Goal: Task Accomplishment & Management: Manage account settings

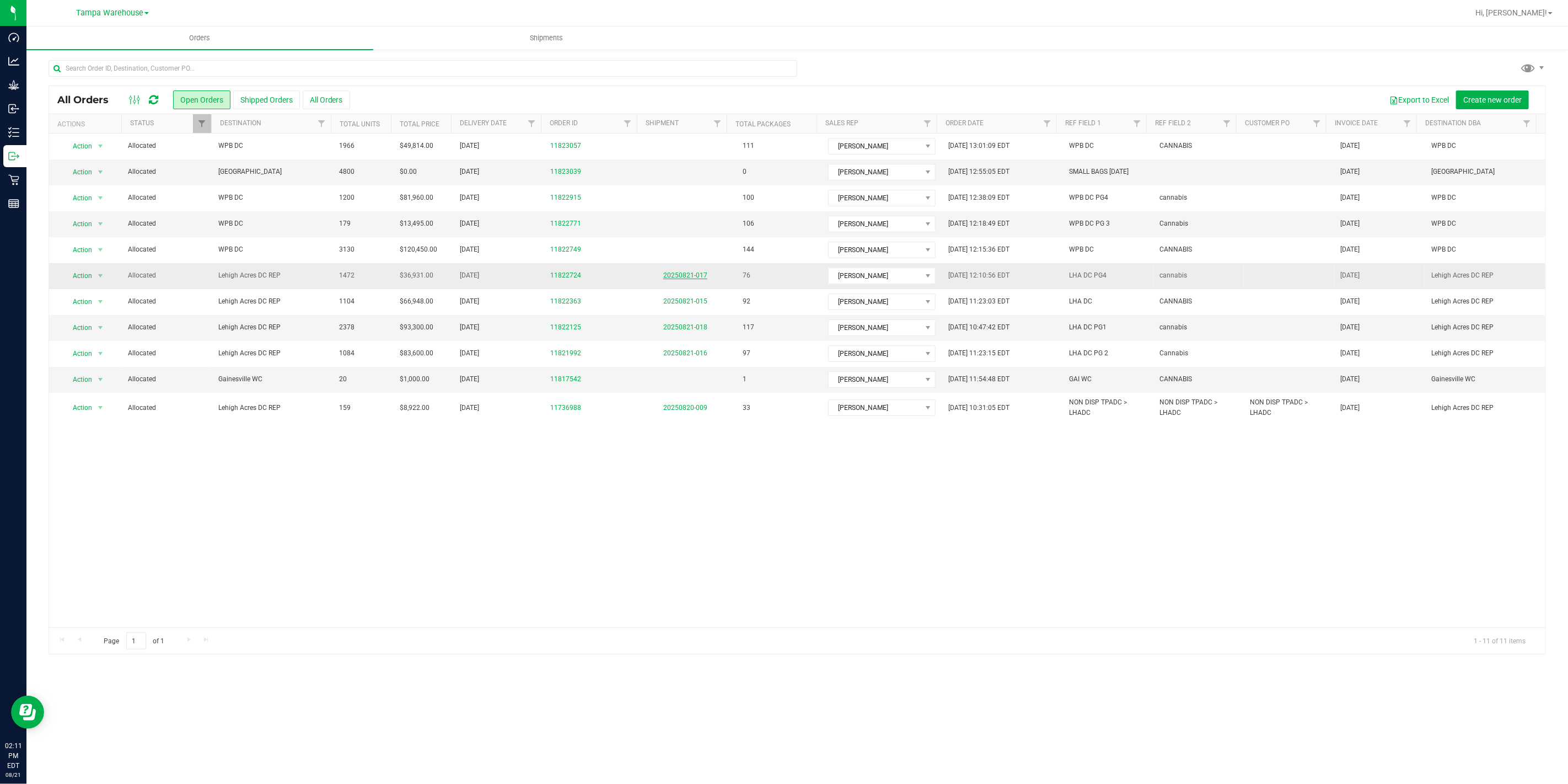
click at [684, 276] on link "20250821-017" at bounding box center [684, 275] width 44 height 8
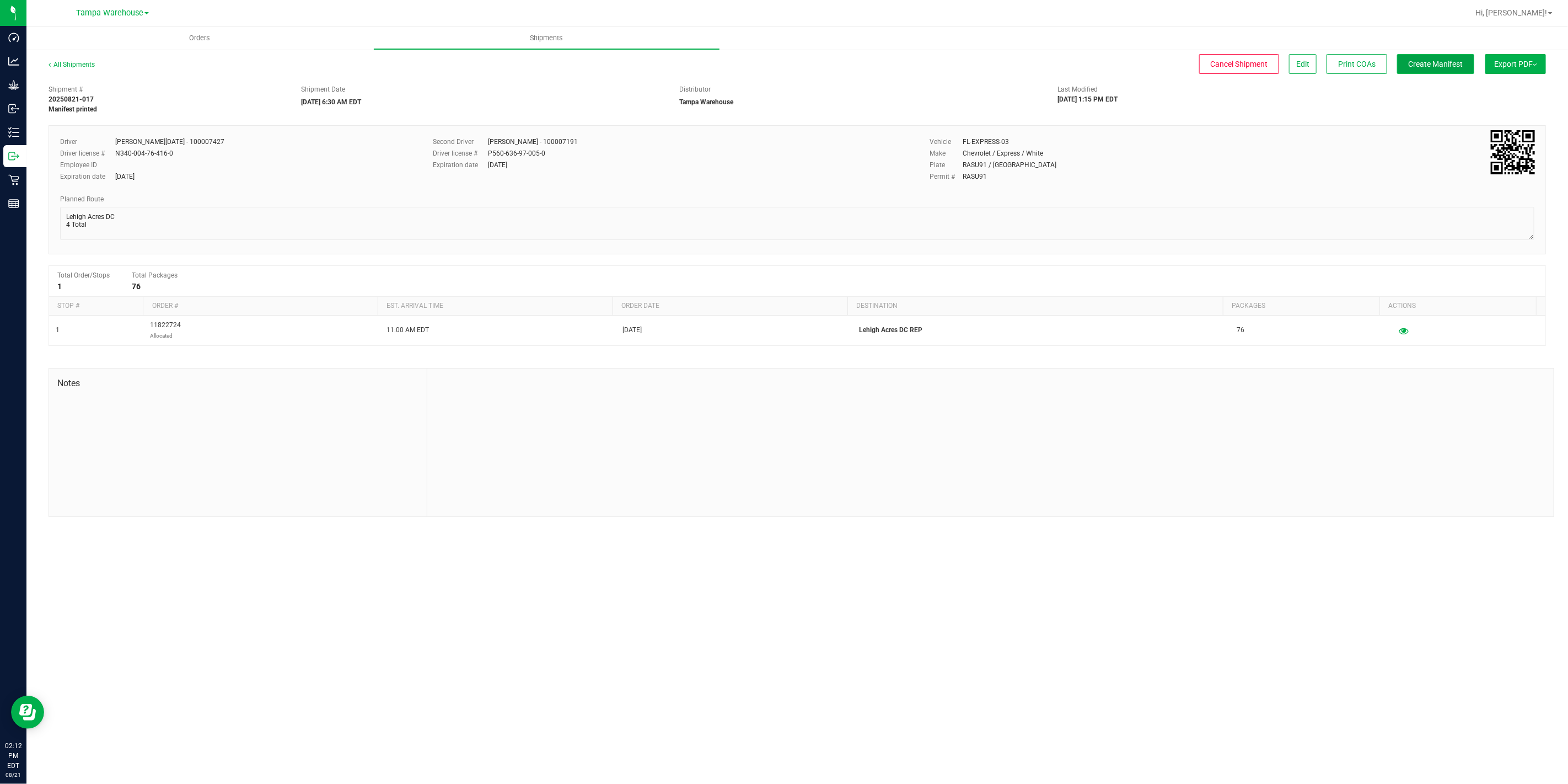
click at [1450, 66] on span "Create Manifest" at bounding box center [1435, 64] width 54 height 9
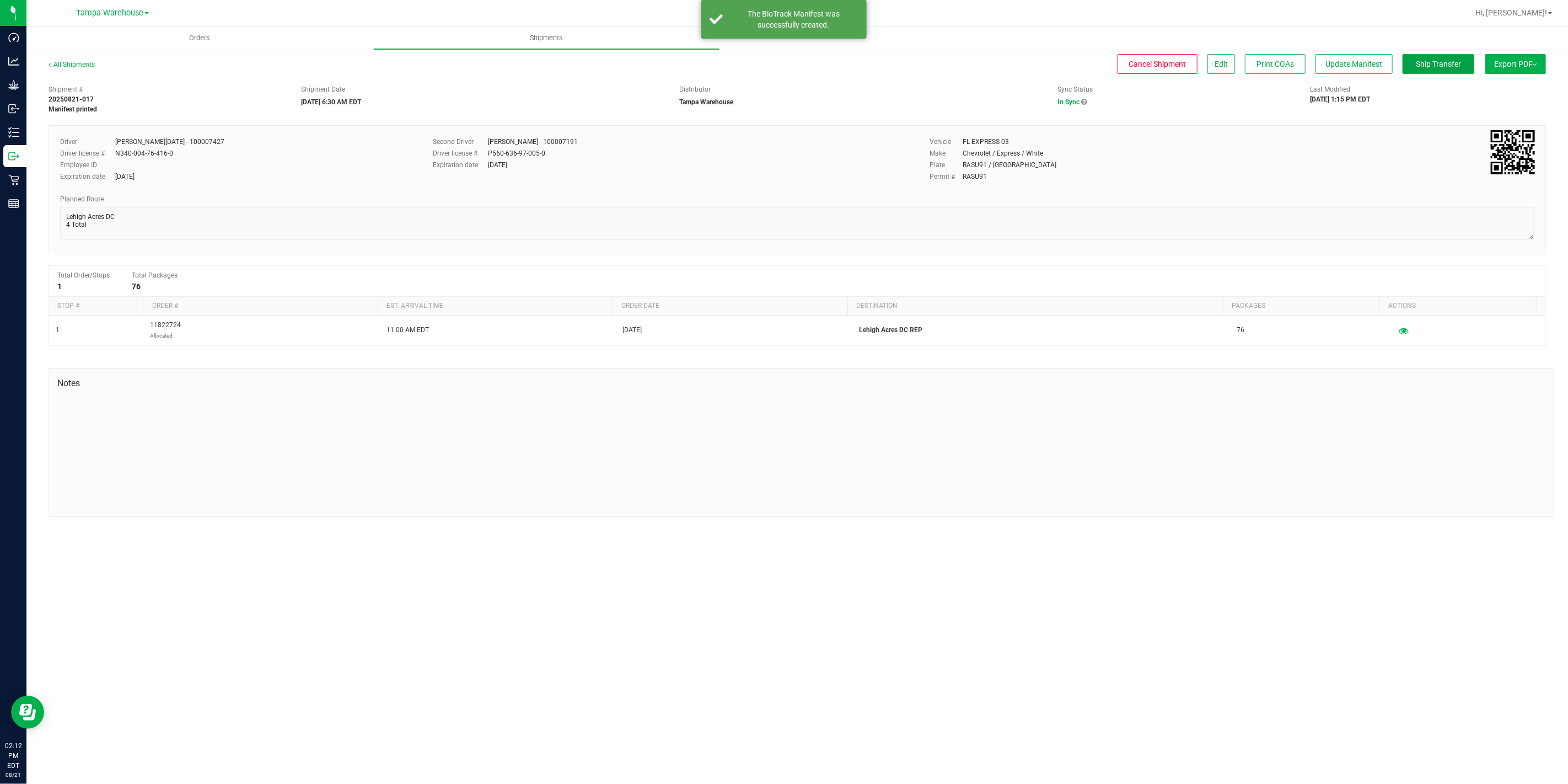
click at [1450, 66] on span "Ship Transfer" at bounding box center [1438, 64] width 45 height 9
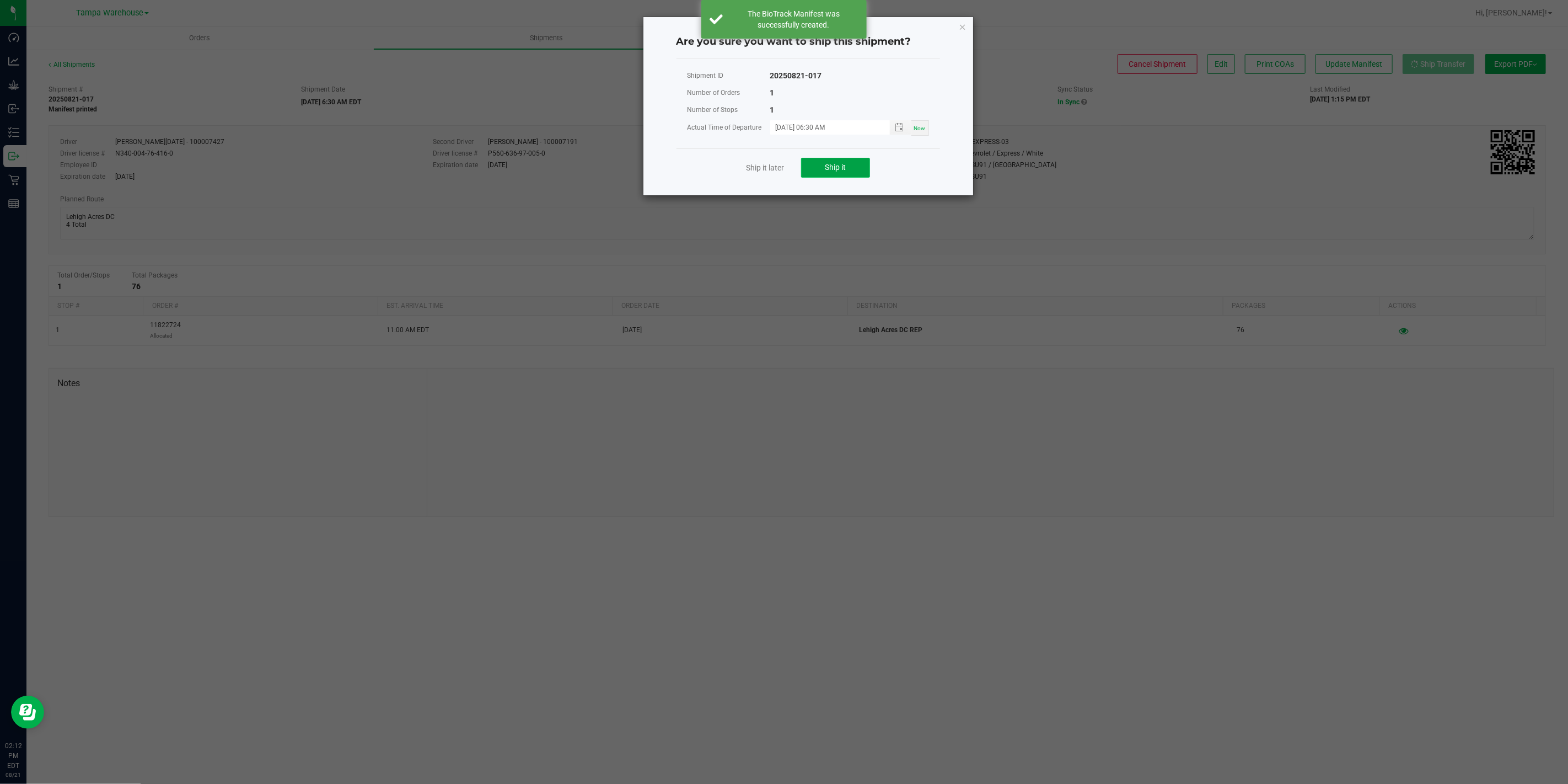
click at [835, 166] on span "Ship it" at bounding box center [835, 167] width 21 height 9
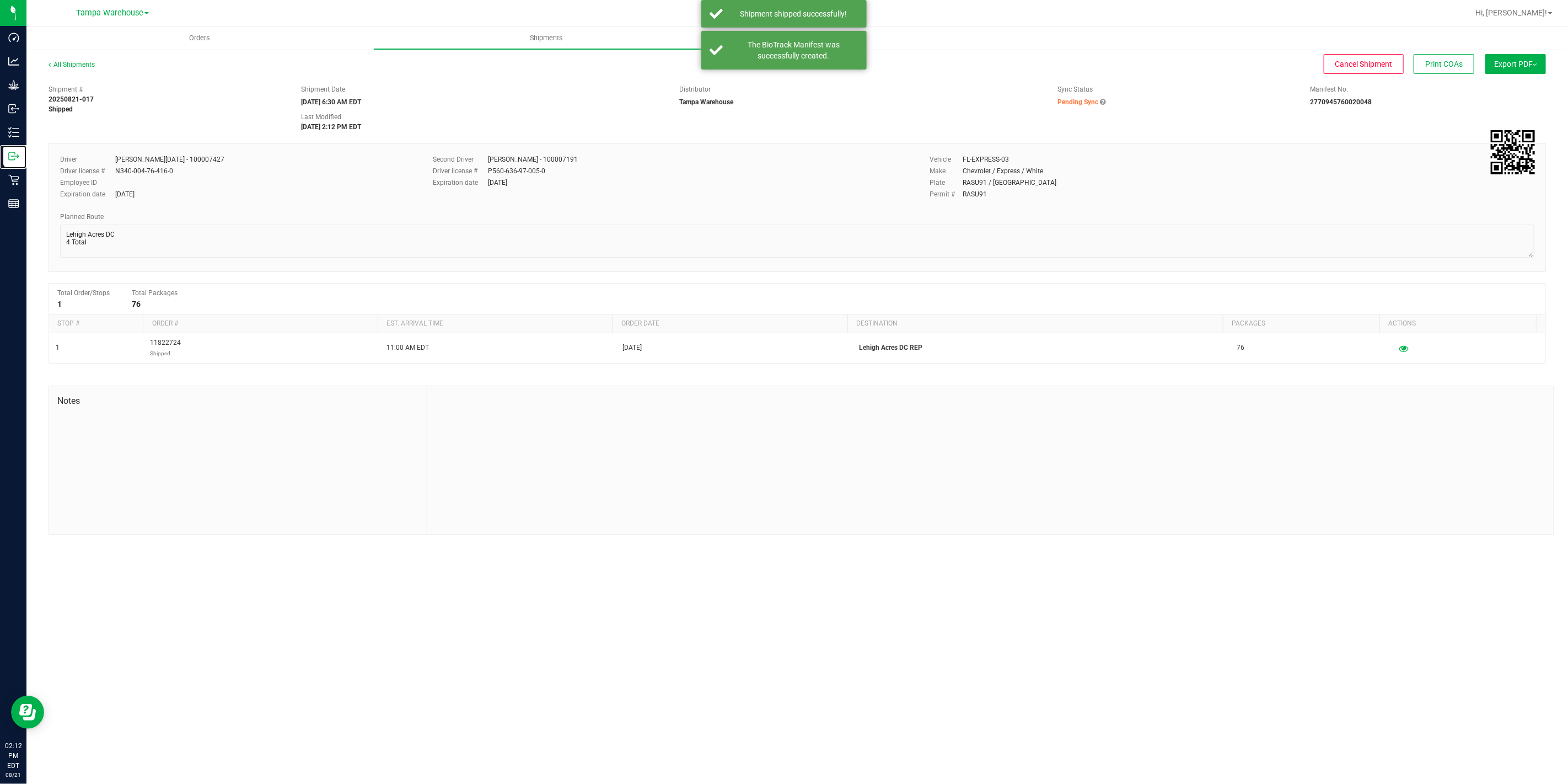
click at [9, 157] on icon at bounding box center [14, 156] width 11 height 11
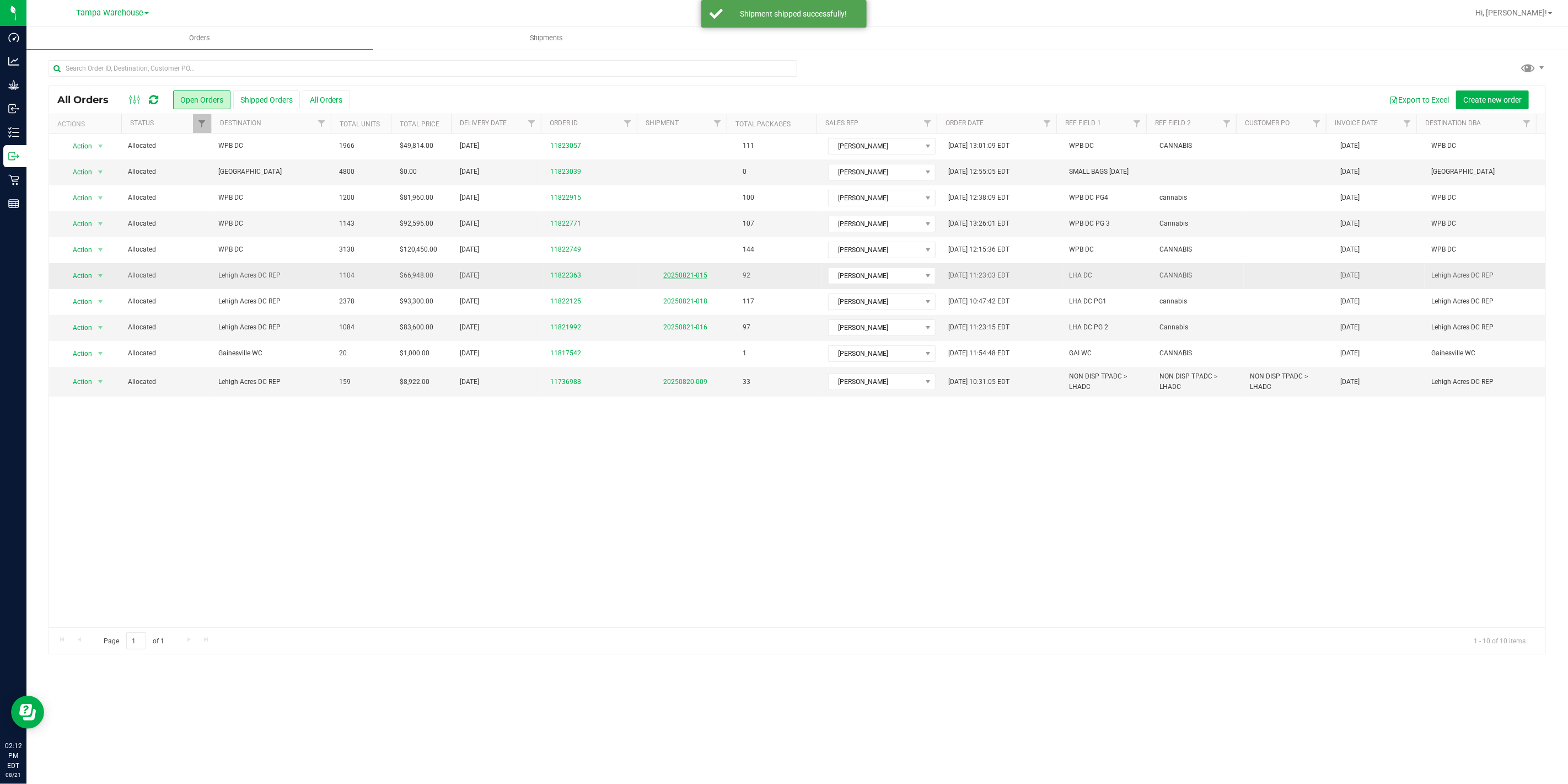
click at [675, 279] on link "20250821-015" at bounding box center [684, 275] width 44 height 8
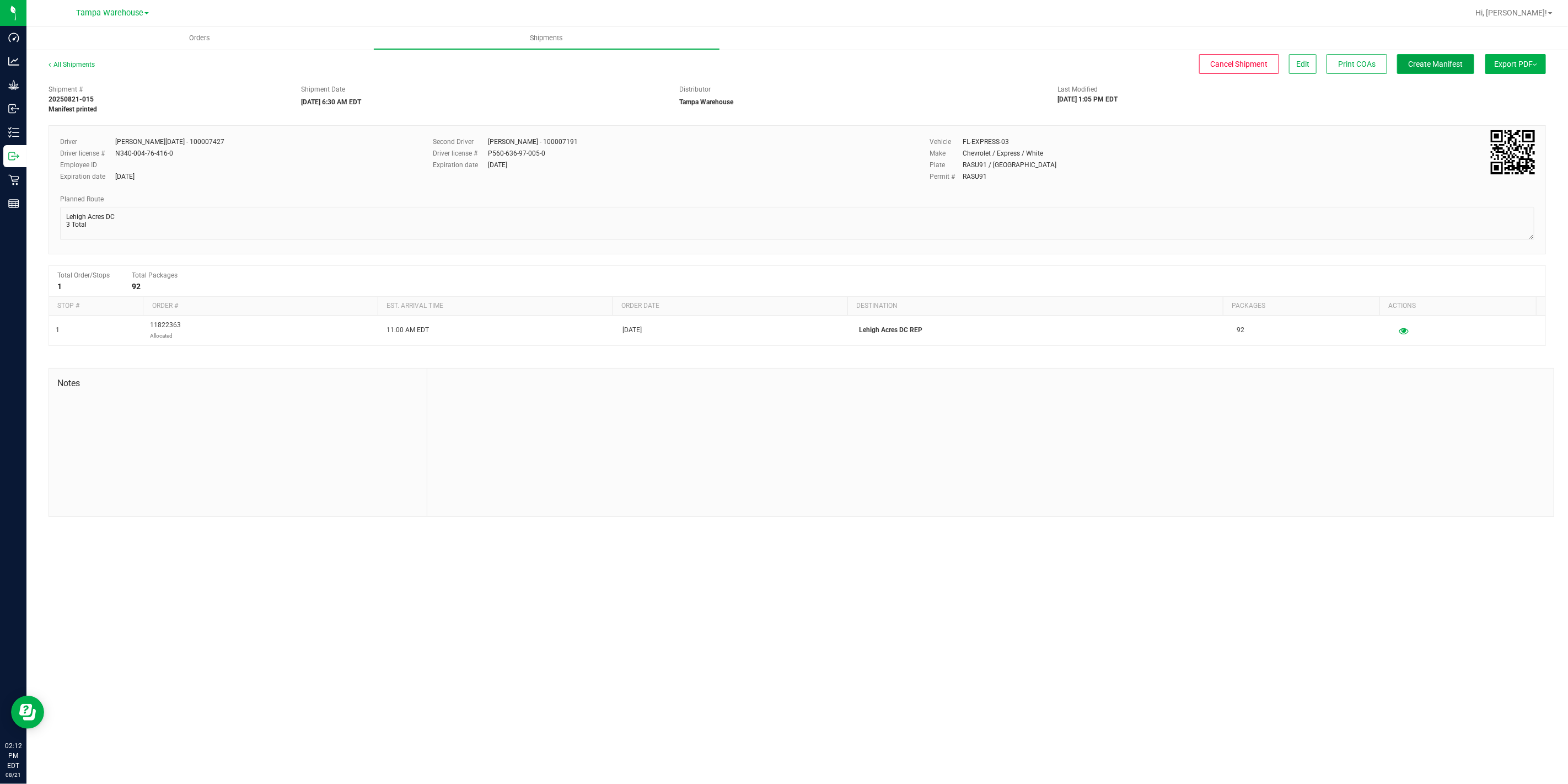
click at [1443, 63] on span "Create Manifest" at bounding box center [1435, 64] width 54 height 9
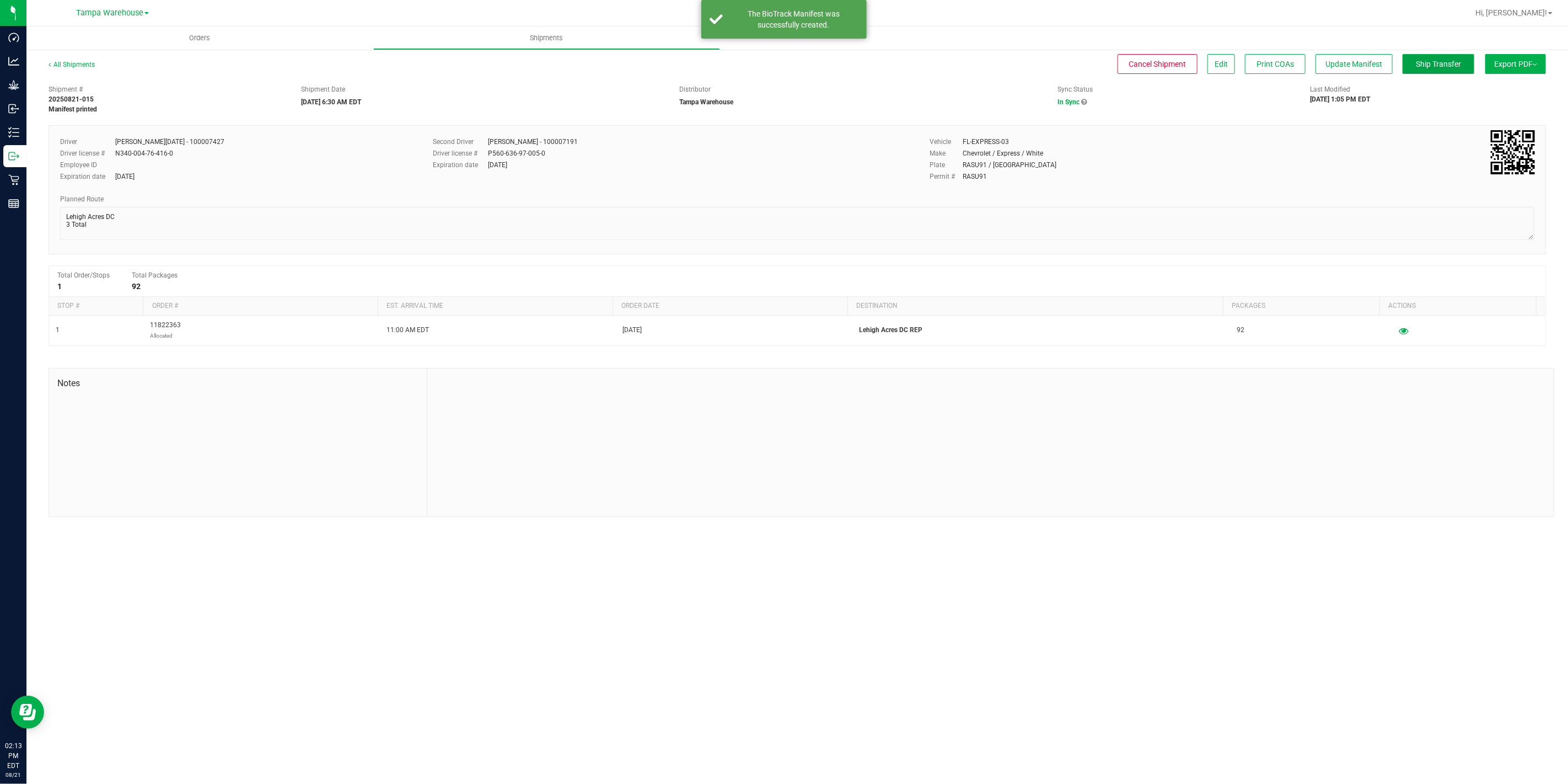
click at [1443, 63] on span "Ship Transfer" at bounding box center [1438, 64] width 45 height 9
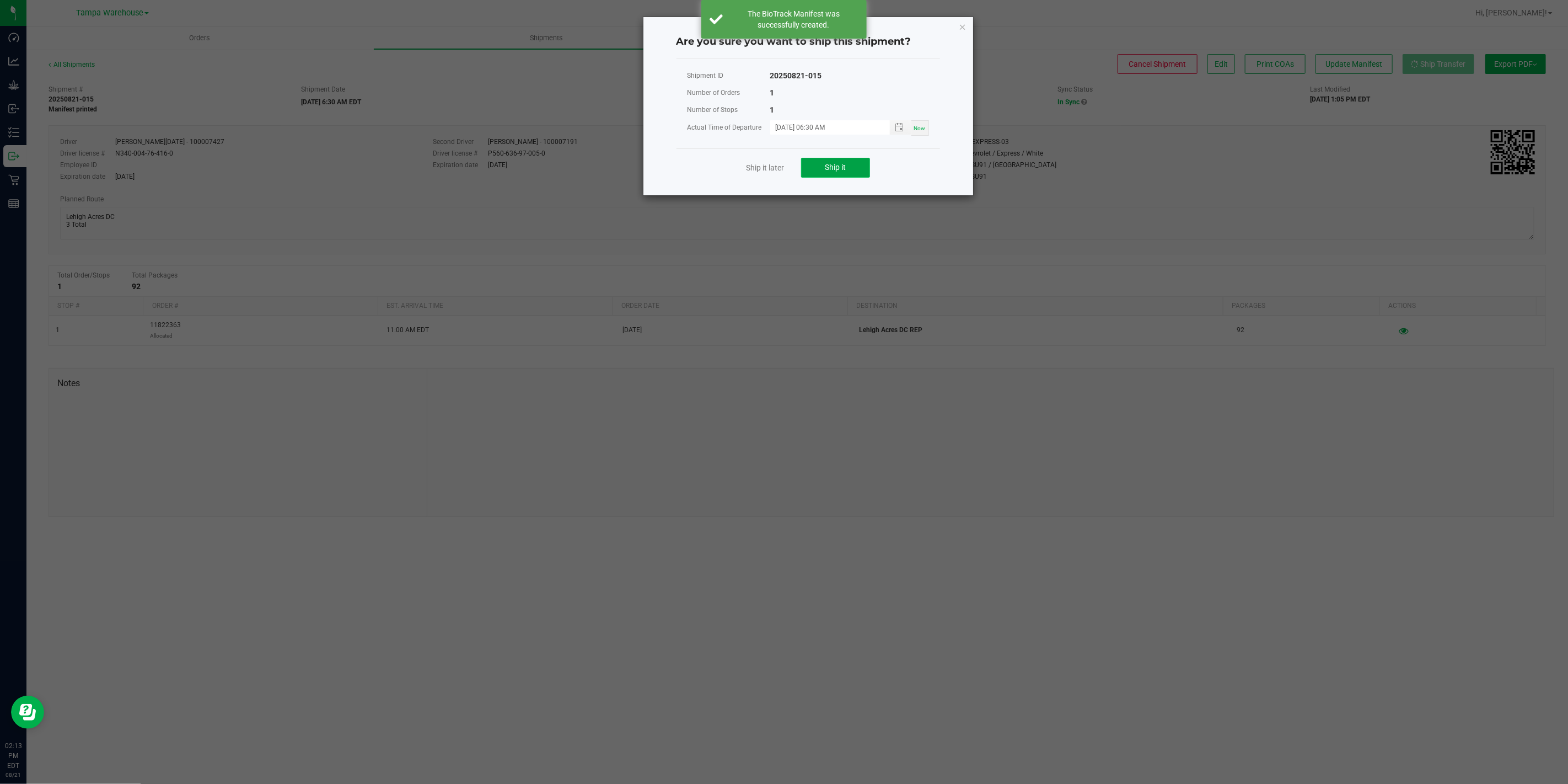
click at [822, 167] on button "Ship it" at bounding box center [835, 167] width 69 height 20
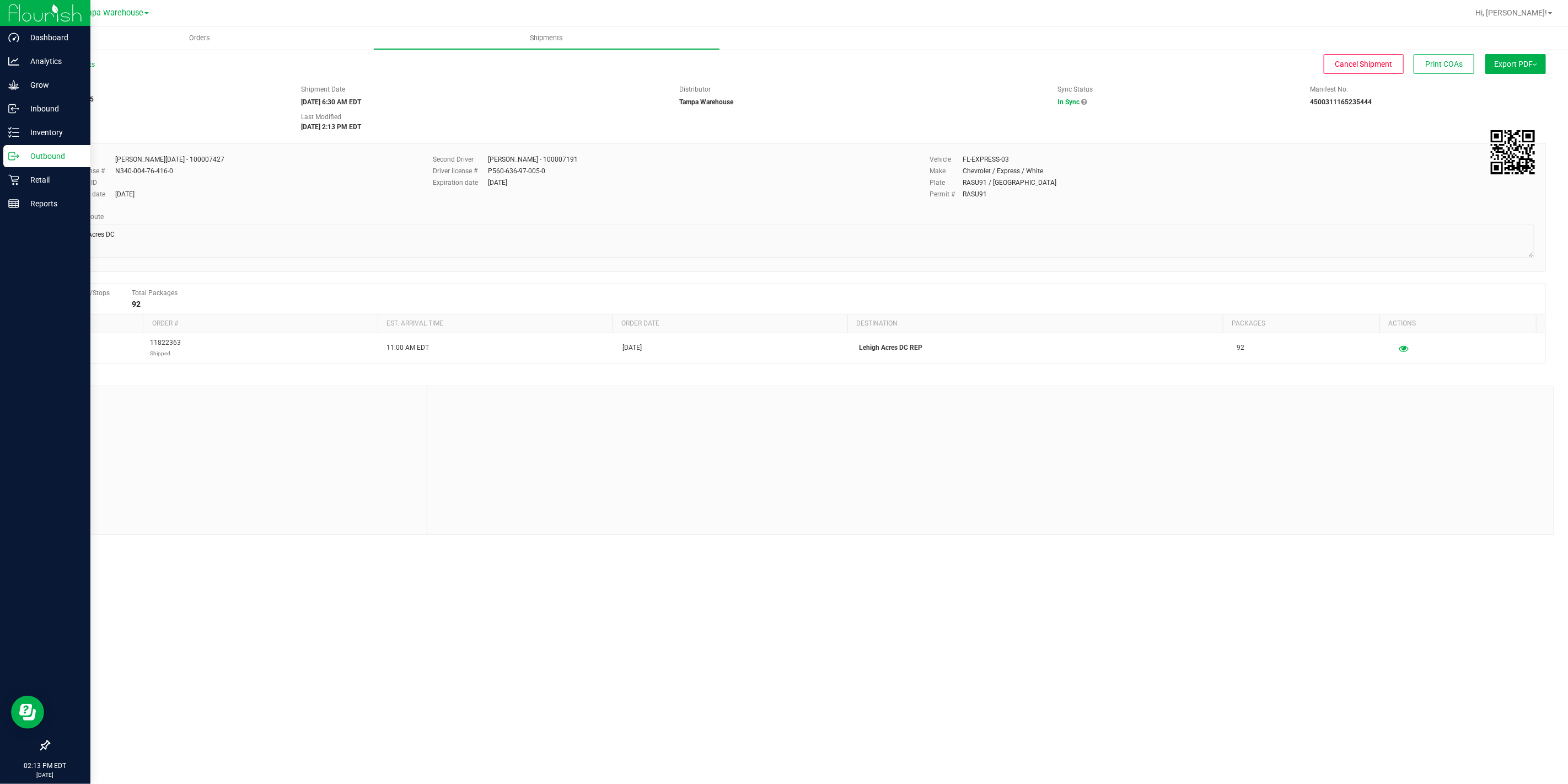
click at [10, 152] on icon at bounding box center [11, 155] width 6 height 8
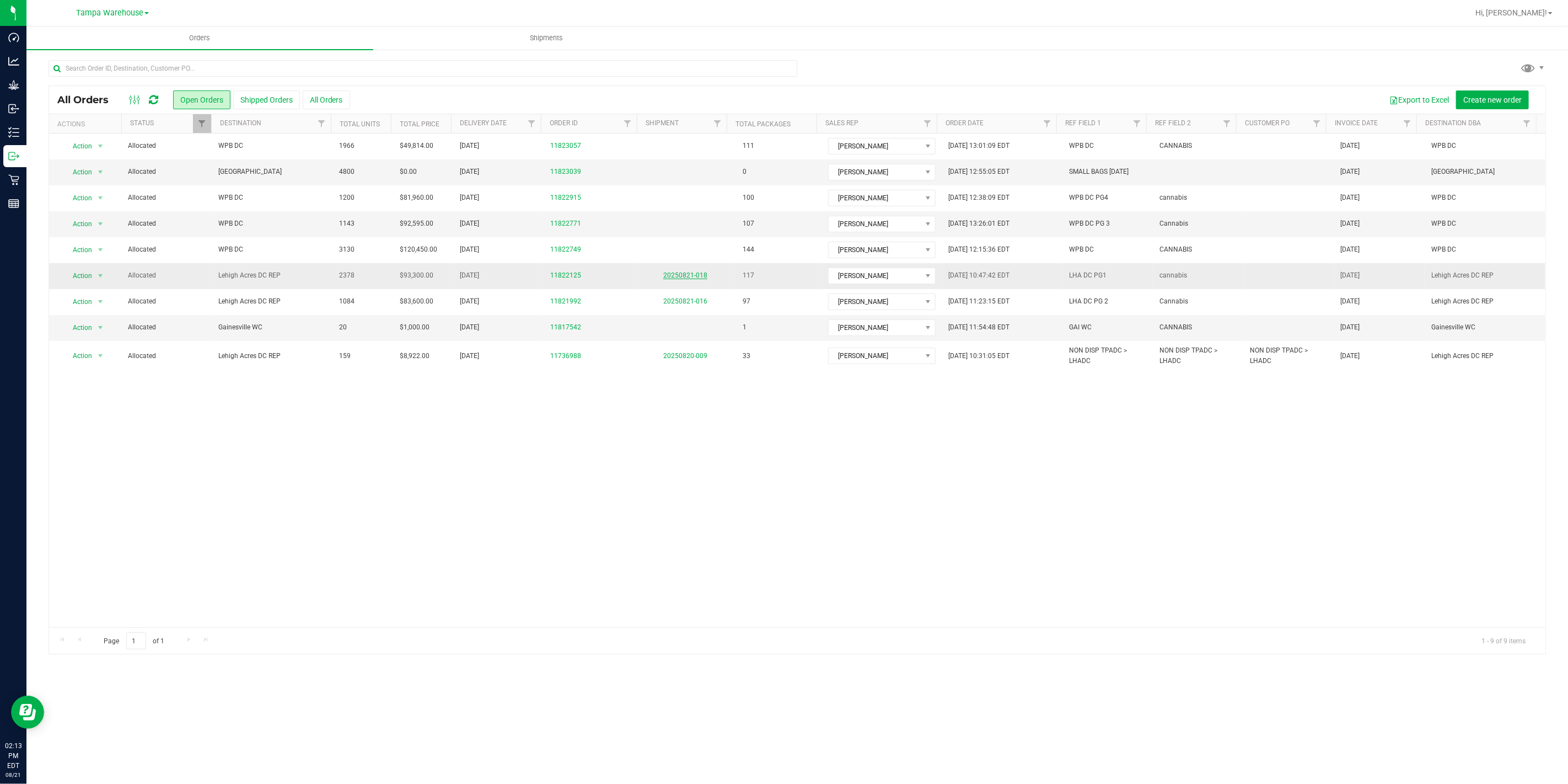
click at [684, 277] on link "20250821-018" at bounding box center [684, 275] width 44 height 8
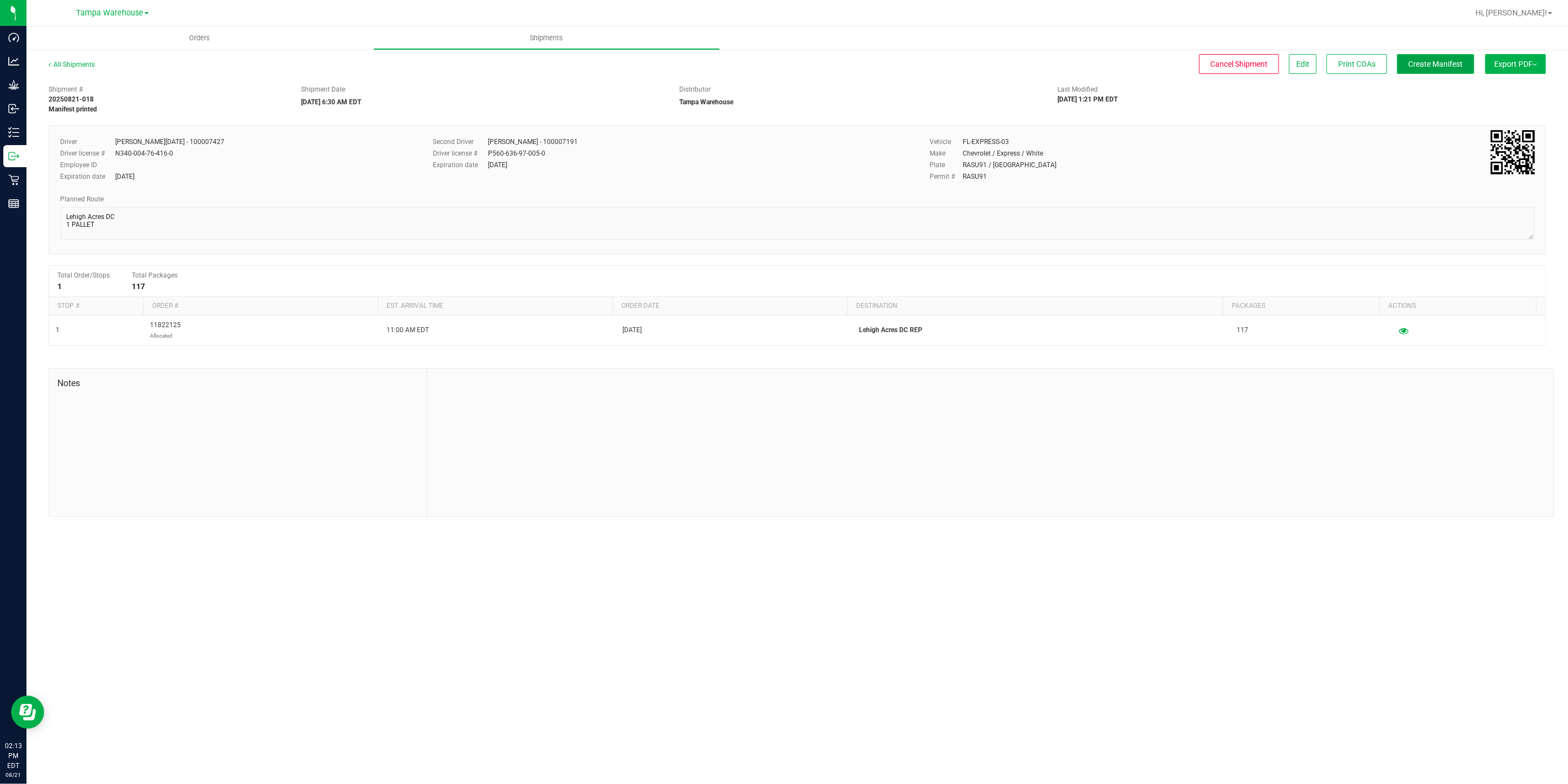
click at [1437, 68] on button "Create Manifest" at bounding box center [1435, 64] width 78 height 20
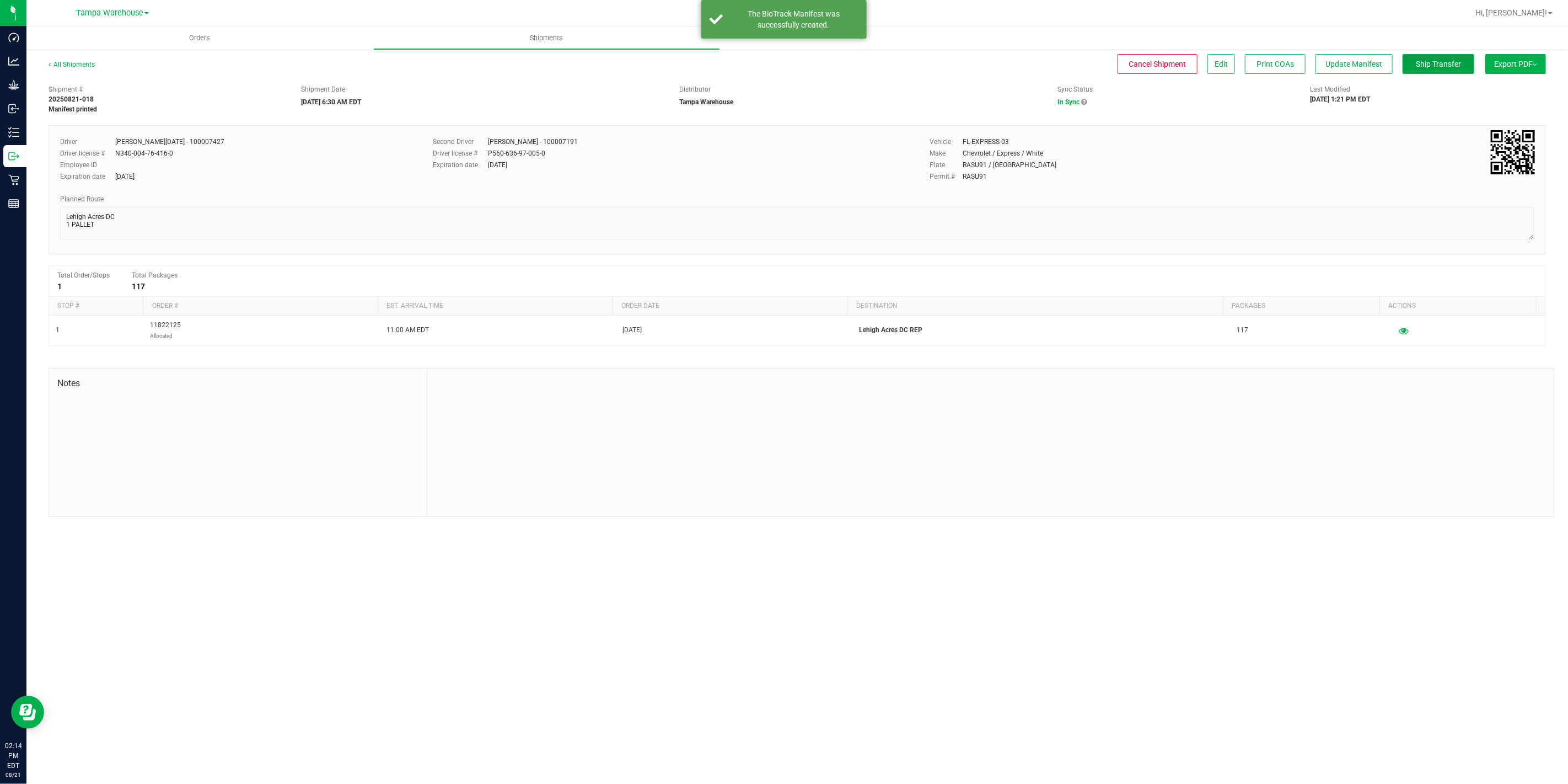
click at [1458, 66] on span "Ship Transfer" at bounding box center [1438, 64] width 45 height 9
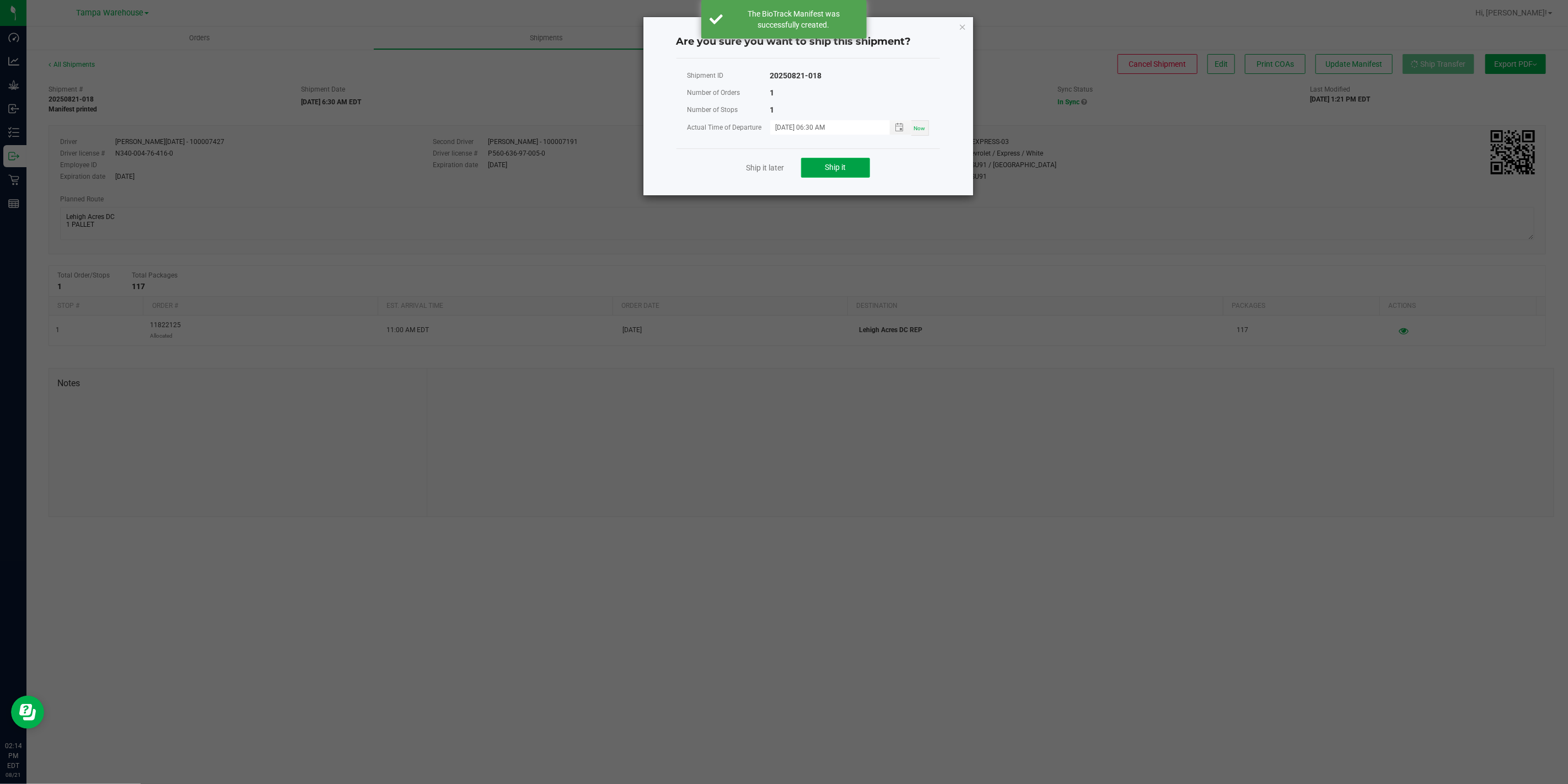
click at [862, 173] on button "Ship it" at bounding box center [835, 167] width 69 height 20
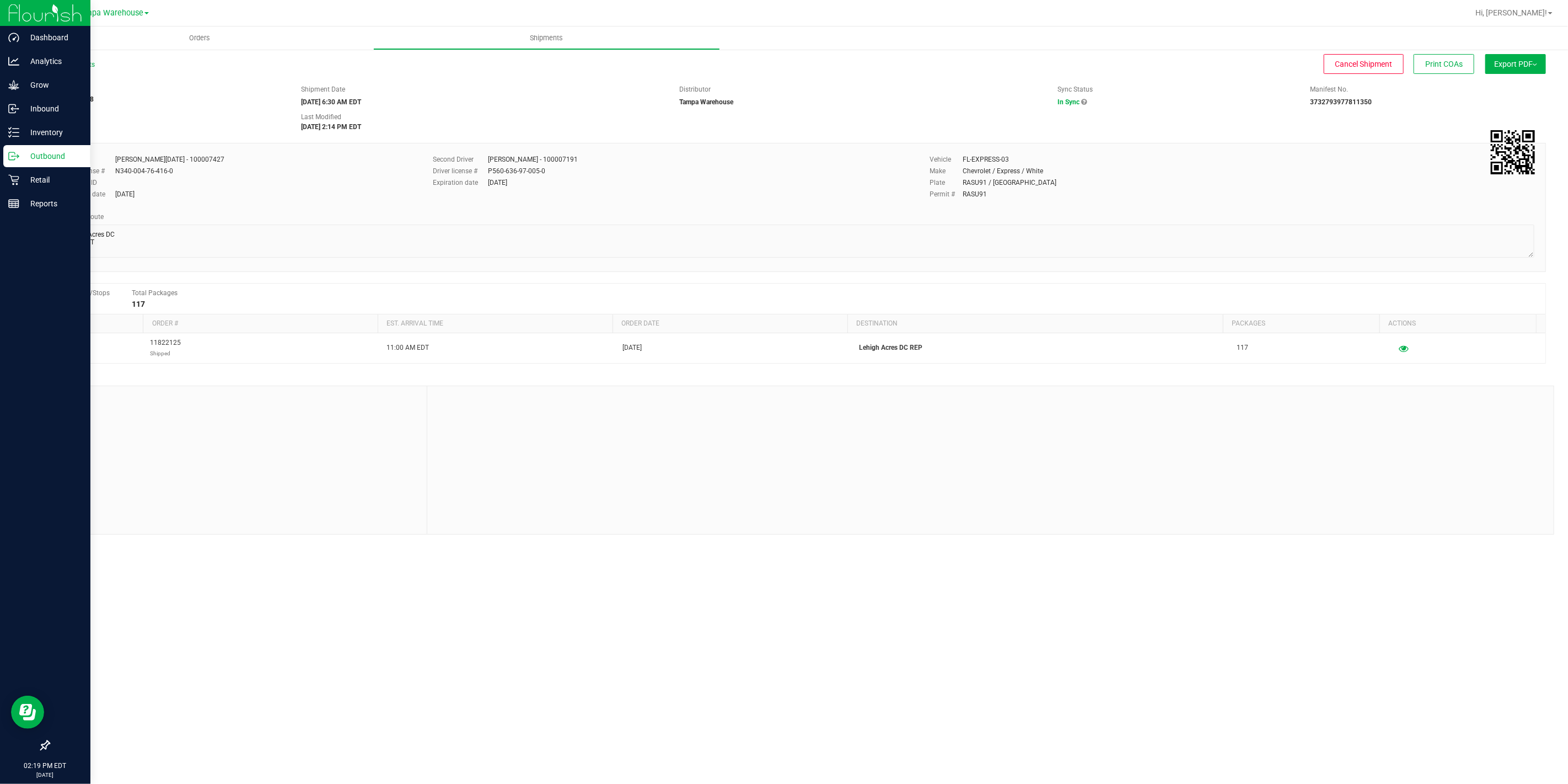
click at [11, 158] on icon at bounding box center [14, 156] width 11 height 11
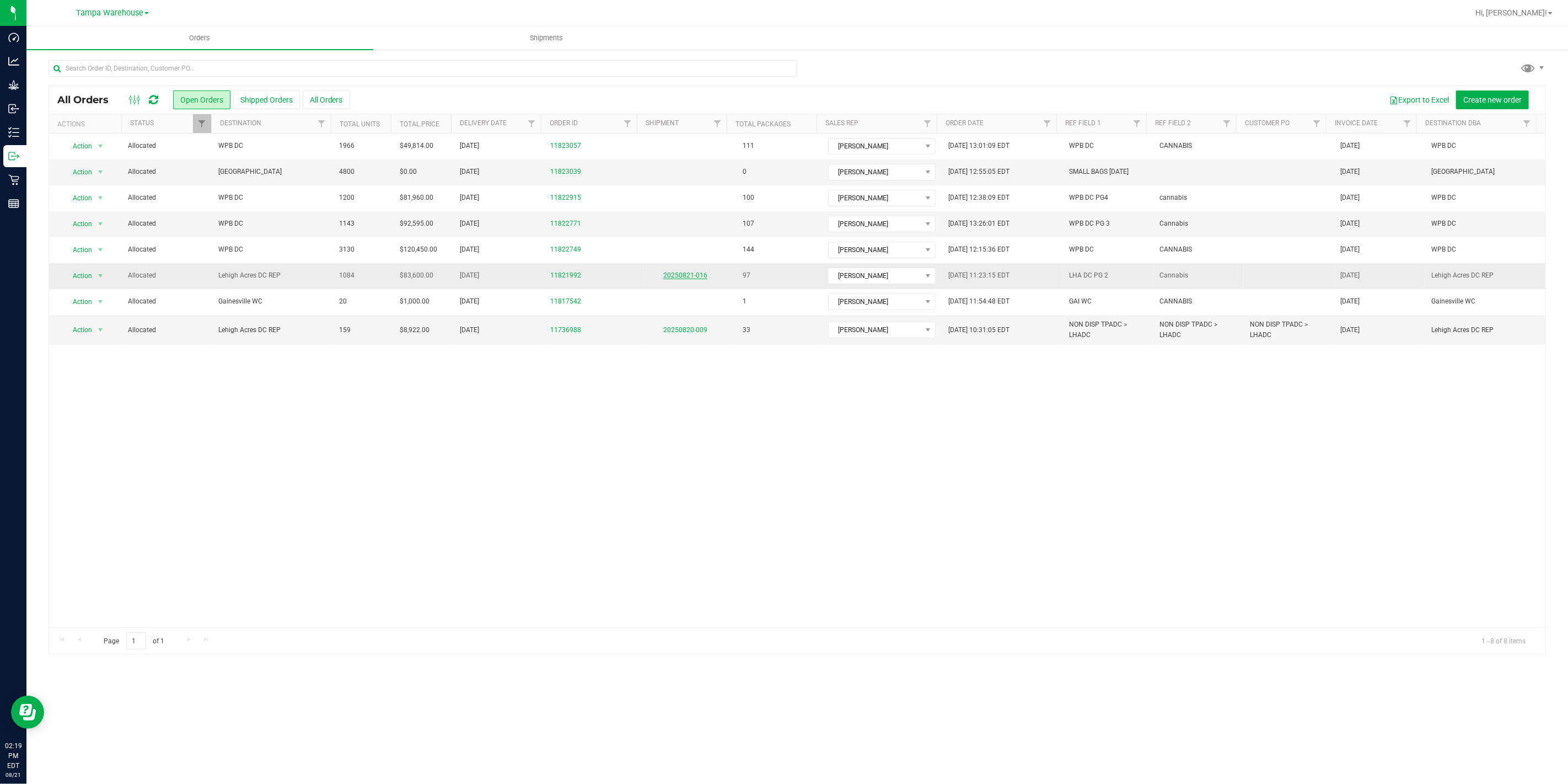
click at [675, 279] on link "20250821-016" at bounding box center [684, 275] width 44 height 8
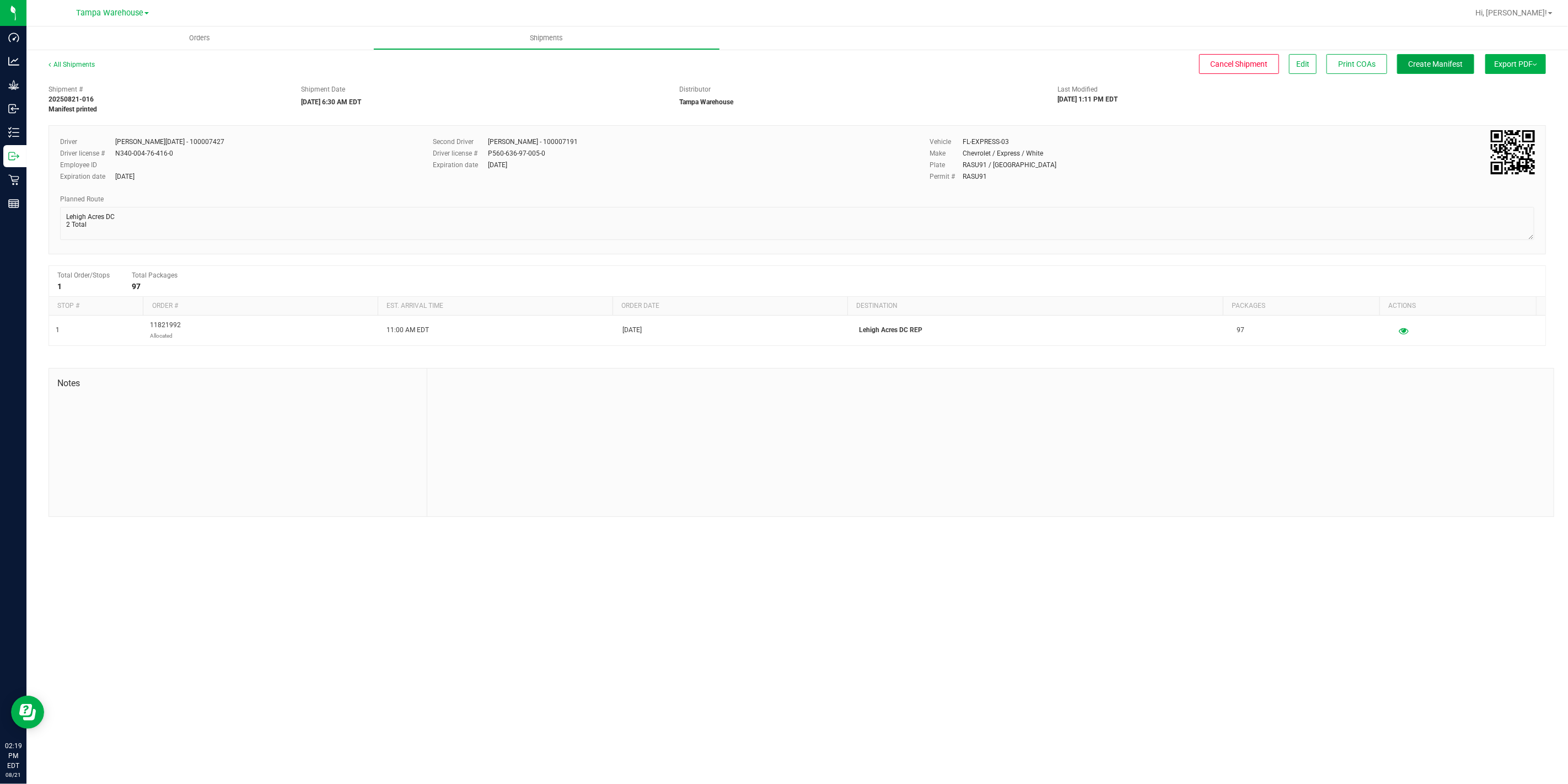
click at [1430, 64] on span "Create Manifest" at bounding box center [1435, 64] width 54 height 9
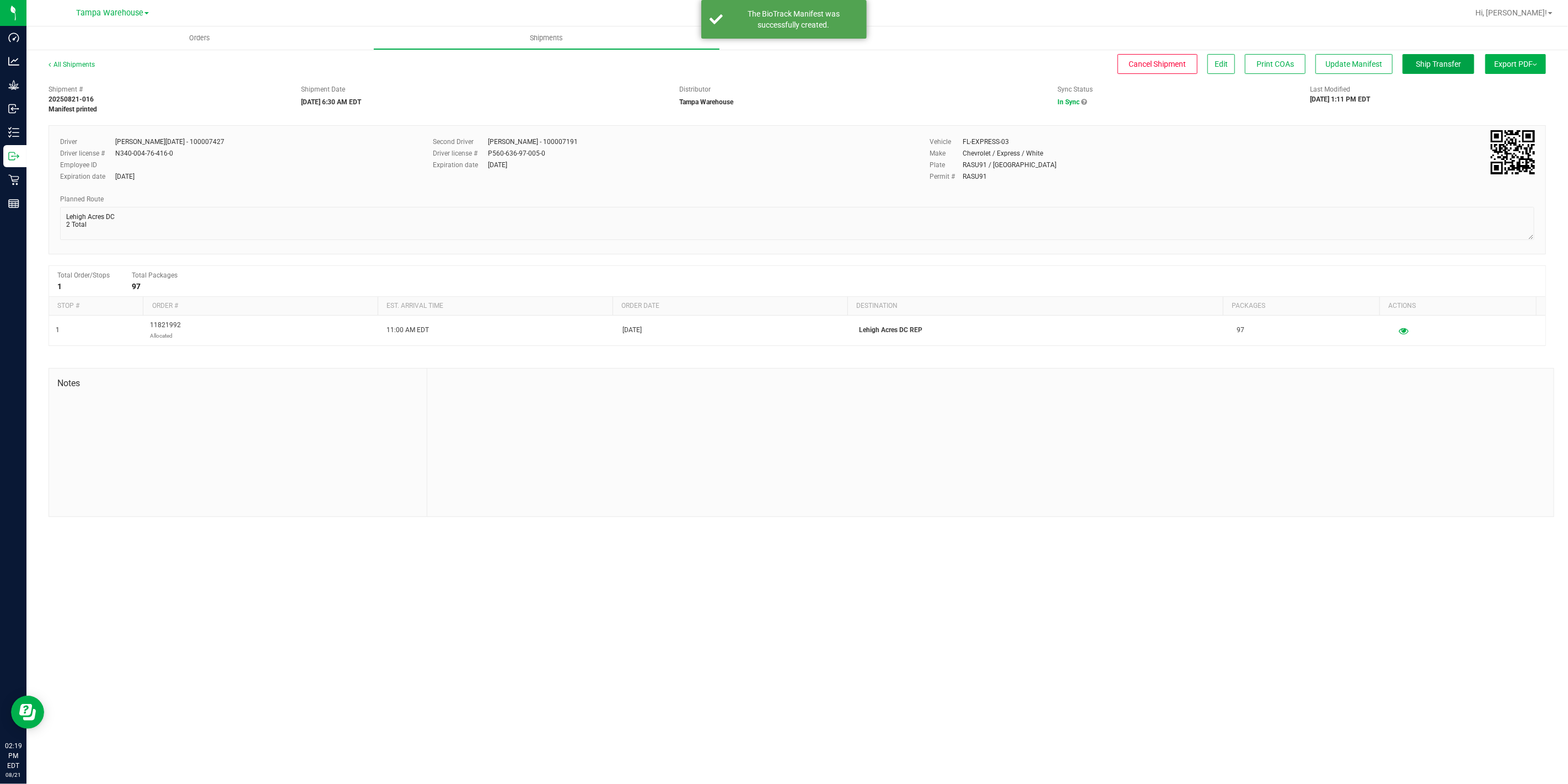
click at [1430, 64] on span "Ship Transfer" at bounding box center [1438, 64] width 45 height 9
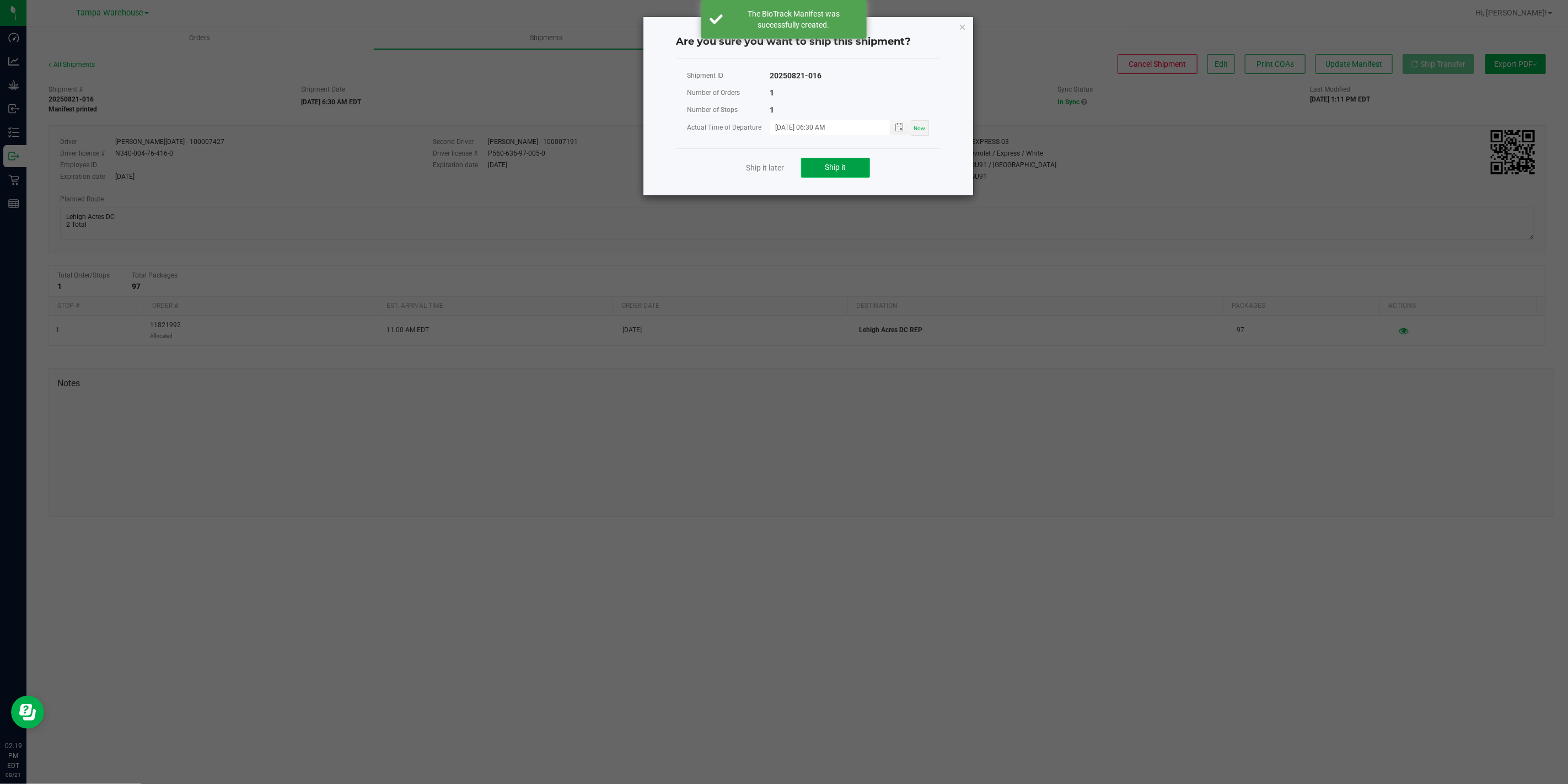
click at [853, 171] on button "Ship it" at bounding box center [835, 167] width 69 height 20
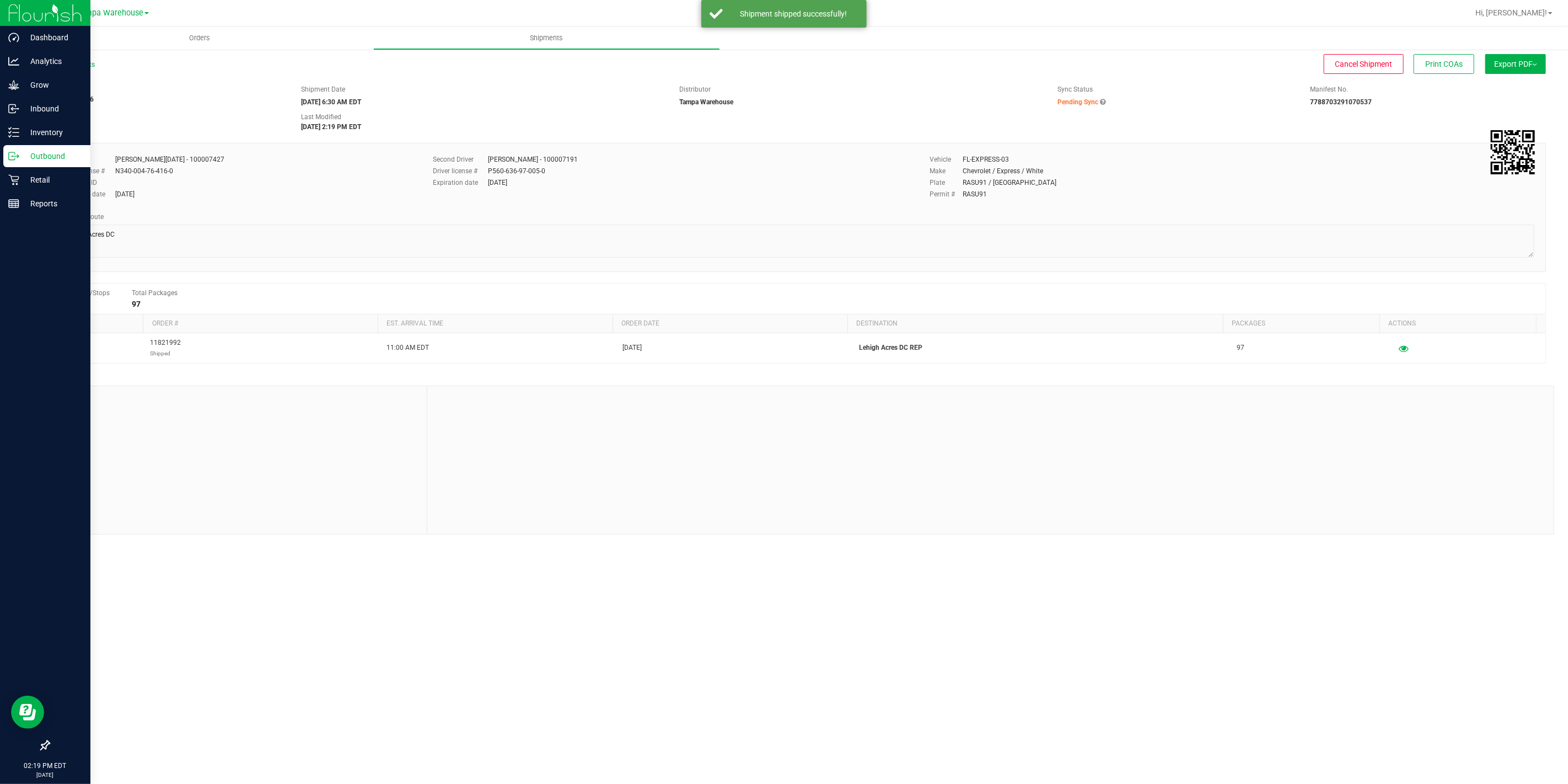
click at [17, 160] on icon at bounding box center [14, 156] width 11 height 11
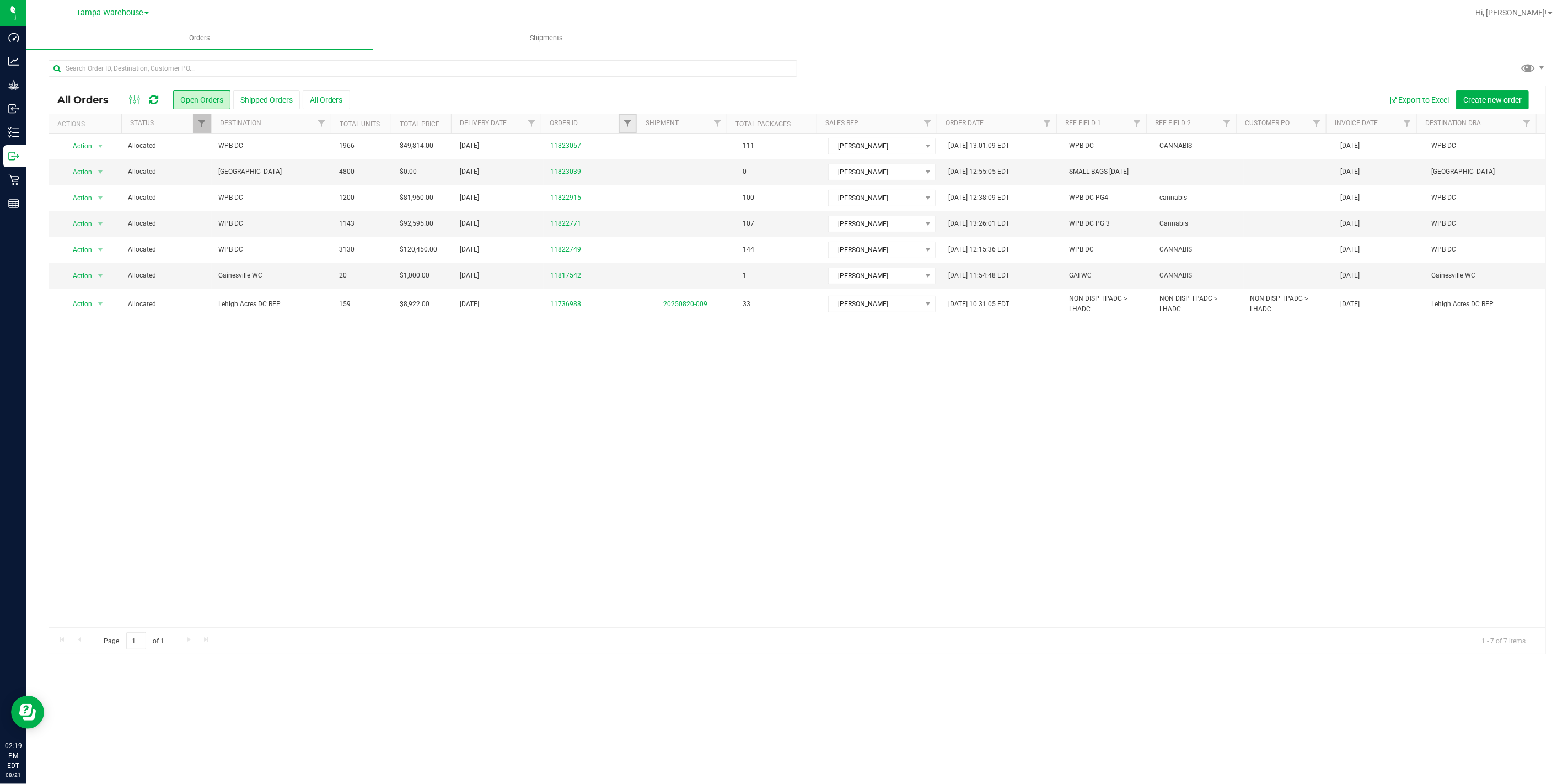
click at [633, 128] on link "Filter" at bounding box center [627, 123] width 18 height 19
type input "2771"
click at [642, 172] on button "Filter" at bounding box center [651, 177] width 53 height 24
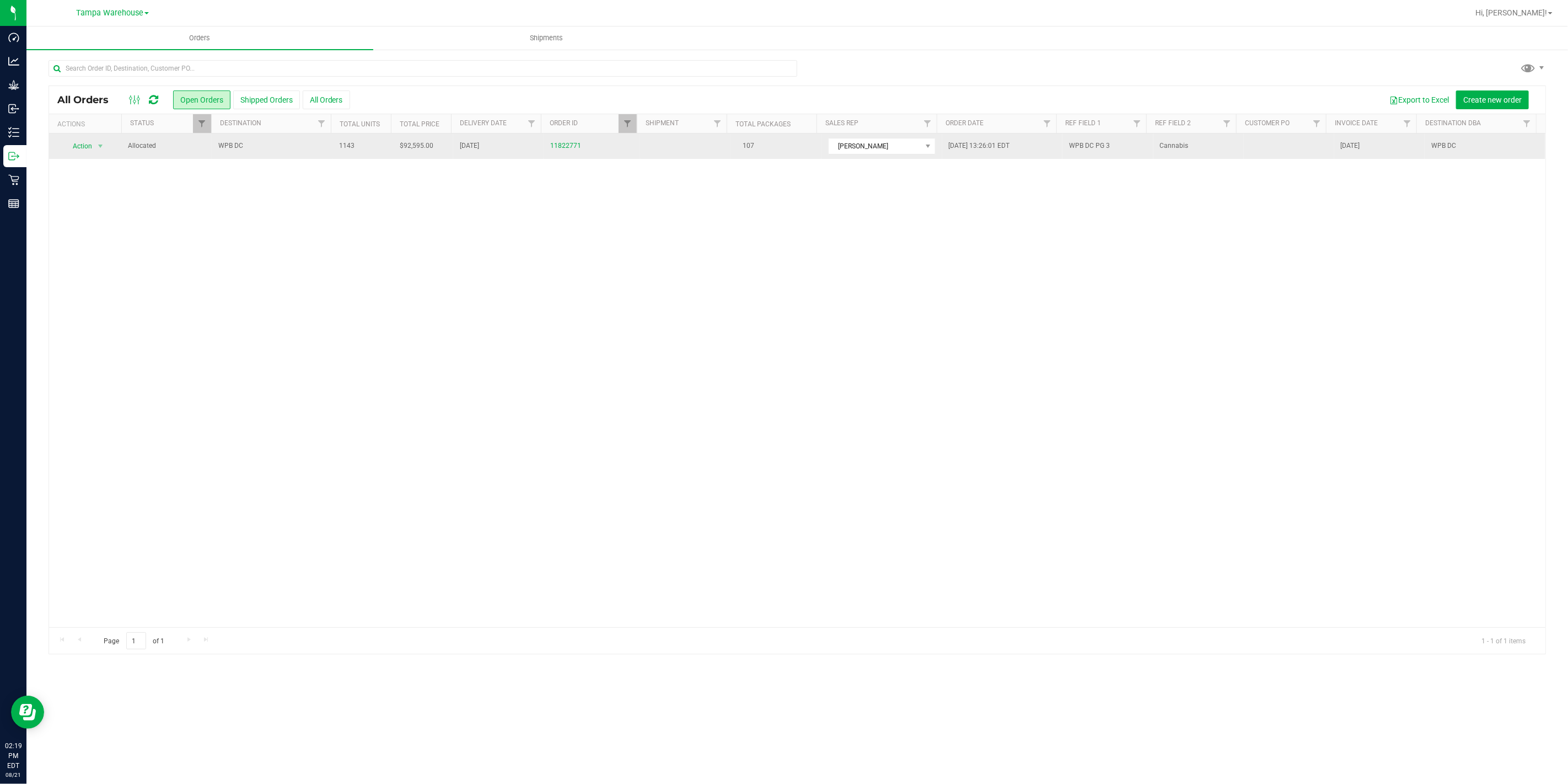
click at [280, 144] on span "WPB DC" at bounding box center [272, 146] width 108 height 10
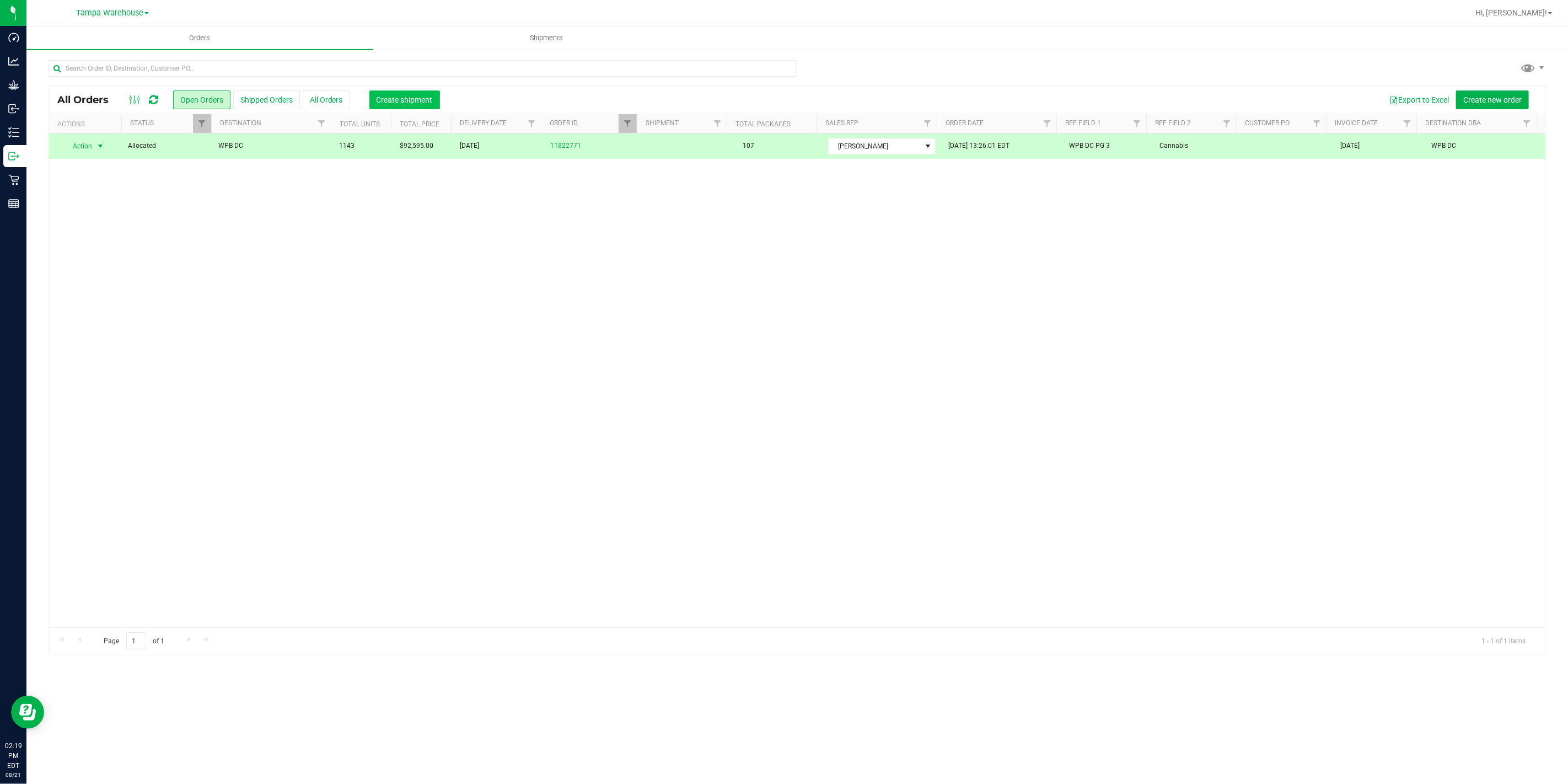
click at [389, 96] on span "Create shipment" at bounding box center [404, 100] width 56 height 9
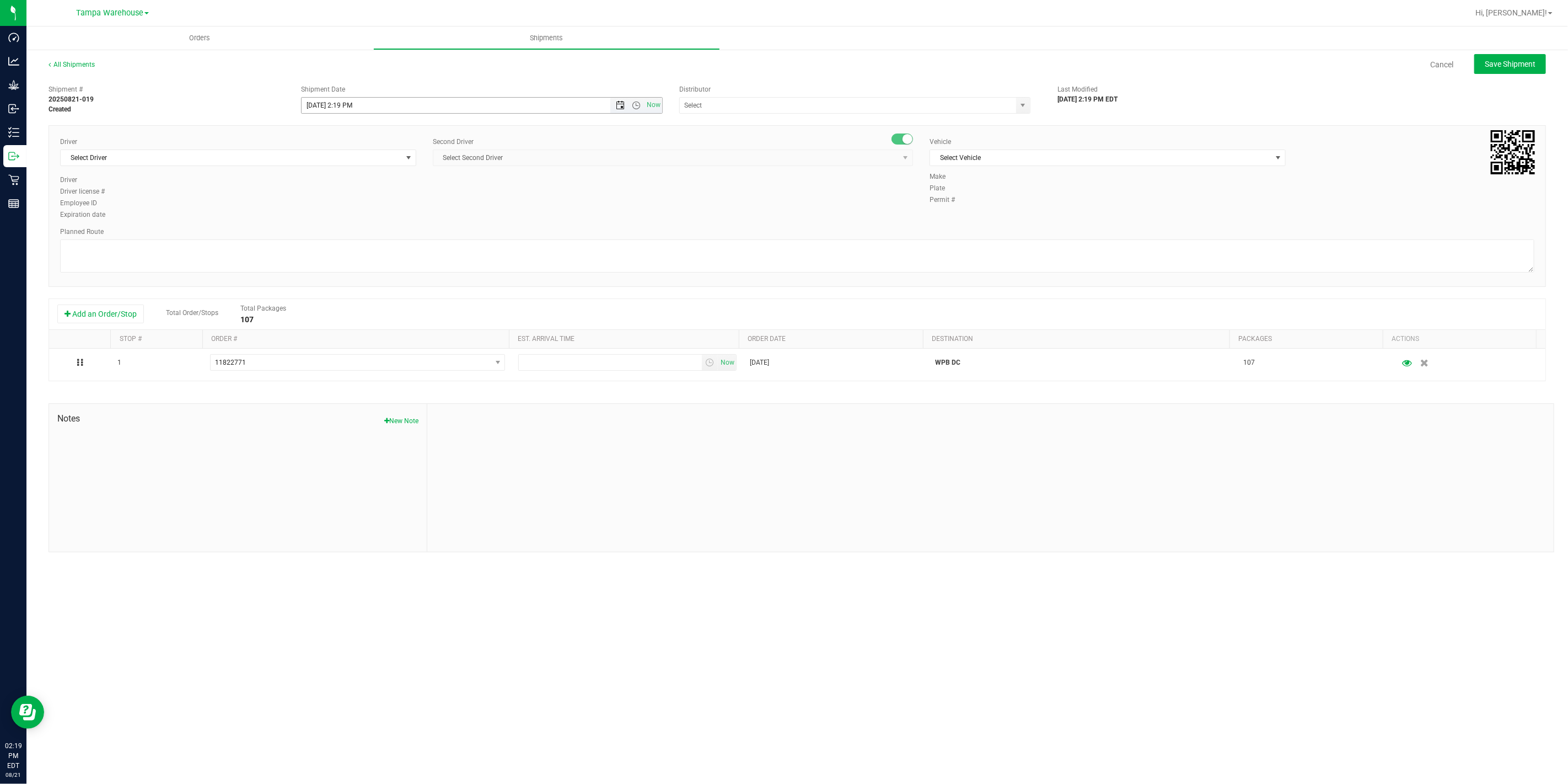
click at [620, 102] on span "Open the date view" at bounding box center [620, 105] width 9 height 9
click at [391, 216] on link "22" at bounding box center [390, 217] width 16 height 17
click at [632, 101] on span "Open the time view" at bounding box center [636, 105] width 9 height 9
click at [353, 179] on li "6:30 AM" at bounding box center [481, 185] width 359 height 15
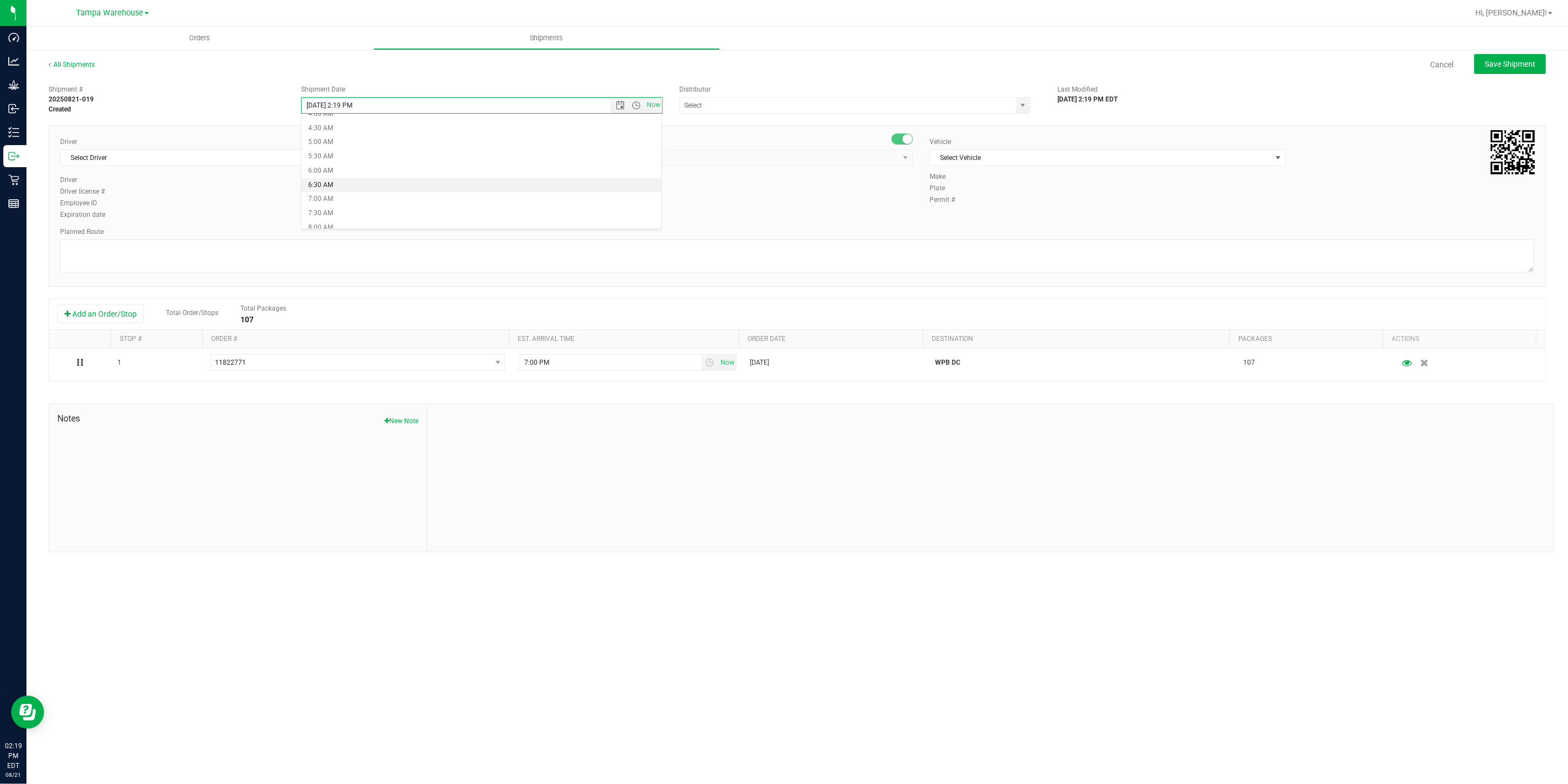
type input "[DATE] 6:30 AM"
click at [759, 110] on input "text" at bounding box center [842, 105] width 327 height 16
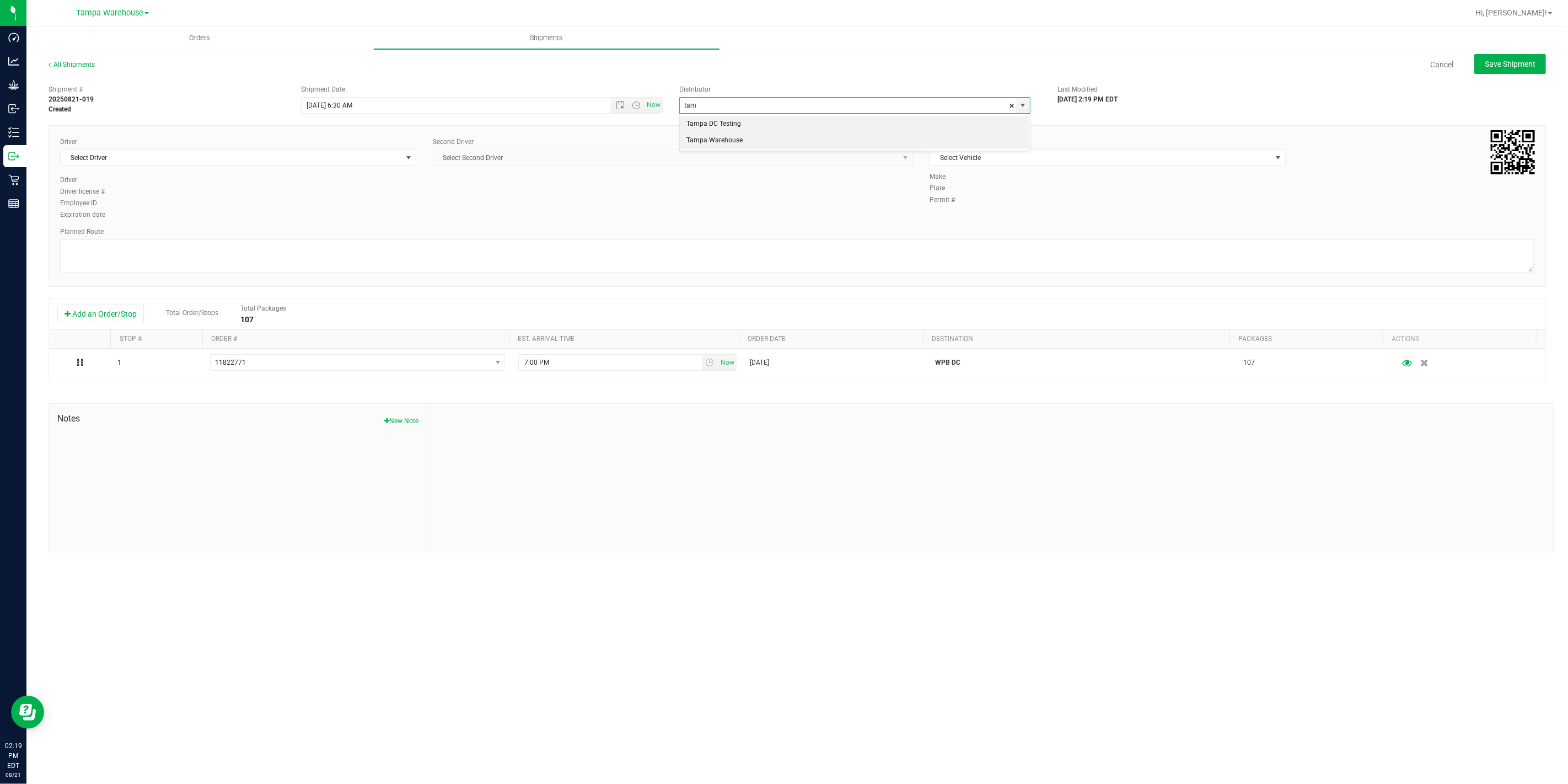
click at [698, 143] on li "Tampa Warehouse" at bounding box center [854, 140] width 350 height 16
type input "Tampa Warehouse"
click at [281, 161] on span "Select Driver" at bounding box center [231, 158] width 341 height 16
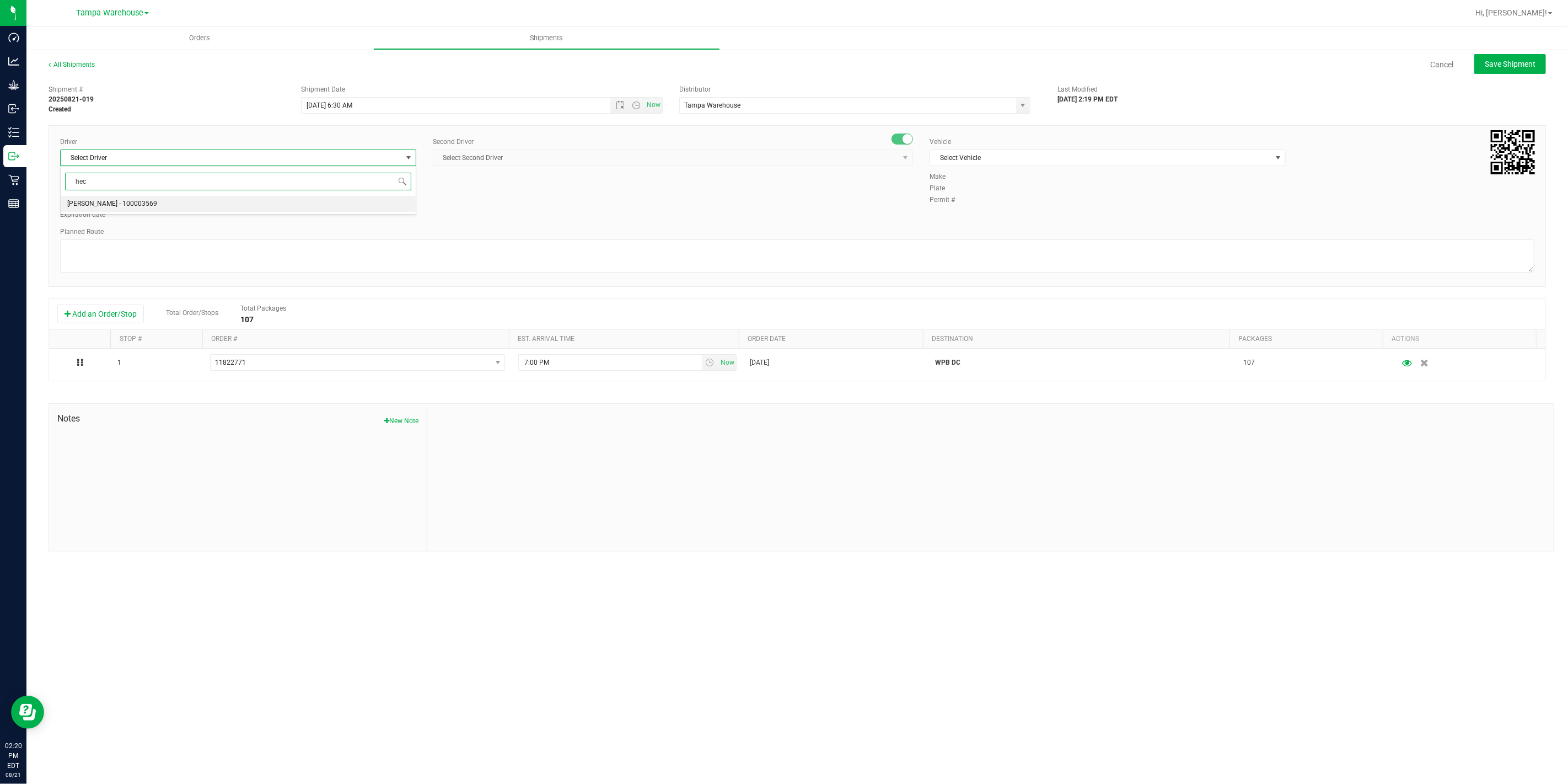
click at [164, 203] on li "[PERSON_NAME] - 100003569" at bounding box center [238, 204] width 355 height 16
type input "hec"
click at [614, 160] on span "Select Second Driver" at bounding box center [666, 158] width 465 height 16
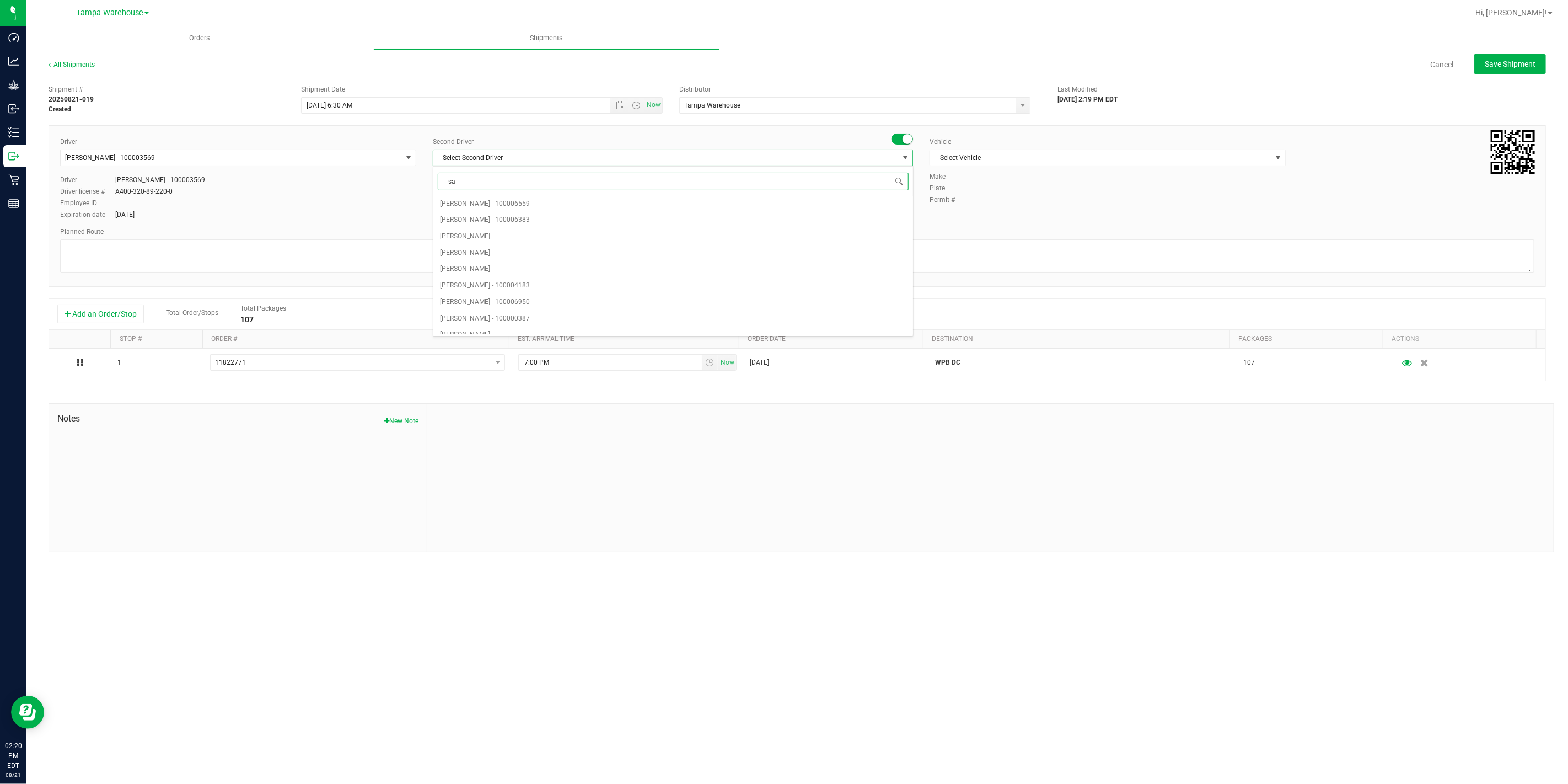
type input "saa"
click at [461, 202] on span "[PERSON_NAME] - 100003927" at bounding box center [484, 204] width 90 height 15
click at [1057, 160] on span "Select Vehicle" at bounding box center [1101, 158] width 341 height 16
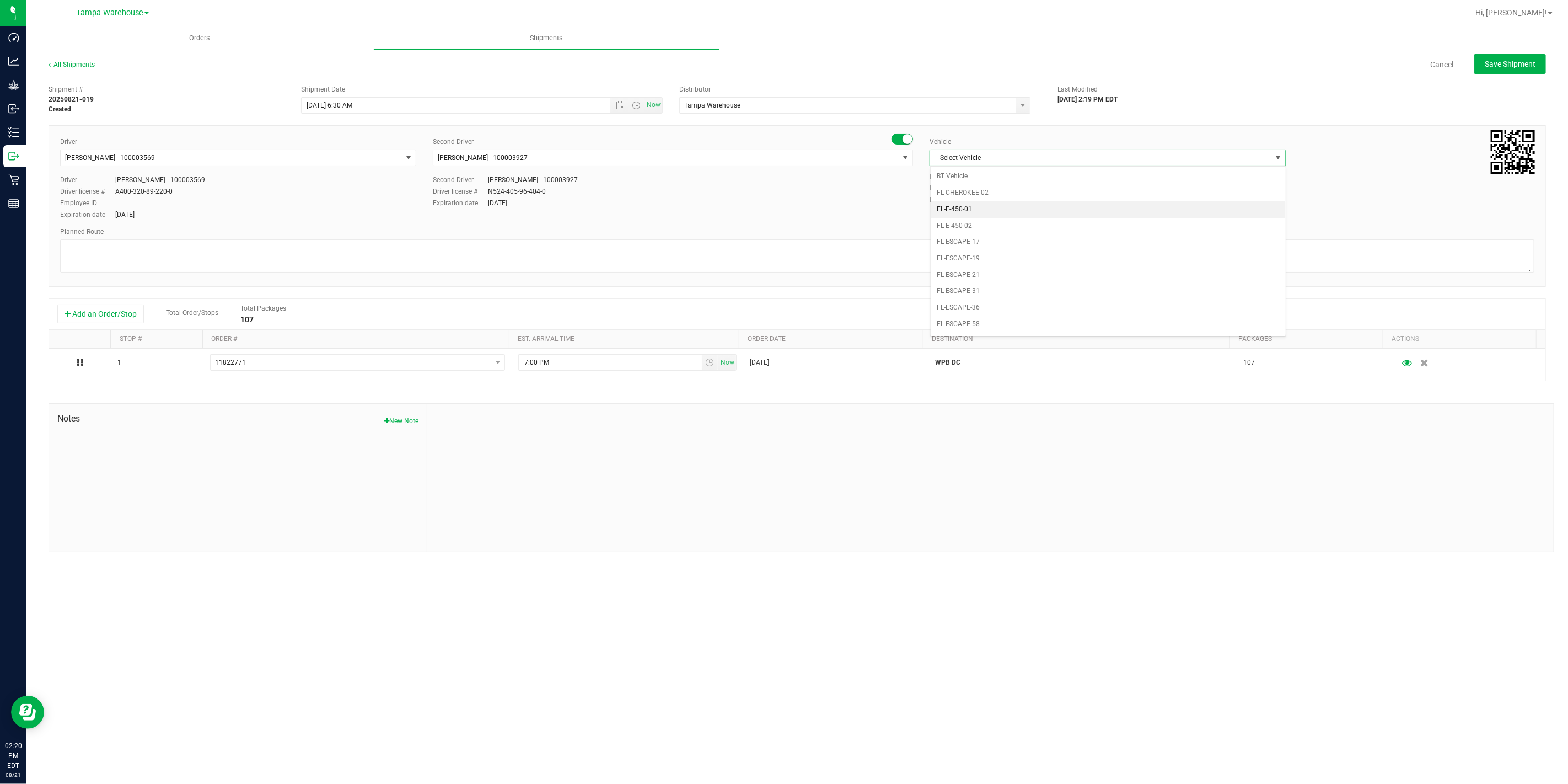
click at [983, 204] on li "FL-E-450-01" at bounding box center [1108, 209] width 355 height 16
click at [872, 258] on textarea at bounding box center [797, 256] width 1474 height 33
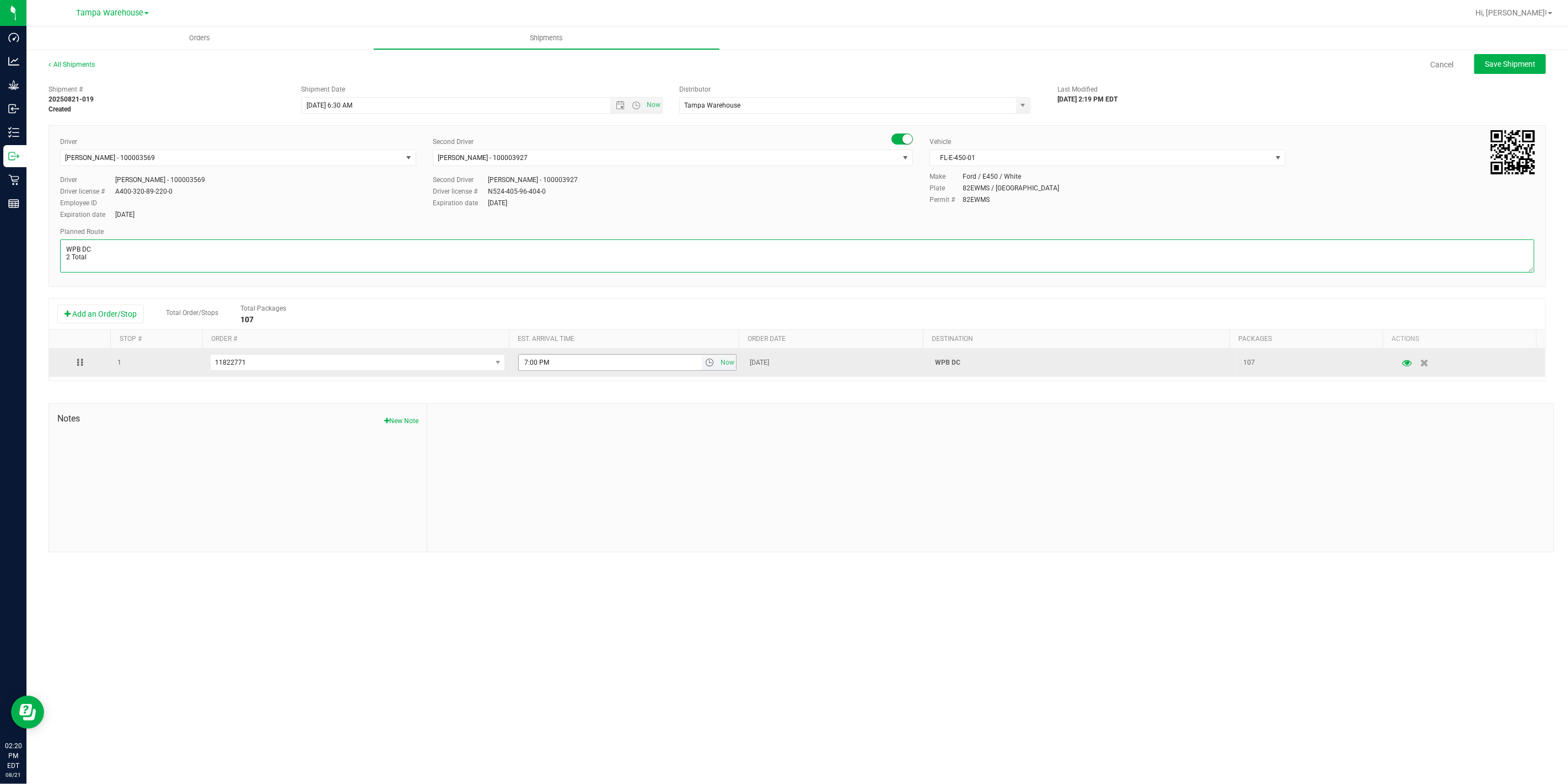
type textarea "WPB DC 2 Total"
drag, startPoint x: 639, startPoint y: 365, endPoint x: 371, endPoint y: 365, distance: 268.0
click at [372, 365] on tr "1 11822771 11822771 11823057 11823039 11822915 11822749 11817542 7:00 PM Now [D…" at bounding box center [797, 362] width 1496 height 28
paste input "11:00 A"
type input "11:00 AM"
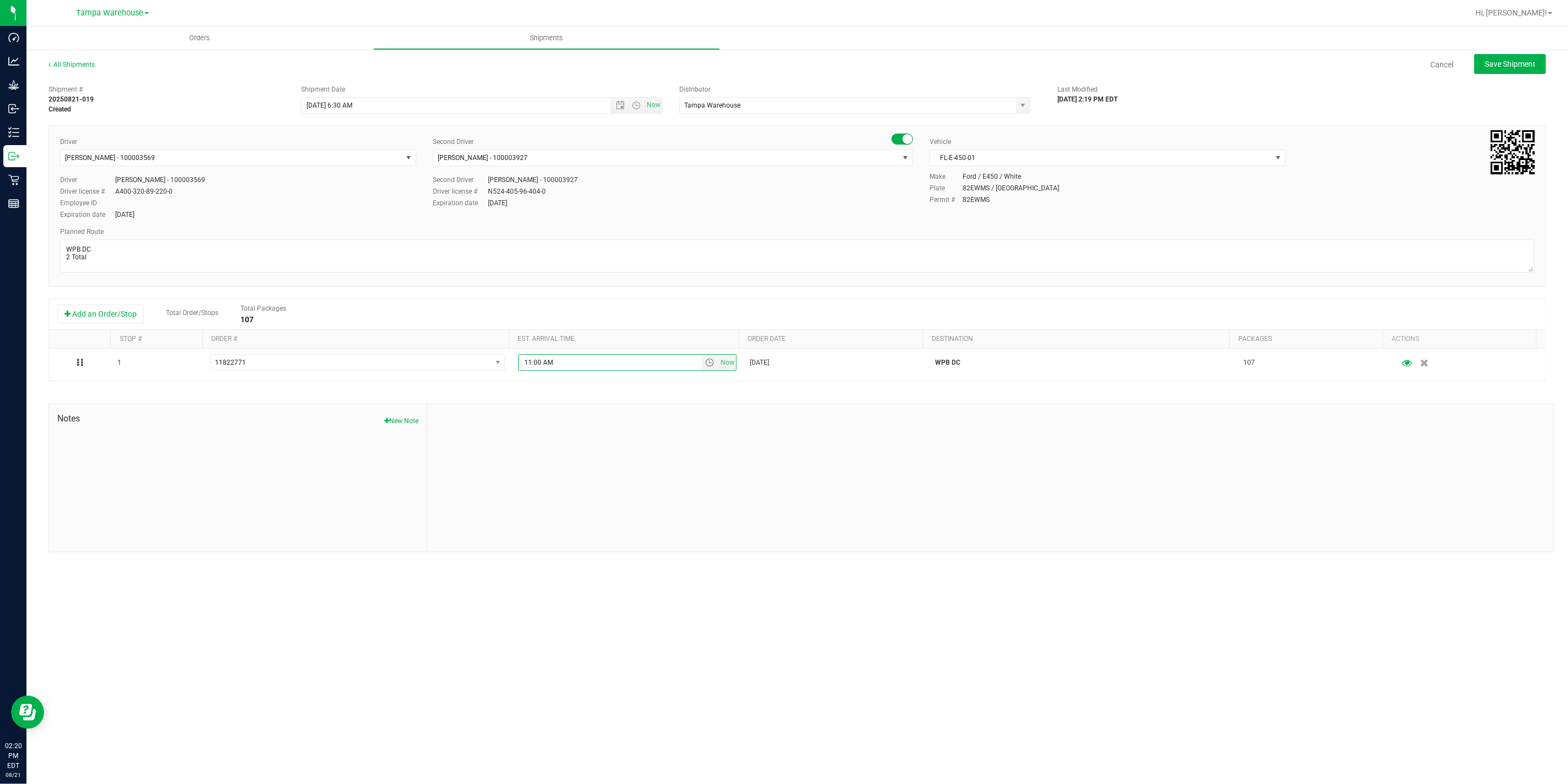
click at [469, 405] on div "Notes New Note" at bounding box center [801, 477] width 1505 height 149
click at [1515, 60] on span "Save Shipment" at bounding box center [1509, 64] width 51 height 9
type input "[DATE] 10:30 AM"
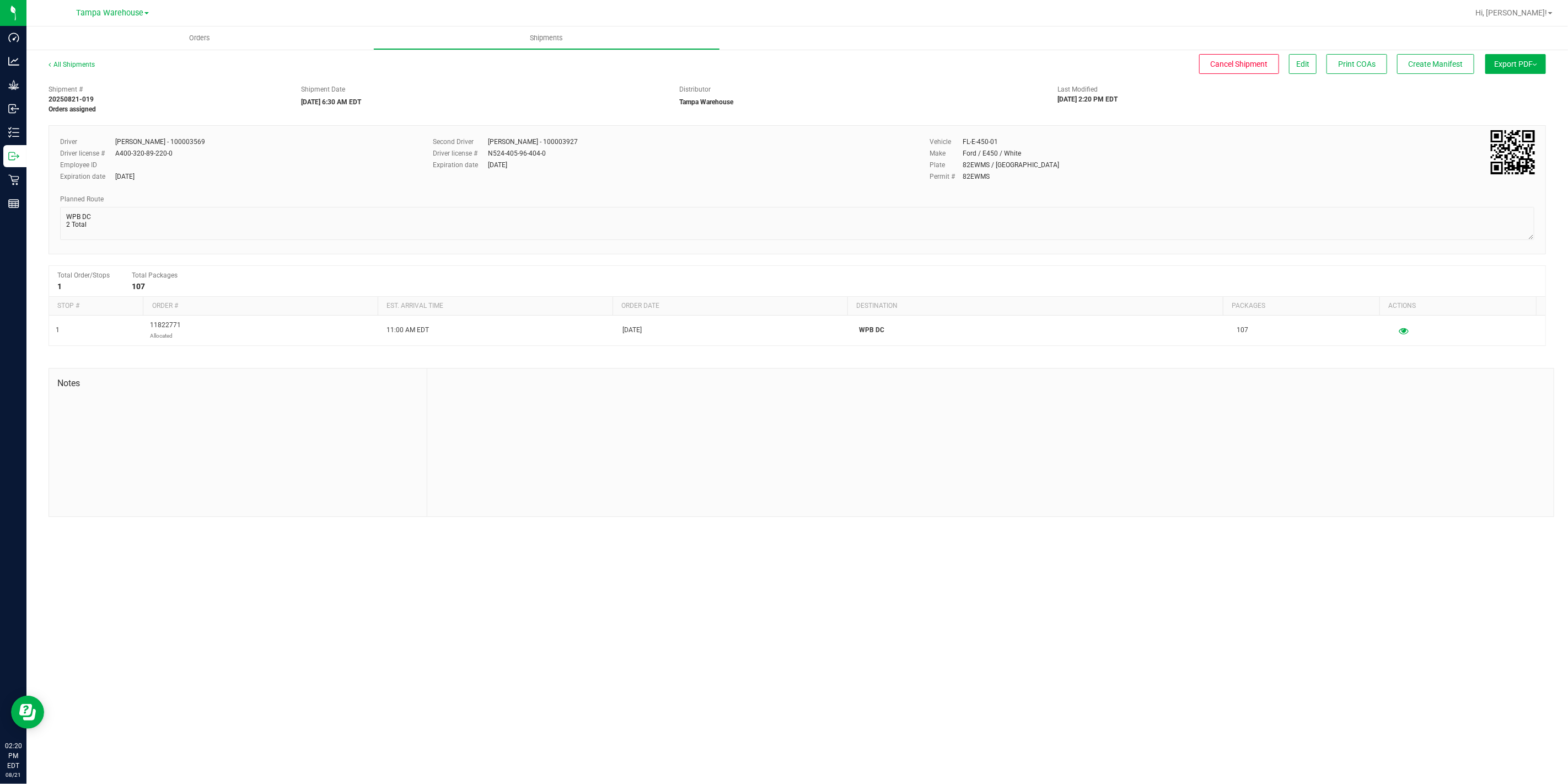
click at [1515, 60] on button "Export PDF" at bounding box center [1515, 64] width 60 height 20
click at [1515, 90] on span "Manifest by Package ID" at bounding box center [1498, 88] width 70 height 8
click at [16, 154] on icon at bounding box center [14, 156] width 11 height 11
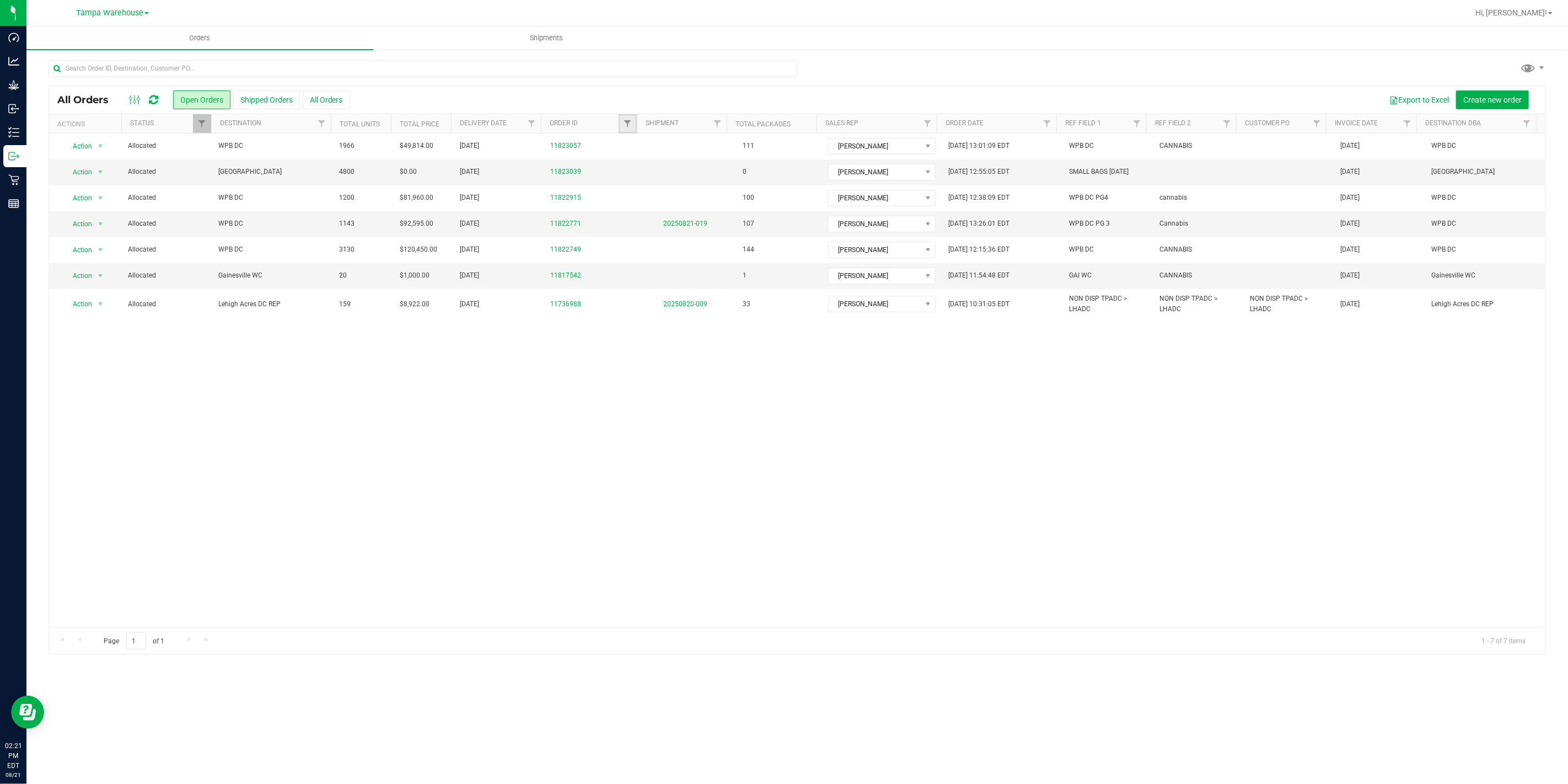
click at [623, 129] on link "Filter" at bounding box center [627, 123] width 18 height 19
type input "2915"
click at [625, 165] on button "Filter" at bounding box center [651, 177] width 53 height 24
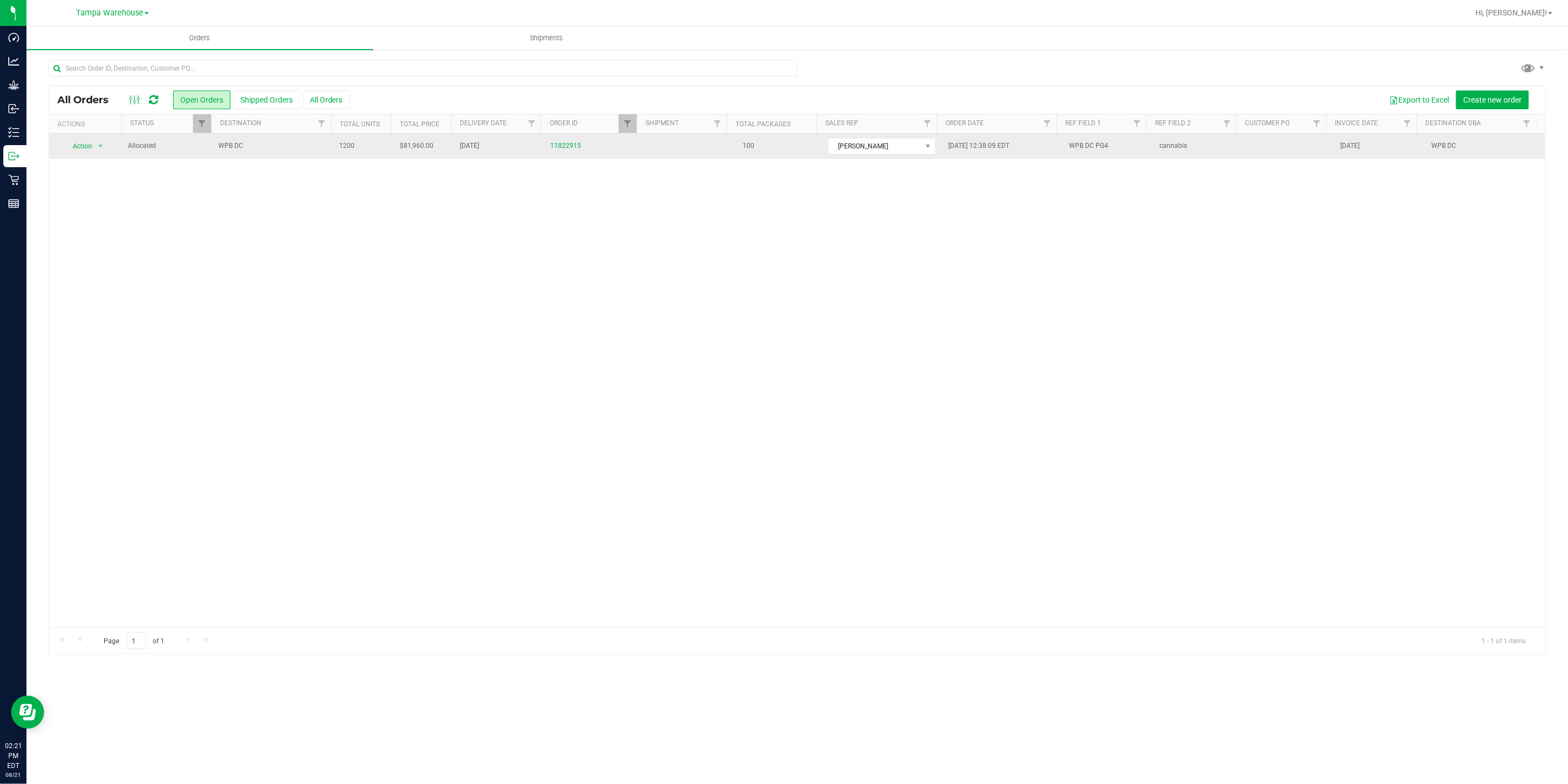
click at [320, 147] on span "WPB DC" at bounding box center [272, 146] width 108 height 10
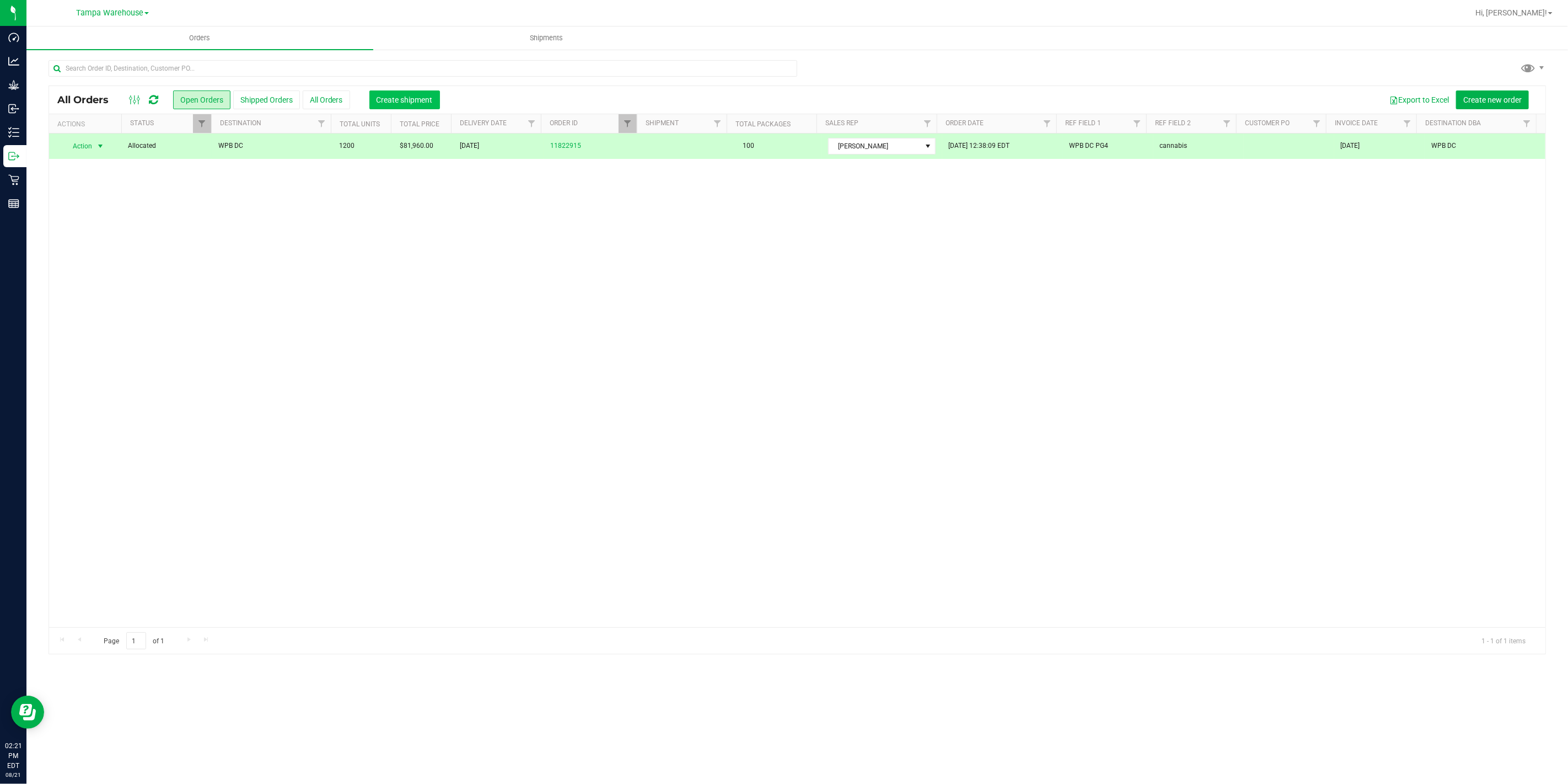
click at [412, 97] on span "Create shipment" at bounding box center [404, 100] width 56 height 9
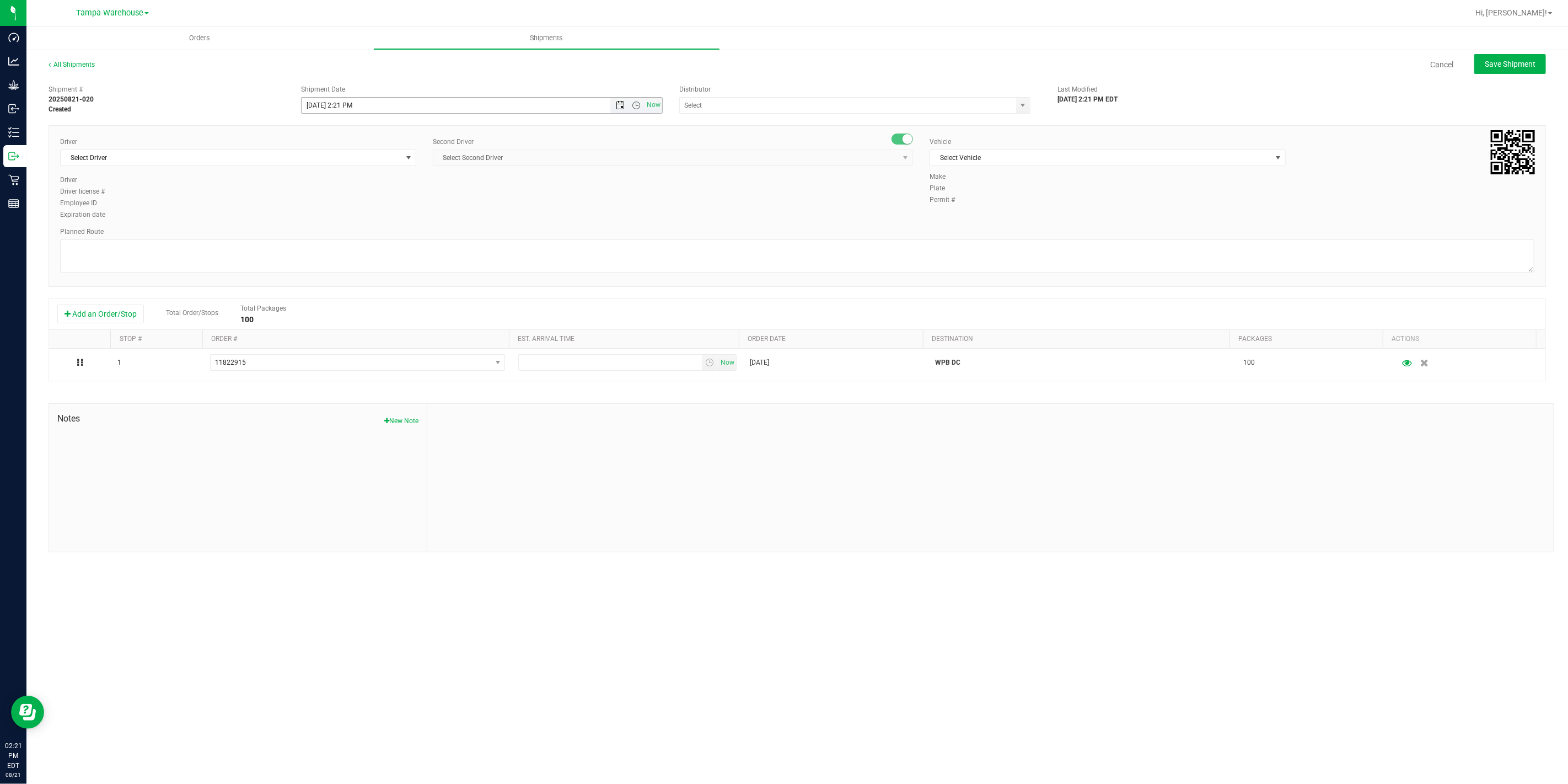
click at [616, 106] on span "Open the date view" at bounding box center [620, 105] width 9 height 9
click at [391, 216] on link "22" at bounding box center [390, 217] width 16 height 17
click at [640, 105] on span "Open the time view" at bounding box center [636, 105] width 9 height 9
click at [384, 189] on li "6:30 AM" at bounding box center [481, 185] width 359 height 15
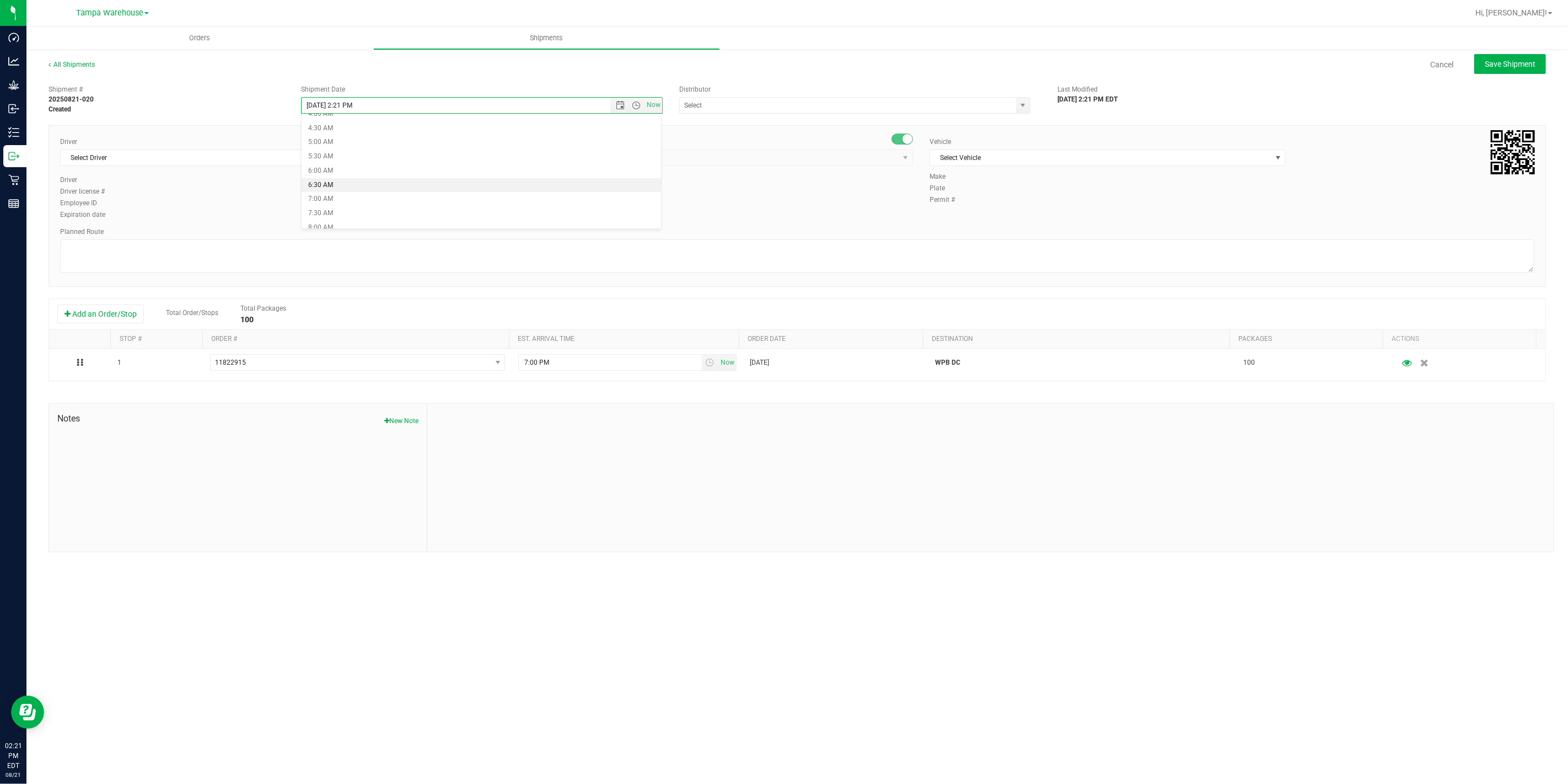
type input "[DATE] 6:30 AM"
click at [728, 105] on input "text" at bounding box center [842, 105] width 327 height 16
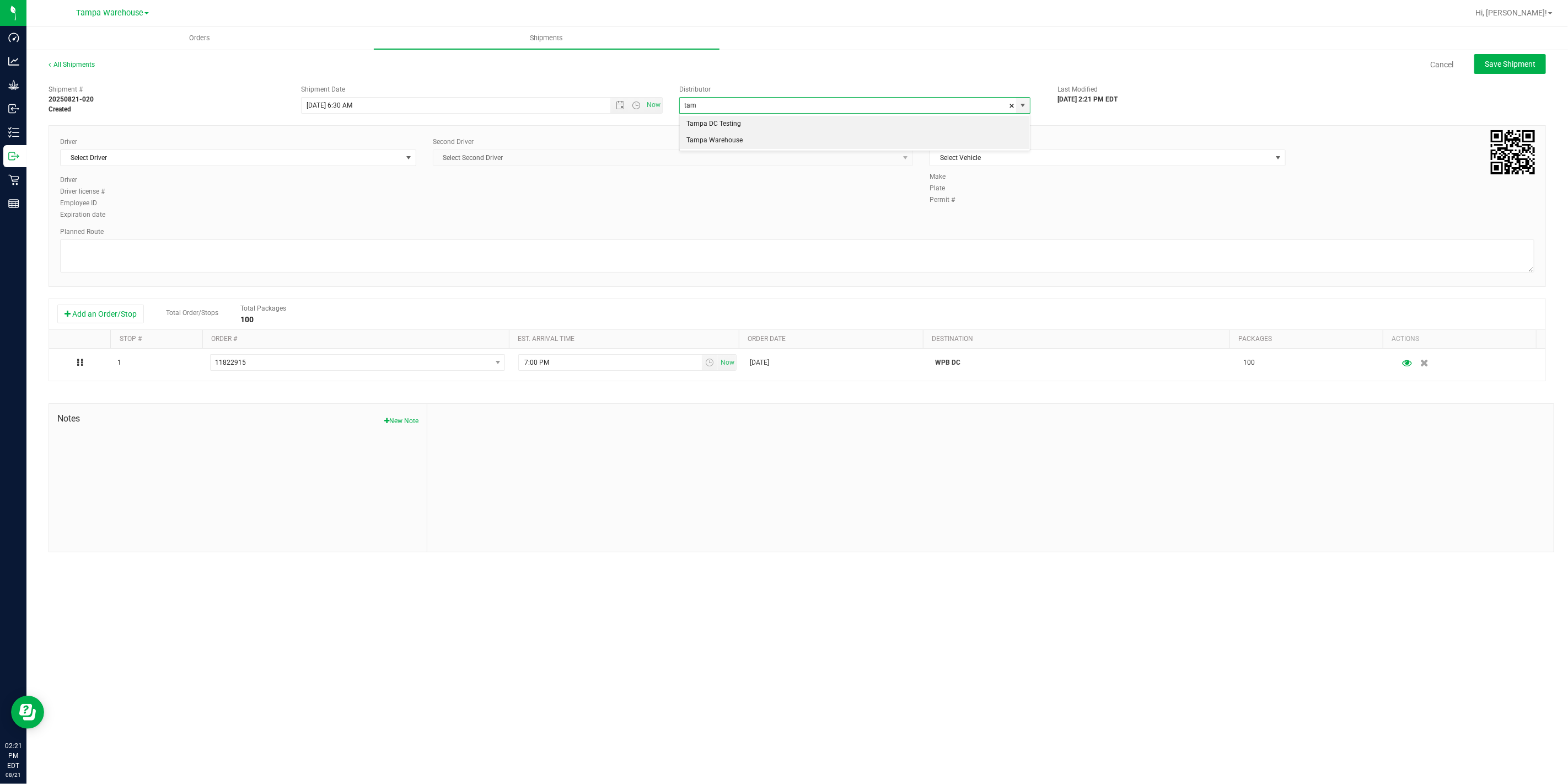
click at [731, 141] on li "Tampa Warehouse" at bounding box center [854, 140] width 350 height 16
type input "Tampa Warehouse"
click at [279, 158] on span "Select Driver" at bounding box center [231, 158] width 341 height 16
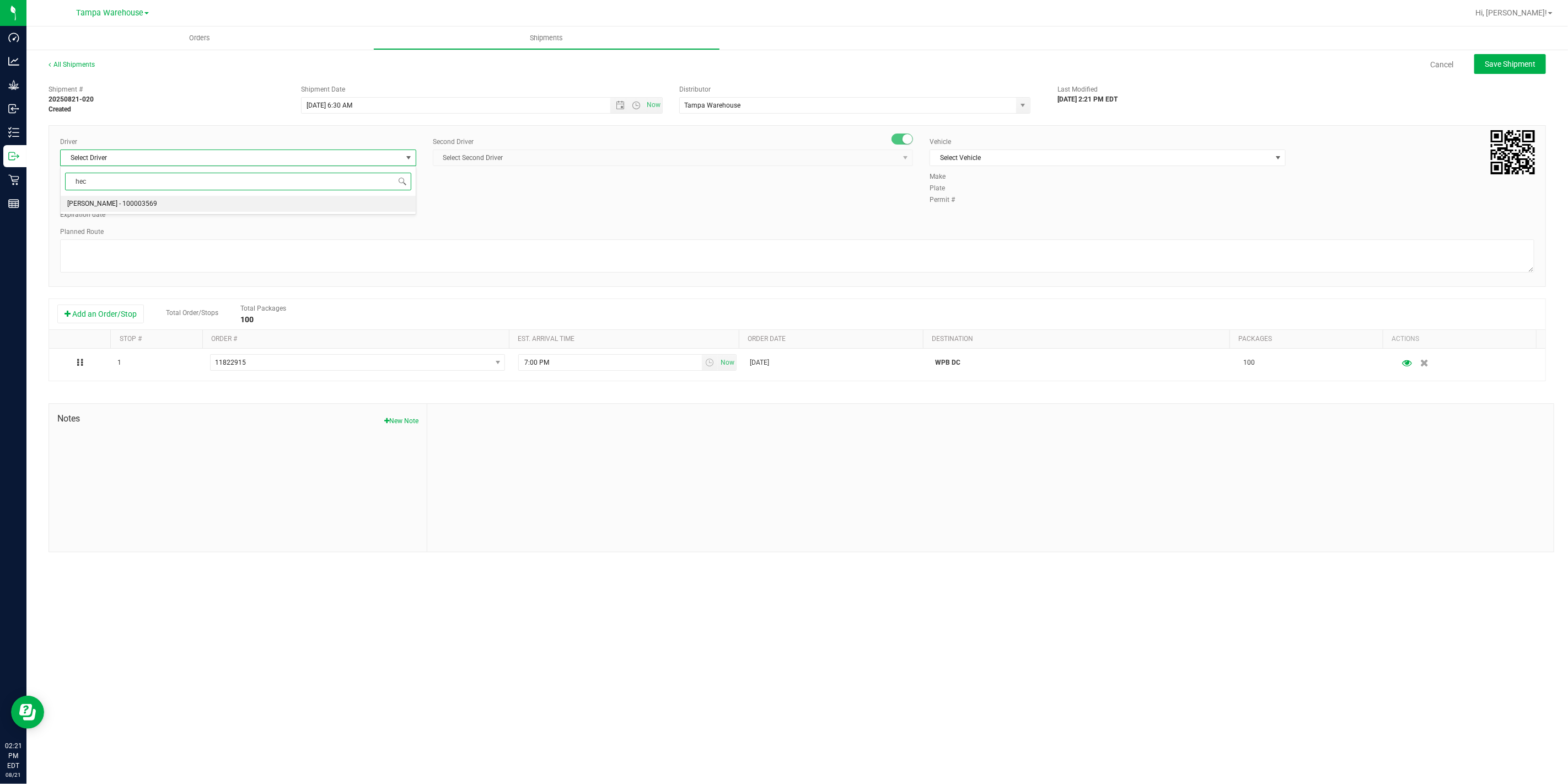
click at [192, 209] on li "[PERSON_NAME] - 100003569" at bounding box center [238, 204] width 355 height 16
type input "hec"
click at [531, 152] on span "Select Second Driver" at bounding box center [666, 158] width 465 height 16
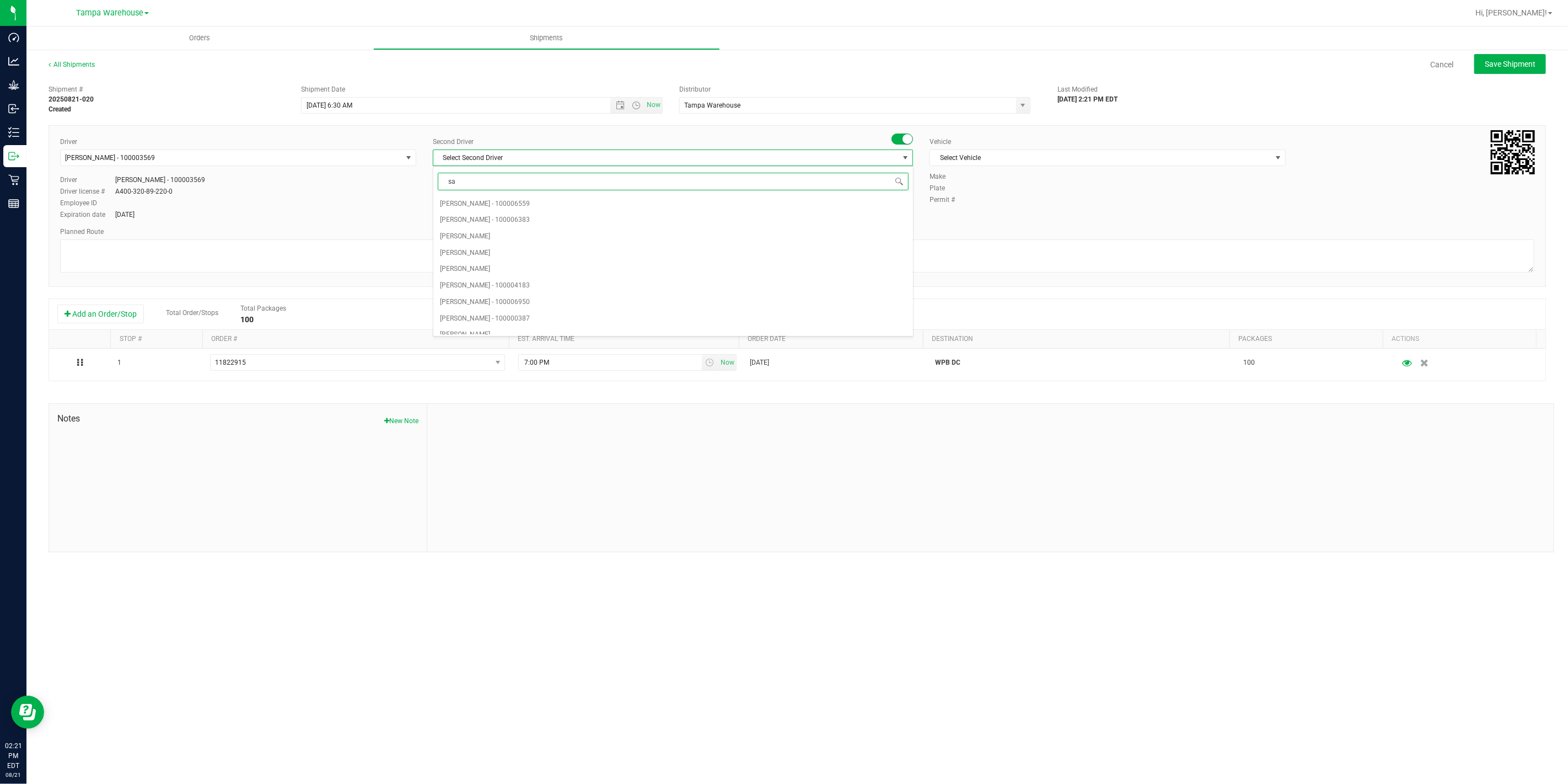
type input "saa"
click at [490, 203] on span "[PERSON_NAME] - 100003927" at bounding box center [484, 204] width 90 height 15
click at [1023, 158] on span "Select Vehicle" at bounding box center [1101, 158] width 341 height 16
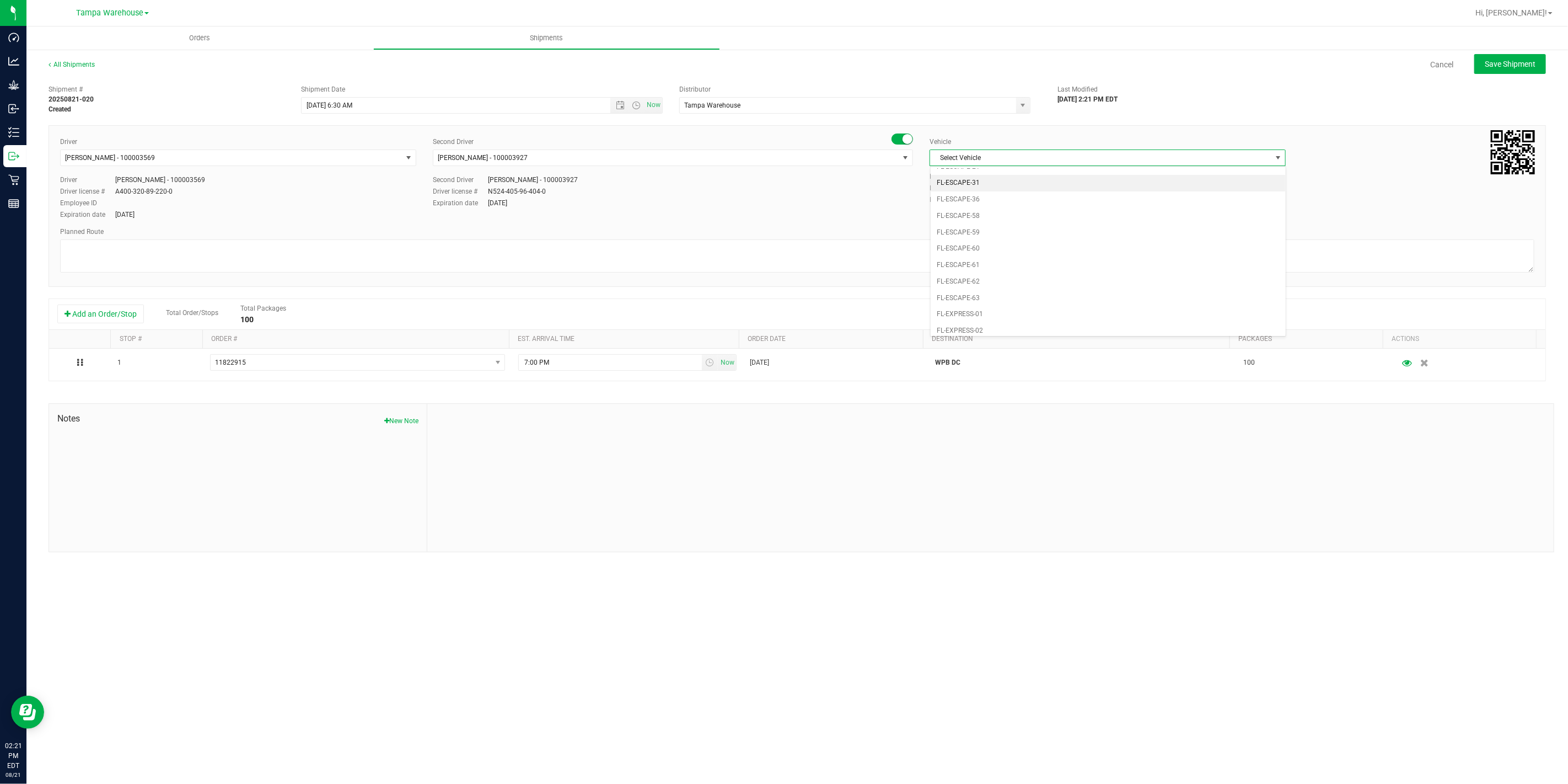
scroll to position [135, 0]
click at [999, 316] on li "FL-EXPRESS-03" at bounding box center [1108, 321] width 355 height 16
click at [964, 267] on textarea at bounding box center [797, 256] width 1474 height 33
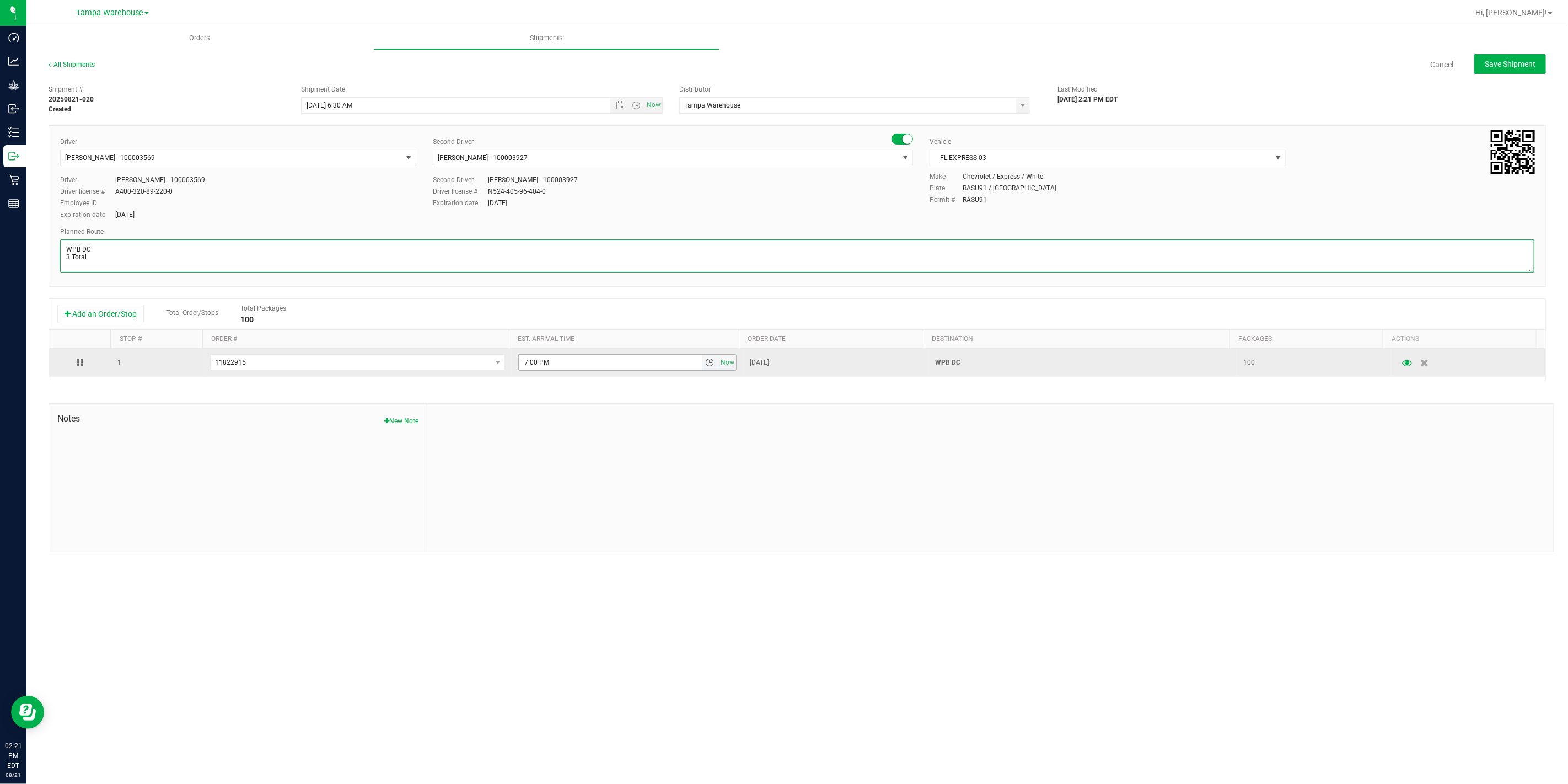
type textarea "WPB DC 3 Total"
drag, startPoint x: 572, startPoint y: 360, endPoint x: 430, endPoint y: 356, distance: 142.1
click at [442, 370] on tr "1 11822915 11823057 11823039 11822915 11822749 11817542 7:00 PM Now [DATE] WPB …" at bounding box center [797, 362] width 1496 height 28
paste input "11:00 A"
type input "11:00 AM"
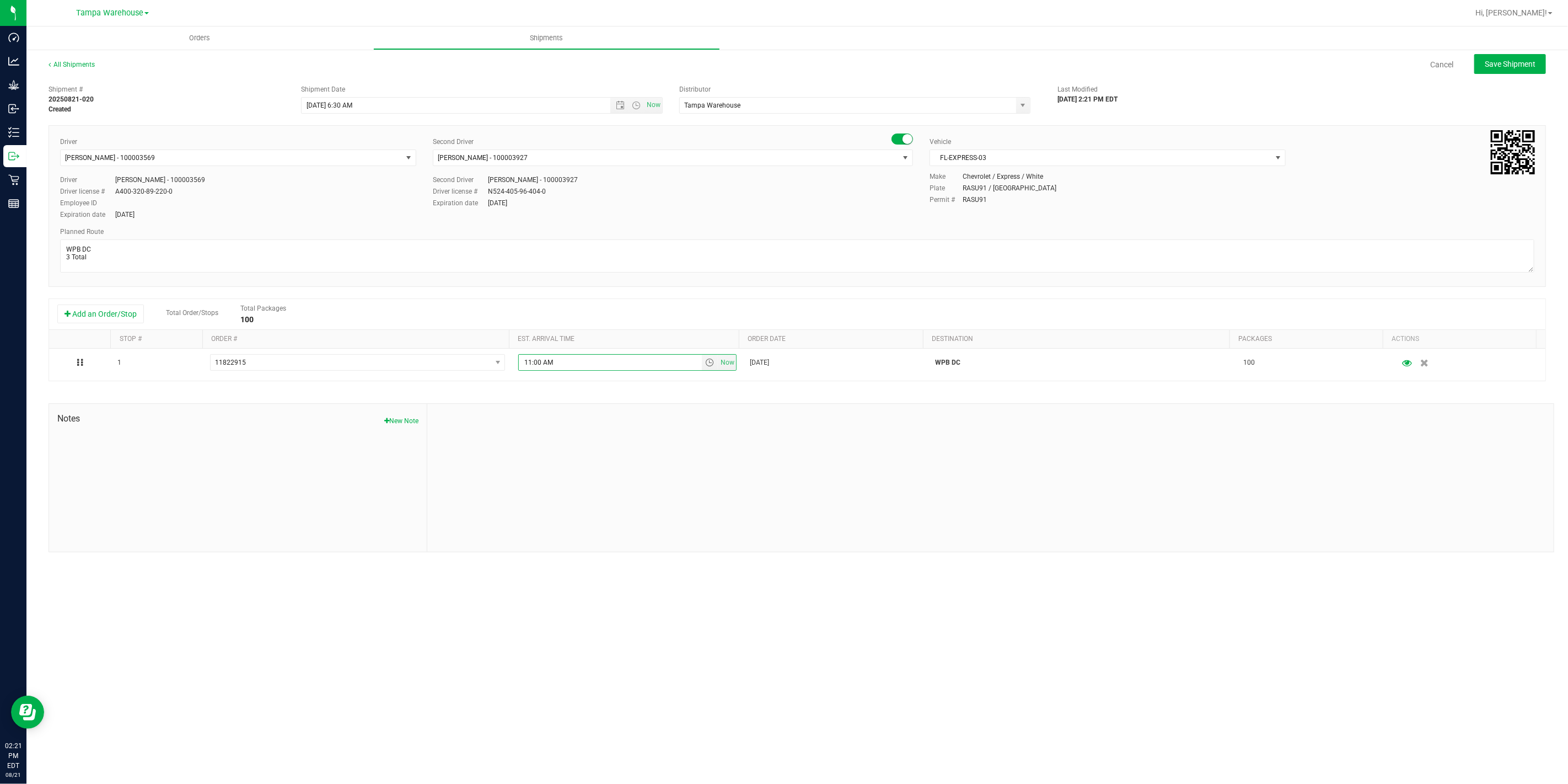
click at [786, 486] on div at bounding box center [990, 477] width 1126 height 147
click at [1498, 66] on span "Save Shipment" at bounding box center [1509, 64] width 51 height 9
type input "[DATE] 10:30 AM"
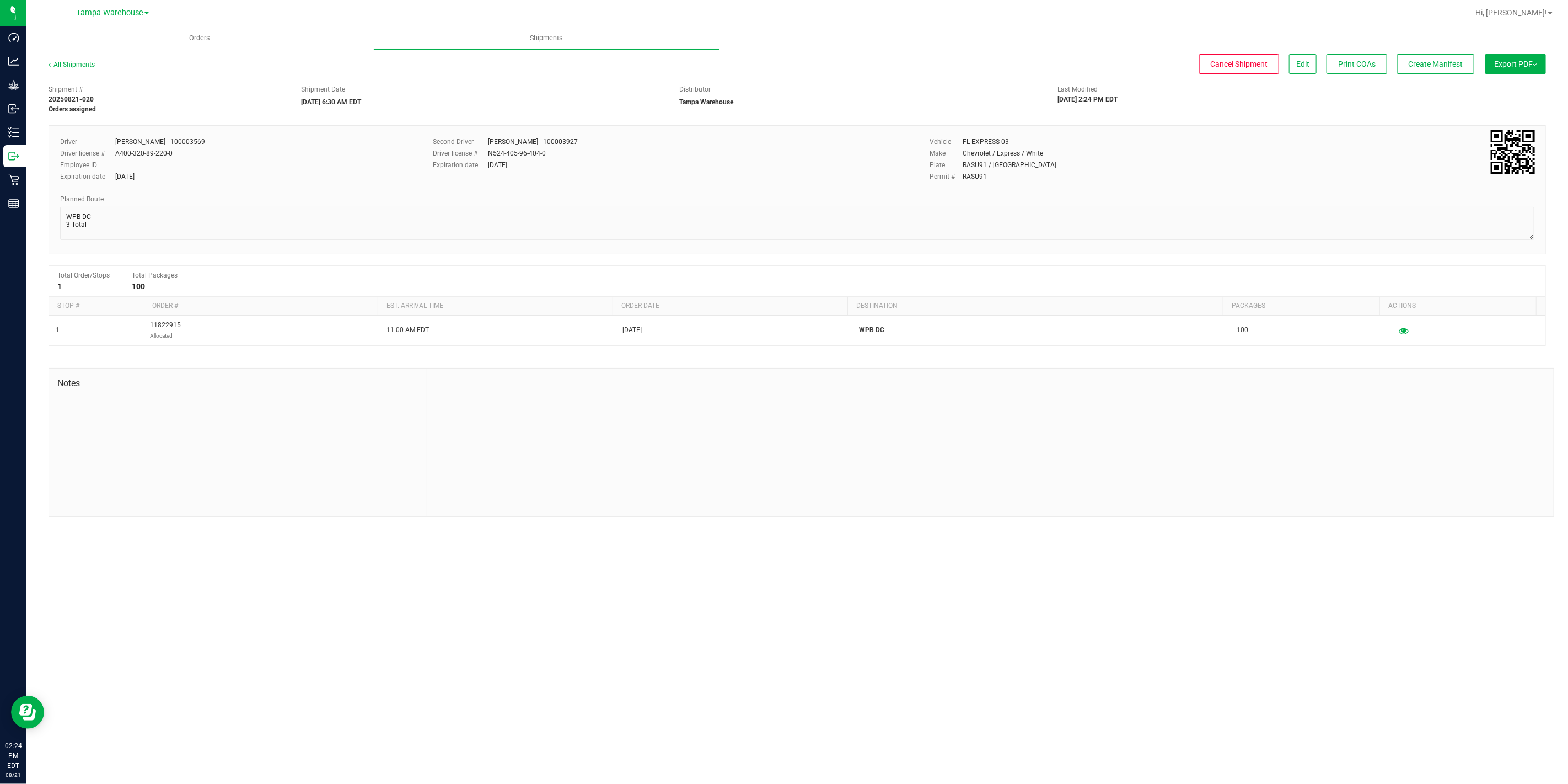
click at [1498, 66] on button "Export PDF" at bounding box center [1515, 64] width 60 height 20
click at [1502, 86] on span "Manifest by Package ID" at bounding box center [1498, 88] width 70 height 8
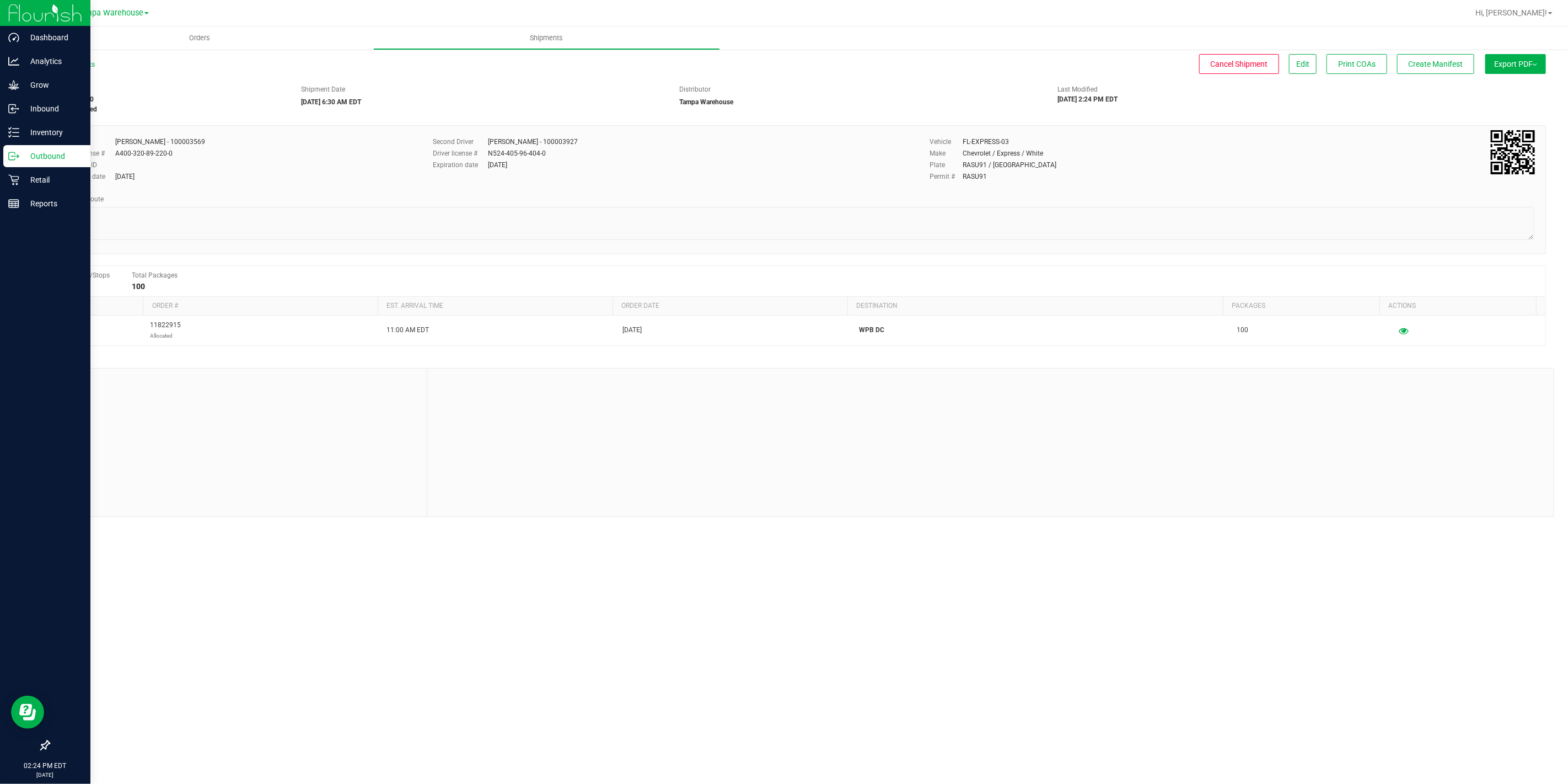
click at [13, 160] on icon at bounding box center [11, 155] width 6 height 8
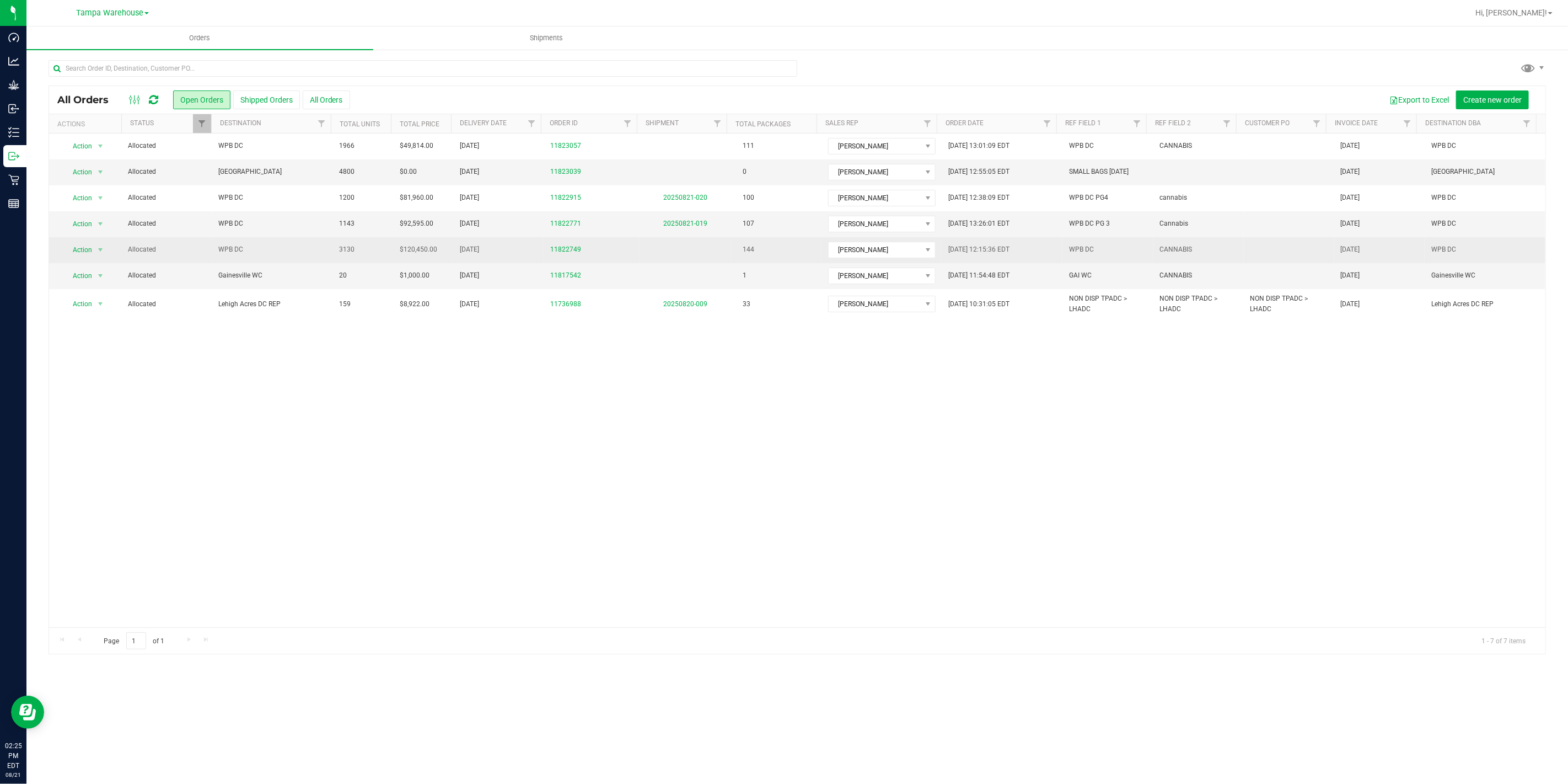
click at [287, 260] on td "WPB DC" at bounding box center [272, 250] width 121 height 26
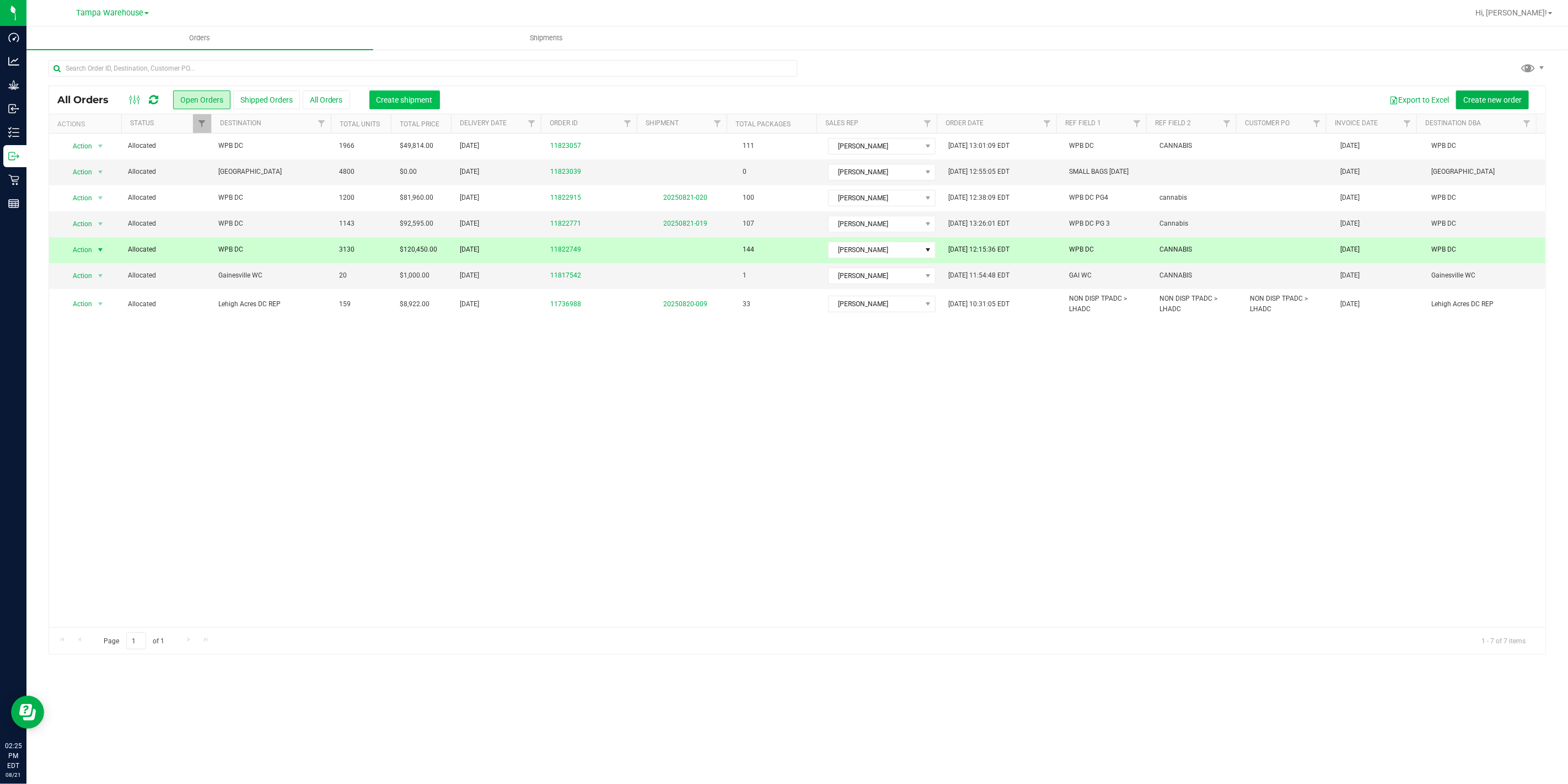
click at [394, 97] on span "Create shipment" at bounding box center [404, 100] width 56 height 9
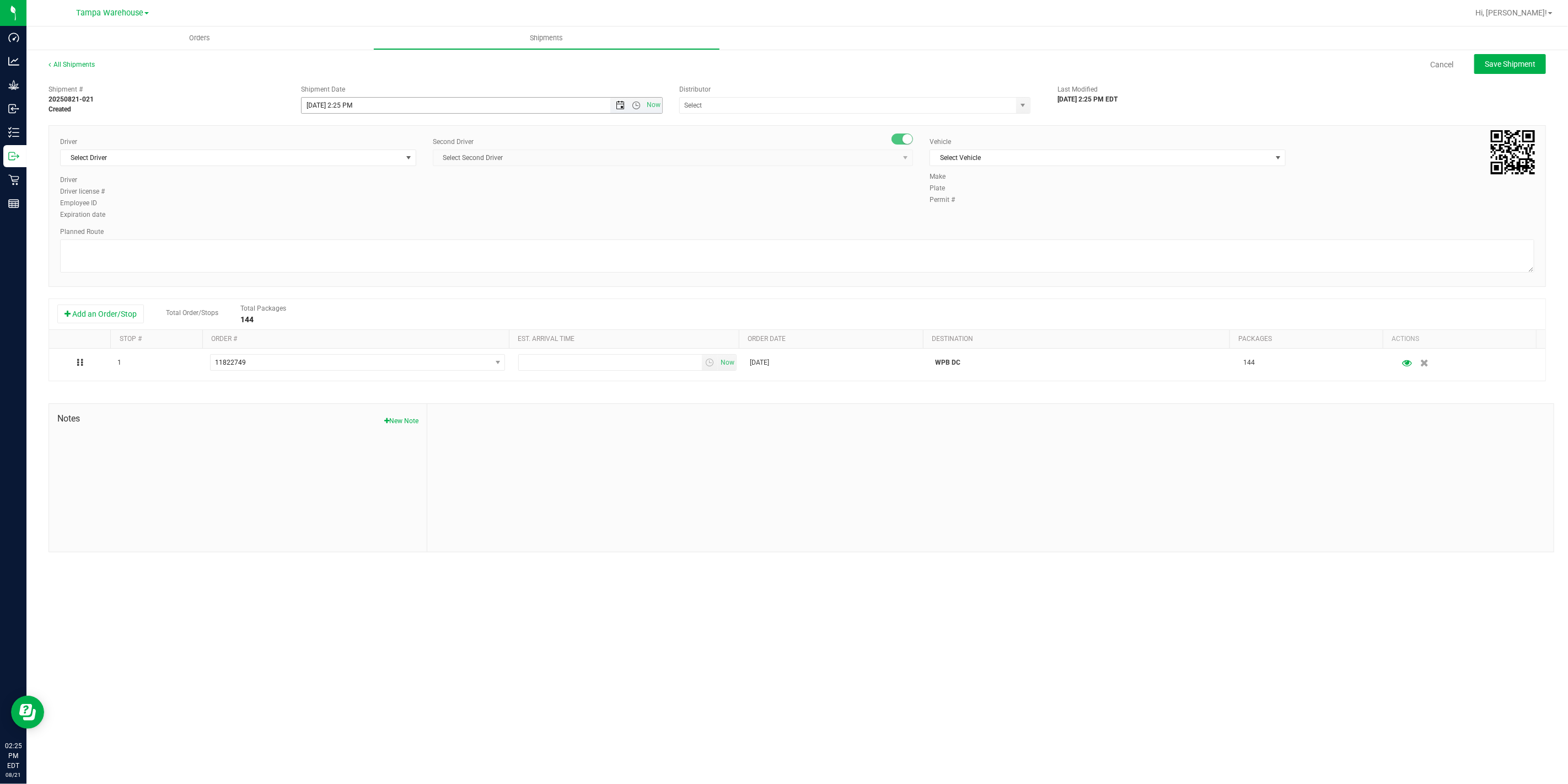
click at [622, 109] on span "Open the date view" at bounding box center [620, 105] width 9 height 9
click at [393, 221] on link "22" at bounding box center [390, 217] width 16 height 17
click at [638, 107] on span "Open the time view" at bounding box center [636, 105] width 9 height 9
click at [340, 190] on li "6:30 AM" at bounding box center [481, 185] width 359 height 15
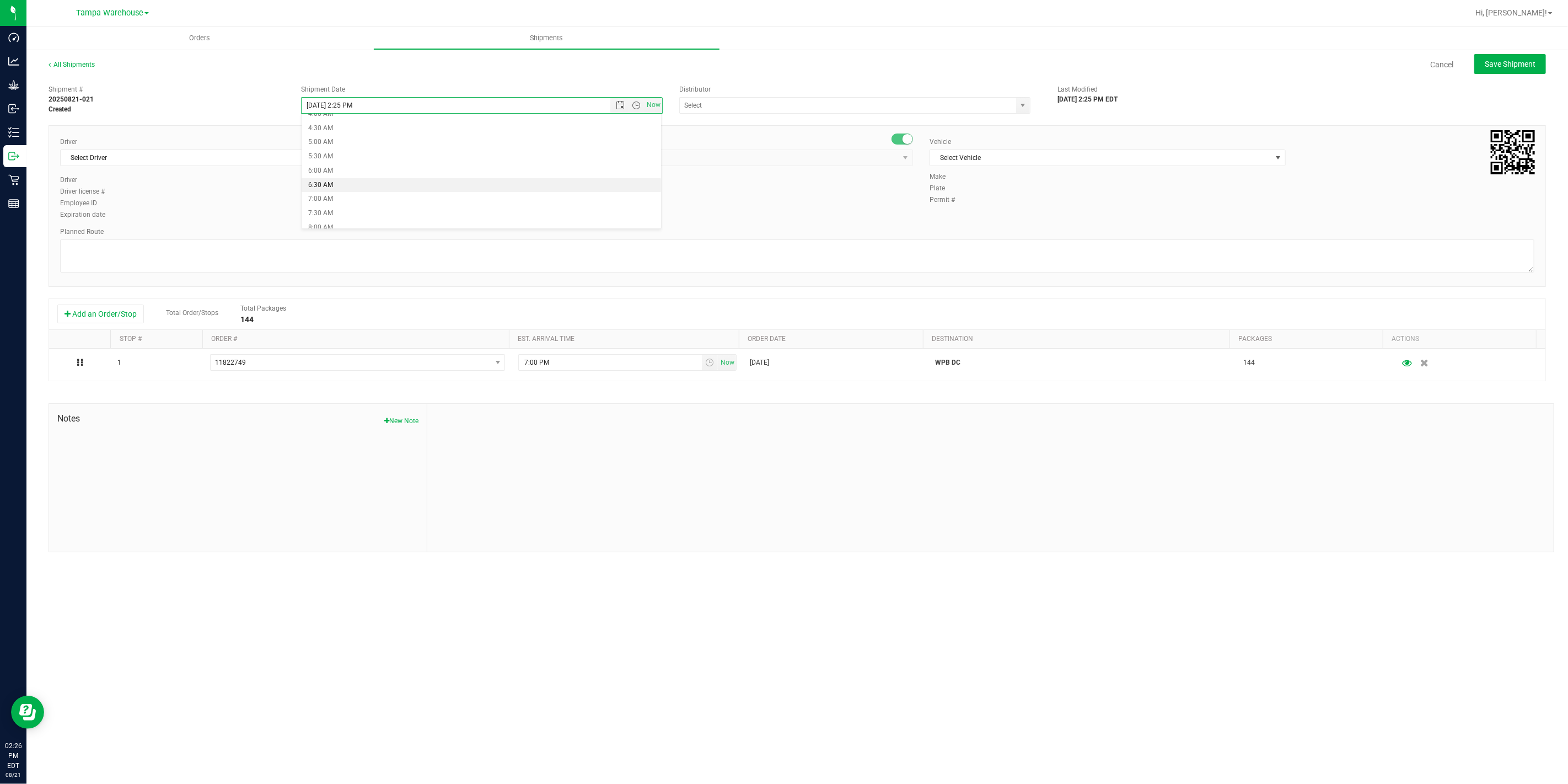
type input "[DATE] 6:30 AM"
click at [734, 108] on input "text" at bounding box center [842, 105] width 327 height 16
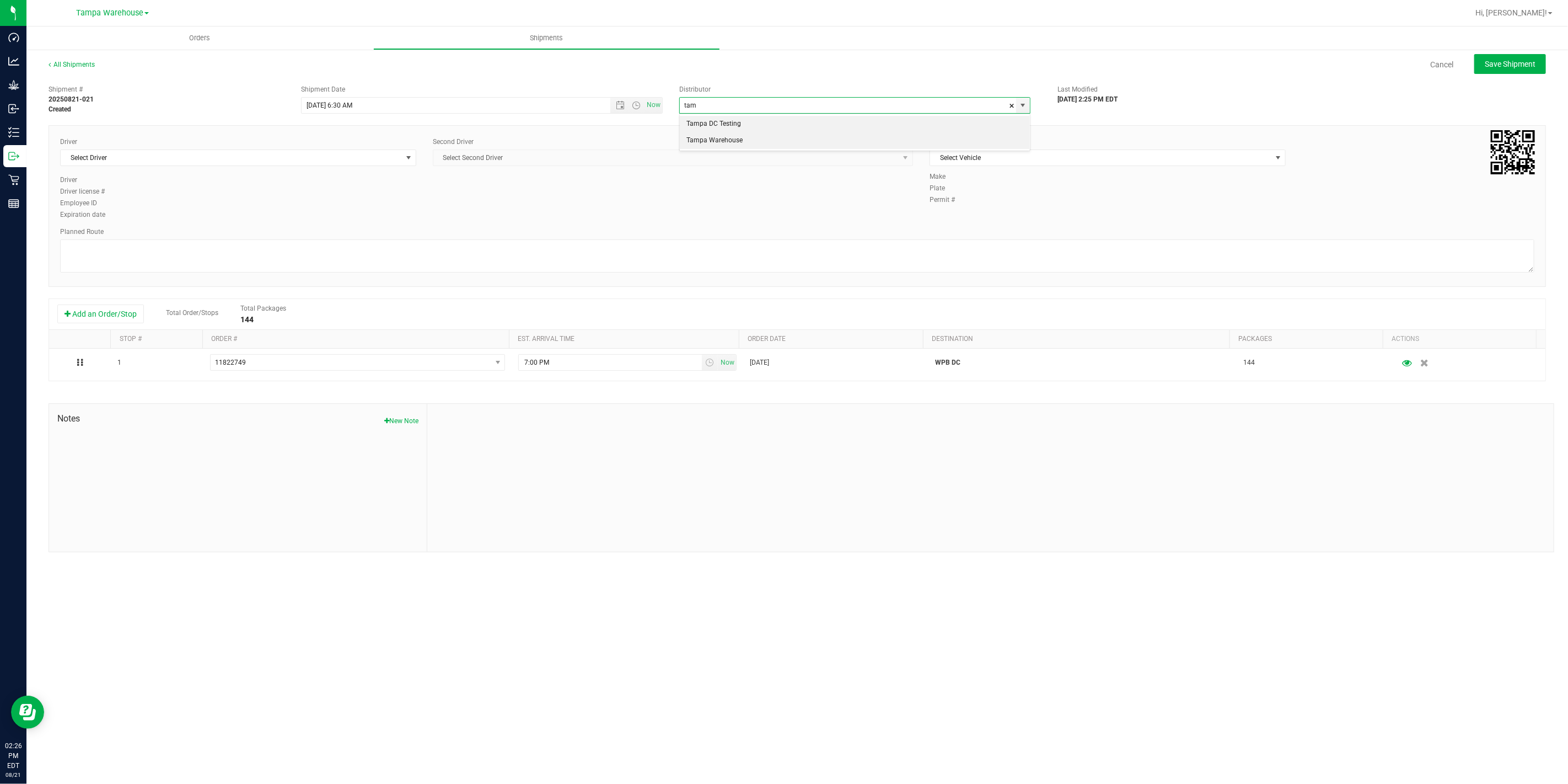
click at [728, 149] on li "Tampa Warehouse" at bounding box center [854, 140] width 350 height 16
type input "Tampa Warehouse"
click at [269, 164] on span "Select Driver" at bounding box center [231, 158] width 341 height 16
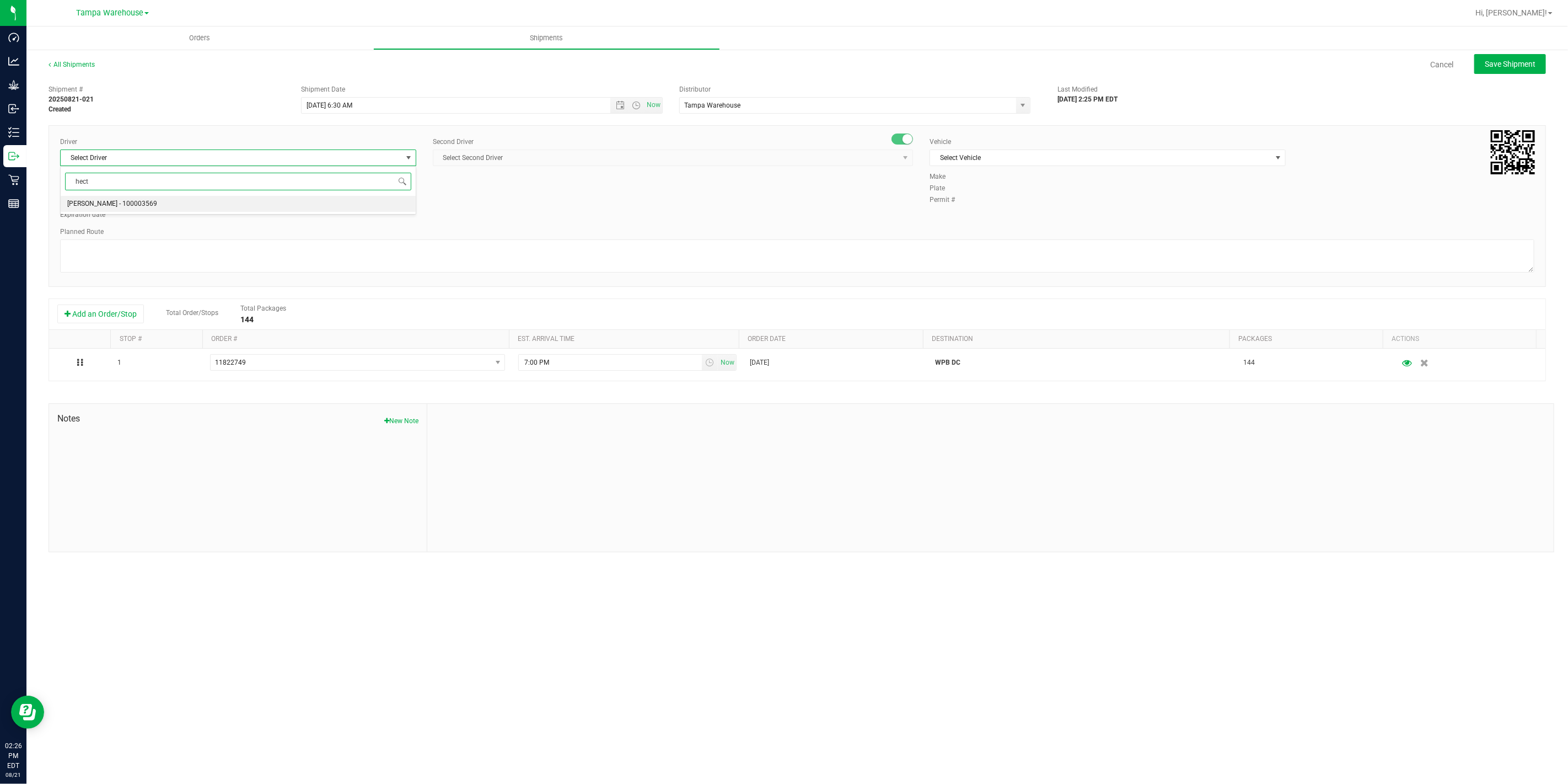
click at [206, 205] on li "[PERSON_NAME] - 100003569" at bounding box center [238, 204] width 355 height 16
type input "hect"
click at [513, 163] on span "Select Second Driver" at bounding box center [666, 158] width 465 height 16
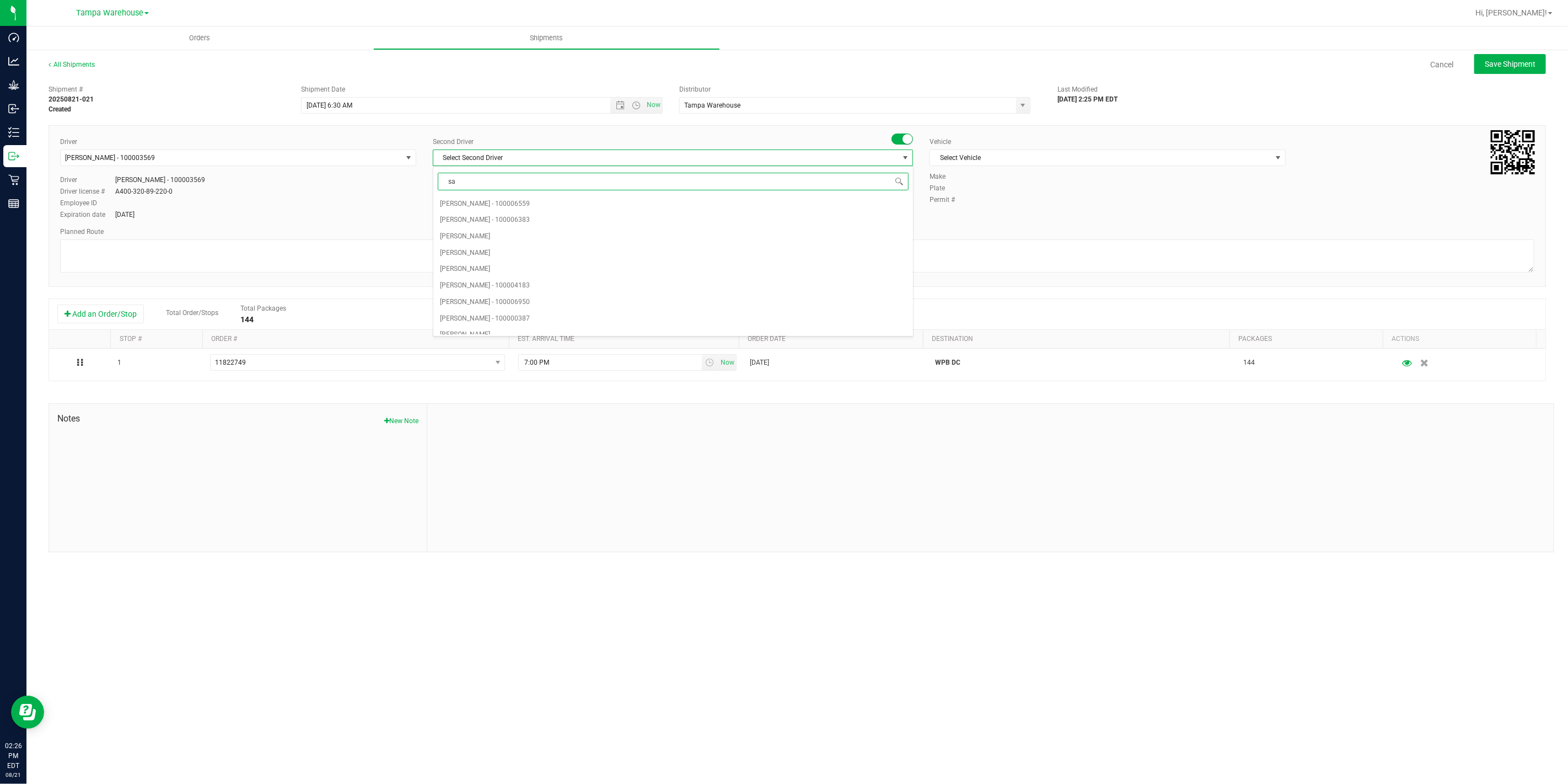
type input "saa"
click at [474, 205] on span "[PERSON_NAME] - 100003927" at bounding box center [484, 204] width 90 height 15
click at [989, 163] on span "Select Vehicle" at bounding box center [1101, 158] width 341 height 16
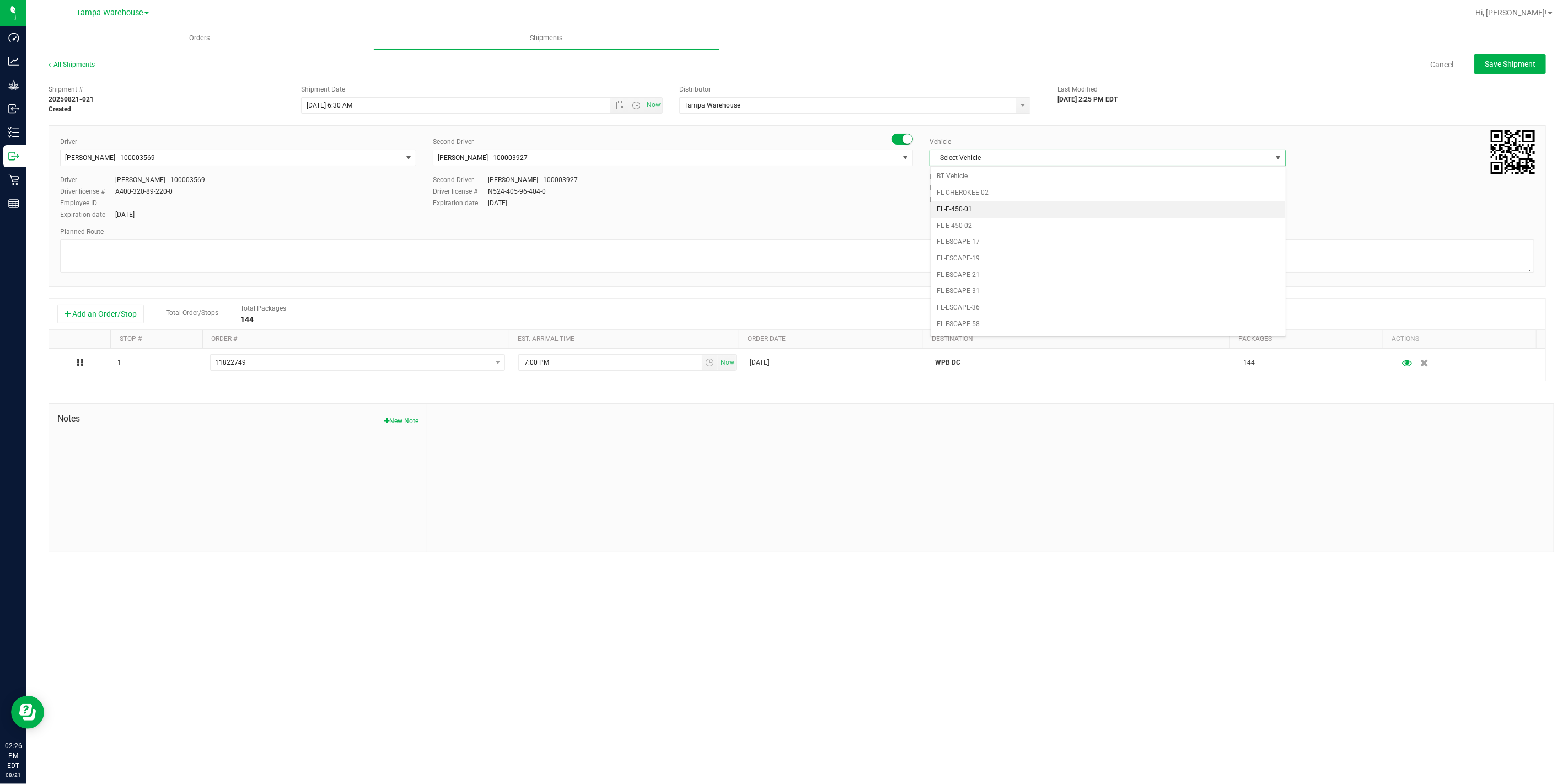
click at [989, 210] on li "FL-E-450-01" at bounding box center [1108, 209] width 355 height 16
click at [894, 246] on textarea at bounding box center [797, 256] width 1474 height 33
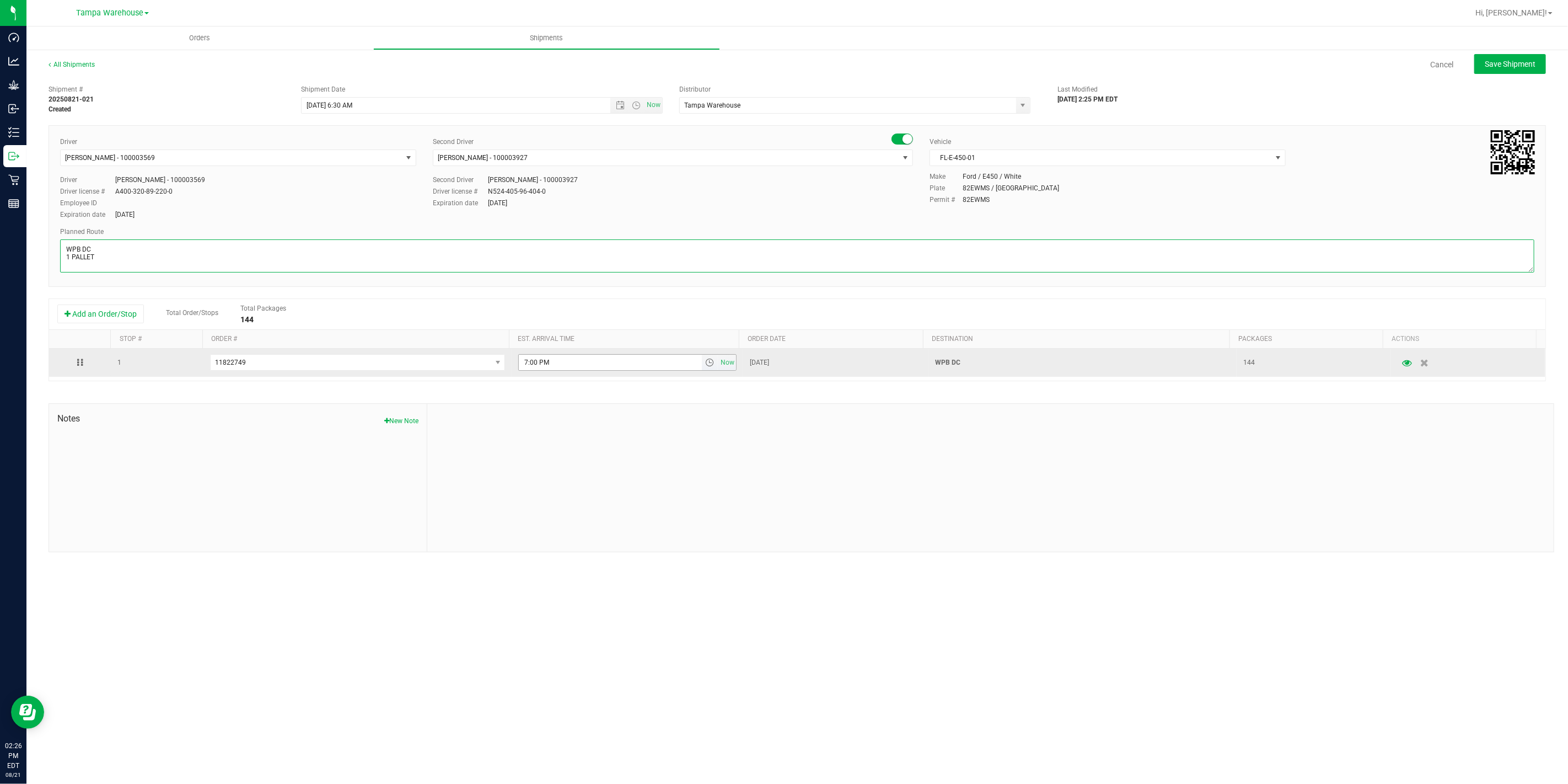
type textarea "WPB DC 1 PALLET"
drag, startPoint x: 653, startPoint y: 365, endPoint x: 300, endPoint y: 368, distance: 353.0
click at [300, 368] on tr "1 11822749 11823057 11823039 11822749 11817542 7:00 PM Now [DATE] WPB DC 144" at bounding box center [797, 362] width 1496 height 28
paste input "11:00 A"
type input "11:00 AM"
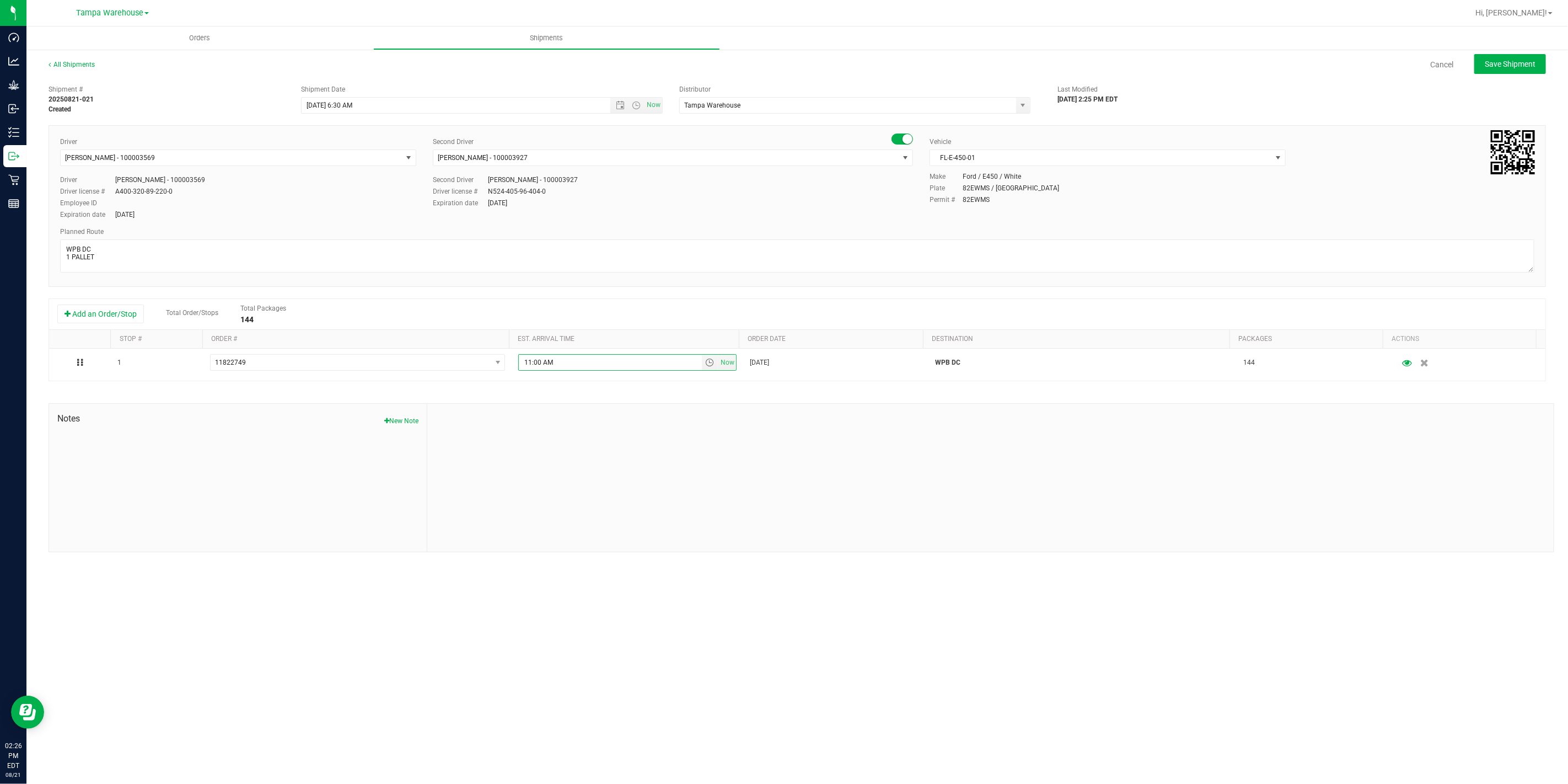
click at [977, 422] on div at bounding box center [990, 477] width 1126 height 147
click at [1508, 65] on span "Save Shipment" at bounding box center [1509, 64] width 51 height 9
type input "[DATE] 10:30 AM"
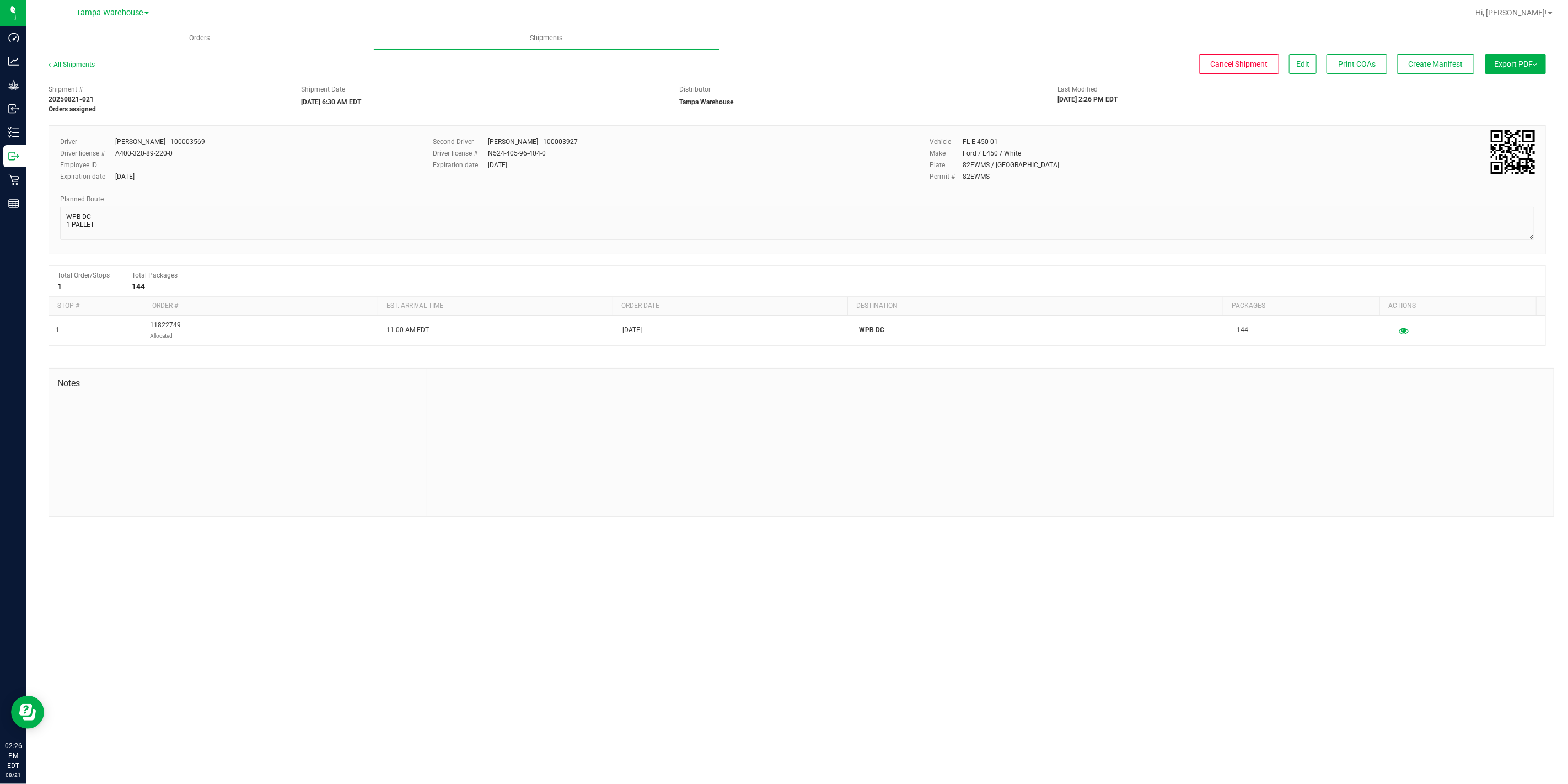
click at [1508, 65] on button "Export PDF" at bounding box center [1515, 64] width 60 height 20
click at [1516, 88] on span "Manifest by Package ID" at bounding box center [1498, 88] width 70 height 8
click at [7, 158] on div "Outbound" at bounding box center [15, 156] width 23 height 22
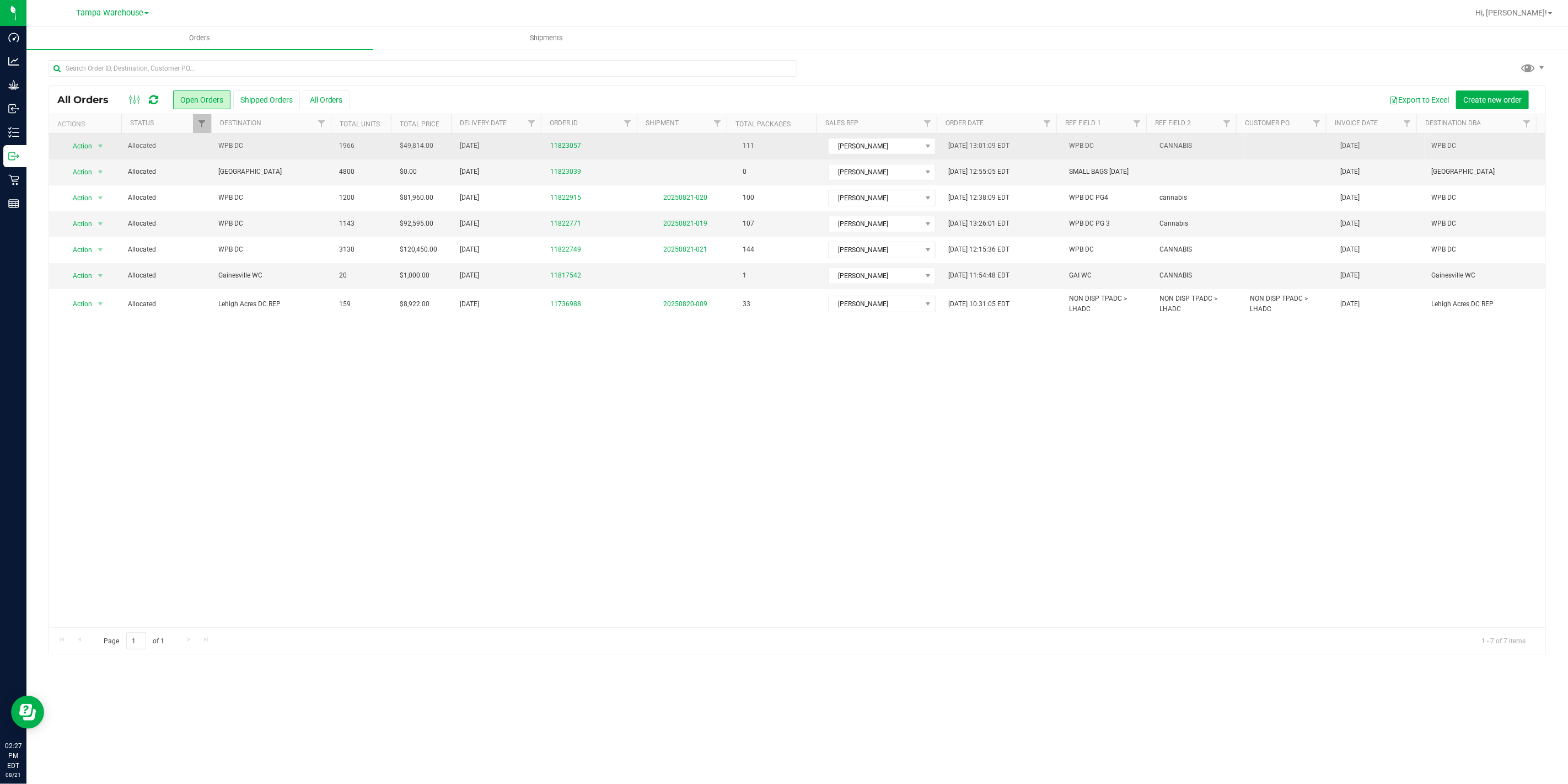
click at [269, 149] on span "WPB DC" at bounding box center [272, 146] width 108 height 10
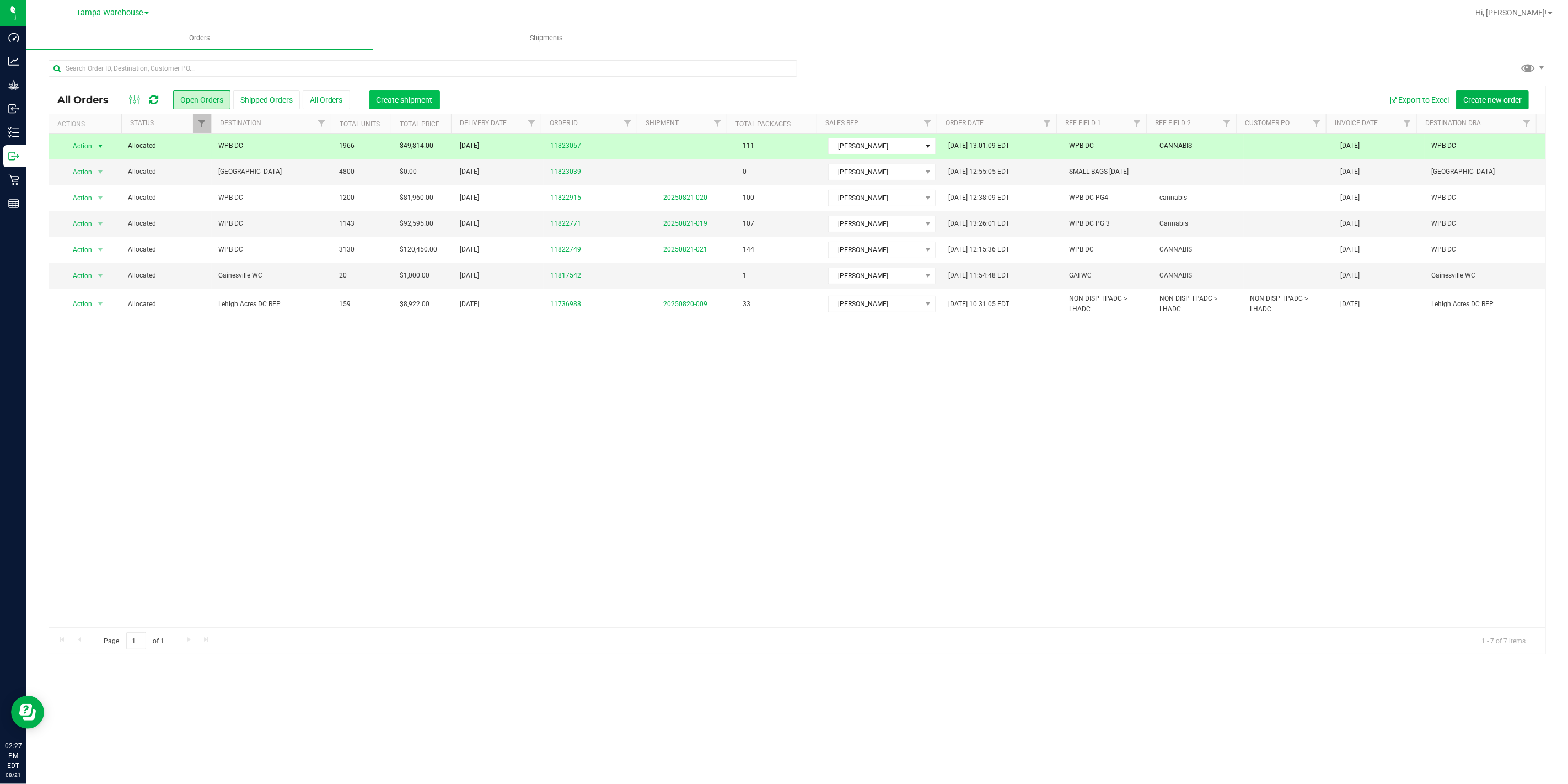
click at [398, 94] on button "Create shipment" at bounding box center [404, 100] width 71 height 19
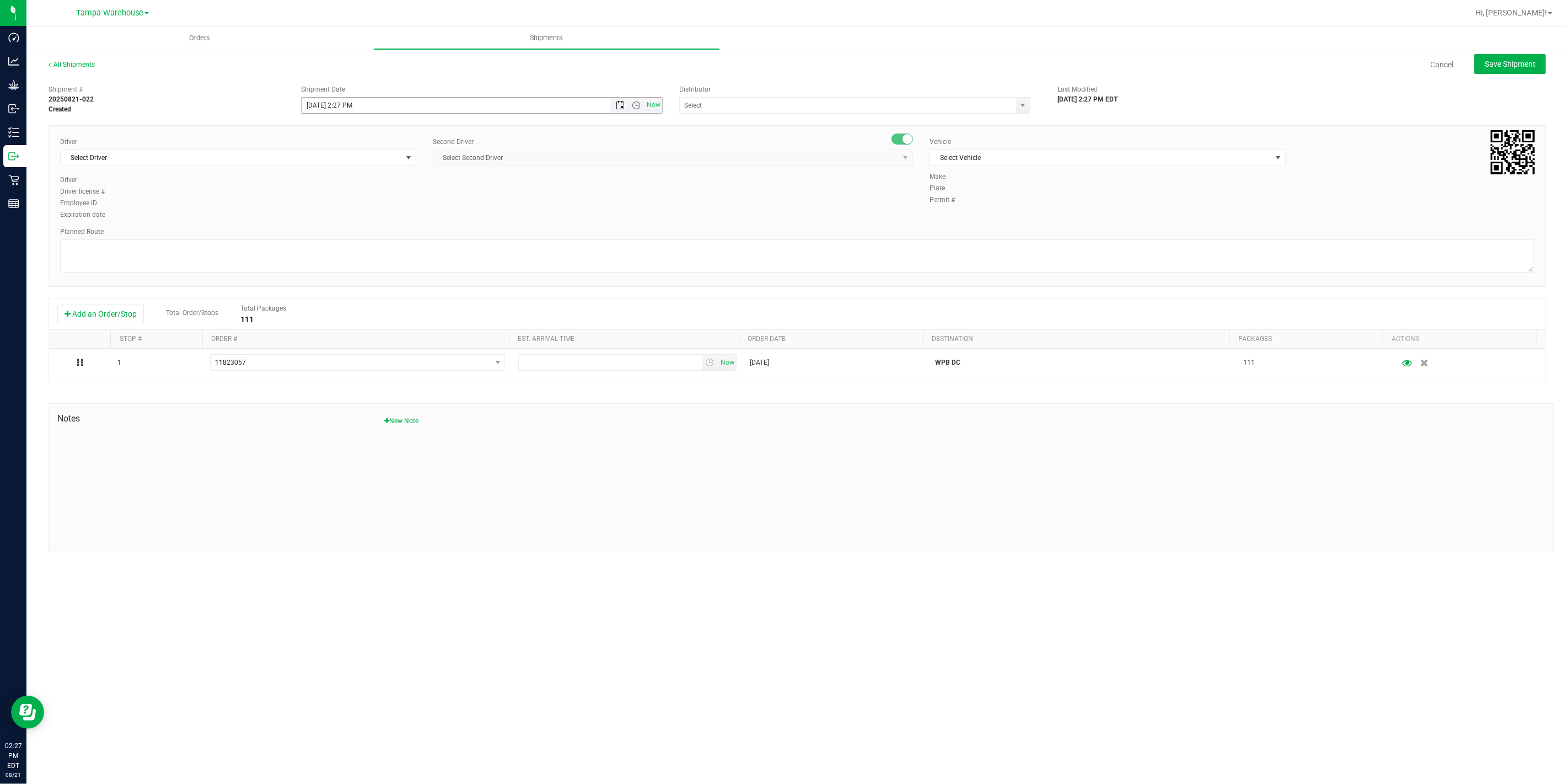
click at [618, 108] on span "Open the date view" at bounding box center [620, 105] width 9 height 9
click at [390, 215] on link "22" at bounding box center [390, 217] width 16 height 17
click at [634, 105] on span "Open the time view" at bounding box center [636, 105] width 9 height 9
click at [369, 181] on li "6:30 AM" at bounding box center [481, 185] width 359 height 15
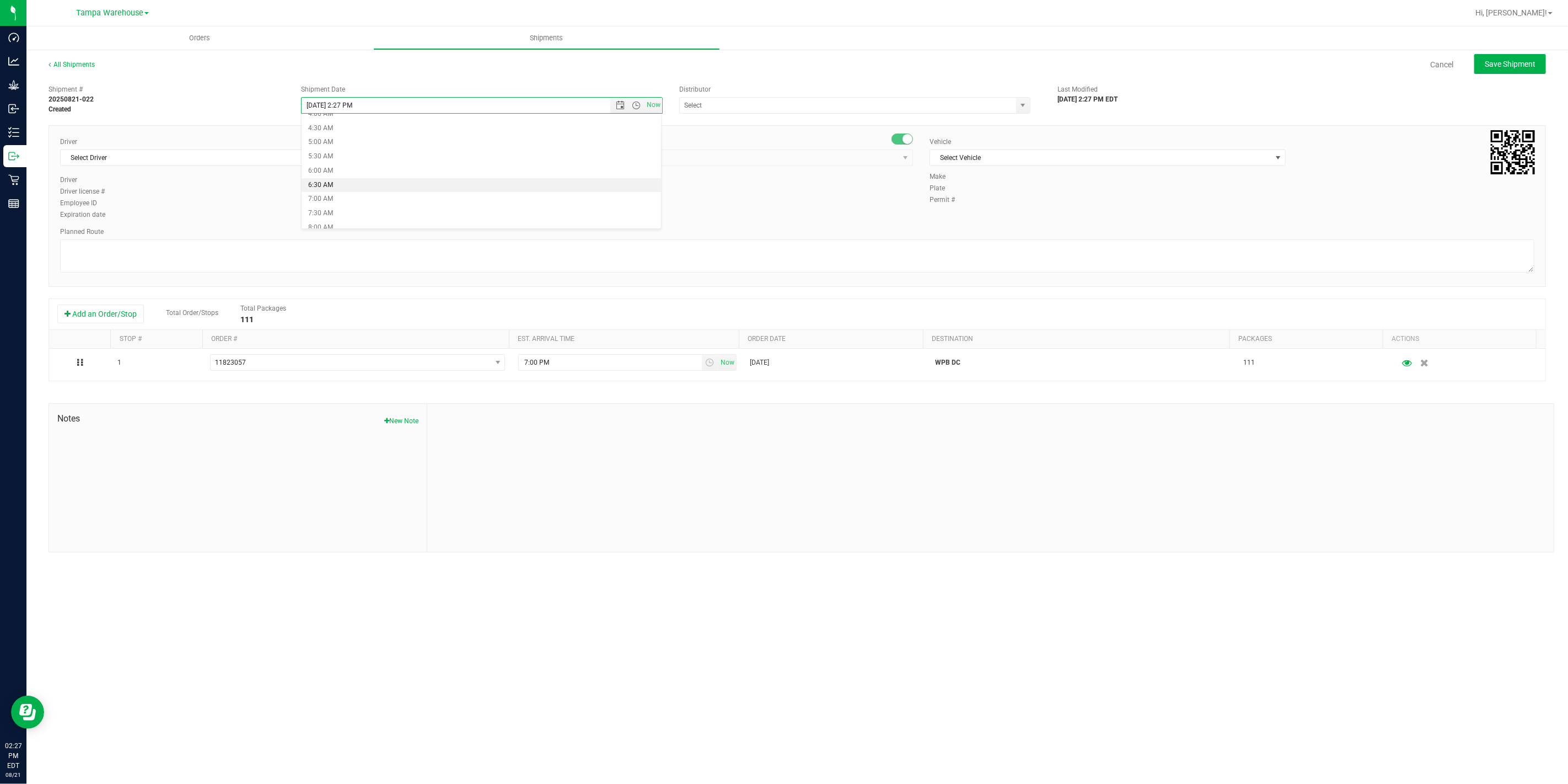
type input "[DATE] 6:30 AM"
click at [717, 106] on input "text" at bounding box center [842, 105] width 327 height 16
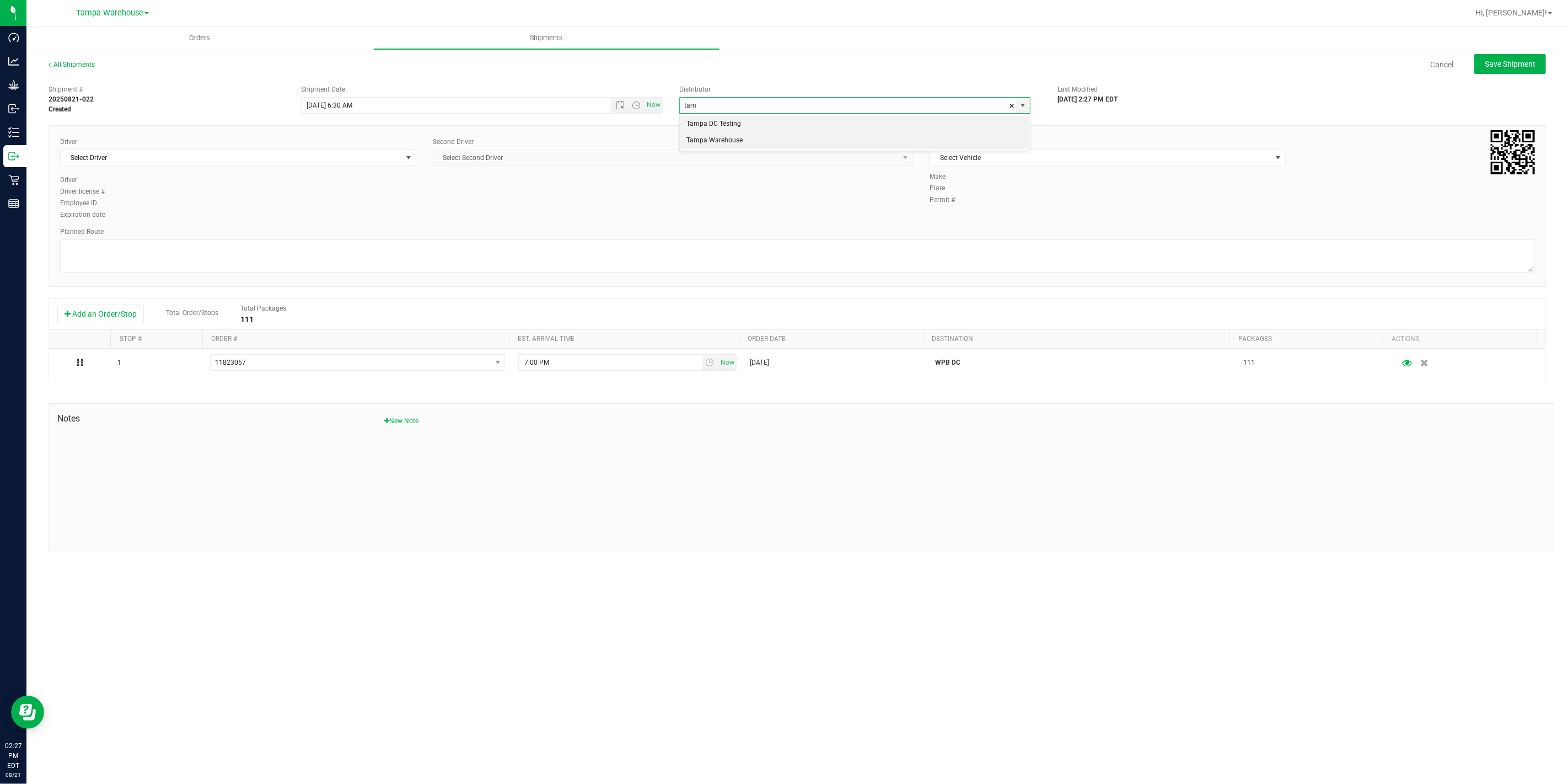
click at [721, 140] on li "Tampa Warehouse" at bounding box center [854, 140] width 350 height 16
type input "Tampa Warehouse"
click at [244, 161] on span "Select Driver" at bounding box center [231, 158] width 341 height 16
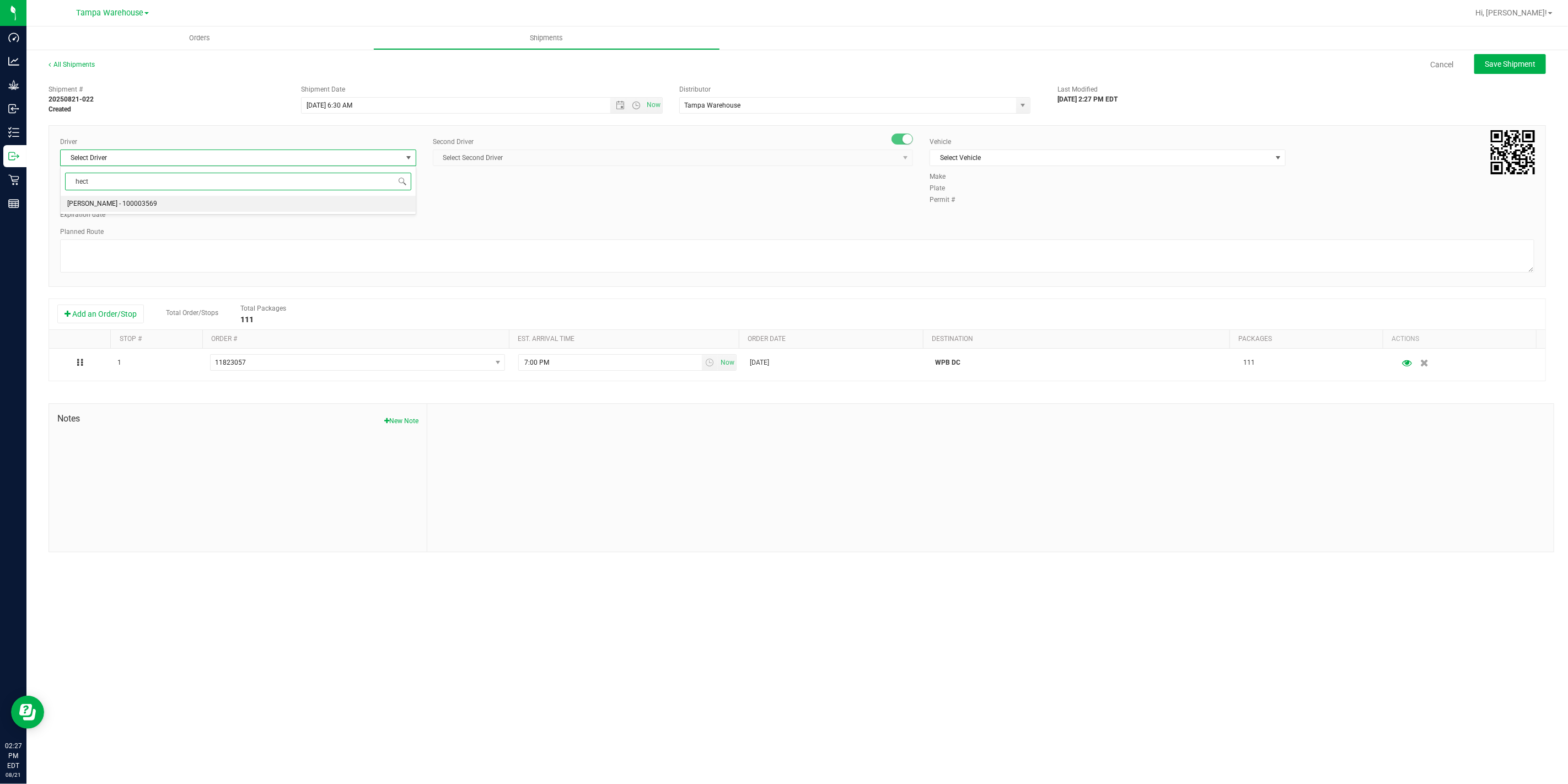
click at [166, 200] on li "[PERSON_NAME] - 100003569" at bounding box center [238, 204] width 355 height 16
type input "hect"
click at [572, 154] on span "Select Second Driver" at bounding box center [666, 158] width 465 height 16
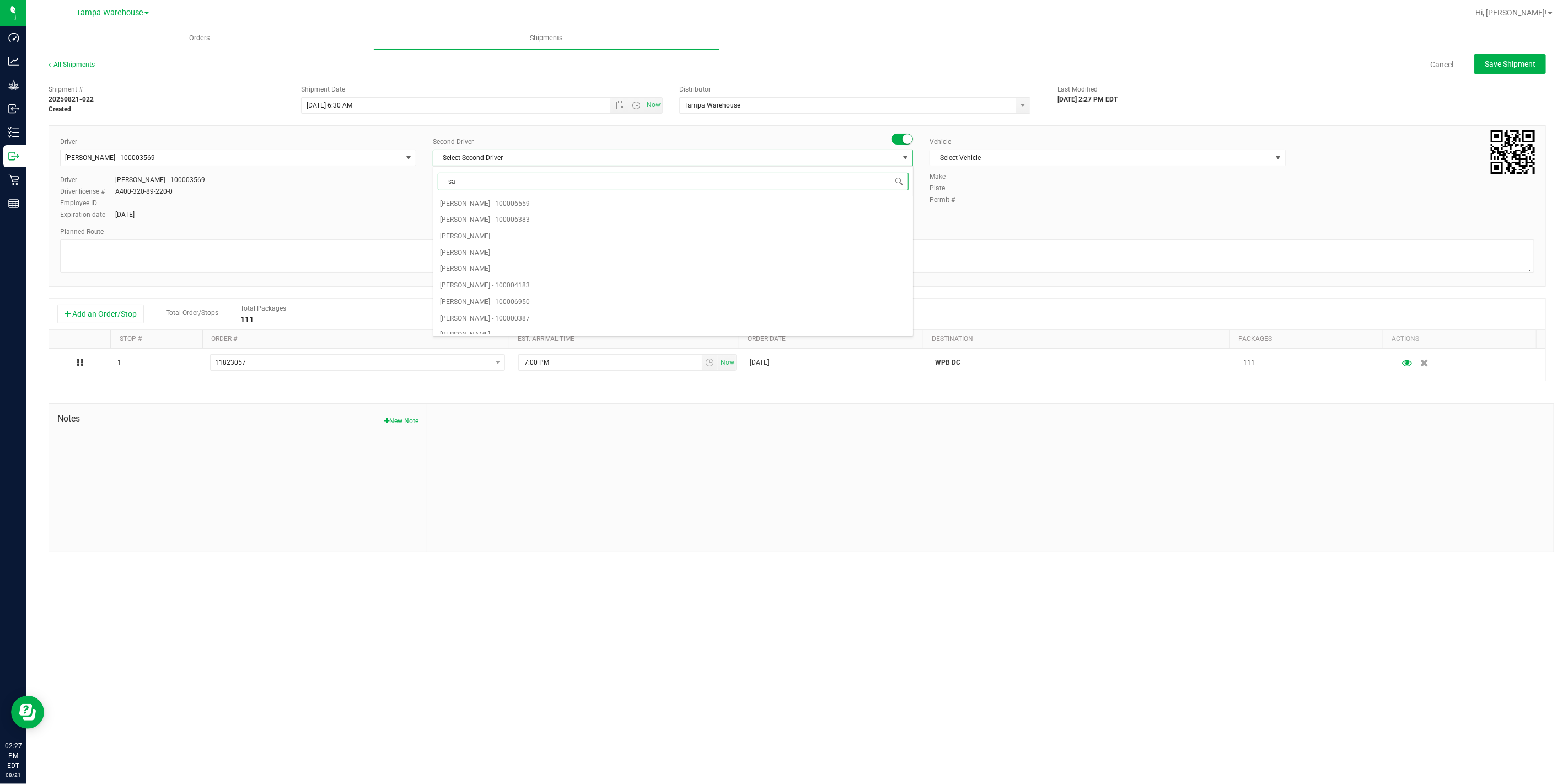
type input "saa"
click at [497, 200] on span "[PERSON_NAME] - 100003927" at bounding box center [484, 204] width 90 height 15
click at [1045, 160] on span "Select Vehicle" at bounding box center [1101, 158] width 341 height 16
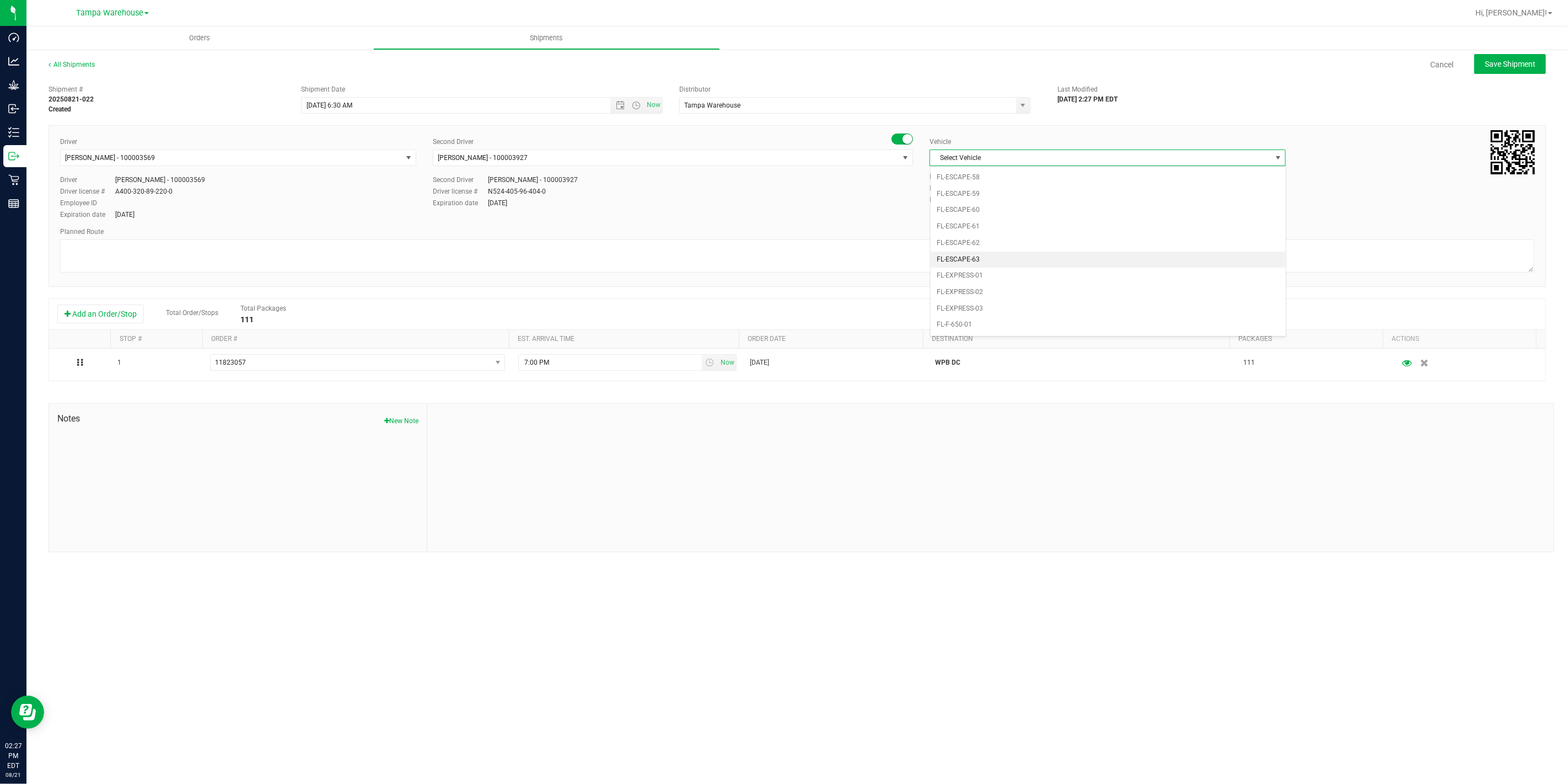
scroll to position [0, 0]
click at [993, 208] on li "FL-E-450-01" at bounding box center [1108, 209] width 355 height 16
click at [814, 255] on textarea at bounding box center [797, 256] width 1474 height 33
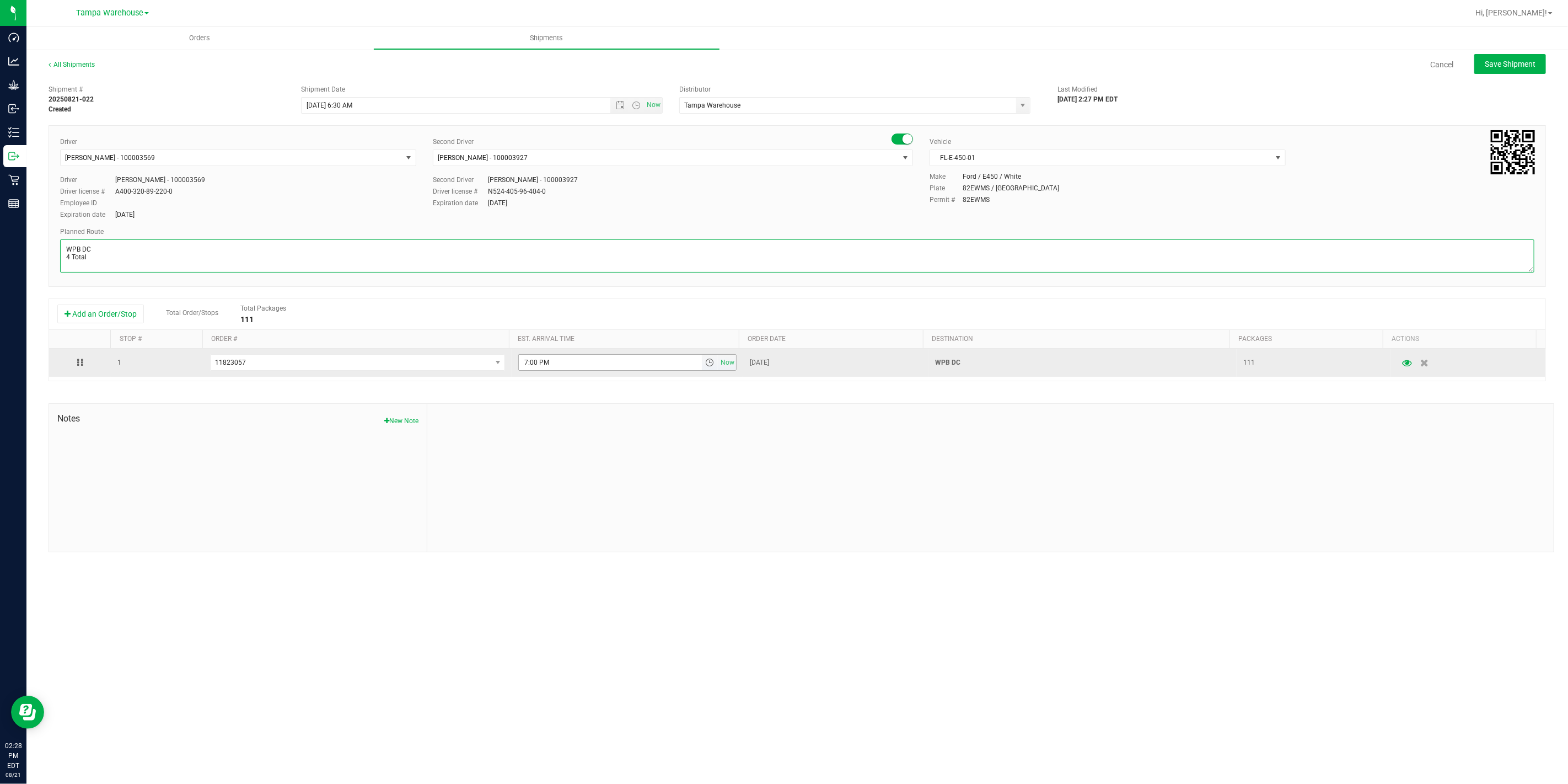
type textarea "WPB DC 4 Total"
drag, startPoint x: 553, startPoint y: 361, endPoint x: 474, endPoint y: 366, distance: 79.2
click at [474, 366] on tr "1 11823057 11823057 11823039 11817542 7:00 PM Now [DATE] WPB DC 111" at bounding box center [797, 362] width 1496 height 28
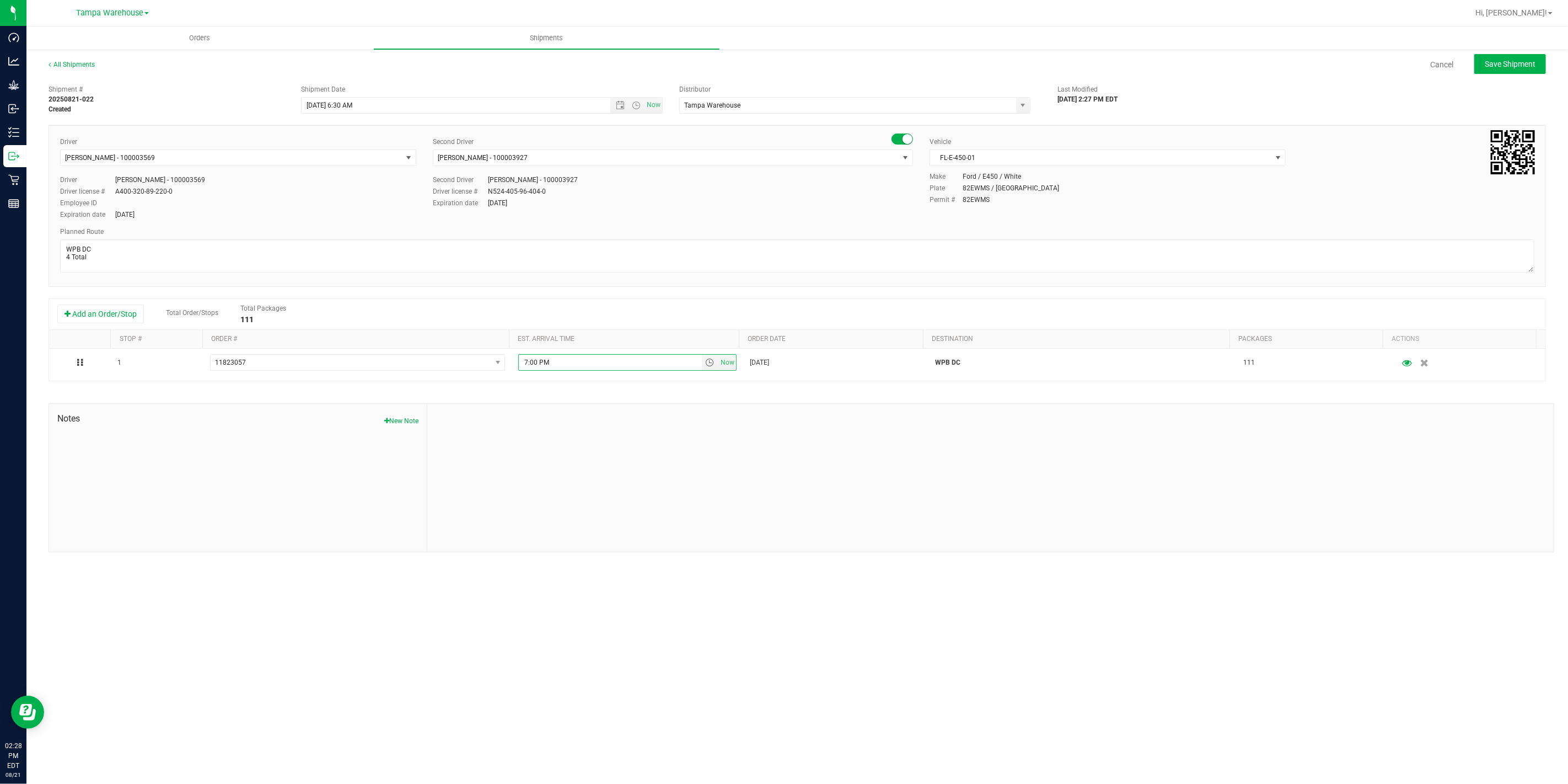
paste input "11:00 A"
type input "11:00 AM"
click at [1528, 63] on span "Save Shipment" at bounding box center [1509, 64] width 51 height 9
type input "[DATE] 10:30 AM"
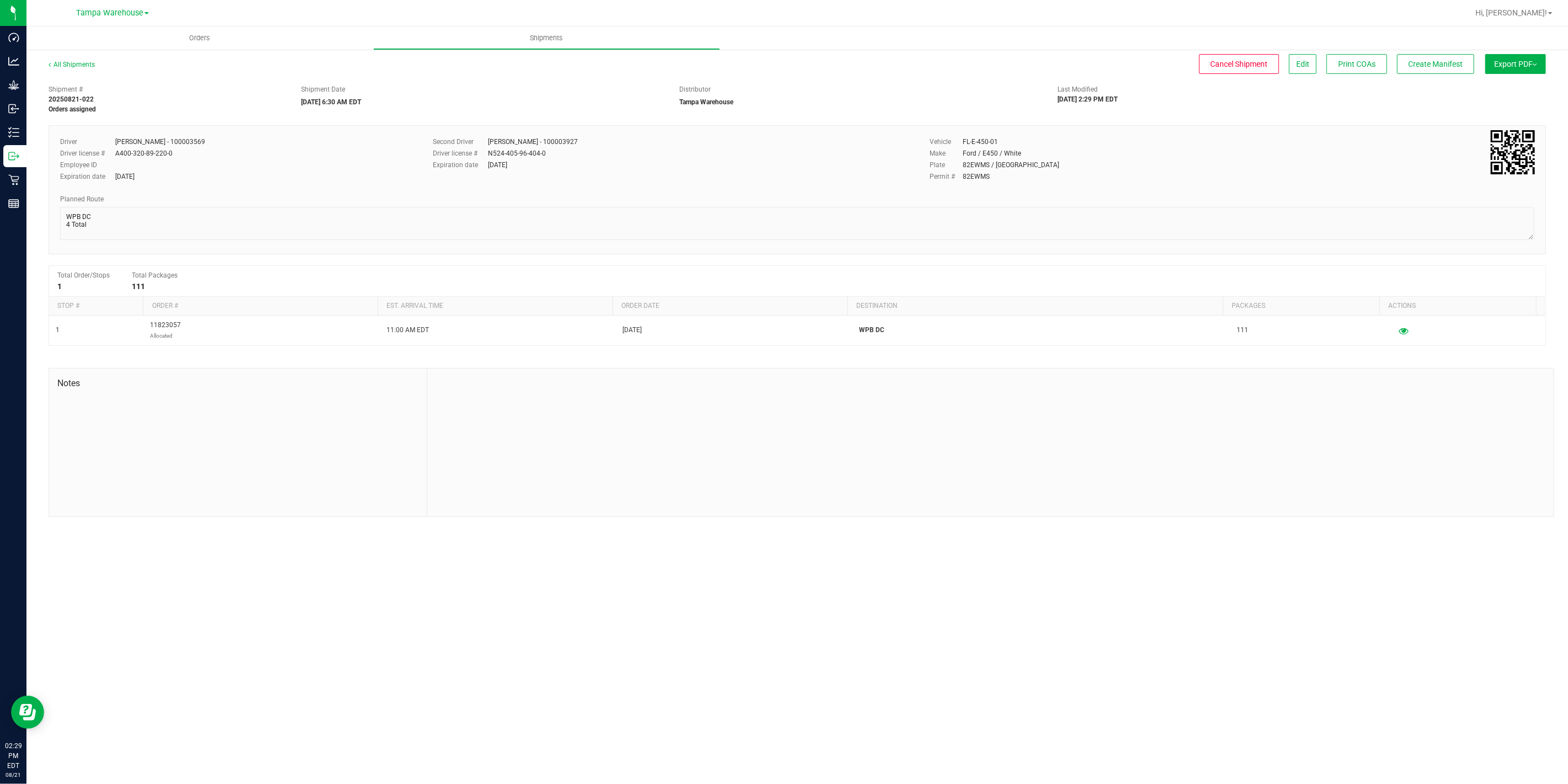
click at [1528, 63] on button "Export PDF" at bounding box center [1515, 64] width 60 height 20
click at [1525, 85] on span "Manifest by Package ID" at bounding box center [1498, 88] width 70 height 8
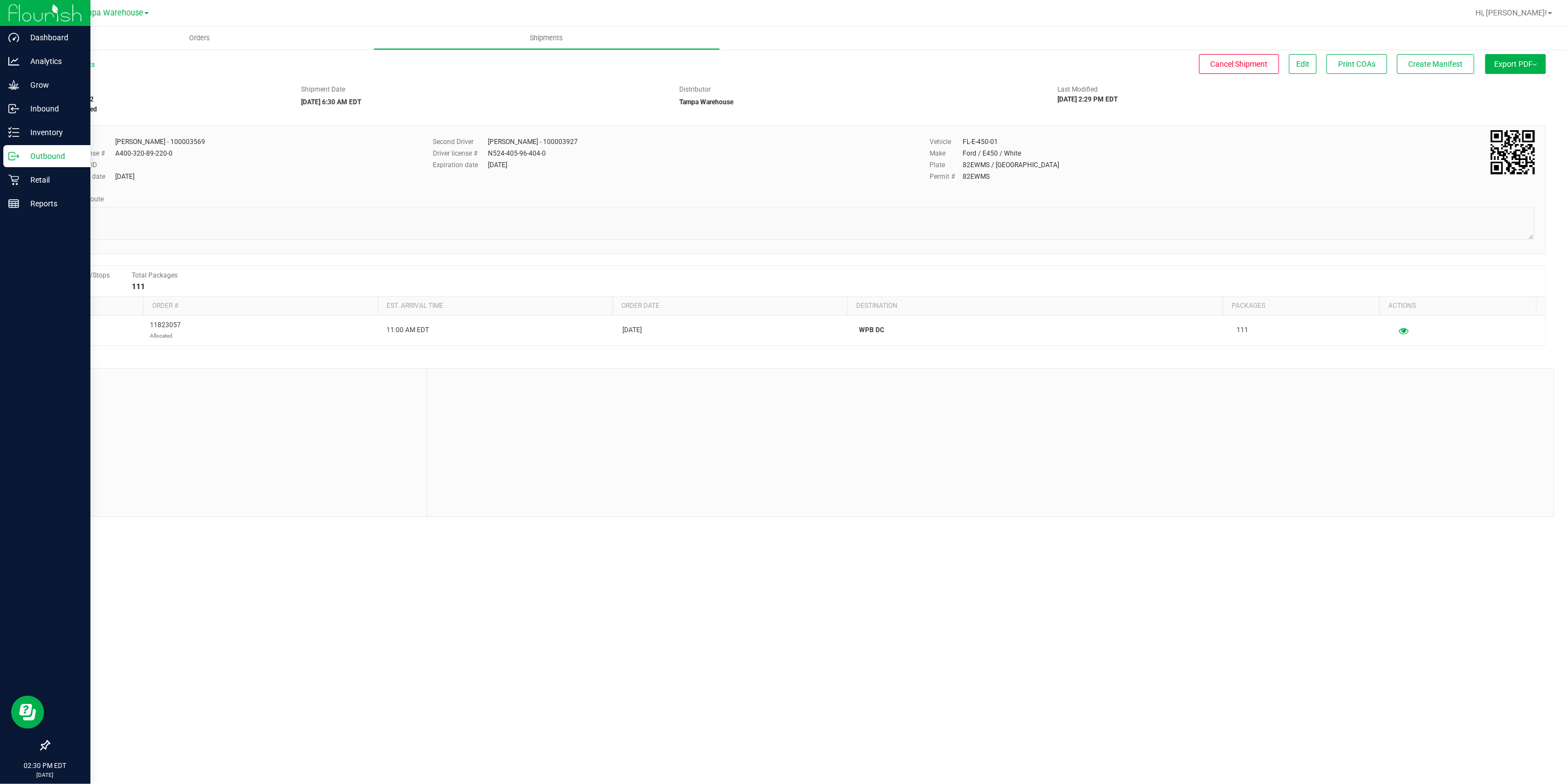
click at [15, 160] on icon at bounding box center [11, 155] width 6 height 8
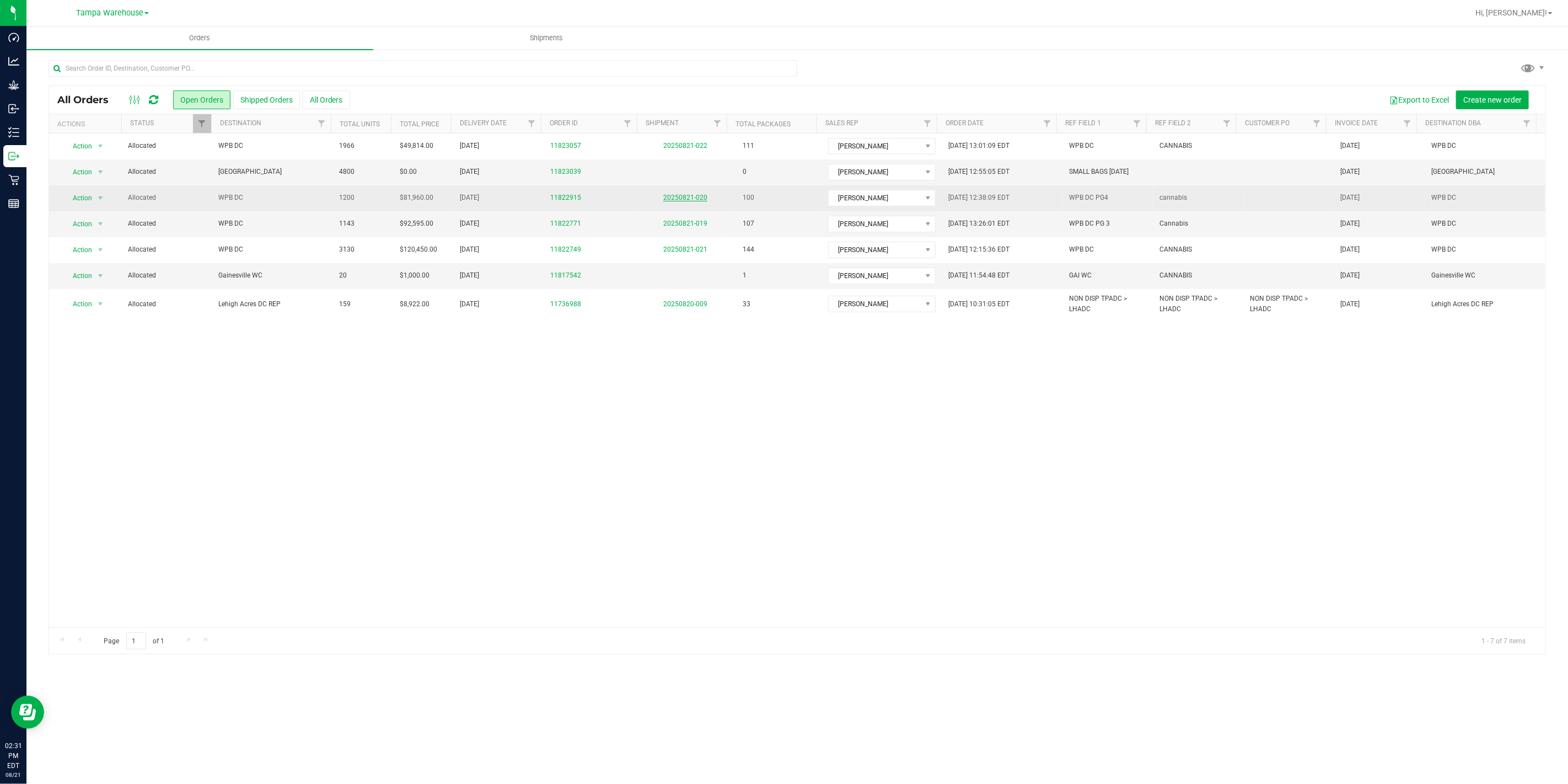
click at [685, 196] on link "20250821-020" at bounding box center [684, 197] width 44 height 8
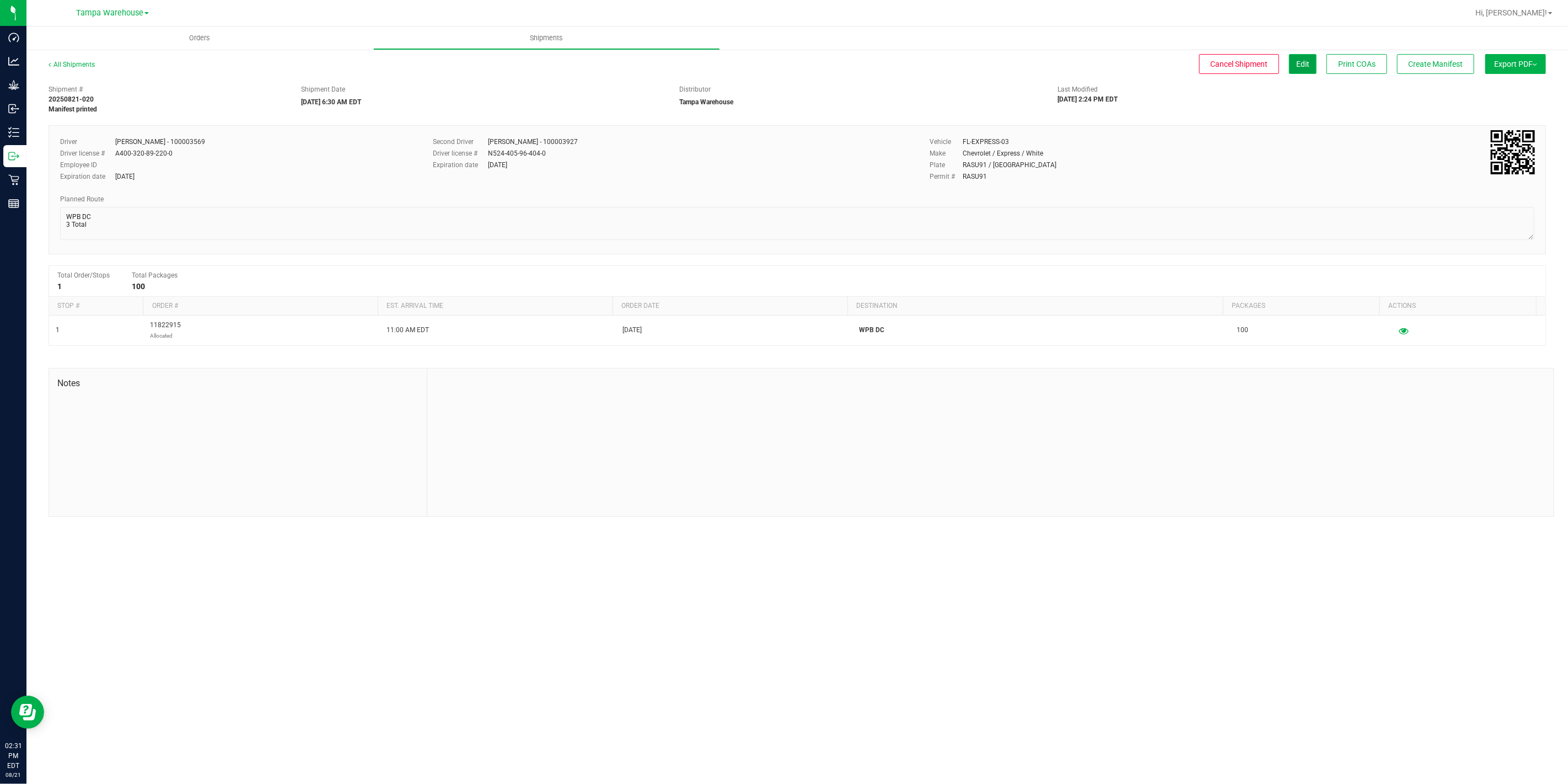
click at [1300, 63] on span "Edit" at bounding box center [1302, 64] width 13 height 9
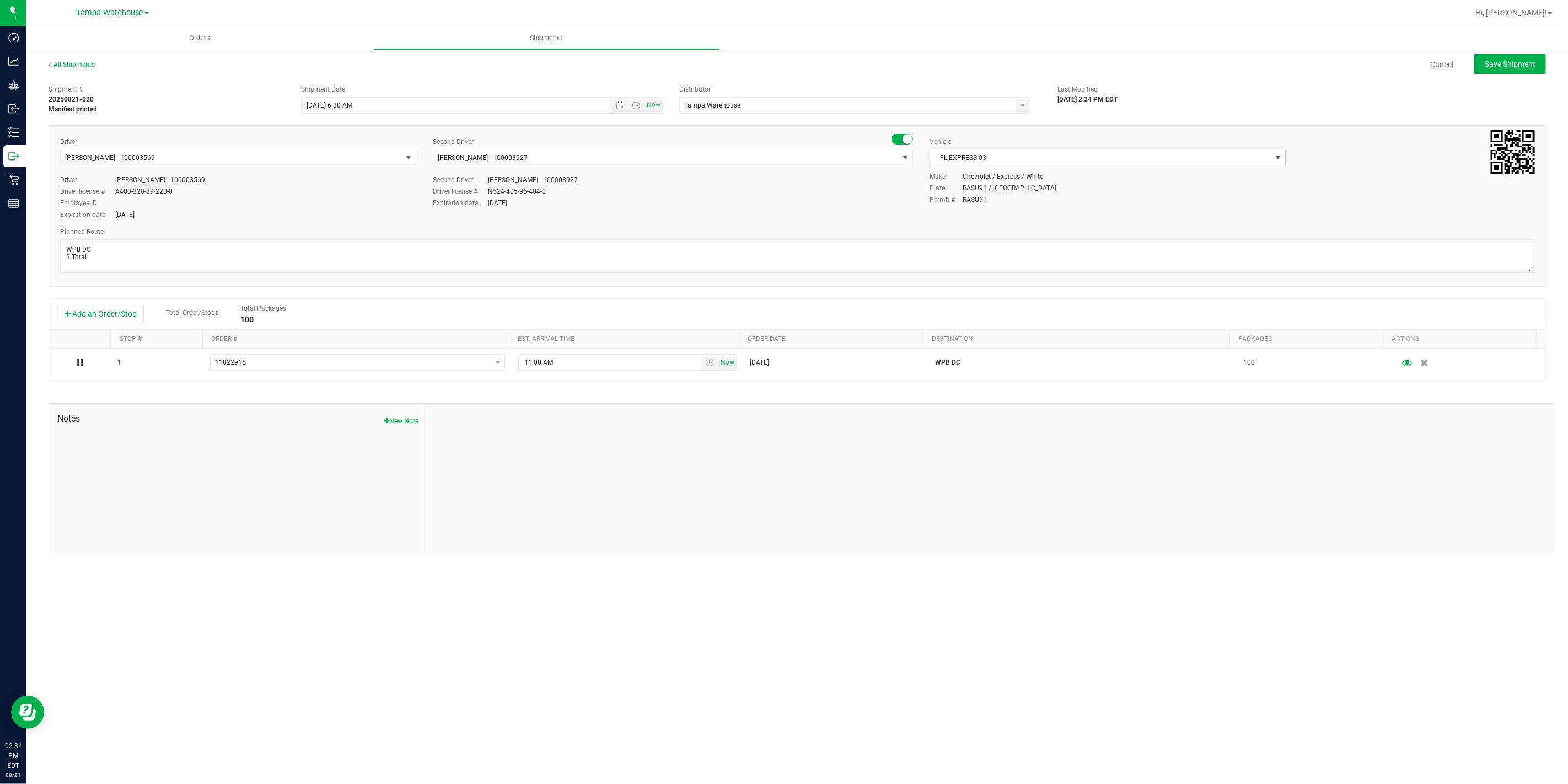
click at [1049, 156] on span "FL-EXPRESS-03" at bounding box center [1101, 158] width 341 height 16
click at [1030, 212] on li "FL-E-450-01" at bounding box center [1108, 209] width 355 height 16
click at [1521, 63] on span "Save Shipment" at bounding box center [1509, 64] width 51 height 9
type input "[DATE] 10:30 AM"
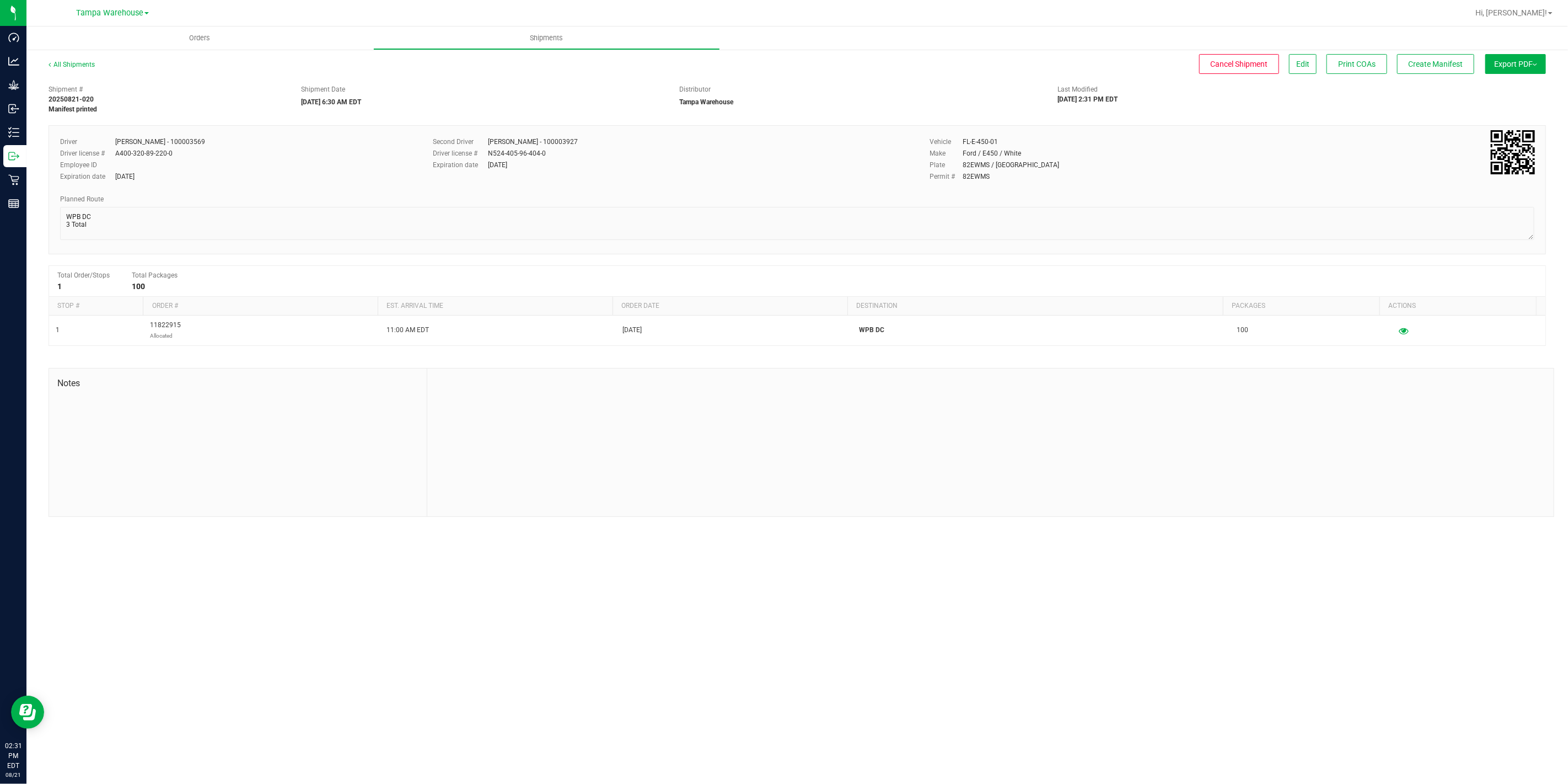
click at [1524, 67] on button "Export PDF" at bounding box center [1515, 64] width 60 height 20
click at [1513, 92] on li "Manifest by Package ID" at bounding box center [1512, 88] width 111 height 16
click at [1436, 66] on span "Create Manifest" at bounding box center [1435, 64] width 54 height 9
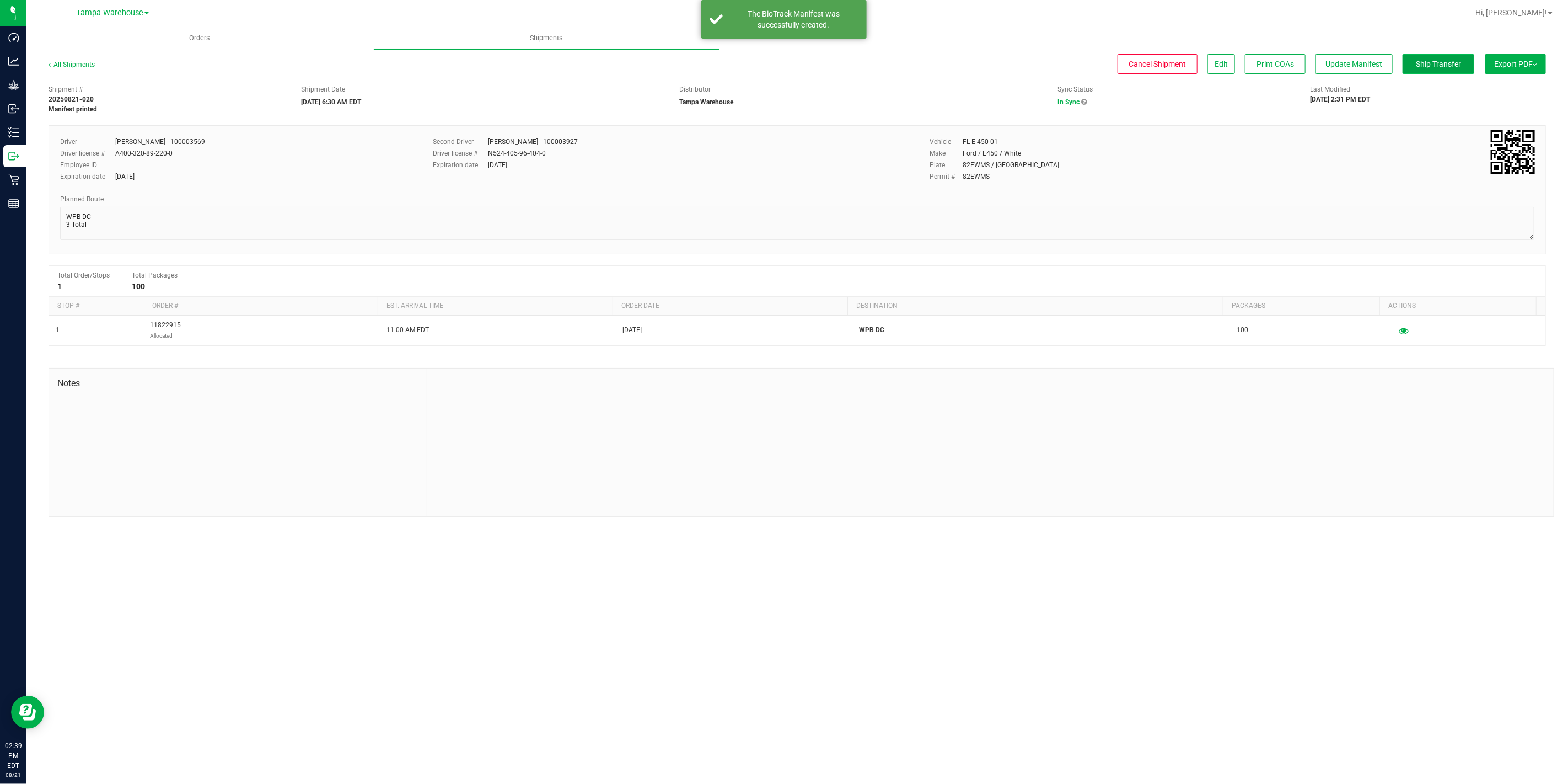
click at [1464, 64] on button "Ship Transfer" at bounding box center [1438, 64] width 72 height 20
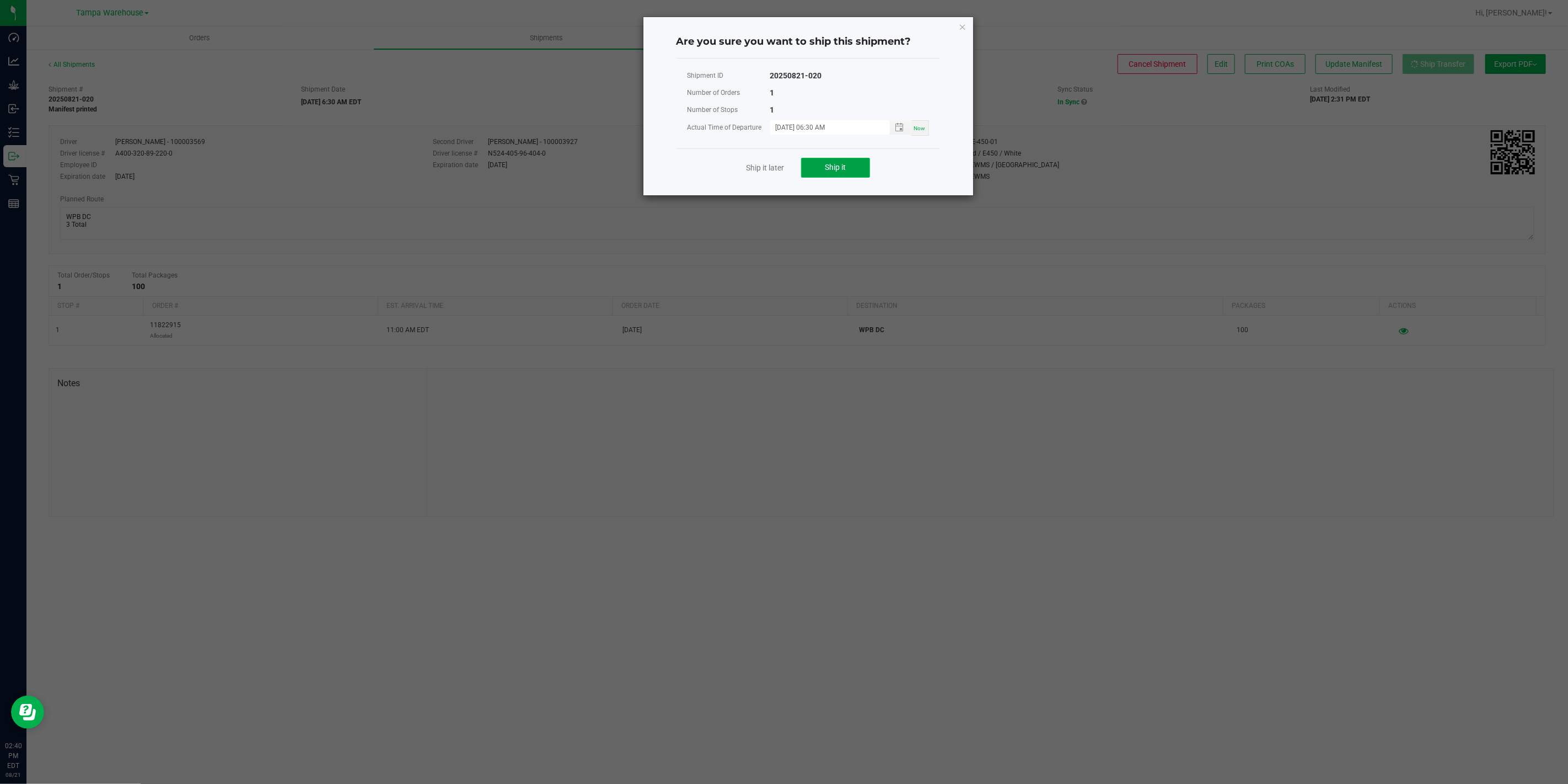
click at [851, 163] on button "Ship it" at bounding box center [835, 167] width 69 height 20
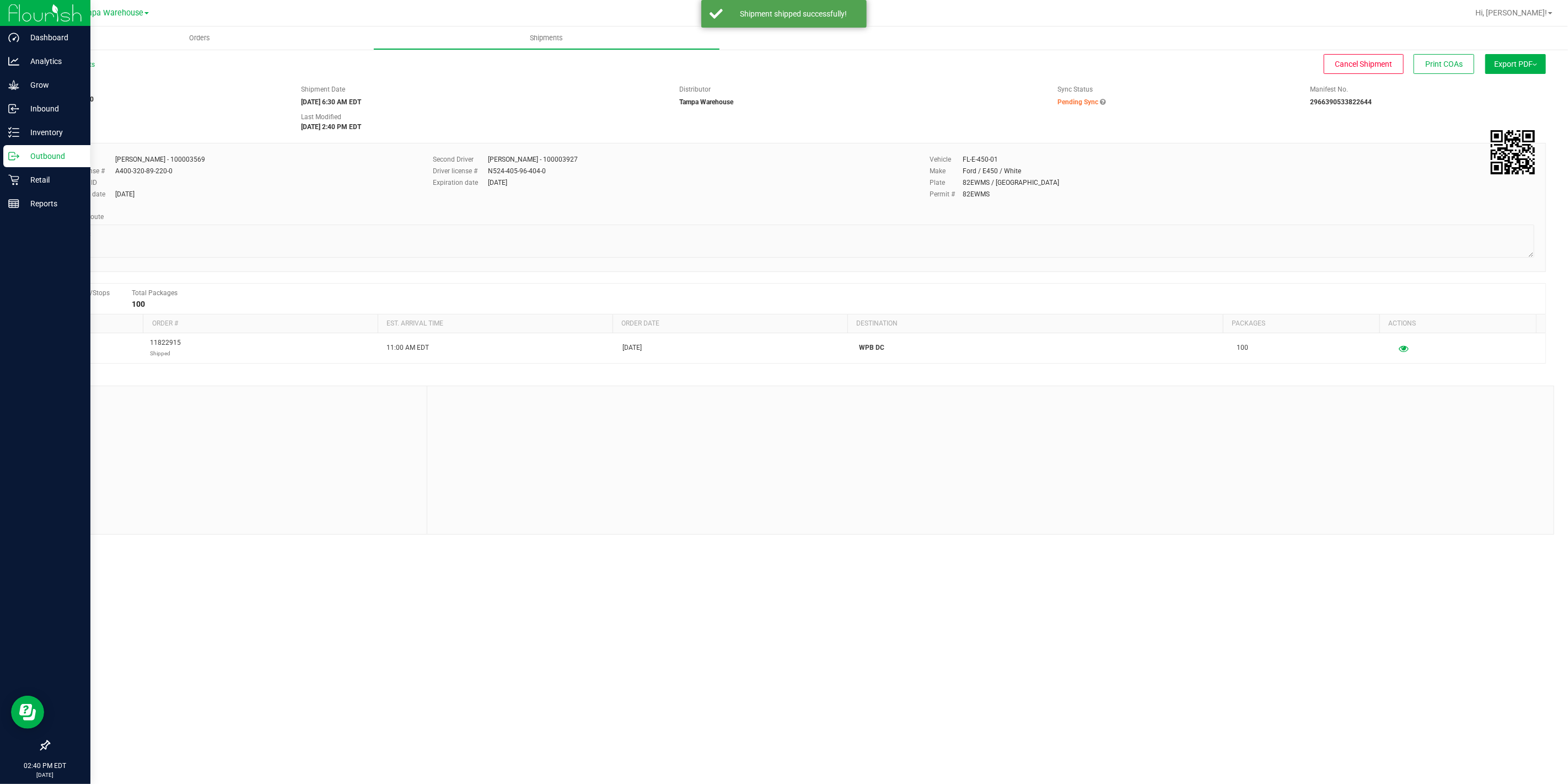
click at [13, 160] on icon at bounding box center [11, 155] width 6 height 8
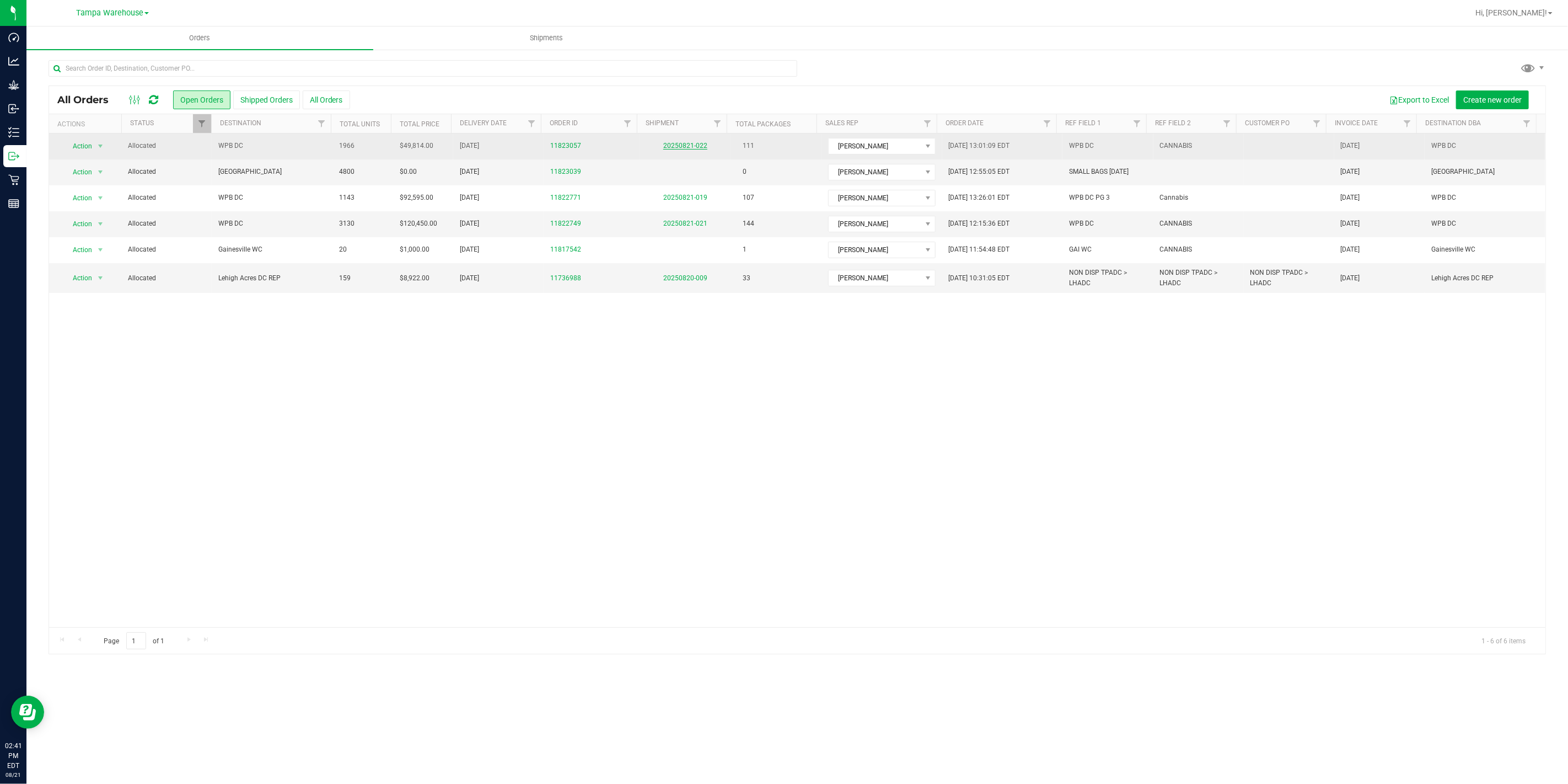
click at [675, 146] on link "20250821-022" at bounding box center [684, 145] width 44 height 8
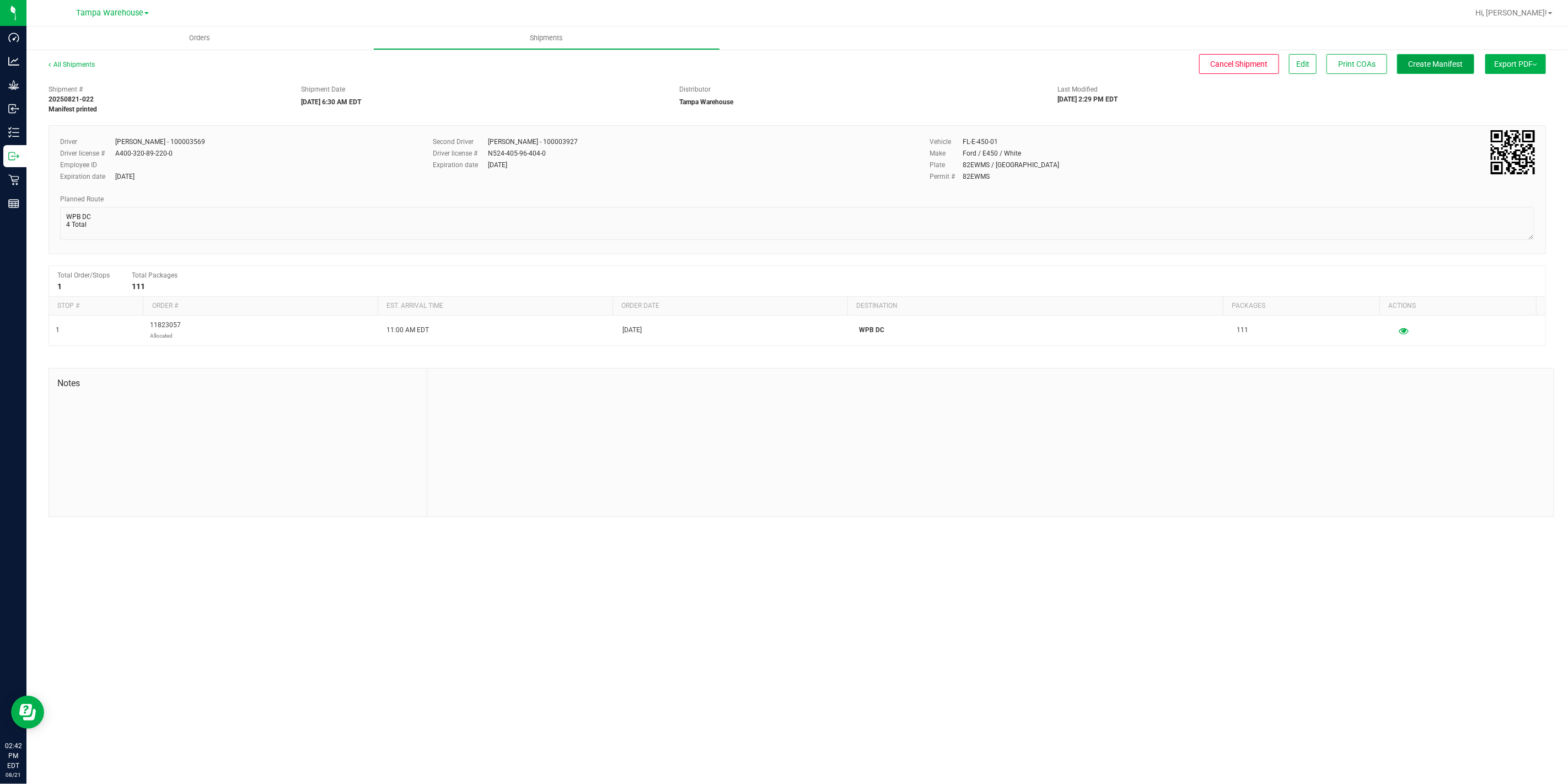
click at [1425, 64] on span "Create Manifest" at bounding box center [1435, 64] width 54 height 9
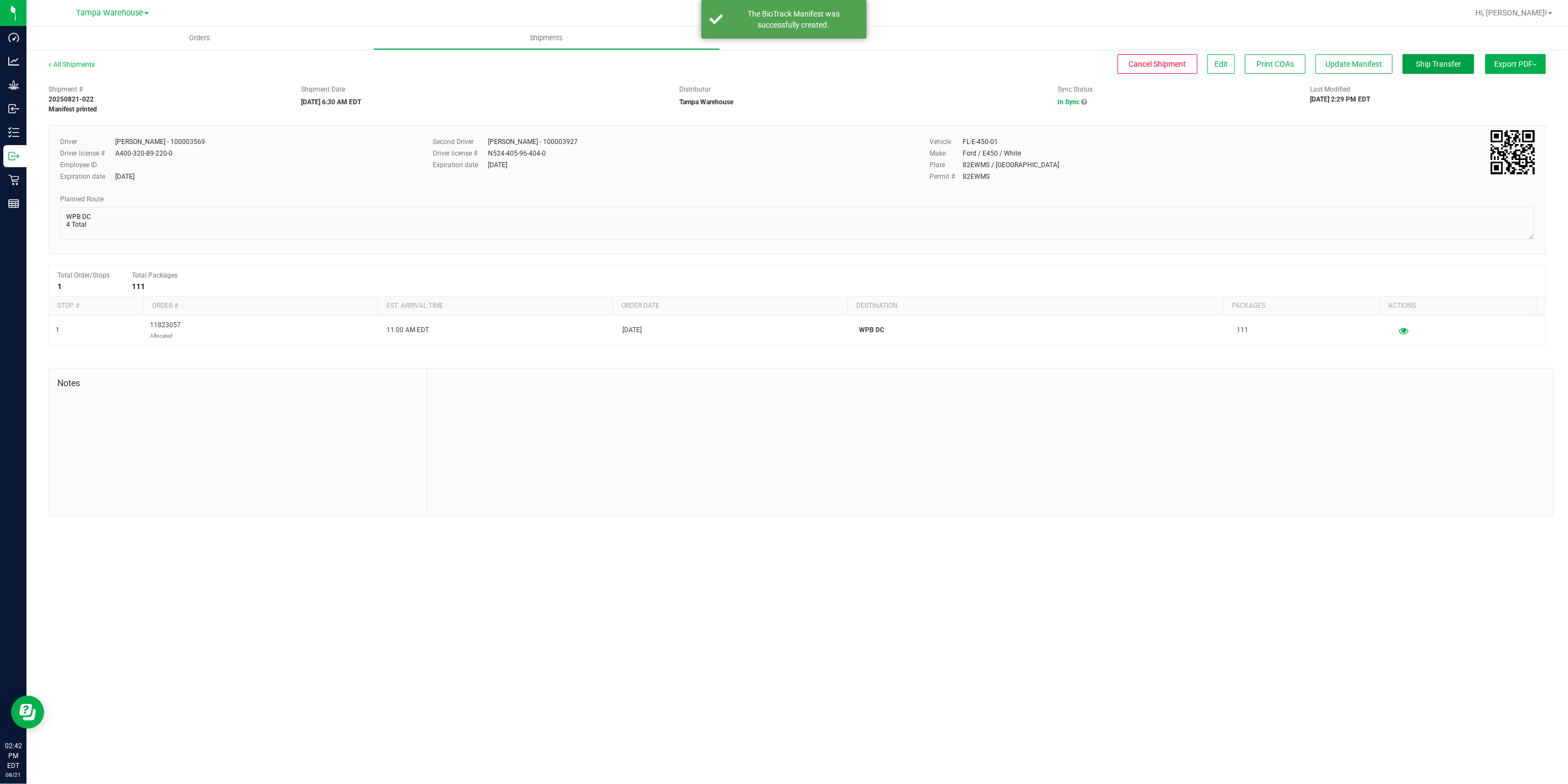
click at [1425, 64] on span "Ship Transfer" at bounding box center [1438, 64] width 45 height 9
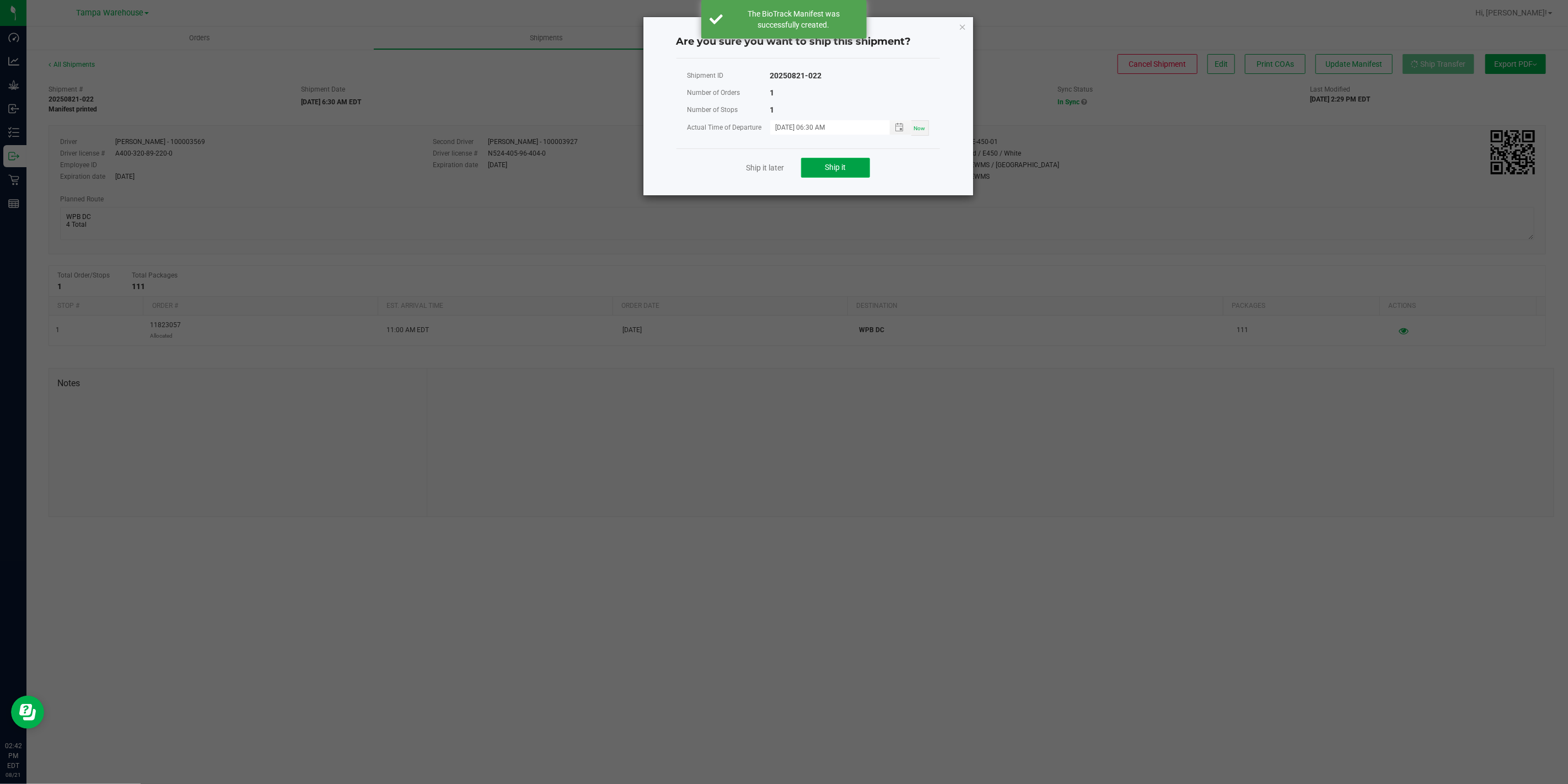
click at [821, 166] on button "Ship it" at bounding box center [835, 167] width 69 height 20
click at [18, 151] on ngb-modal-window "Are you sure you want to ship this shipment? Shipment ID 20250821-022 Number of…" at bounding box center [788, 392] width 1576 height 784
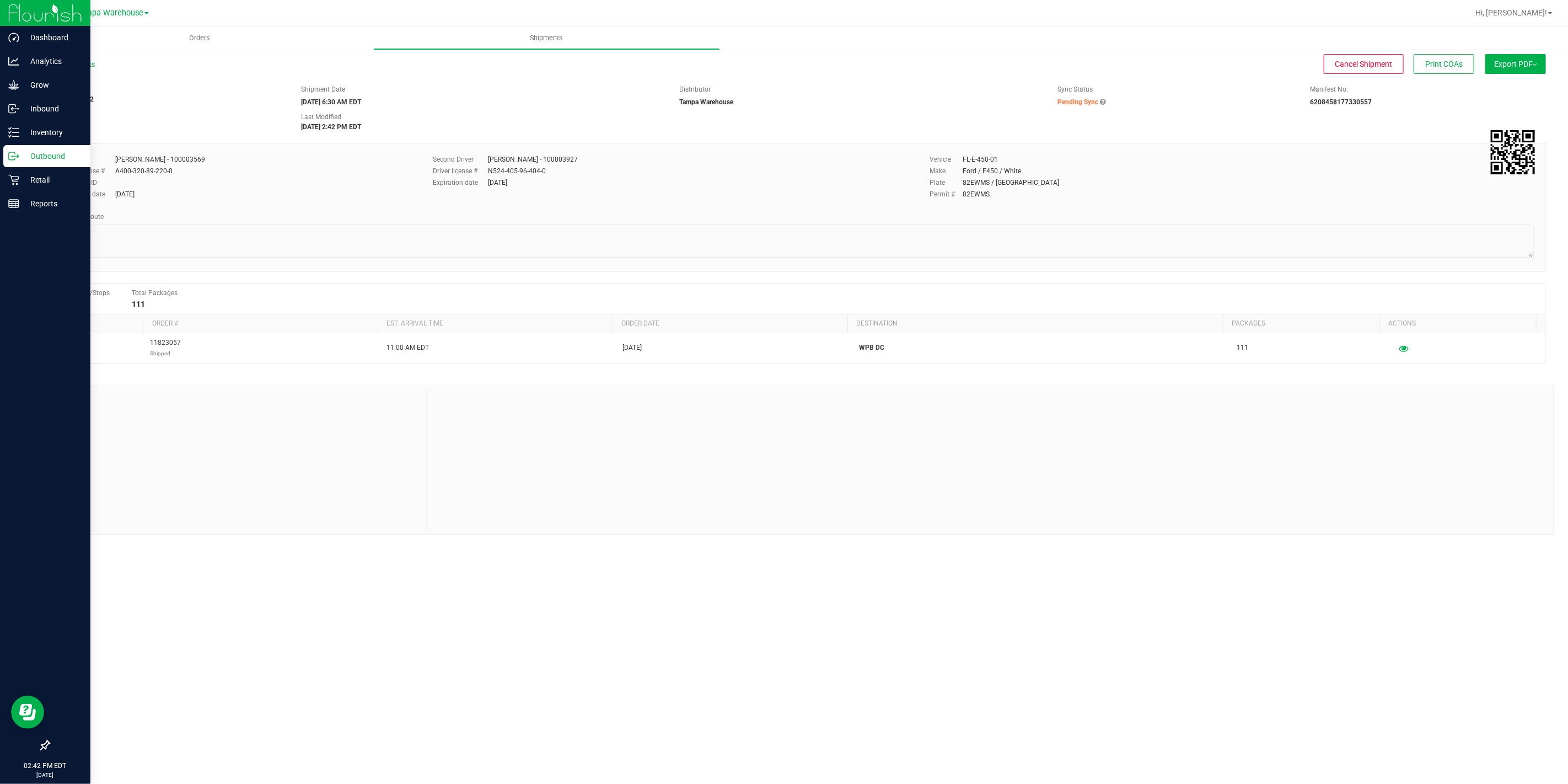
click at [18, 151] on icon at bounding box center [14, 156] width 11 height 11
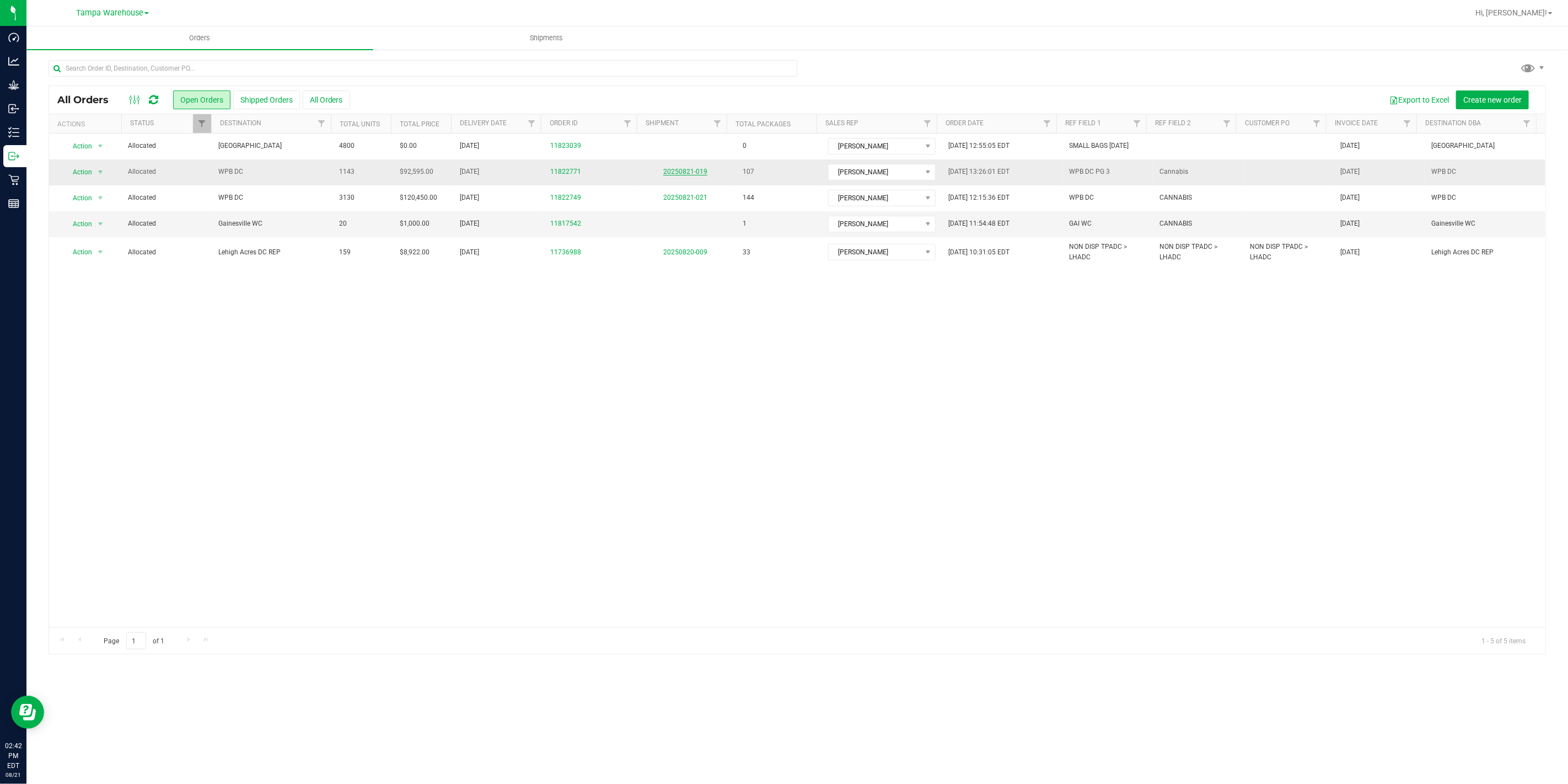
click at [676, 172] on link "20250821-019" at bounding box center [684, 171] width 44 height 8
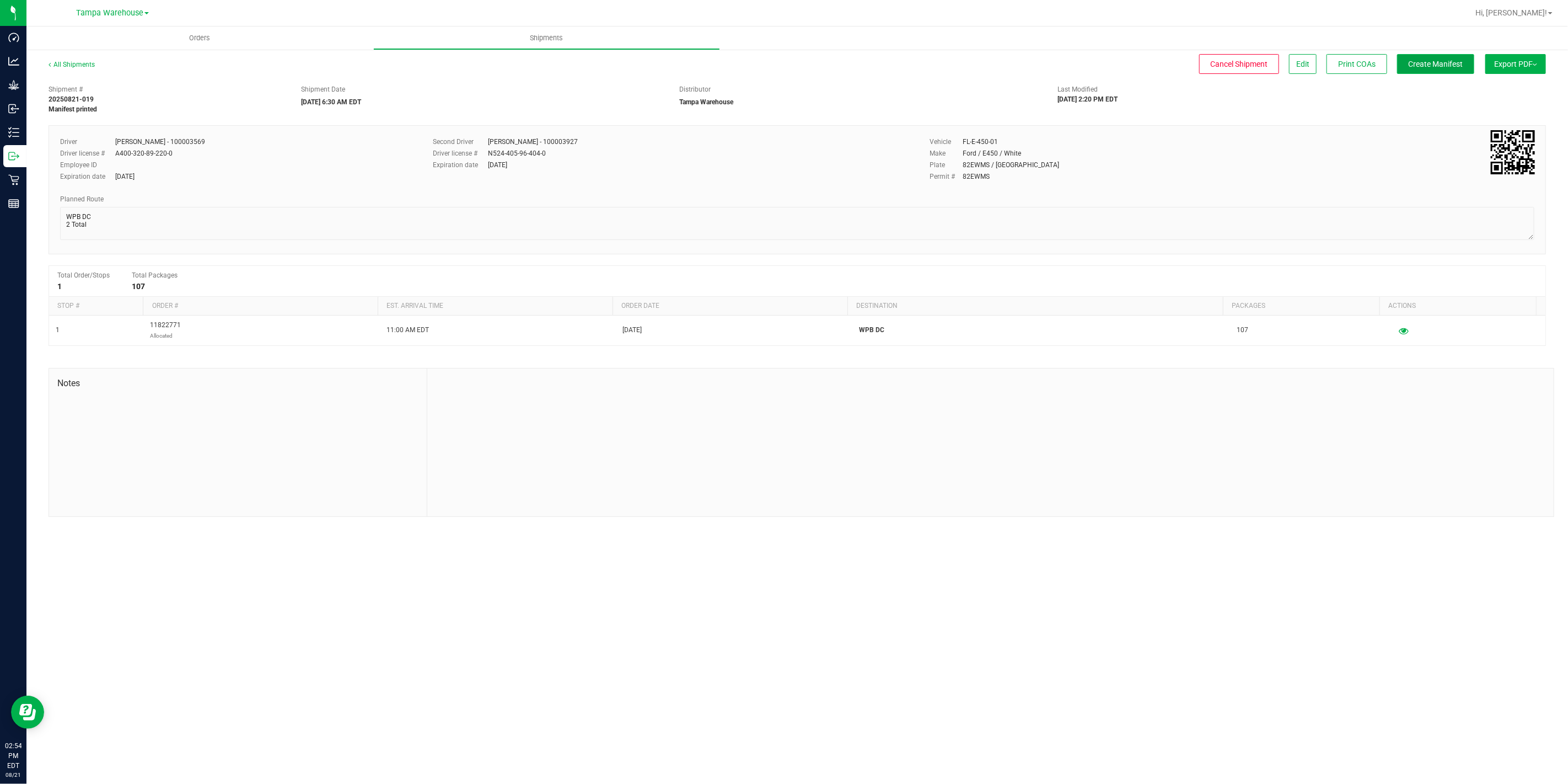
click at [1446, 65] on span "Create Manifest" at bounding box center [1435, 64] width 54 height 9
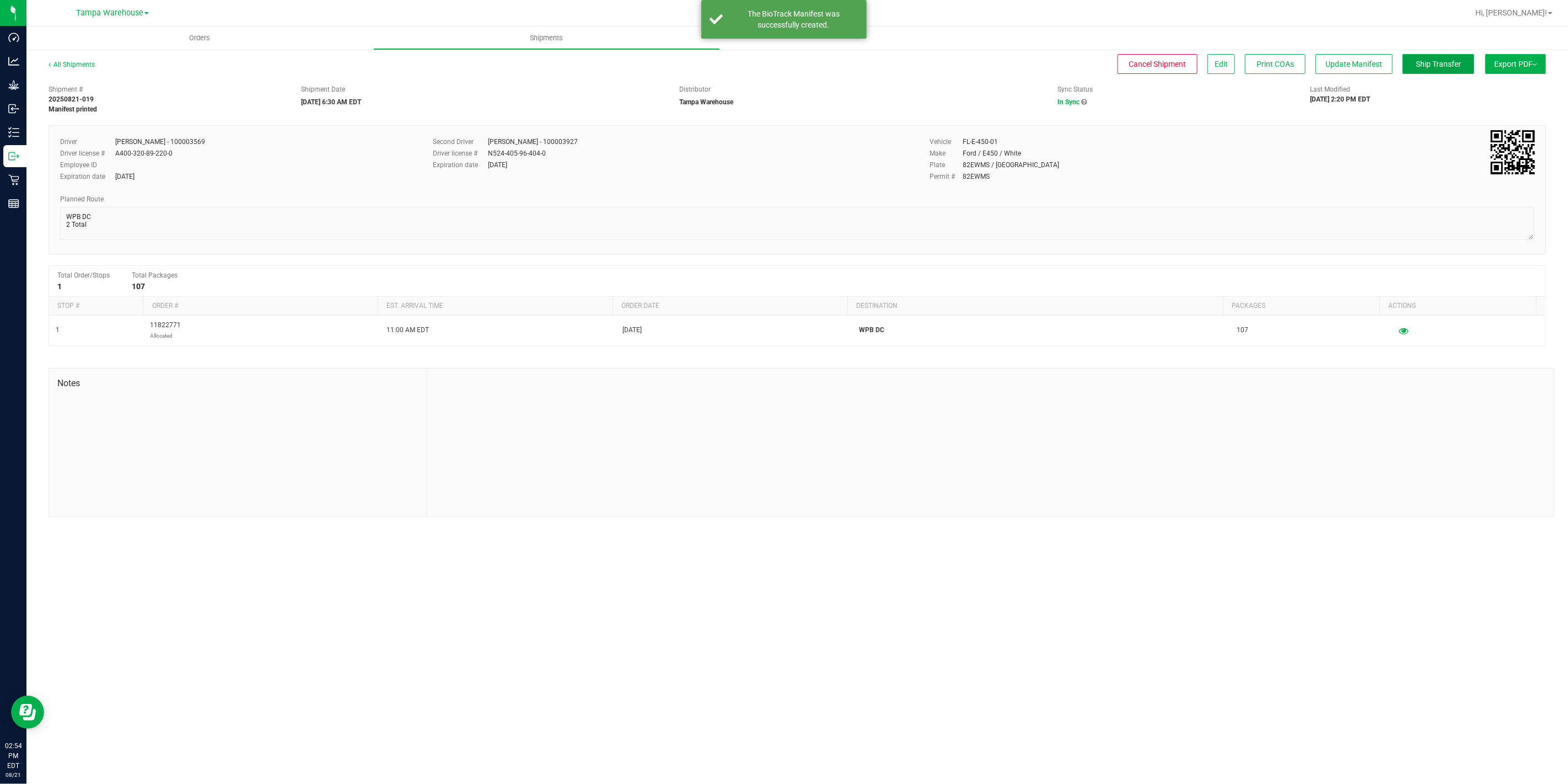
click at [1446, 65] on span "Ship Transfer" at bounding box center [1438, 64] width 45 height 9
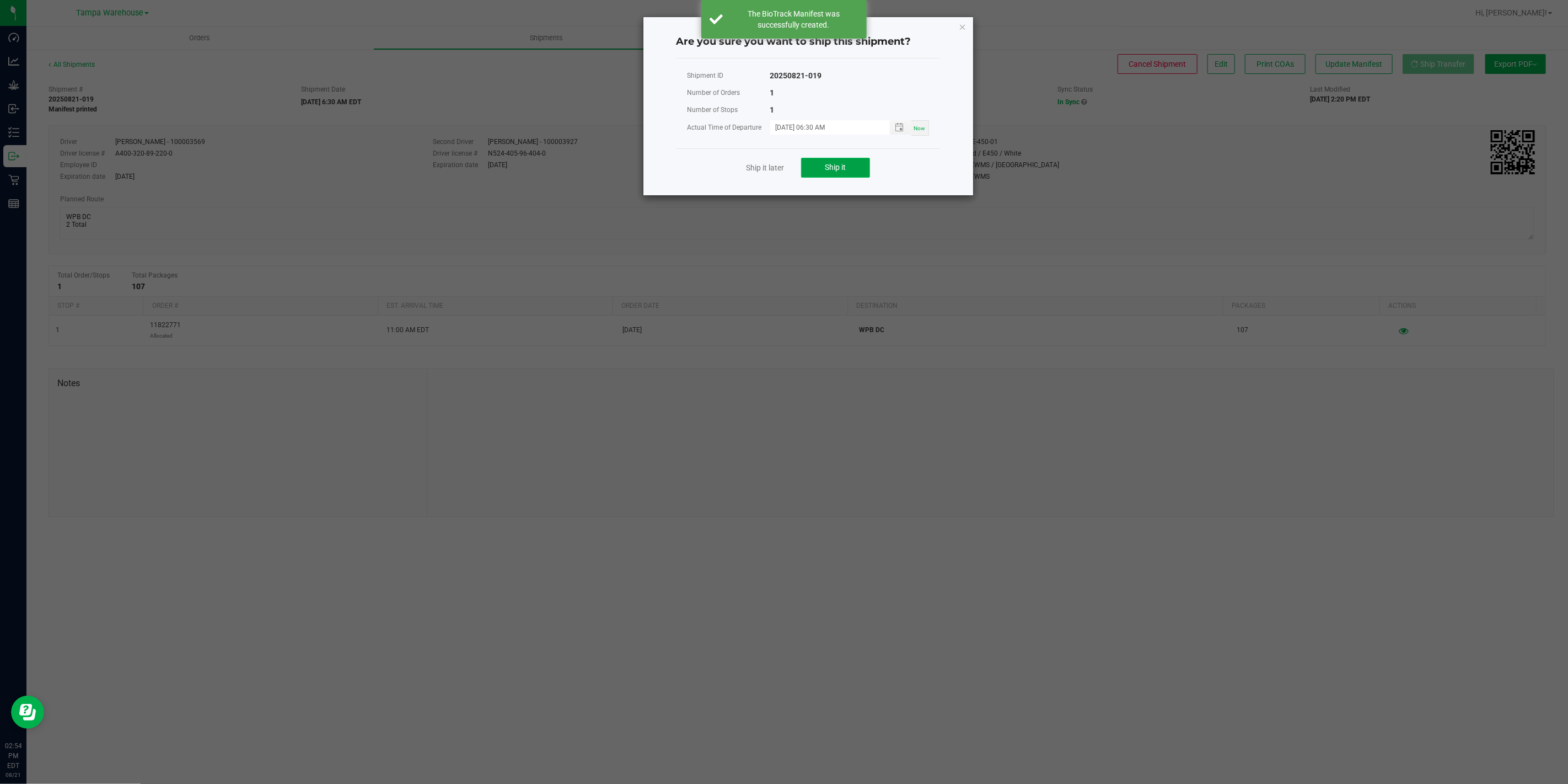
click at [826, 164] on span "Ship it" at bounding box center [835, 167] width 21 height 9
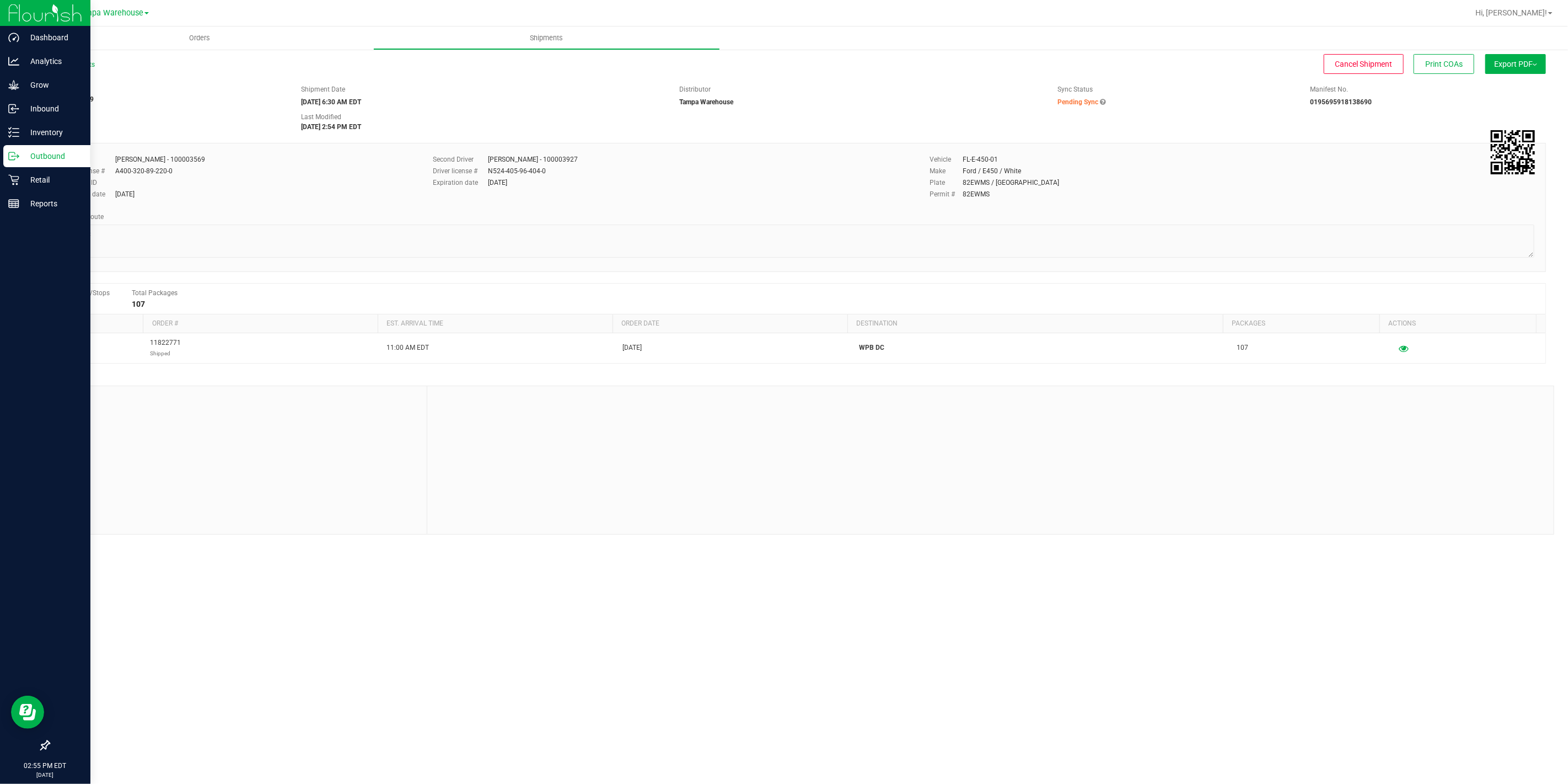
click at [14, 151] on icon at bounding box center [14, 156] width 11 height 11
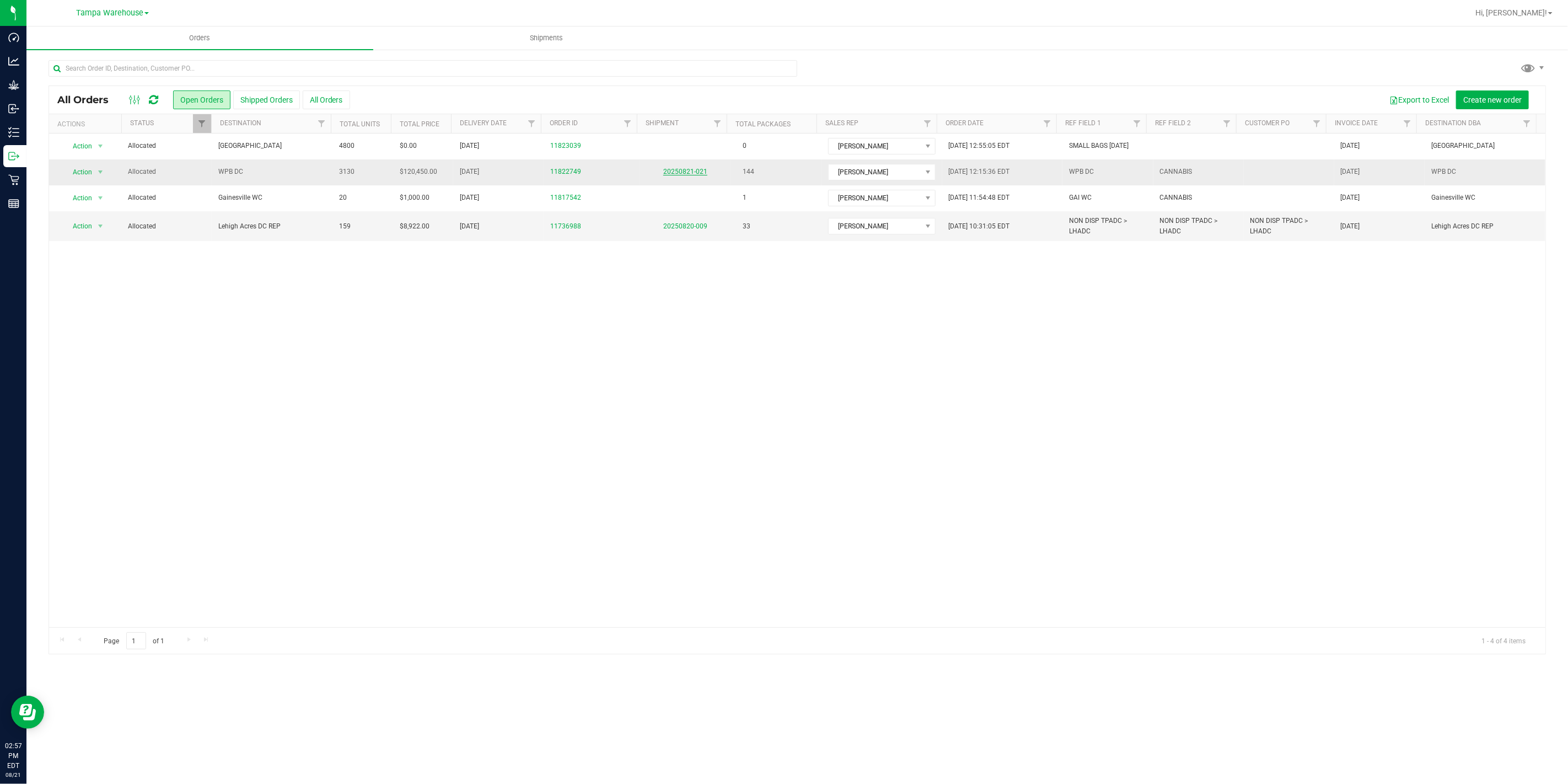
click at [675, 171] on link "20250821-021" at bounding box center [684, 171] width 44 height 8
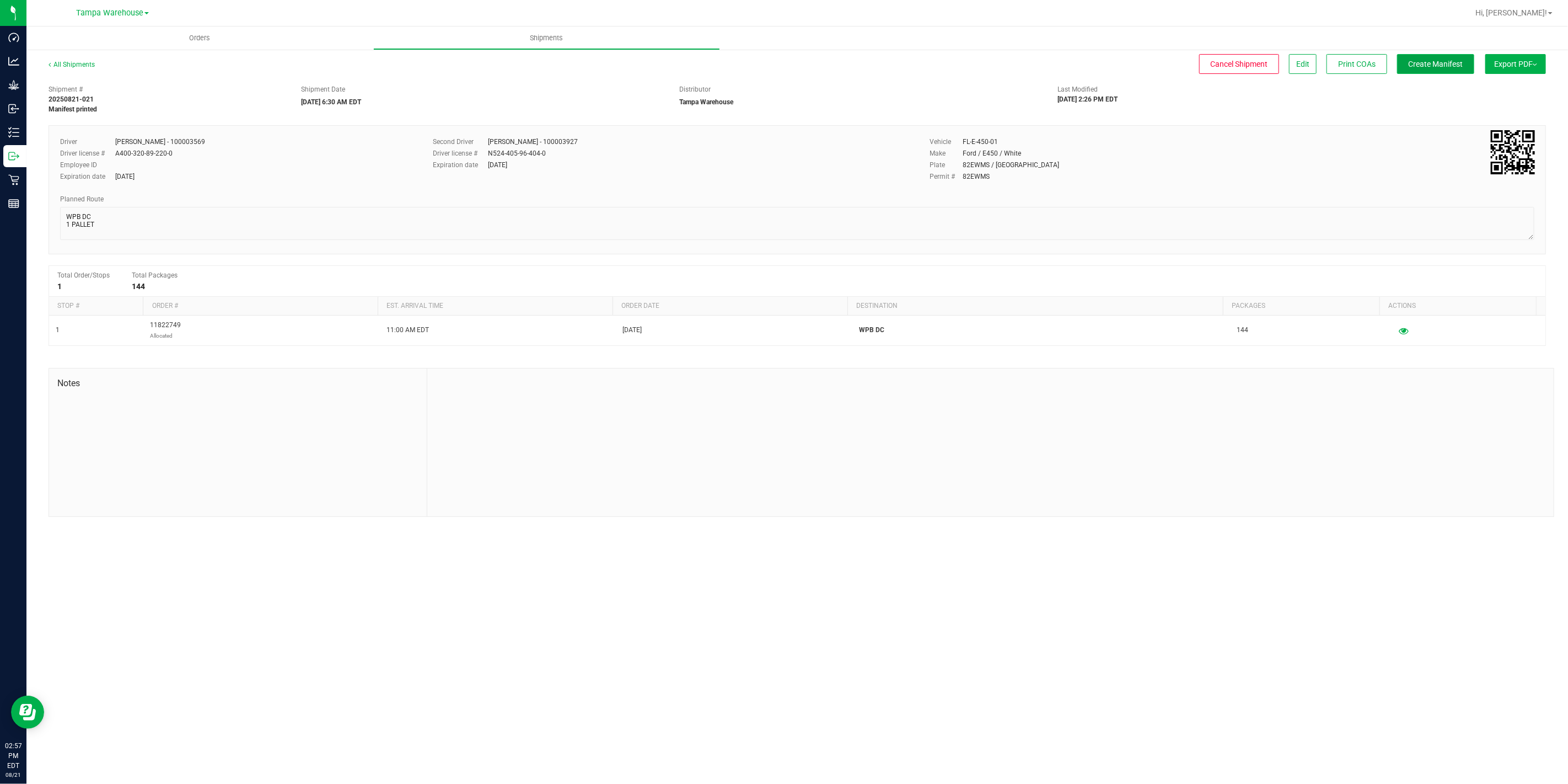
click at [1422, 62] on span "Create Manifest" at bounding box center [1435, 64] width 54 height 9
click at [1434, 68] on button "Ship Transfer" at bounding box center [1438, 64] width 72 height 20
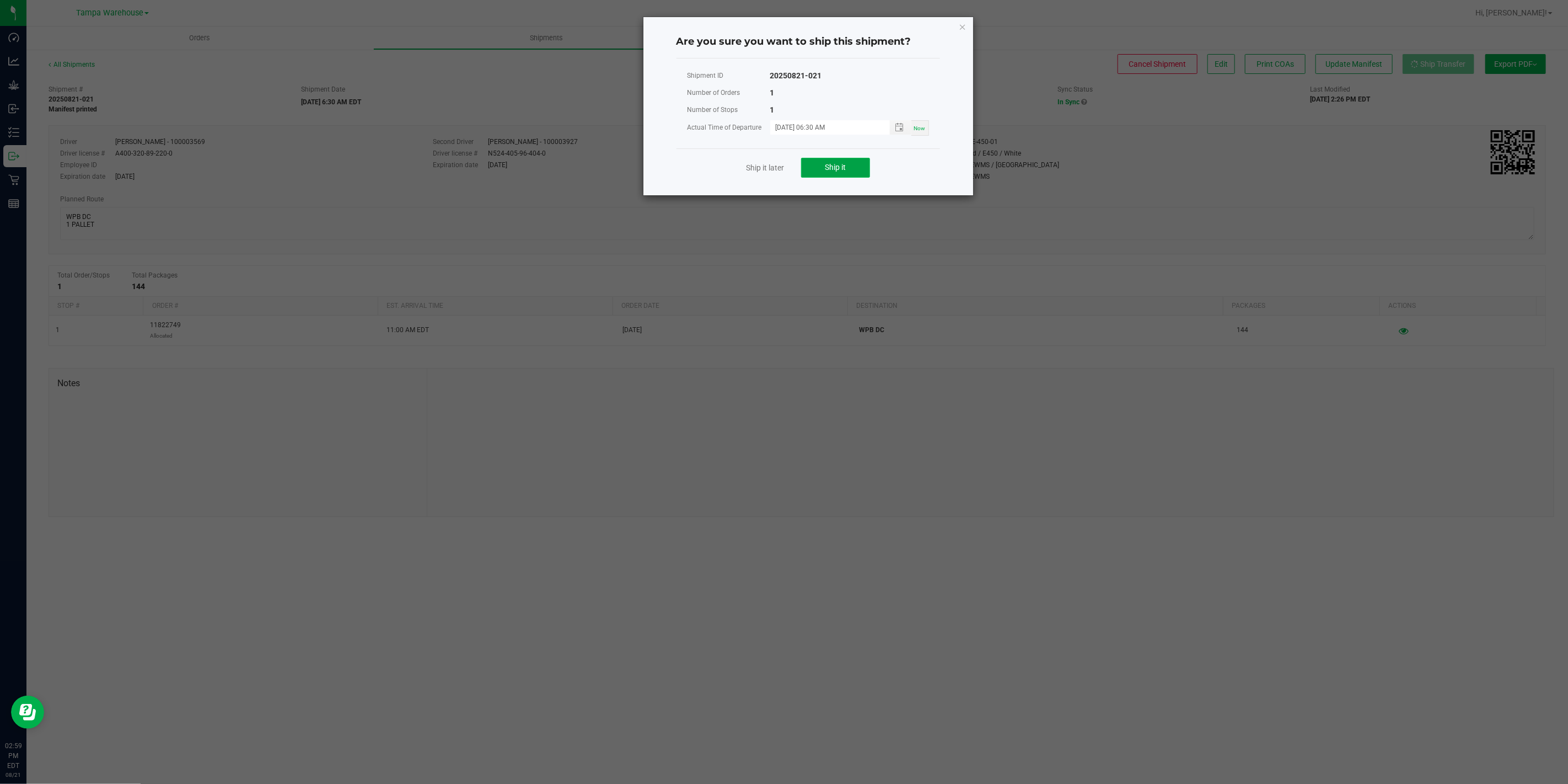
click at [825, 168] on span "Ship it" at bounding box center [835, 167] width 21 height 9
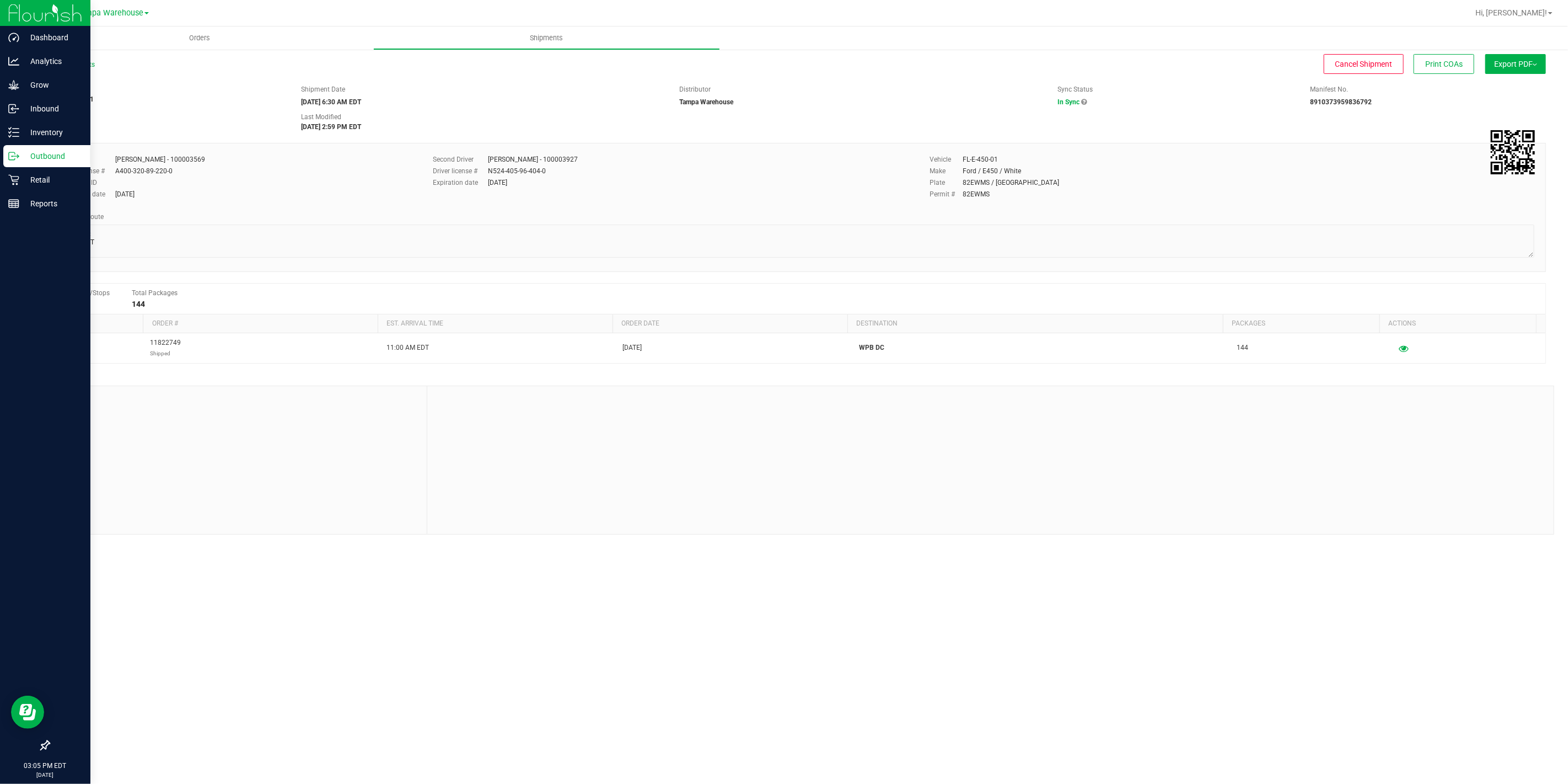
click at [12, 160] on icon at bounding box center [14, 156] width 11 height 11
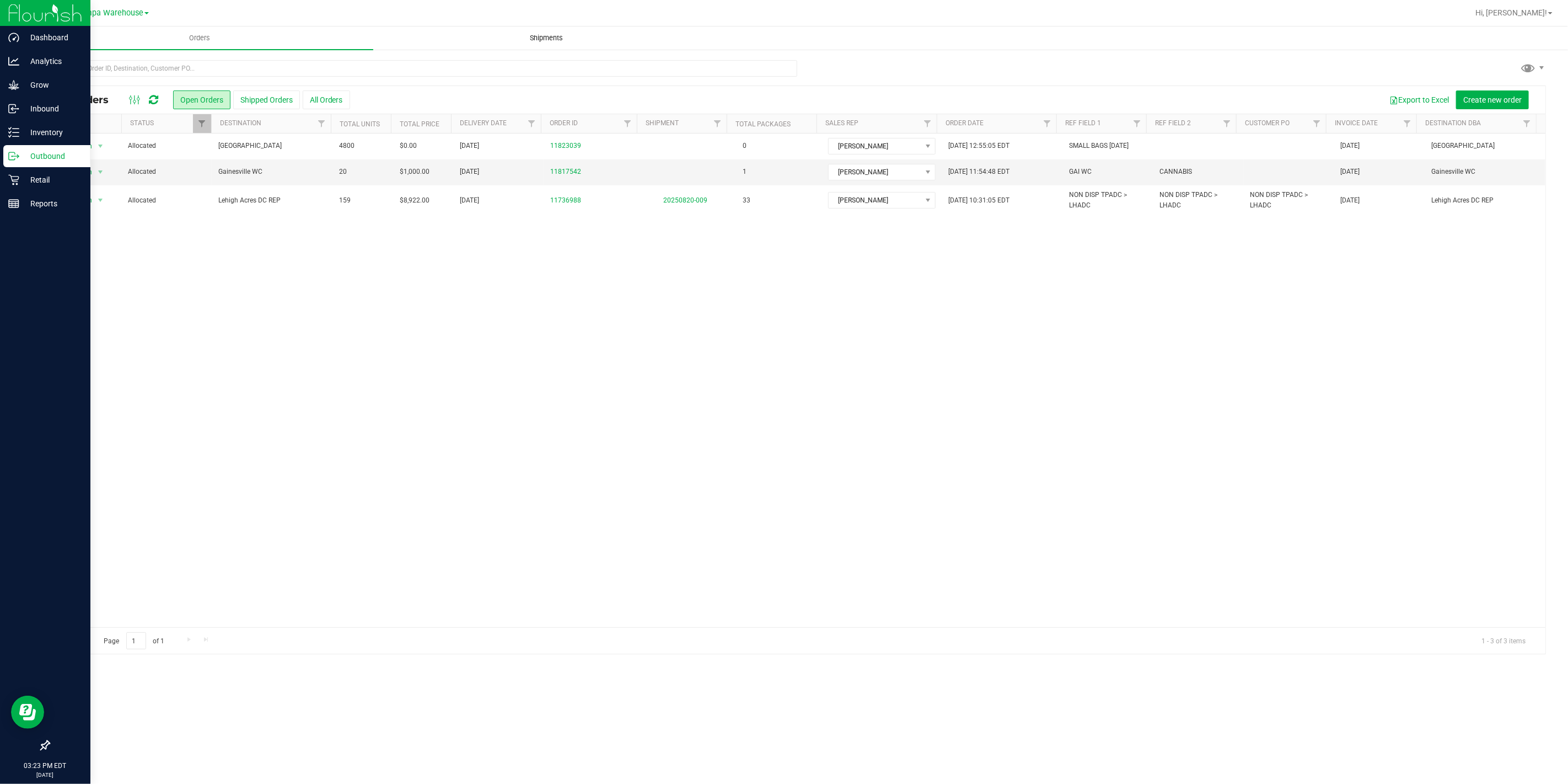
click at [516, 36] on span "Shipments" at bounding box center [547, 38] width 63 height 10
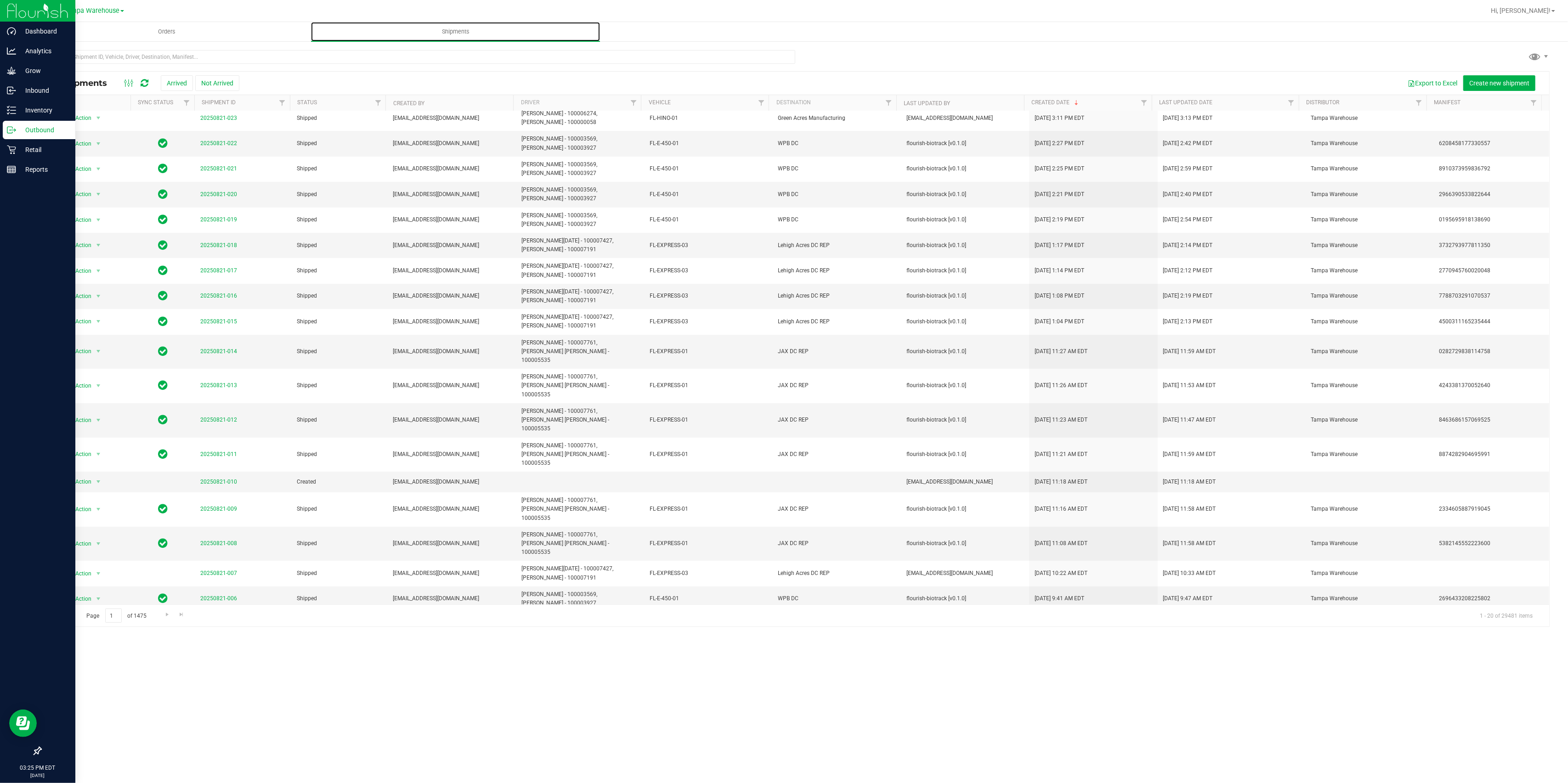
scroll to position [9, 0]
click at [168, 617] on span "Go to the next page" at bounding box center [167, 615] width 7 height 7
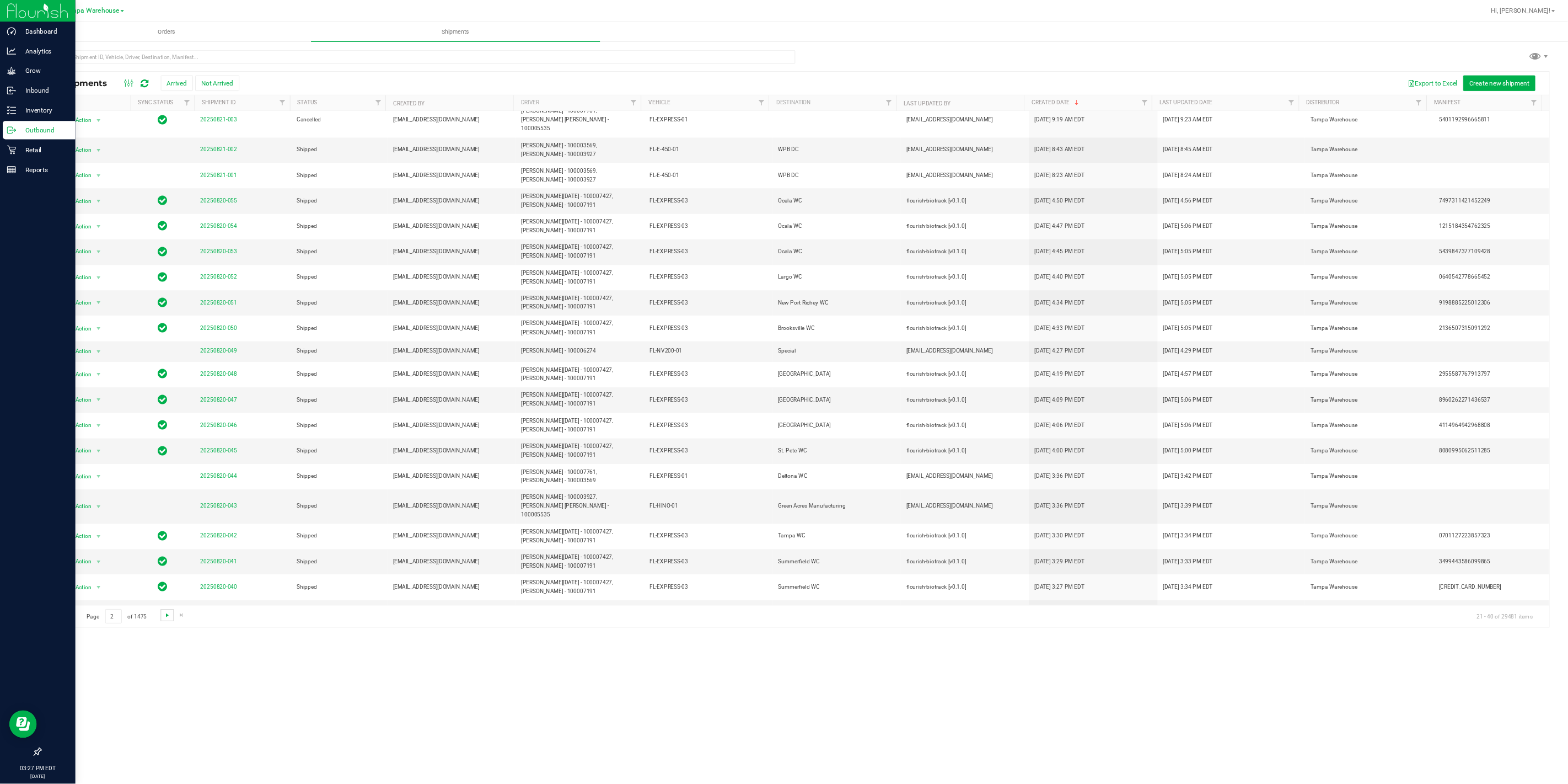
scroll to position [0, 0]
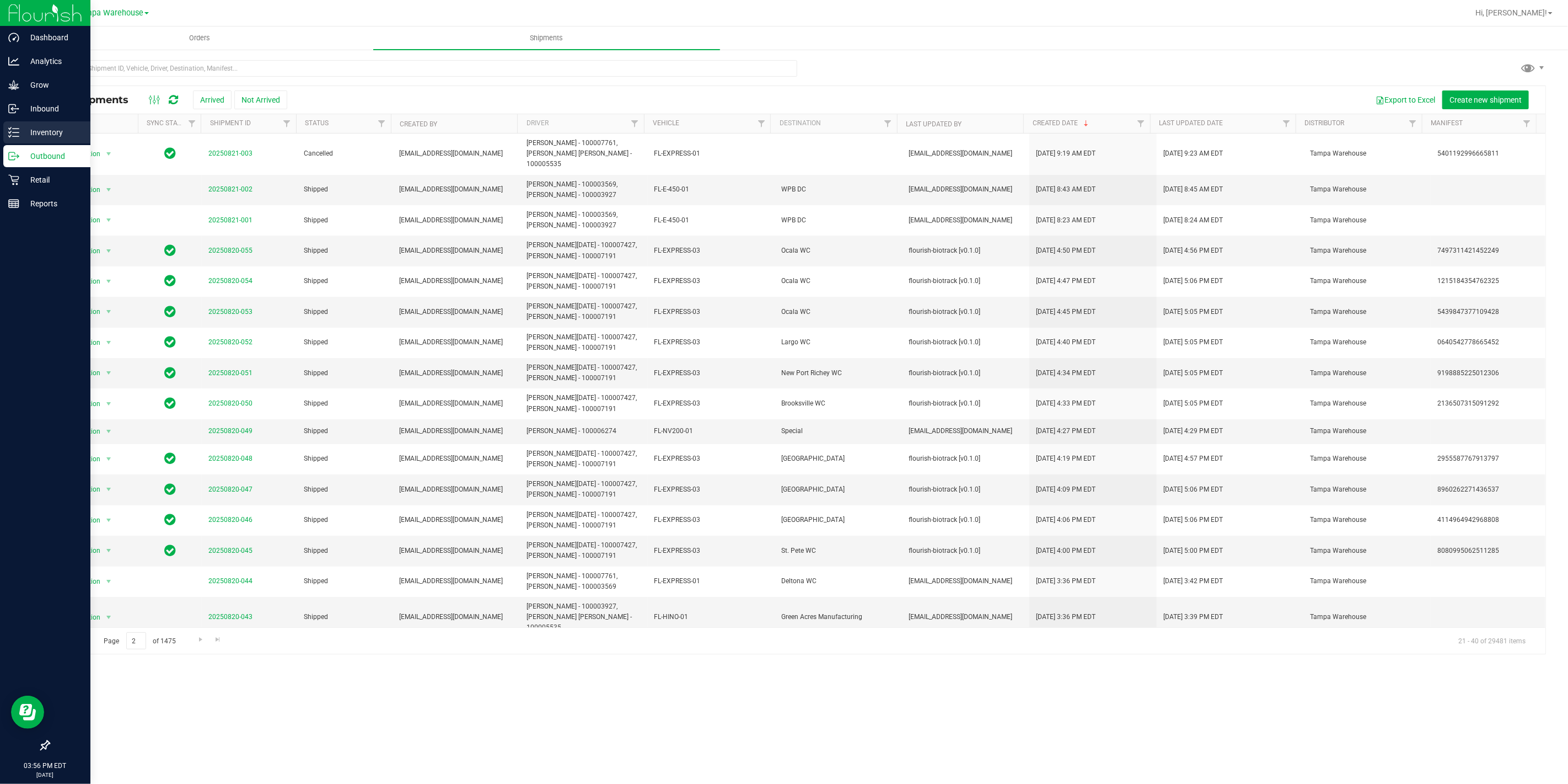
click at [18, 129] on line at bounding box center [16, 129] width 6 height 0
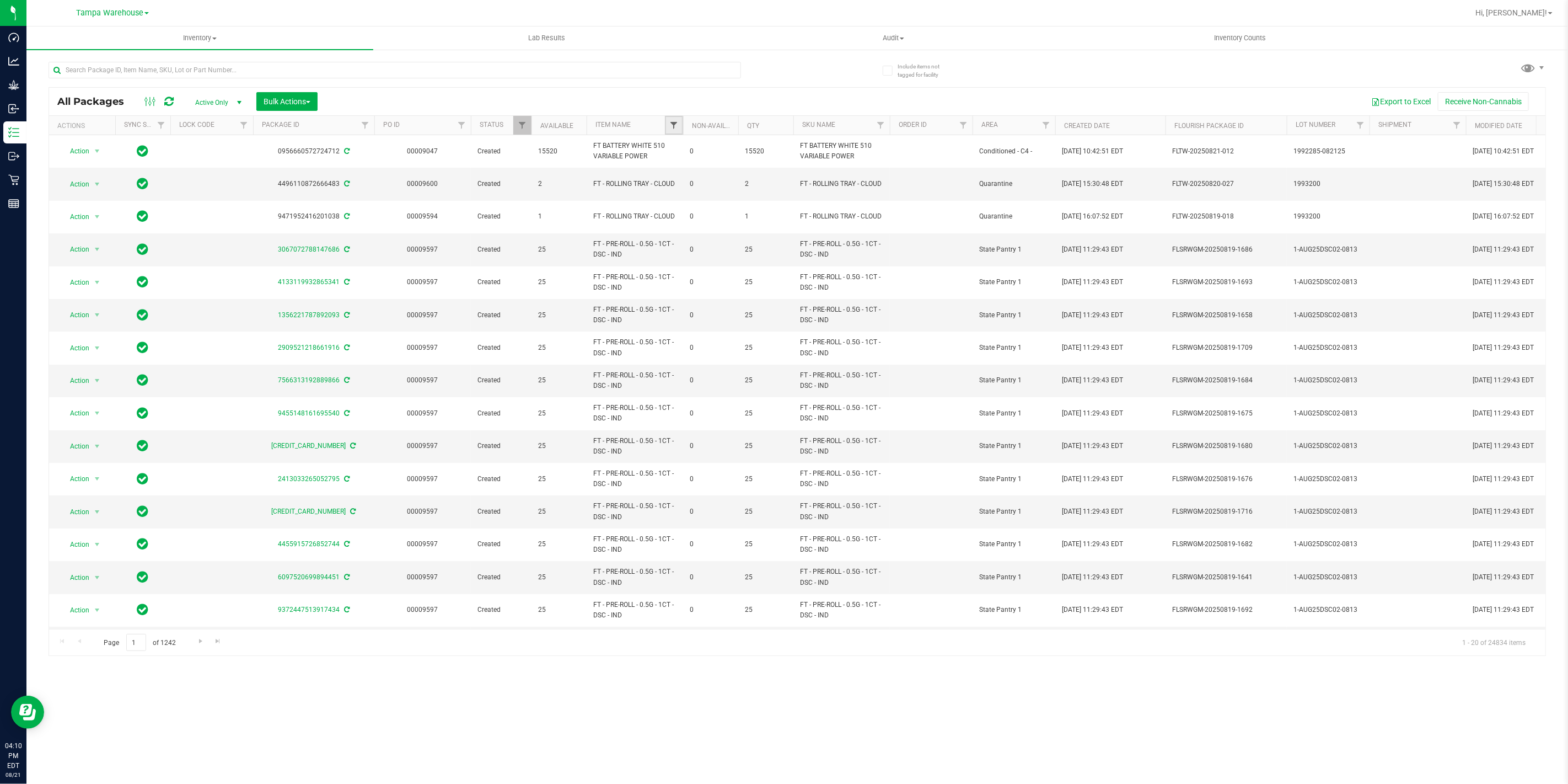
click at [671, 128] on span "Filter" at bounding box center [673, 125] width 9 height 9
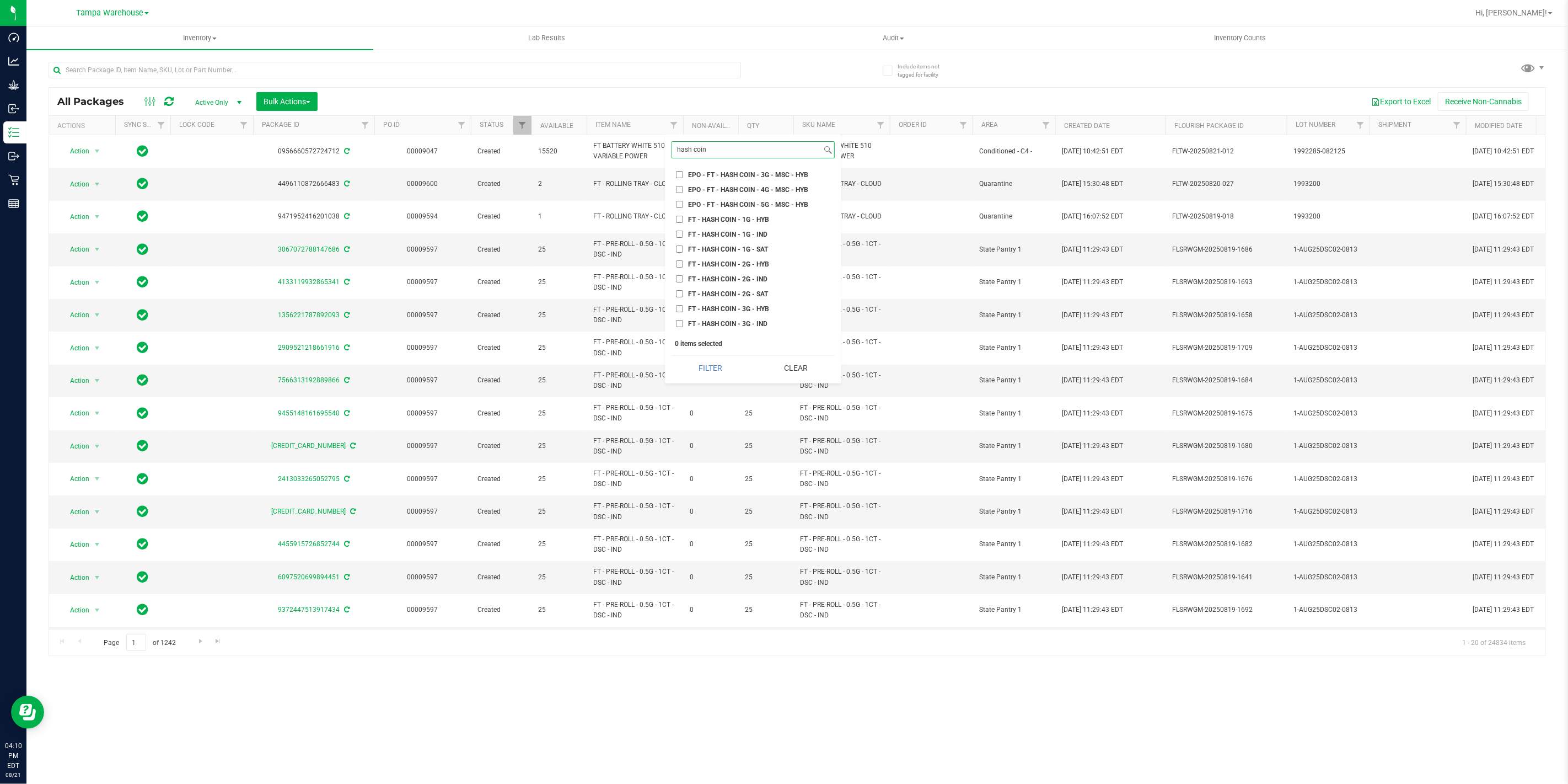
scroll to position [122, 0]
type input "hash coin"
click at [732, 273] on span "FT - HASH COIN - 2G - IND" at bounding box center [728, 277] width 79 height 7
click at [683, 273] on input "FT - HASH COIN - 2G - IND" at bounding box center [679, 277] width 7 height 7
checkbox input "true"
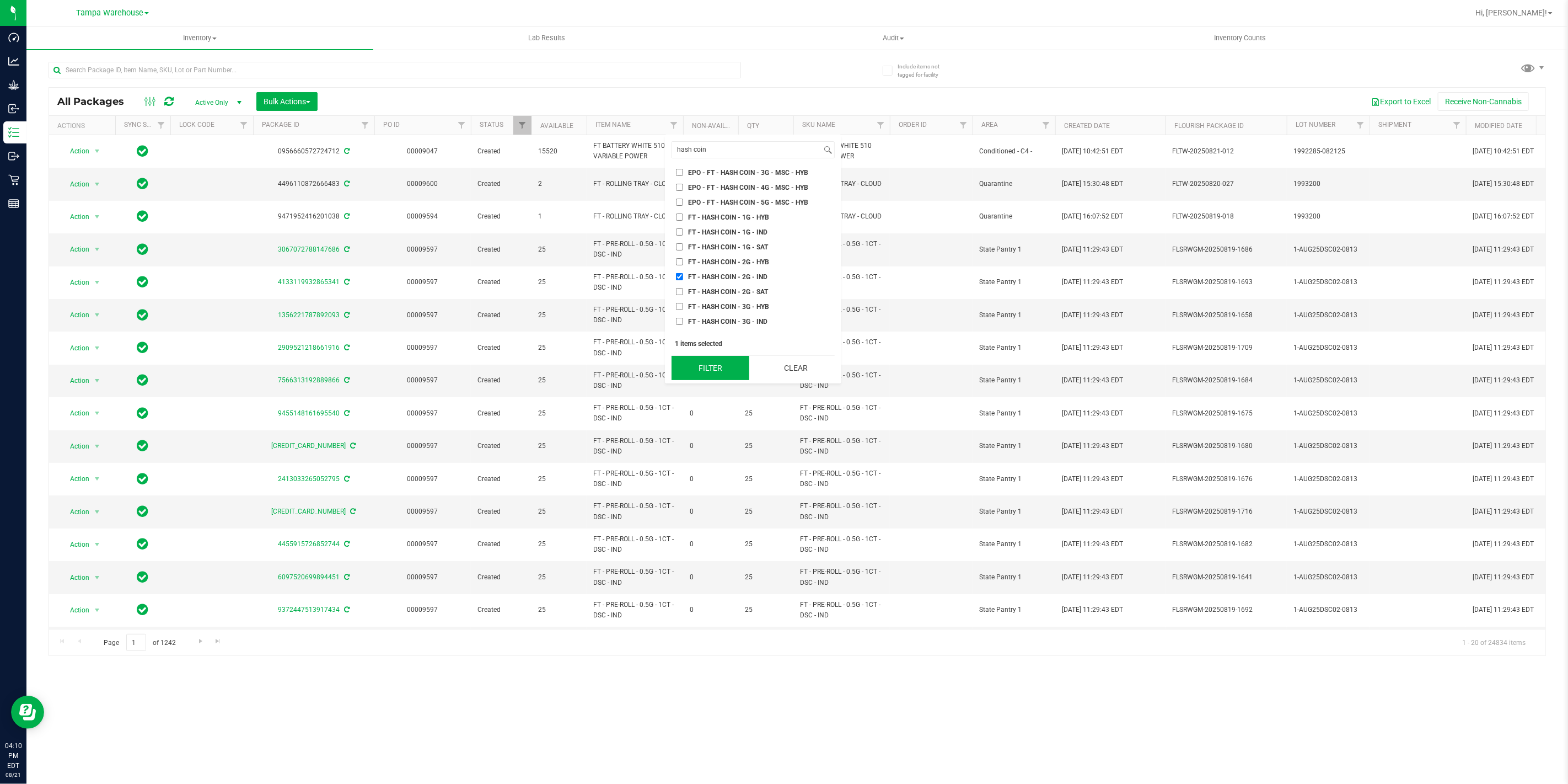
click at [711, 375] on button "Filter" at bounding box center [710, 367] width 78 height 24
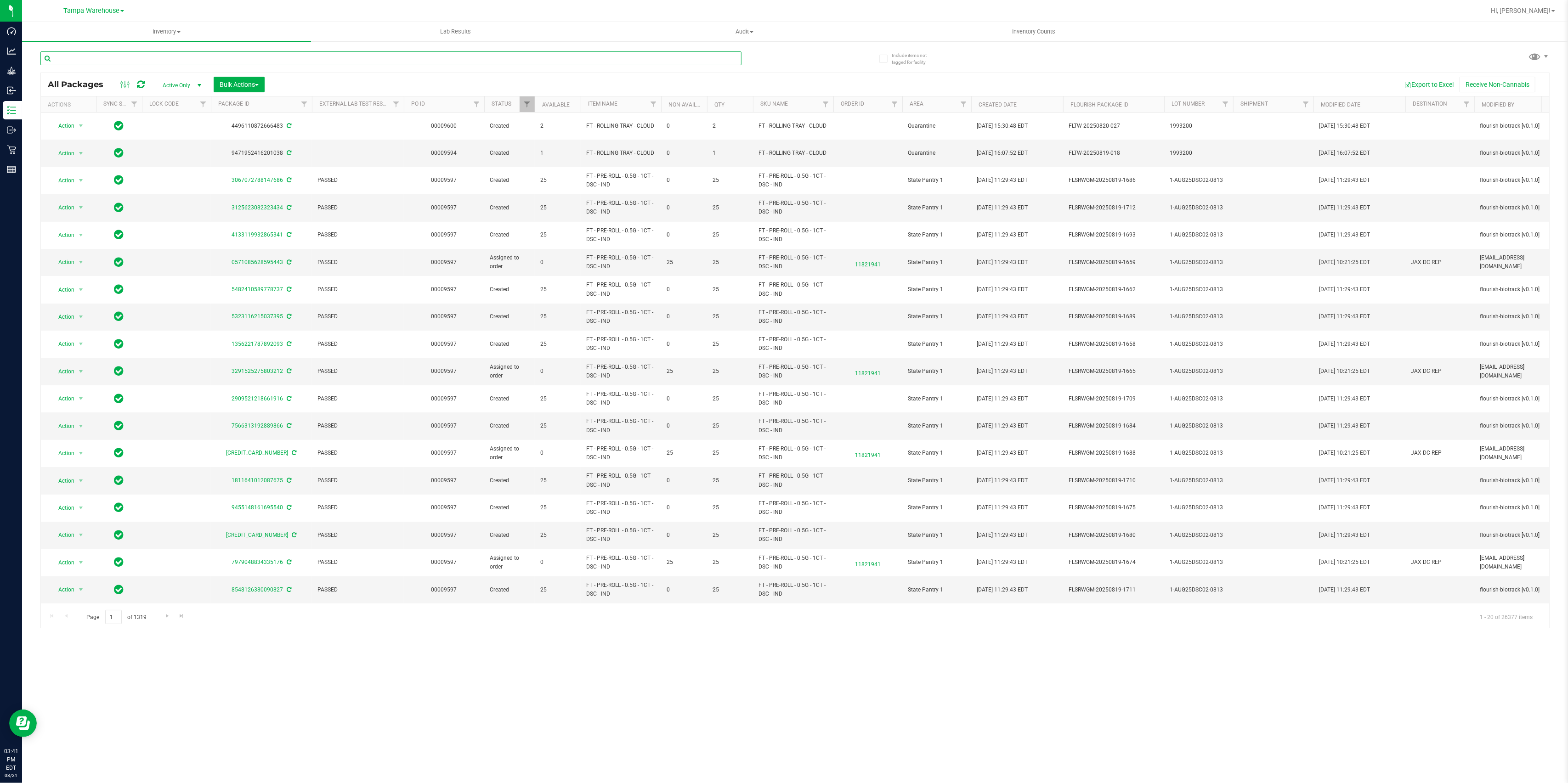
click at [282, 57] on input "text" at bounding box center [391, 58] width 701 height 14
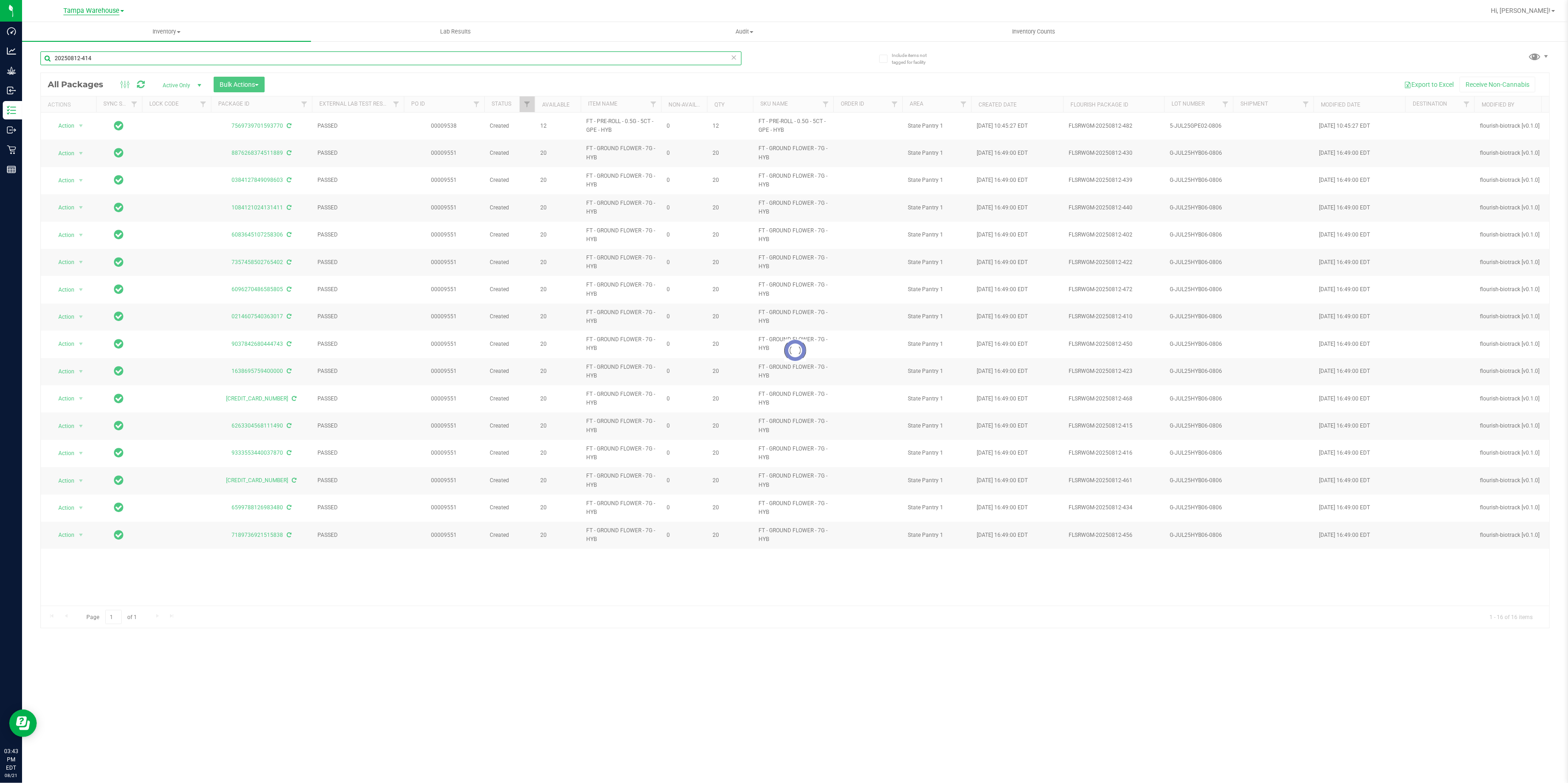
type input "20250812-414"
click at [98, 11] on span "Tampa Warehouse" at bounding box center [91, 11] width 56 height 9
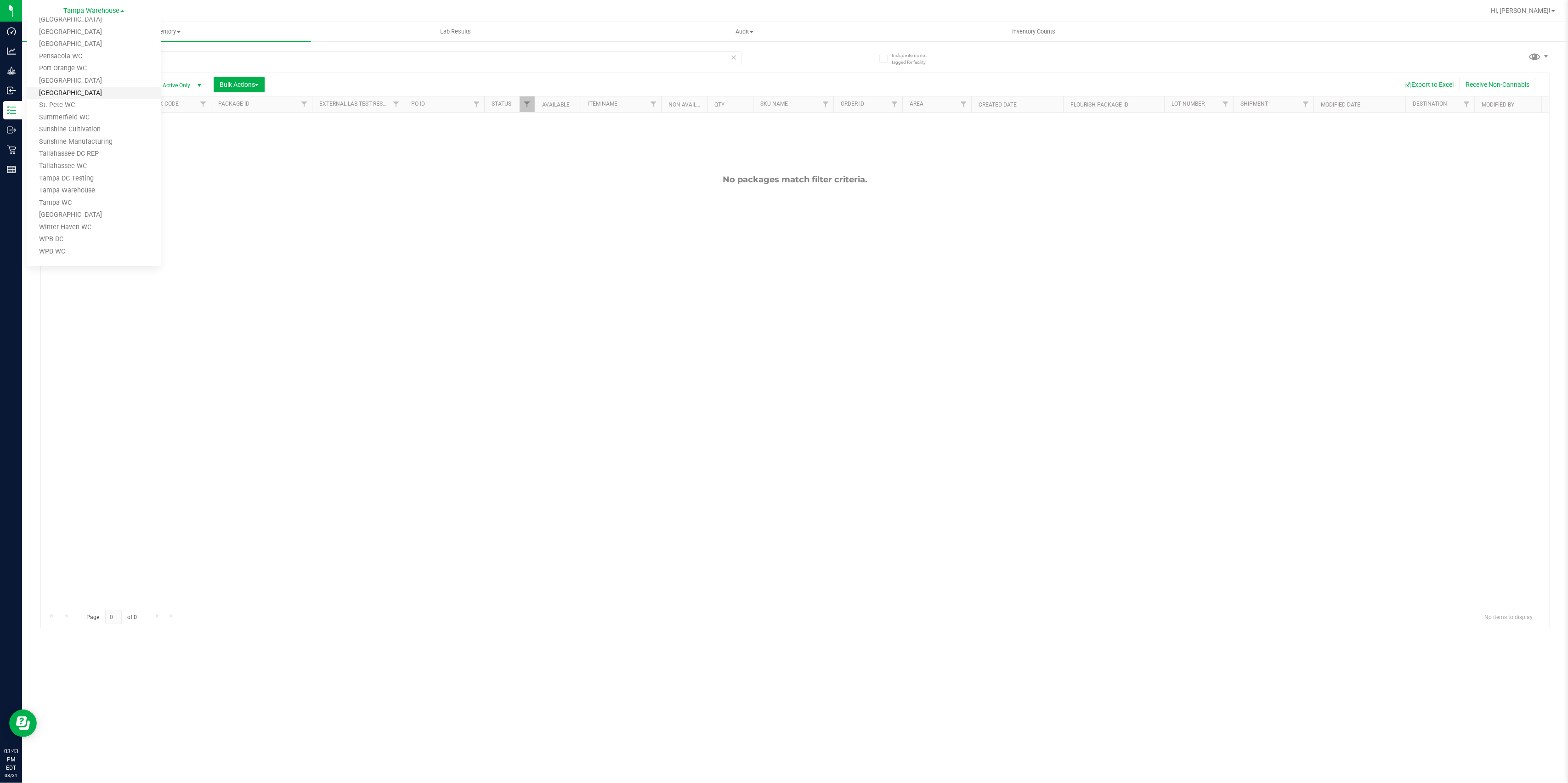
click at [75, 93] on link "[GEOGRAPHIC_DATA]" at bounding box center [93, 93] width 134 height 12
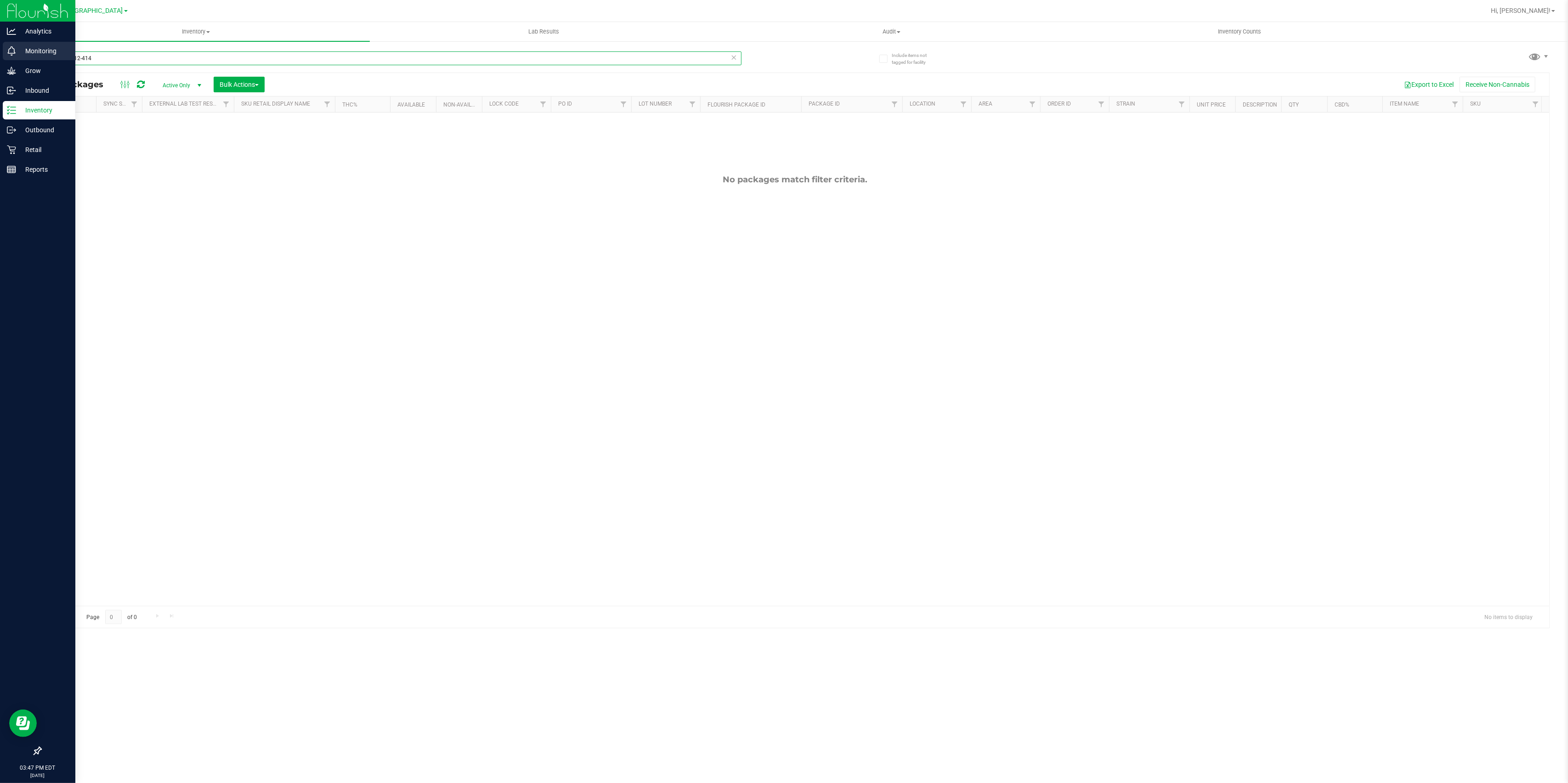
drag, startPoint x: 54, startPoint y: 61, endPoint x: 0, endPoint y: 57, distance: 54.1
click at [0, 60] on div "Analytics Monitoring Grow Inbound Inventory Outbound Retail Reports 03:47 PM ED…" at bounding box center [784, 392] width 1568 height 783
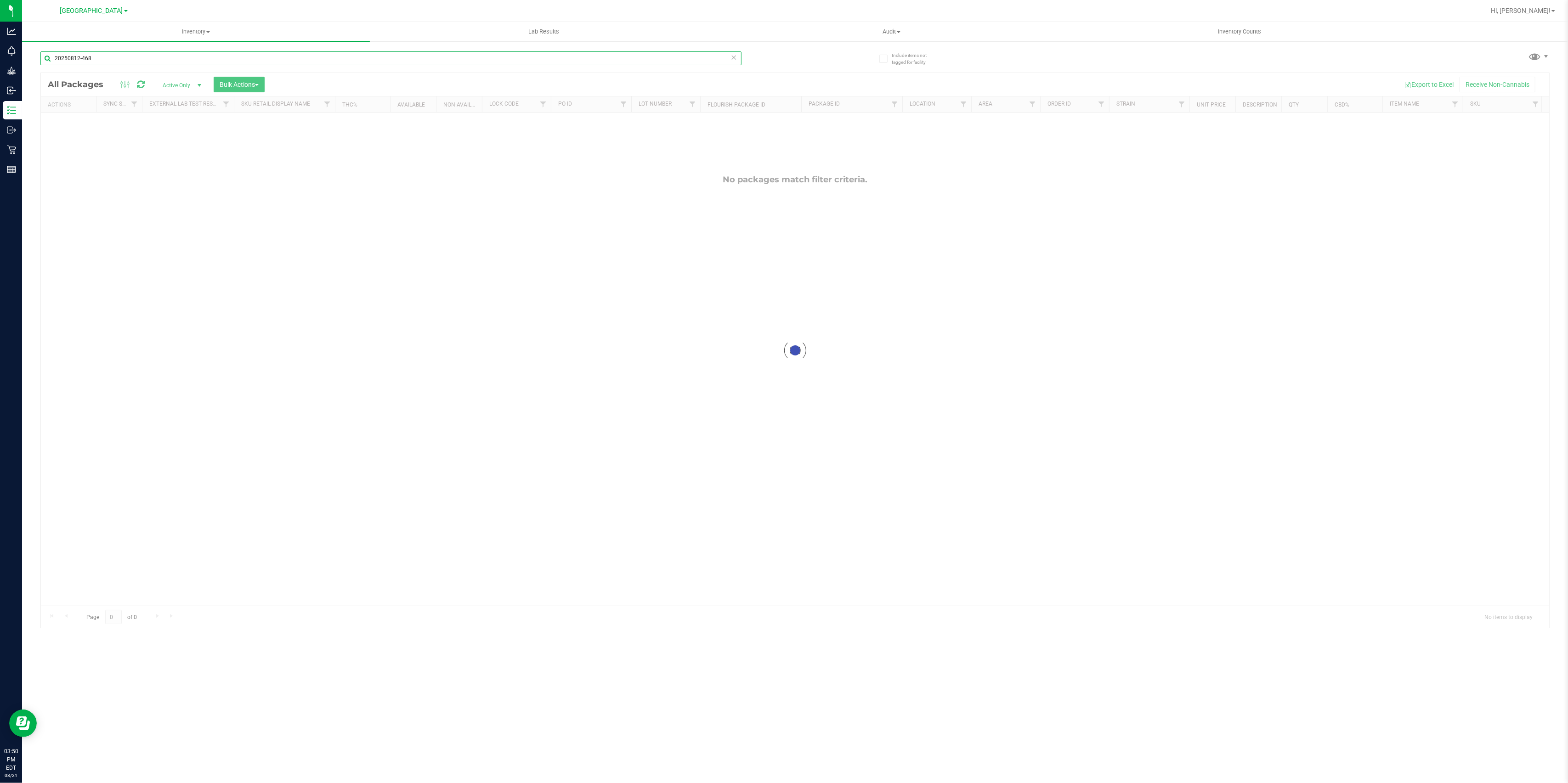
type input "20250812-468"
click at [88, 11] on span "[GEOGRAPHIC_DATA]" at bounding box center [92, 11] width 63 height 9
click at [67, 192] on link "Tampa Warehouse" at bounding box center [93, 190] width 134 height 12
click at [116, 58] on input "20250812-468" at bounding box center [391, 58] width 701 height 14
type input "20250812-414"
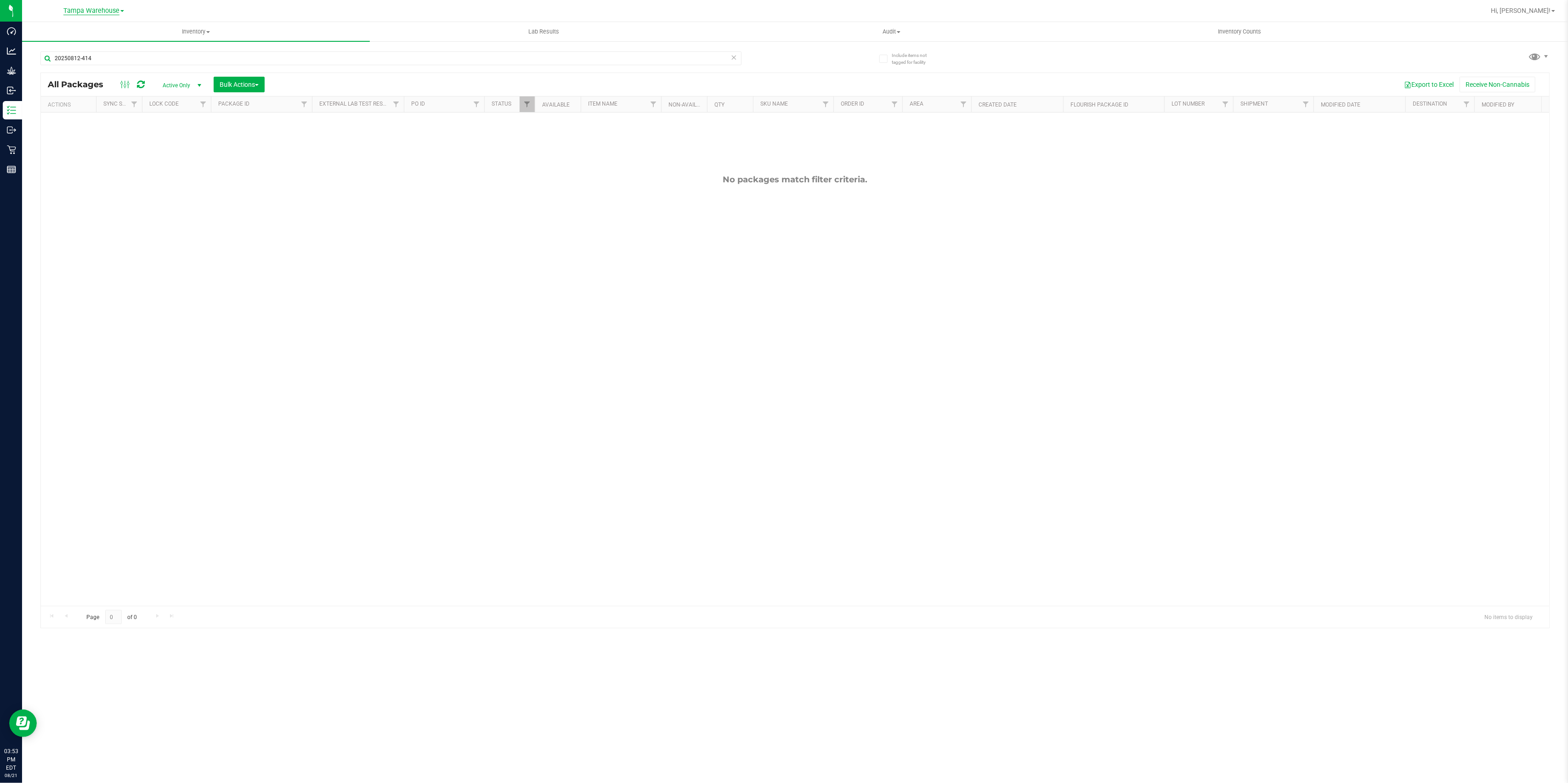
click at [103, 14] on span "Tampa Warehouse" at bounding box center [91, 11] width 56 height 9
click at [77, 93] on link "[GEOGRAPHIC_DATA]" at bounding box center [93, 93] width 134 height 12
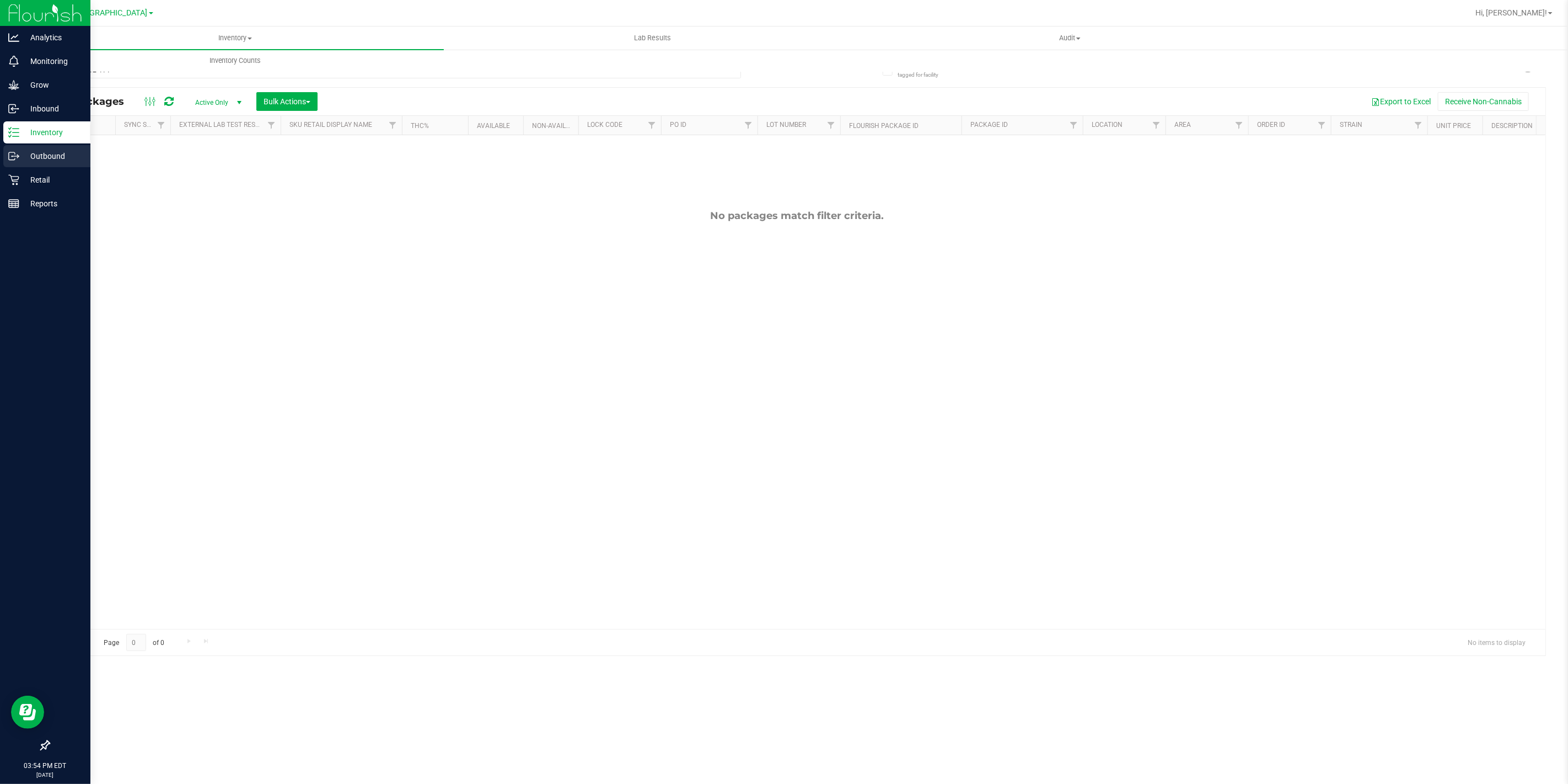
click at [16, 154] on icon at bounding box center [14, 156] width 11 height 11
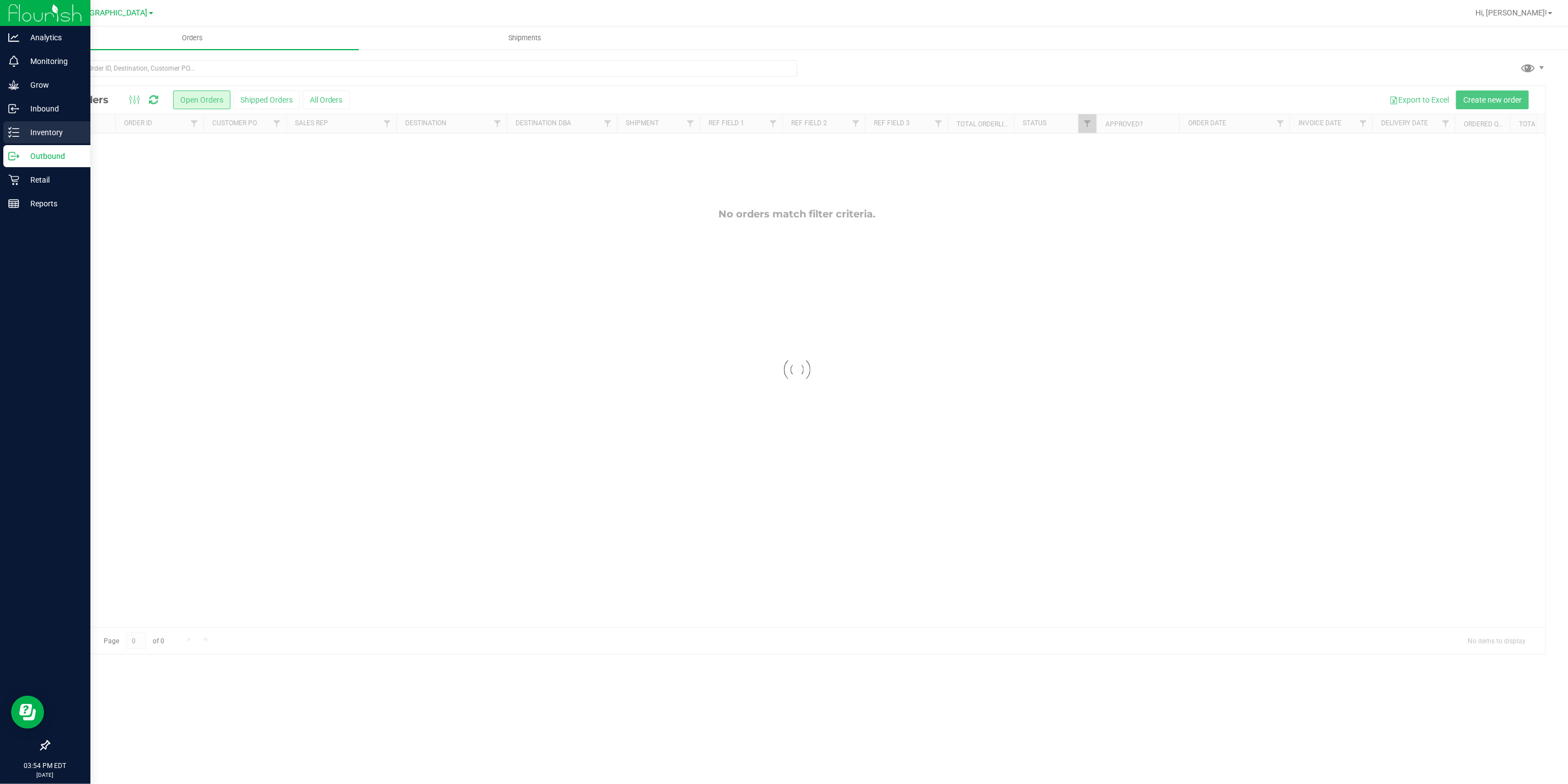
click at [34, 135] on p "Inventory" at bounding box center [52, 132] width 66 height 13
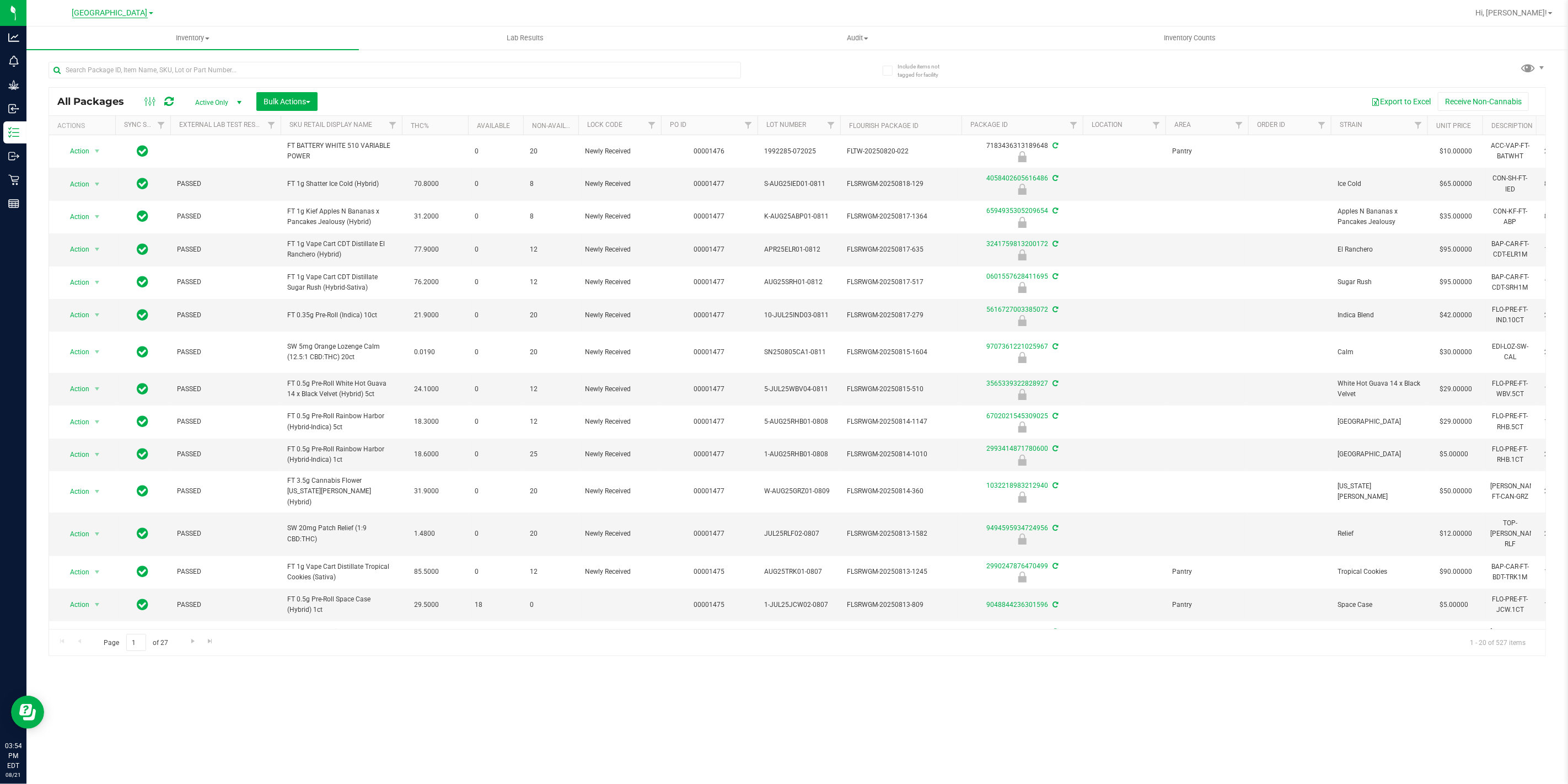
click at [127, 13] on span "[GEOGRAPHIC_DATA]" at bounding box center [110, 14] width 76 height 10
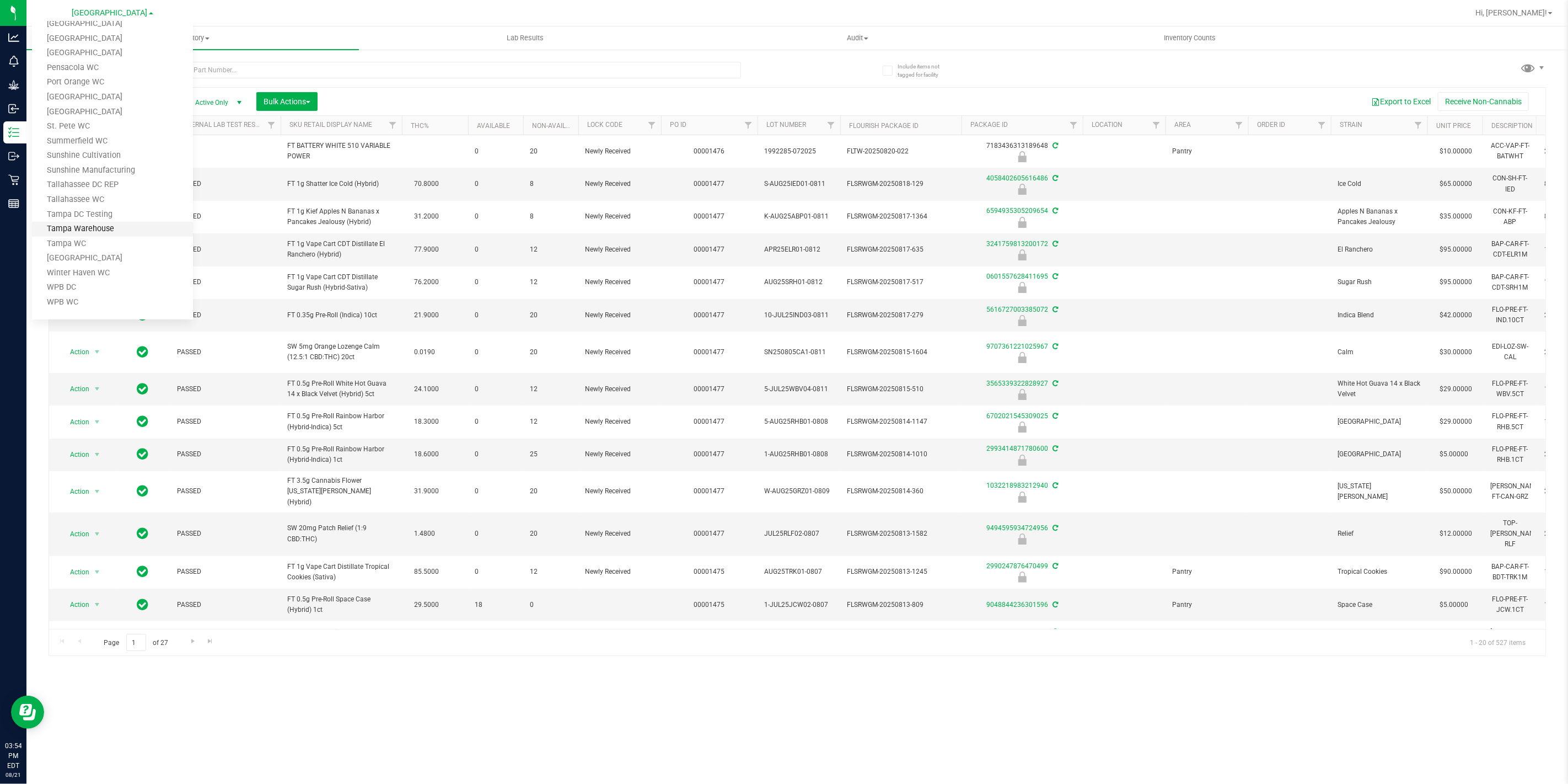
click at [100, 236] on link "Tampa Warehouse" at bounding box center [112, 229] width 161 height 15
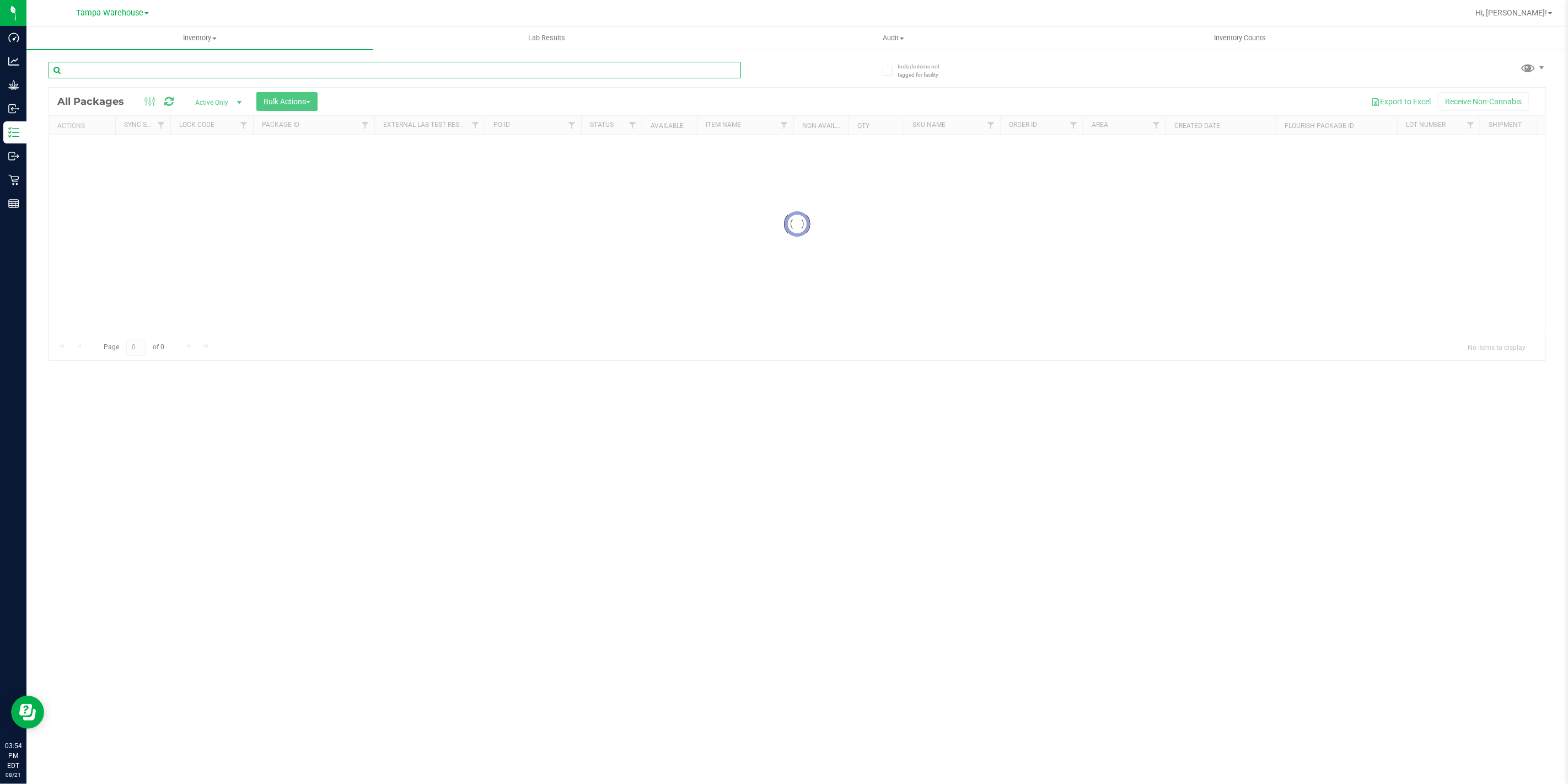
paste input "20250812-414"
type input "20250812-468"
click at [294, 94] on button "Bulk Actions" at bounding box center [286, 102] width 61 height 19
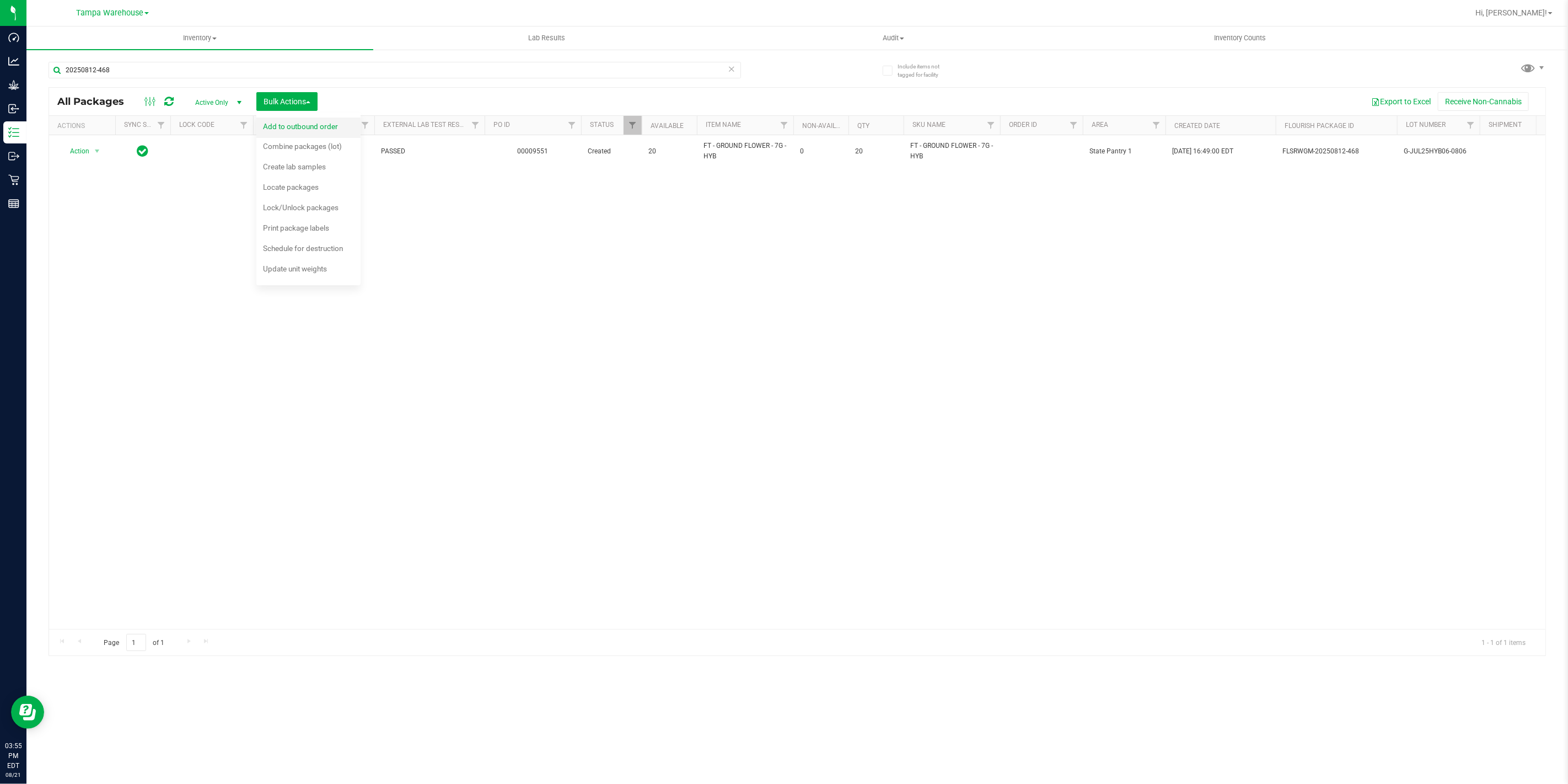
click at [296, 120] on div "Add to outbound order" at bounding box center [308, 128] width 90 height 17
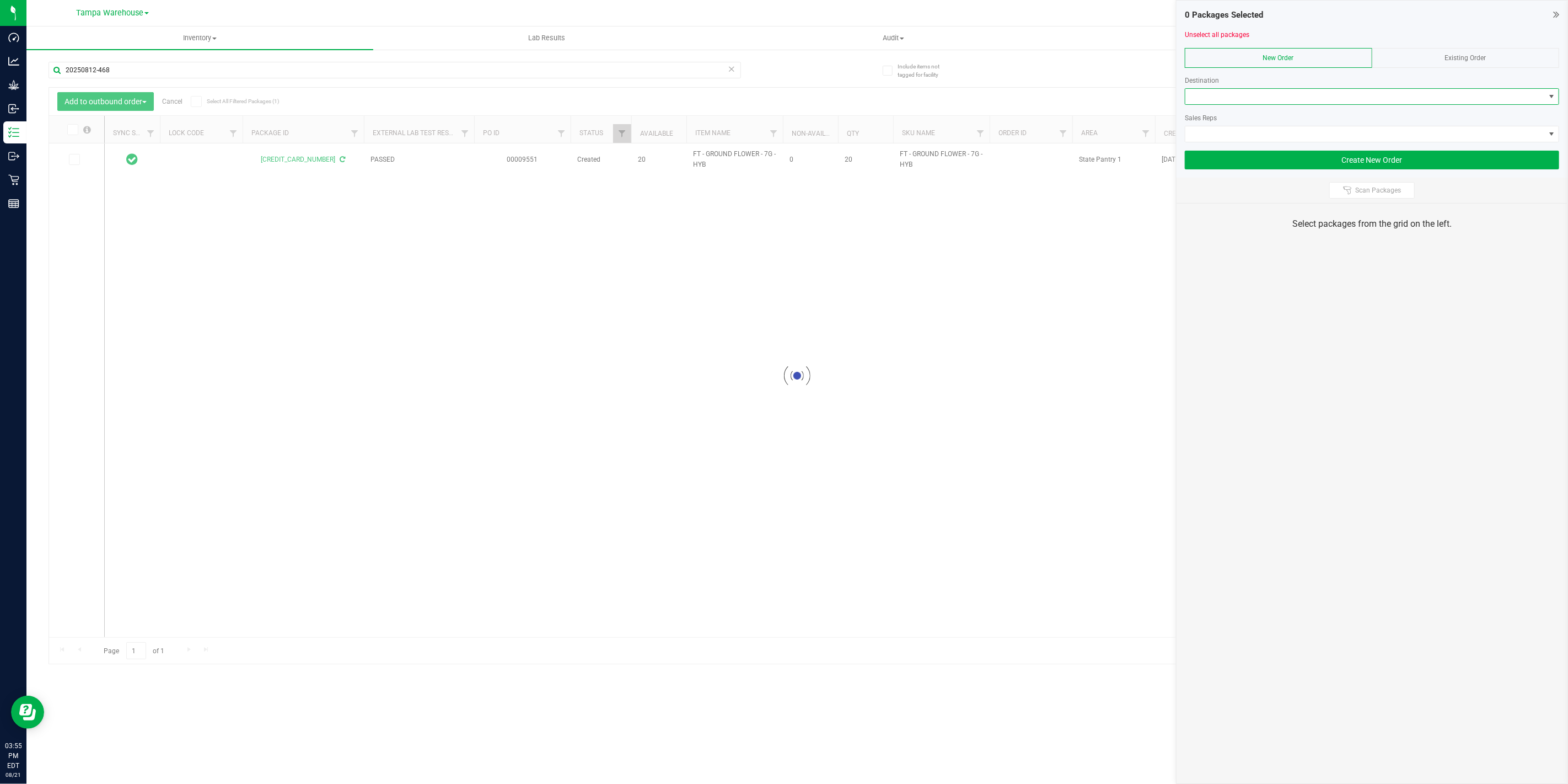
click at [1335, 96] on span at bounding box center [1365, 97] width 359 height 16
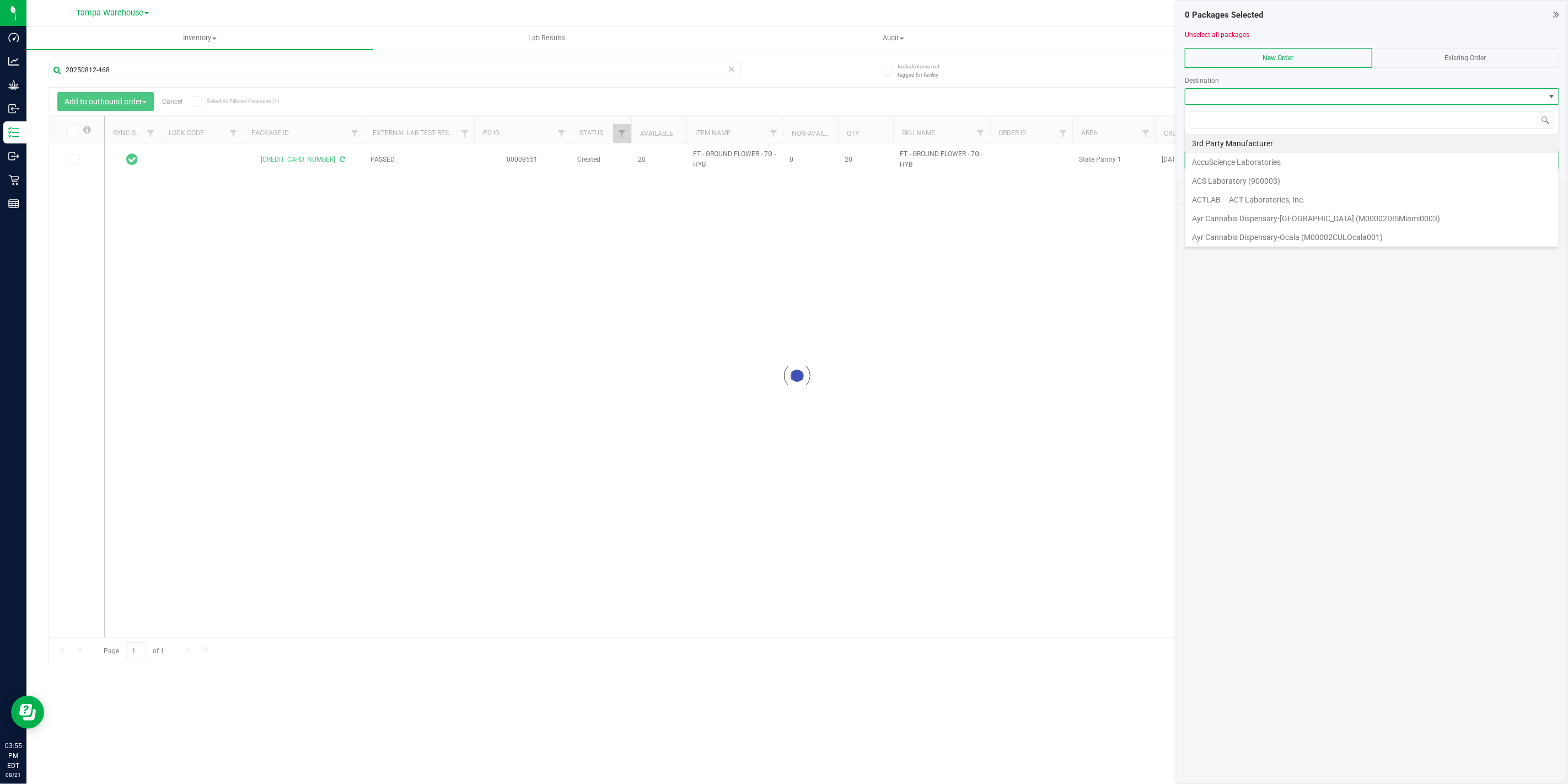
scroll to position [16, 374]
type input "sou"
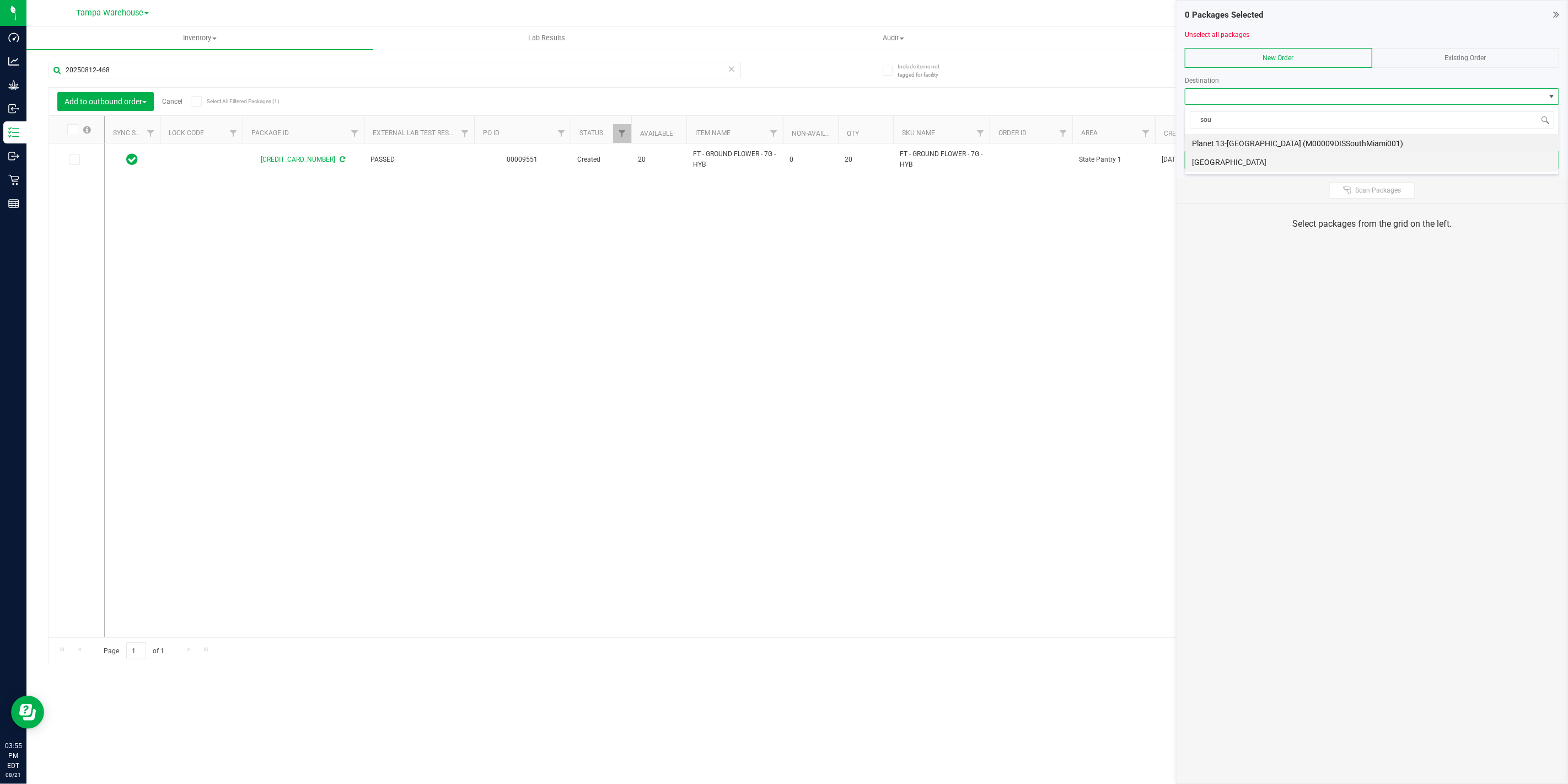
click at [1258, 166] on li "[GEOGRAPHIC_DATA]" at bounding box center [1371, 162] width 373 height 19
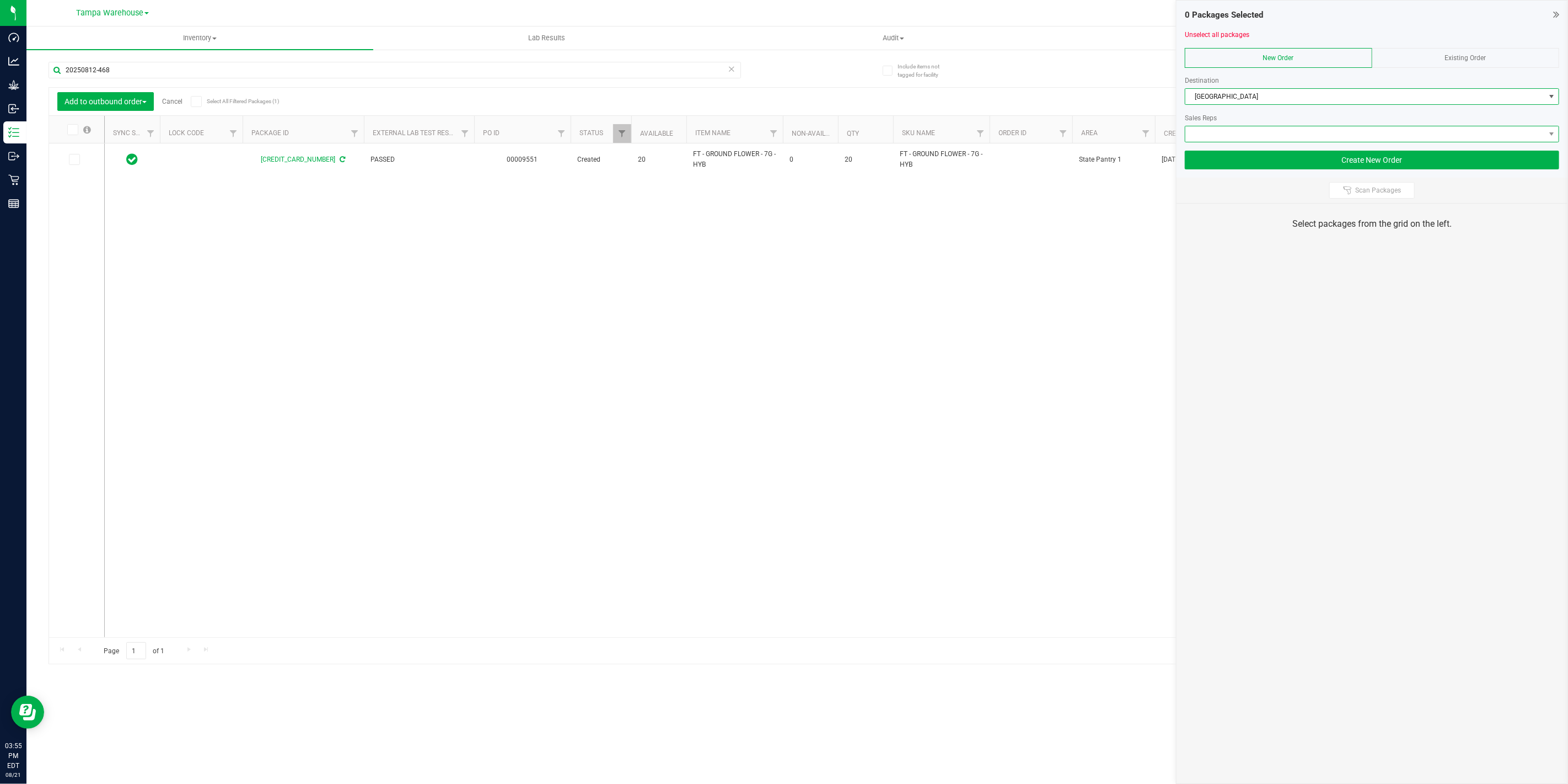
click at [1250, 134] on span at bounding box center [1365, 134] width 359 height 16
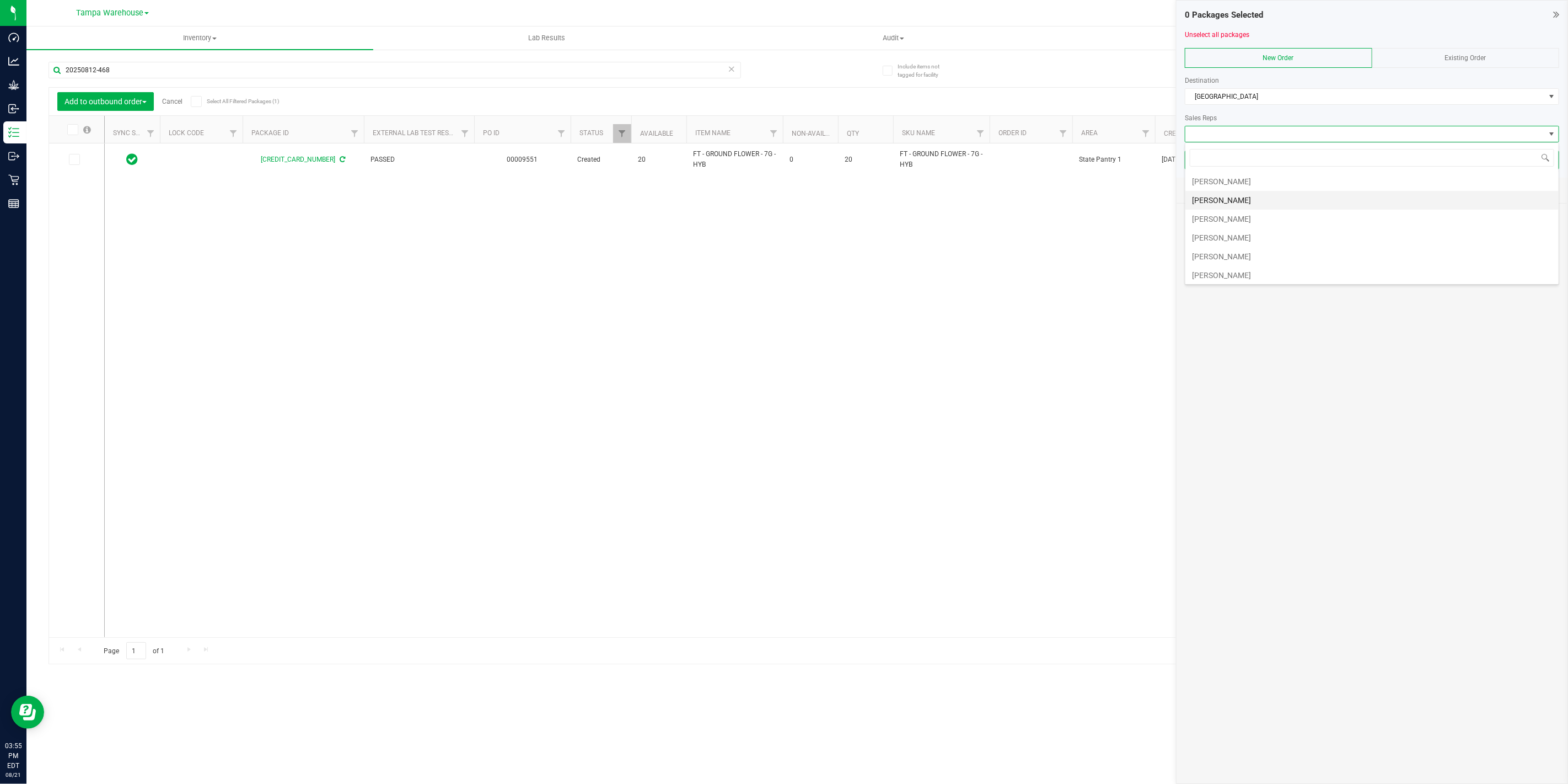
scroll to position [285, 0]
click at [1238, 220] on li "[PERSON_NAME]" at bounding box center [1371, 216] width 373 height 19
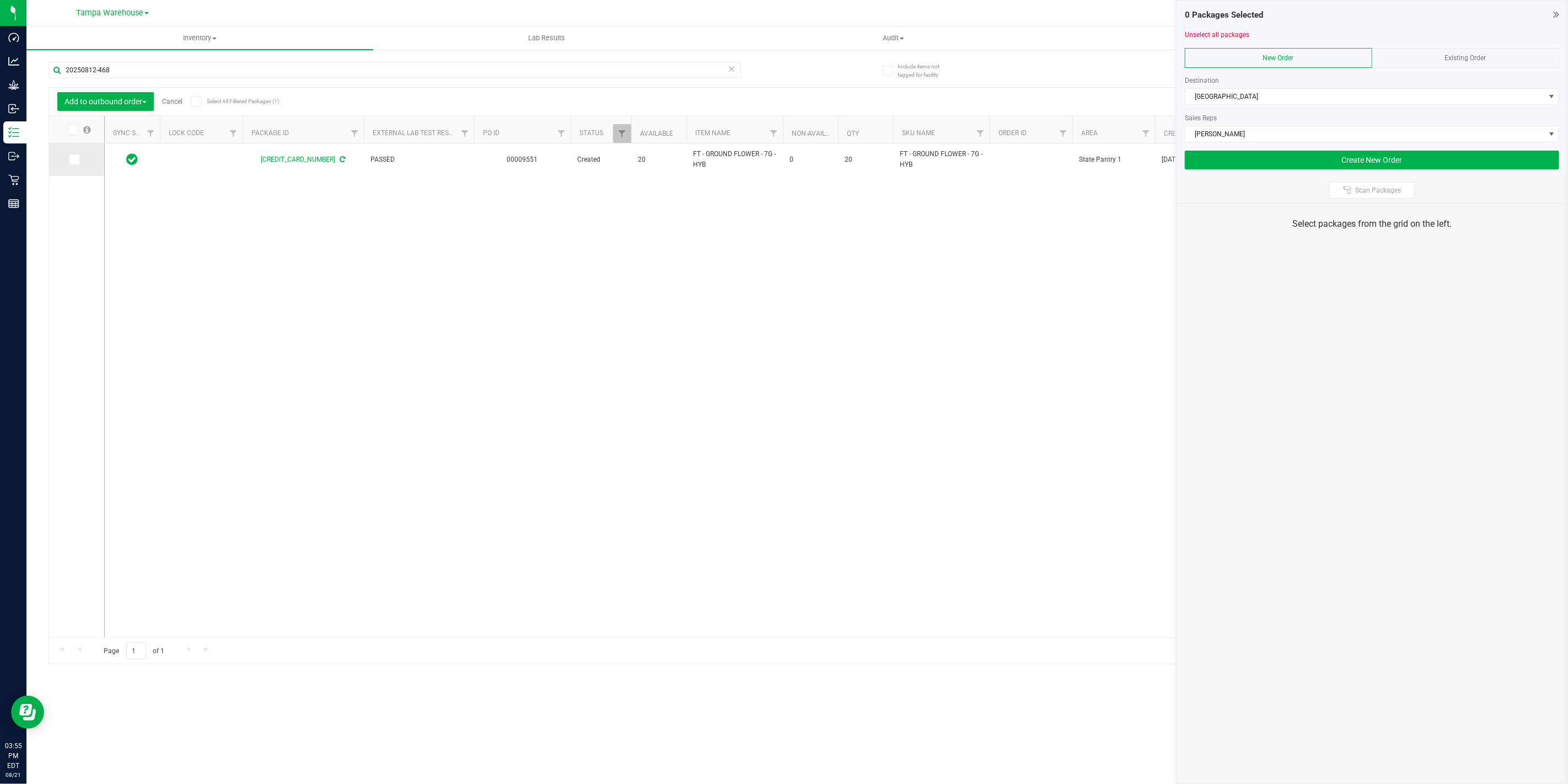
click at [68, 157] on td at bounding box center [77, 160] width 55 height 33
click at [72, 160] on icon at bounding box center [73, 160] width 7 height 0
click at [0, 0] on input "checkbox" at bounding box center [0, 0] width 0 height 0
click at [1366, 158] on button "Create New Order" at bounding box center [1371, 160] width 374 height 19
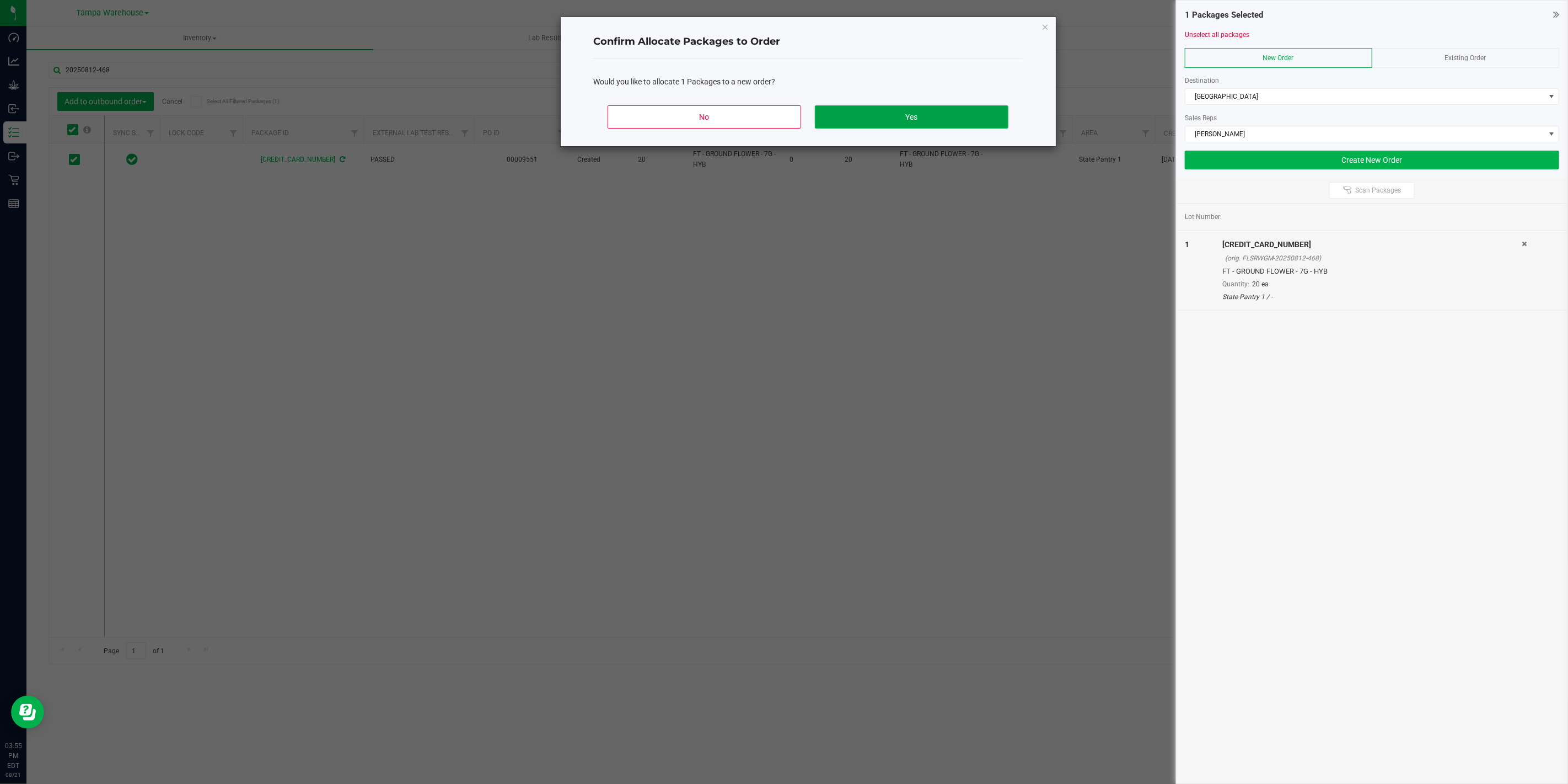
click at [913, 109] on button "Yes" at bounding box center [911, 116] width 193 height 23
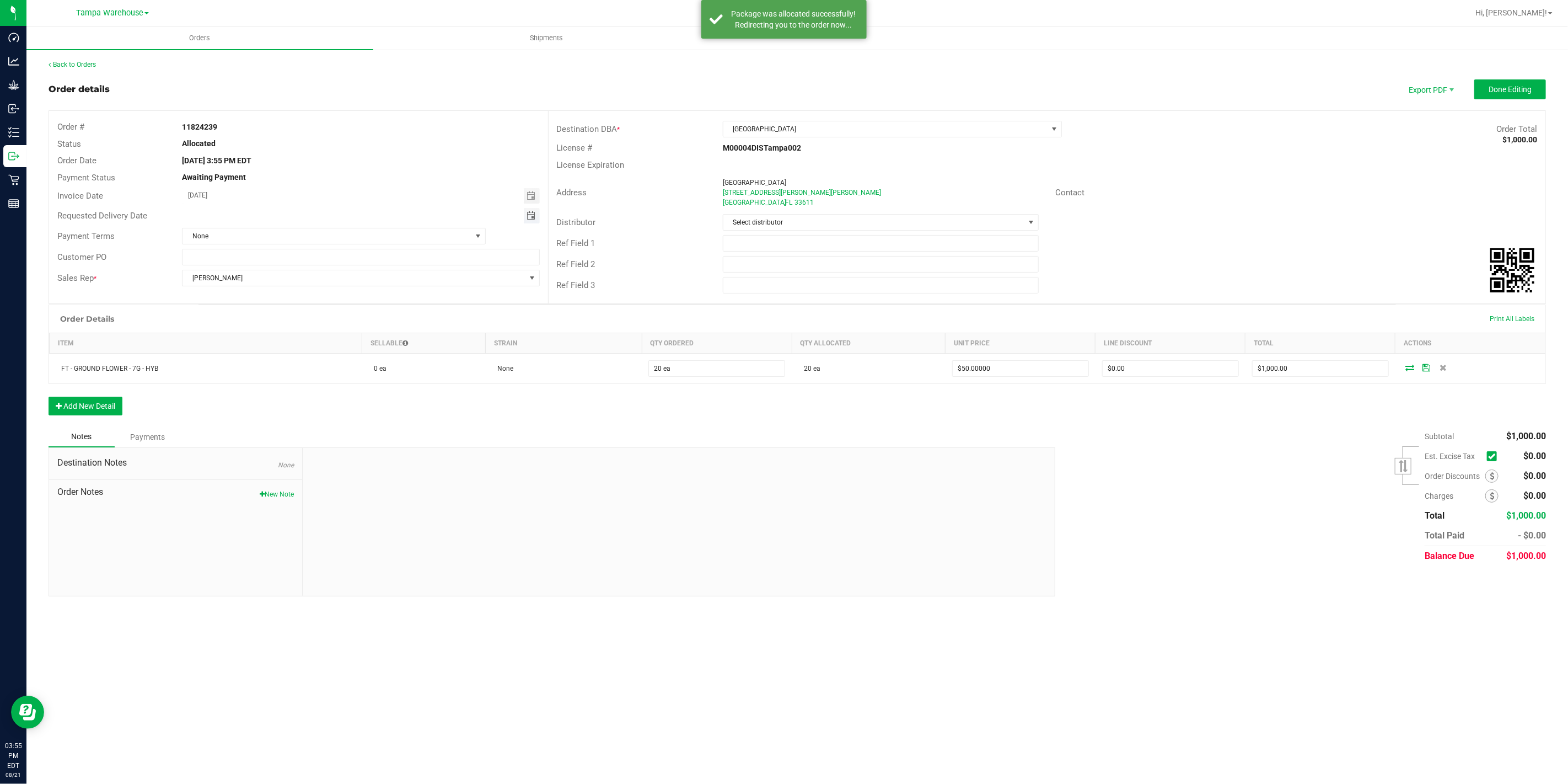
click at [529, 216] on span "Toggle calendar" at bounding box center [531, 216] width 9 height 9
click at [294, 323] on span "21" at bounding box center [297, 323] width 16 height 17
type input "[DATE]"
click at [730, 267] on input "text" at bounding box center [880, 264] width 315 height 16
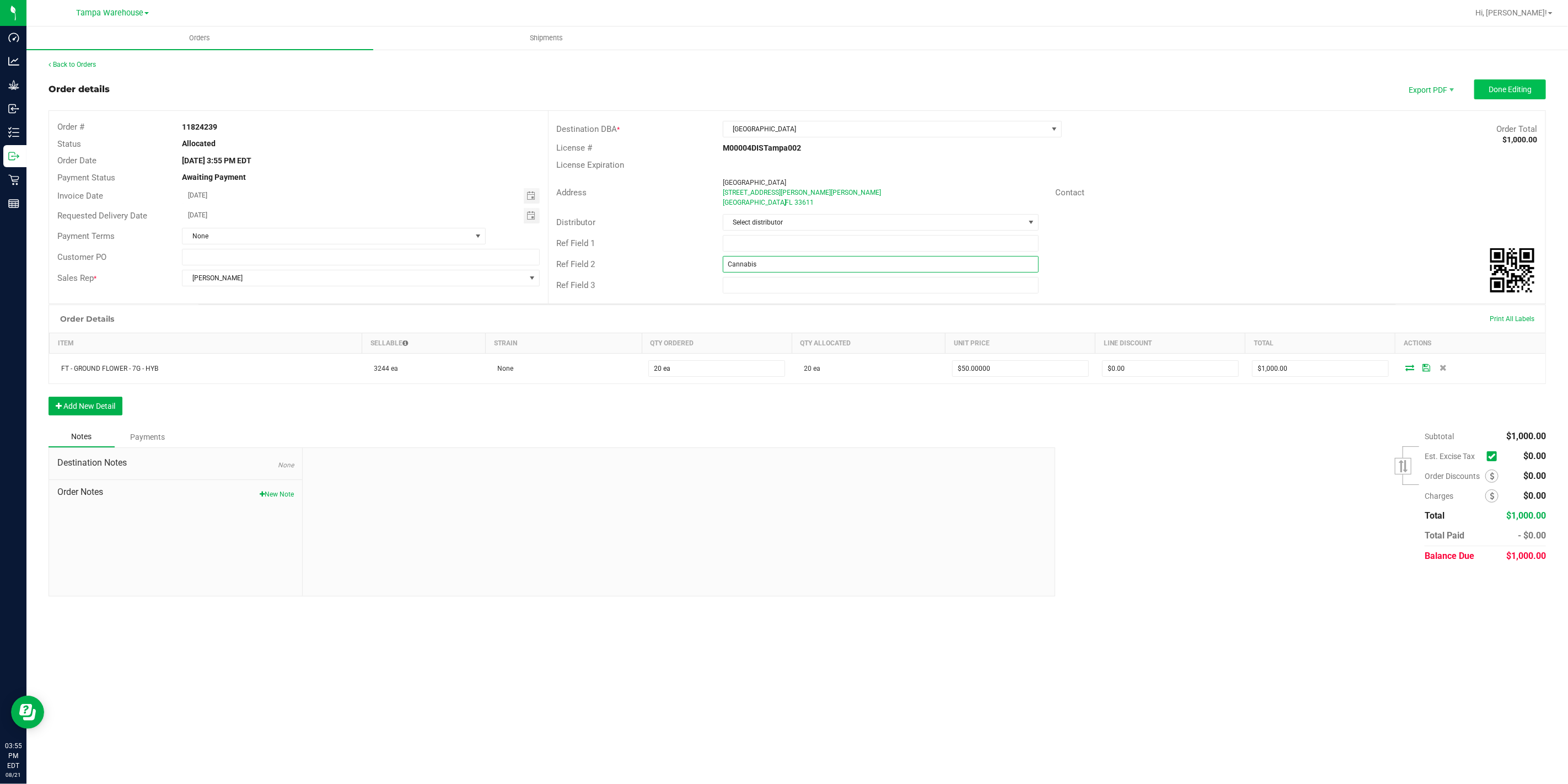
type input "Cannabis"
click at [1509, 85] on span "Done Editing" at bounding box center [1510, 89] width 43 height 9
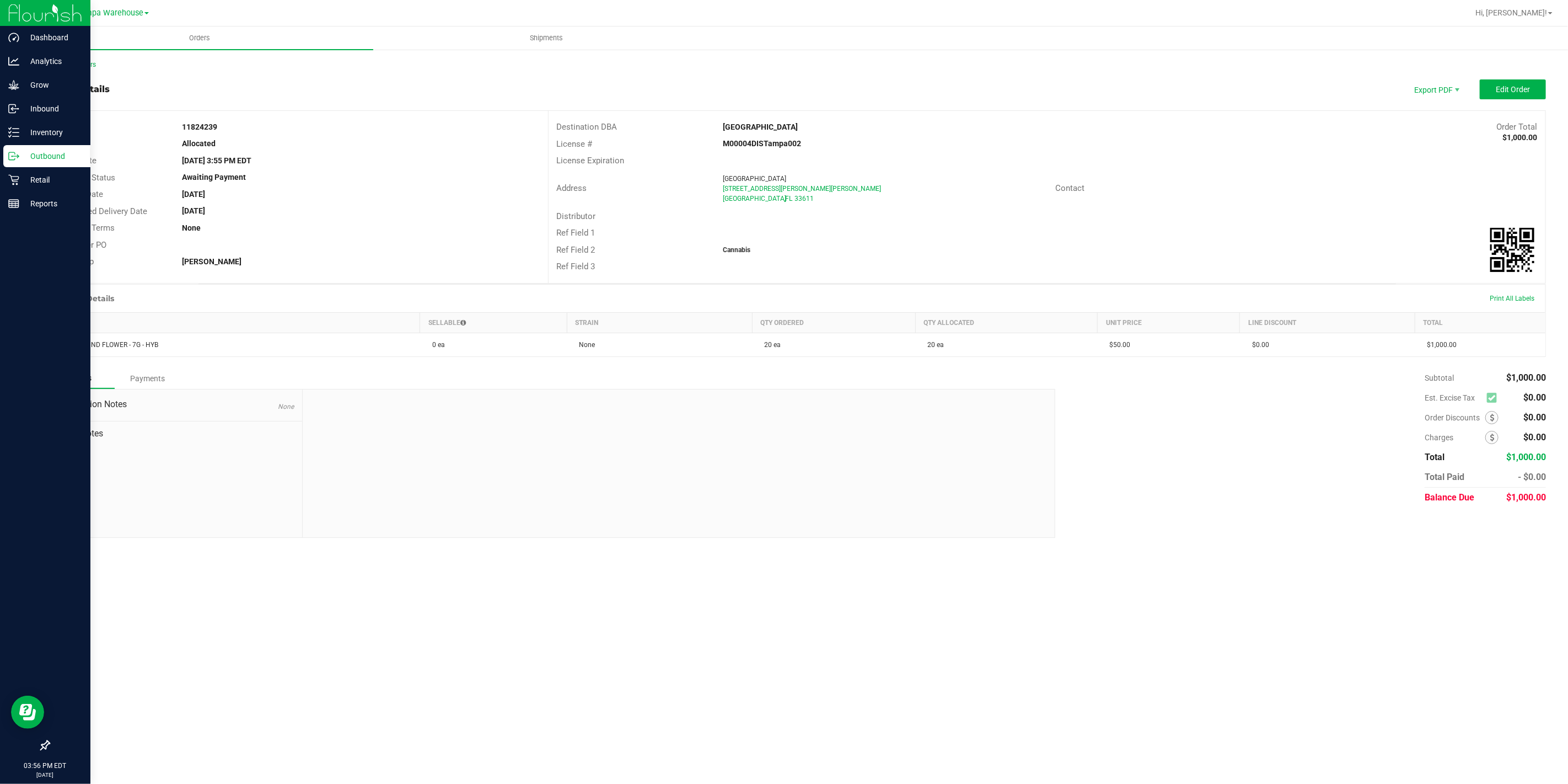
click at [11, 161] on div "Outbound" at bounding box center [47, 156] width 87 height 22
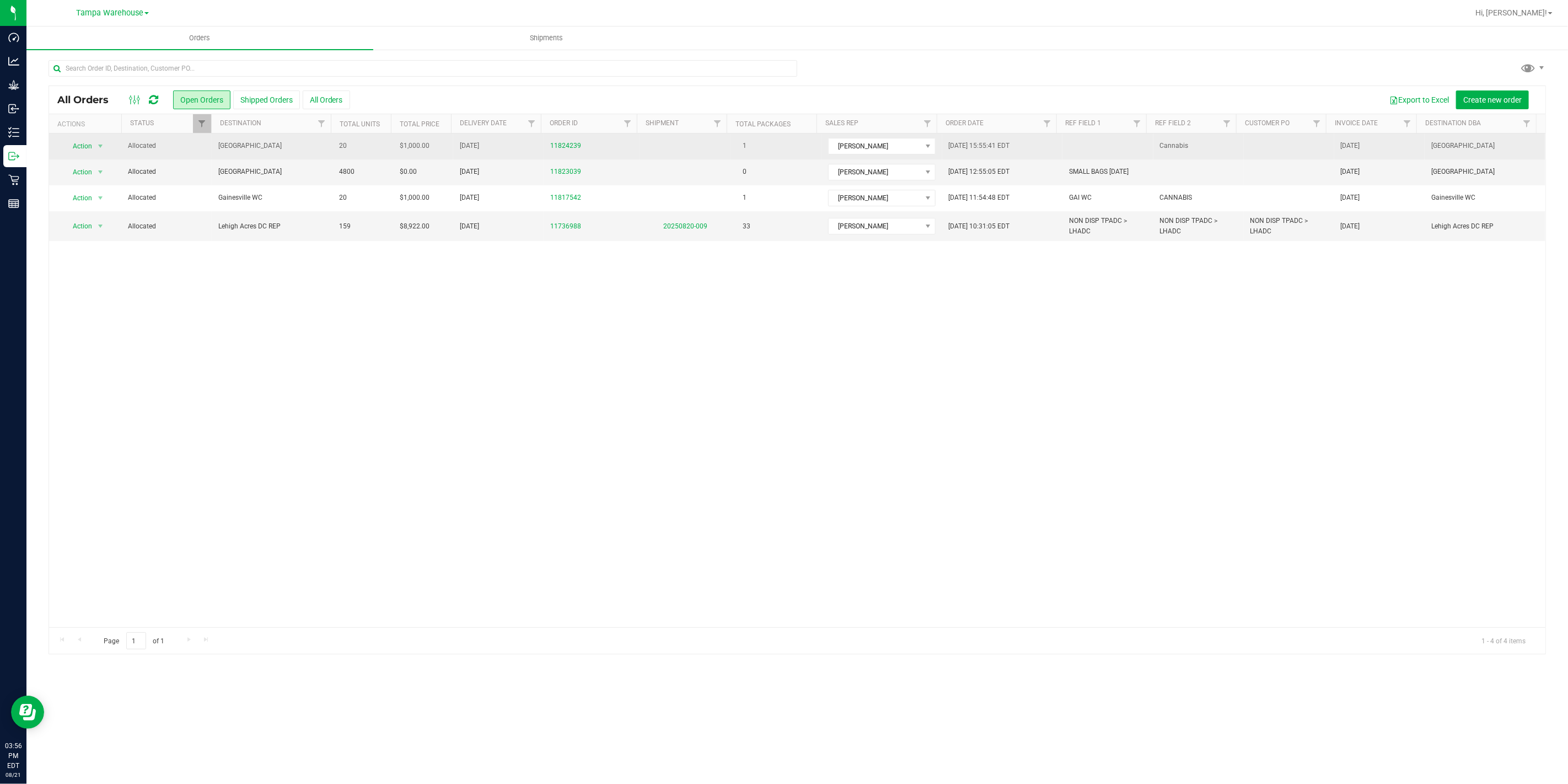
click at [199, 154] on td "Allocated" at bounding box center [166, 147] width 91 height 26
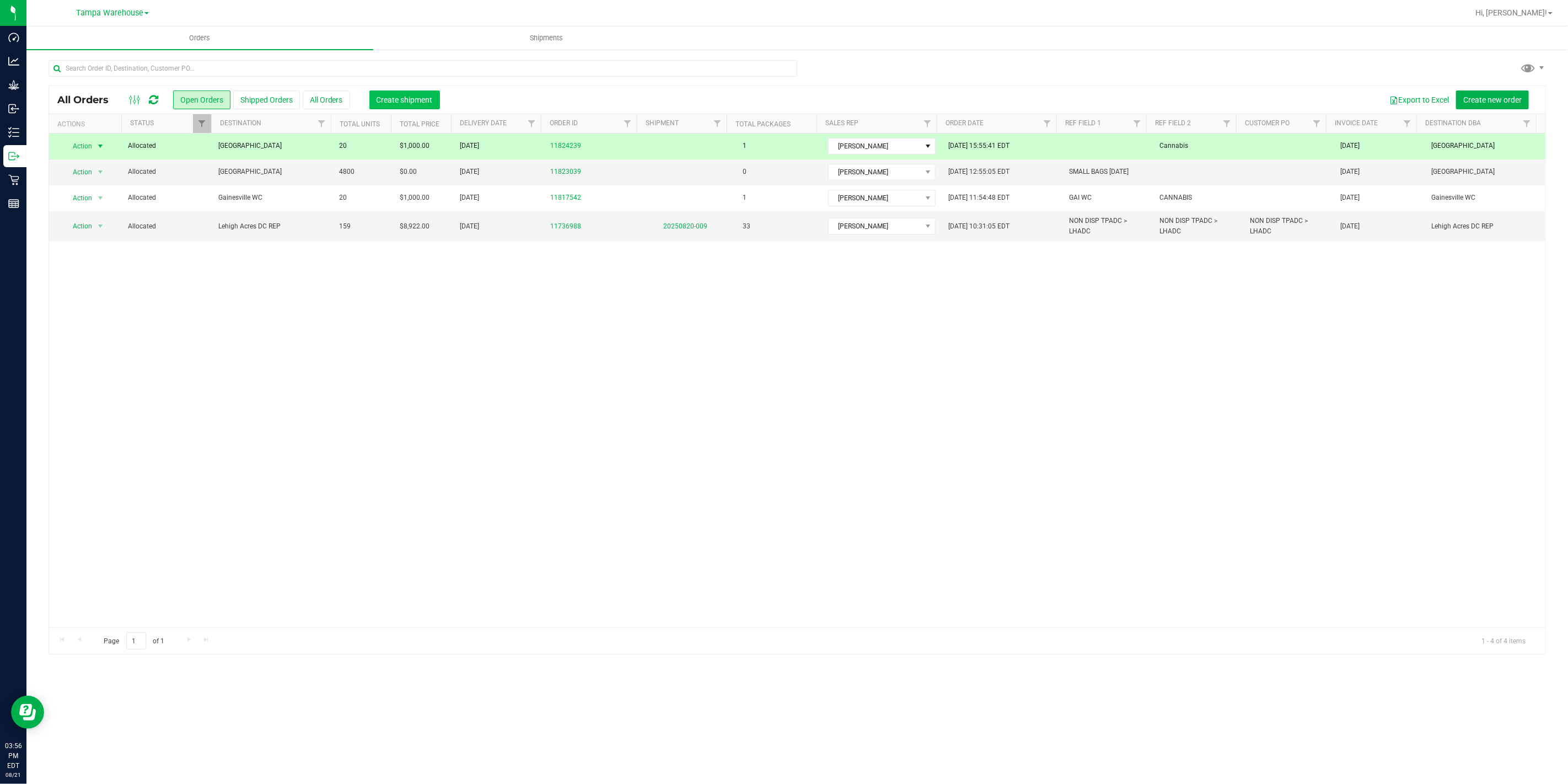
click at [399, 100] on span "Create shipment" at bounding box center [404, 100] width 56 height 9
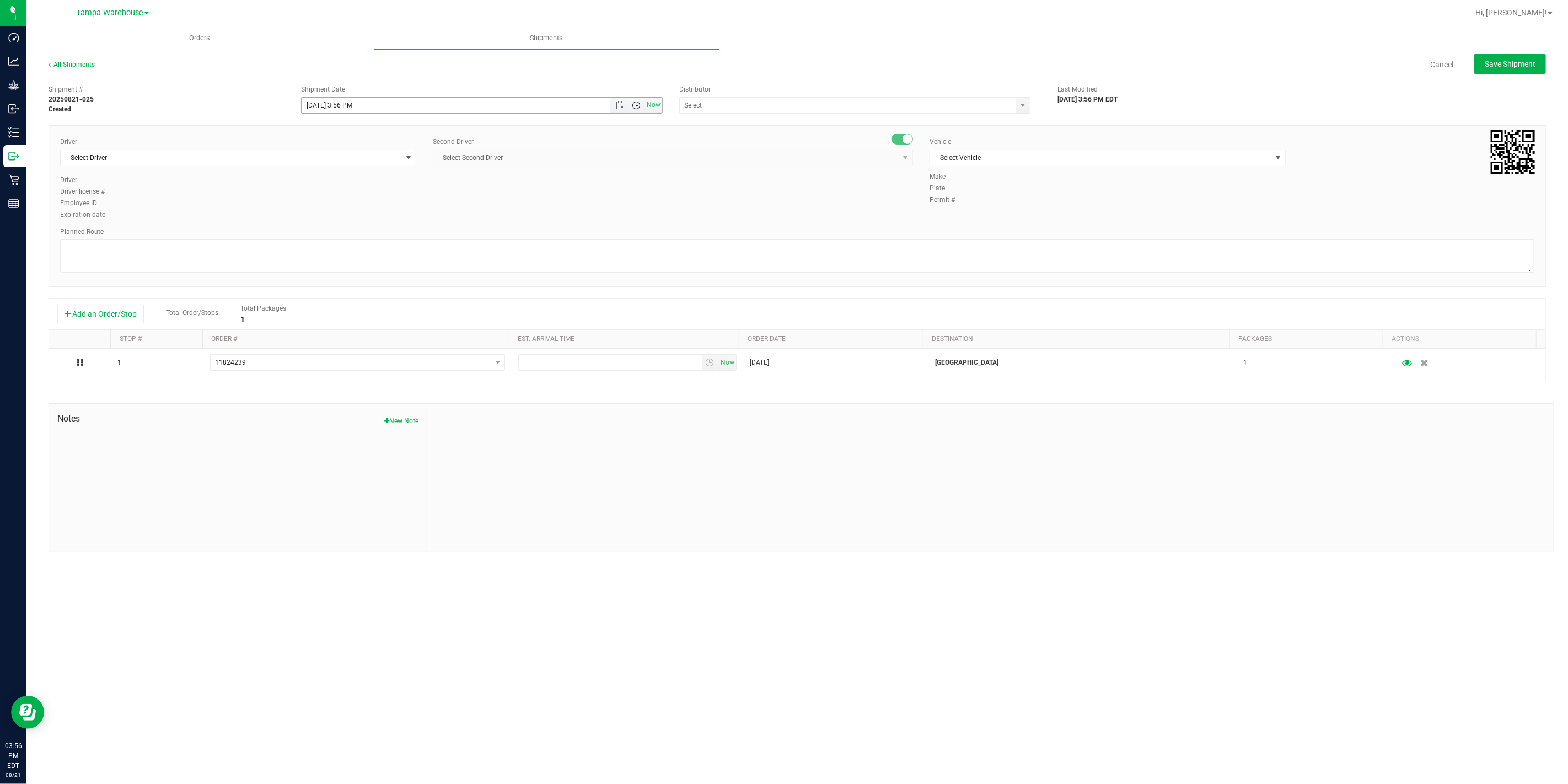
click at [632, 102] on span "Open the time view" at bounding box center [636, 105] width 9 height 9
click at [367, 150] on li "4:00 PM" at bounding box center [481, 148] width 359 height 15
type input "8/21/2025 4:00 PM"
click at [758, 105] on input "text" at bounding box center [842, 105] width 327 height 16
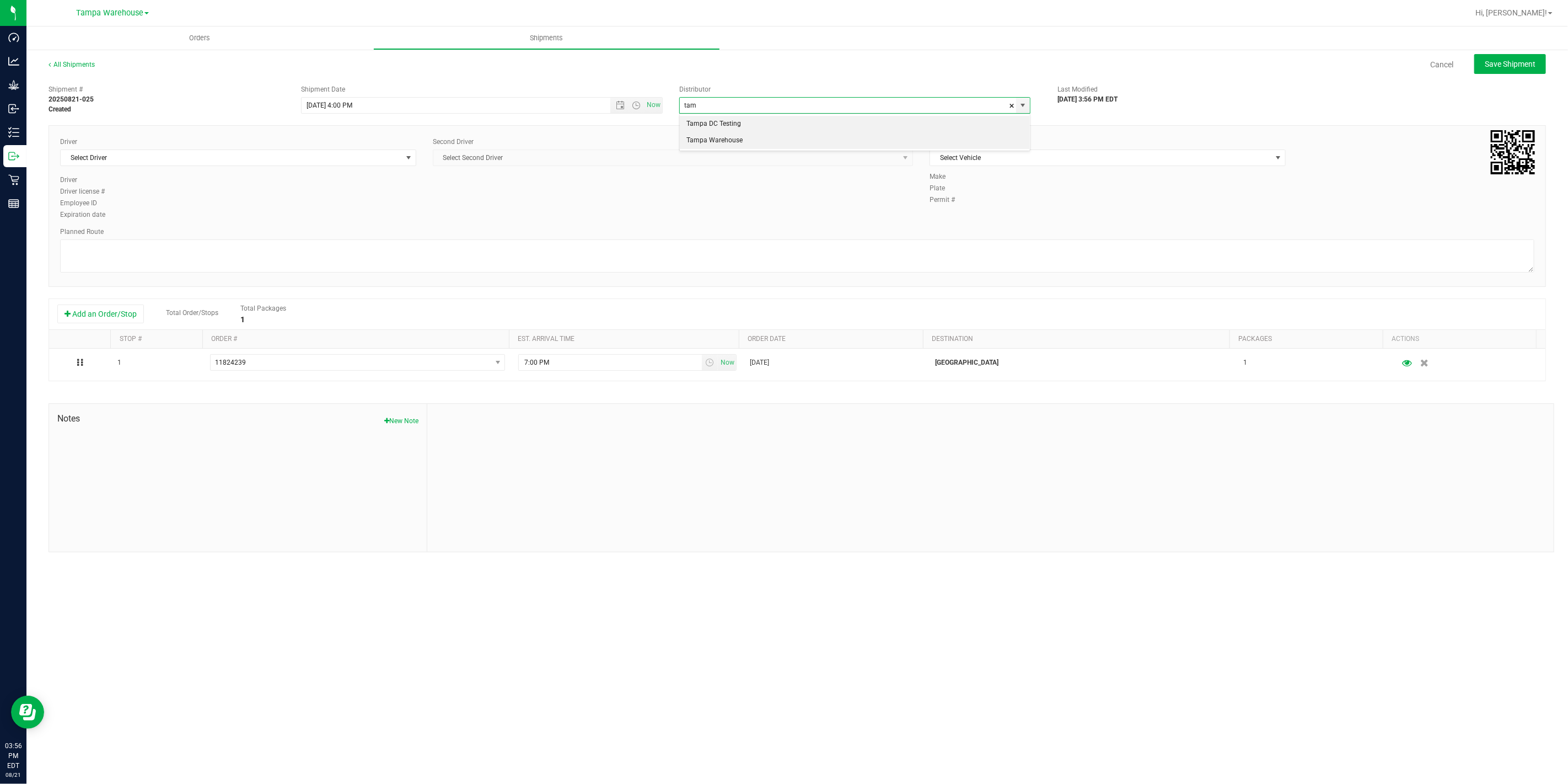
click at [736, 140] on li "Tampa Warehouse" at bounding box center [854, 140] width 350 height 16
type input "Tampa Warehouse"
click at [272, 157] on span "Select Driver" at bounding box center [231, 158] width 341 height 16
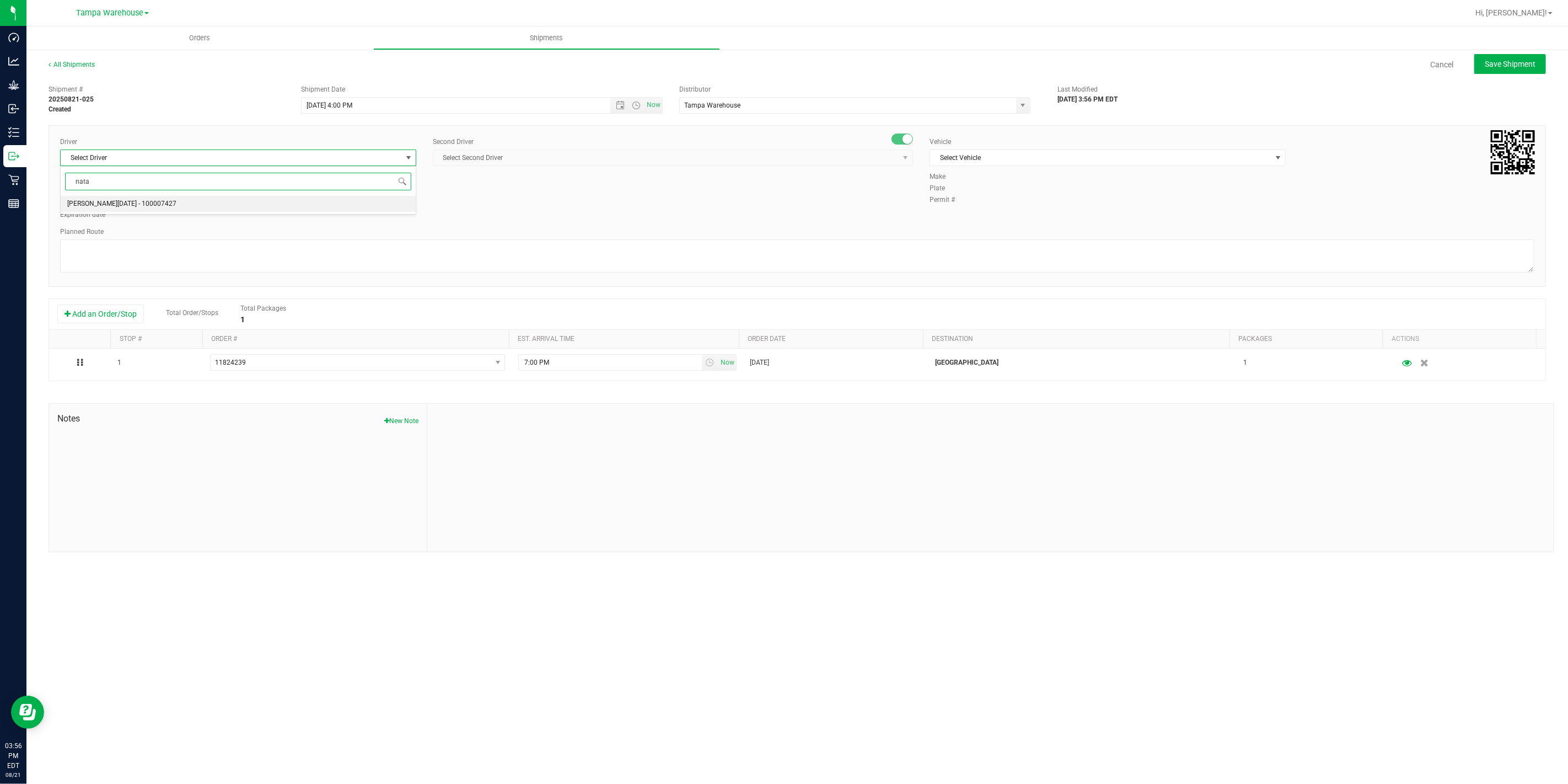
click at [127, 206] on span "[PERSON_NAME][DATE] - 100007427" at bounding box center [122, 204] width 109 height 15
type input "nata"
click at [534, 153] on span "Select Second Driver" at bounding box center [666, 158] width 465 height 16
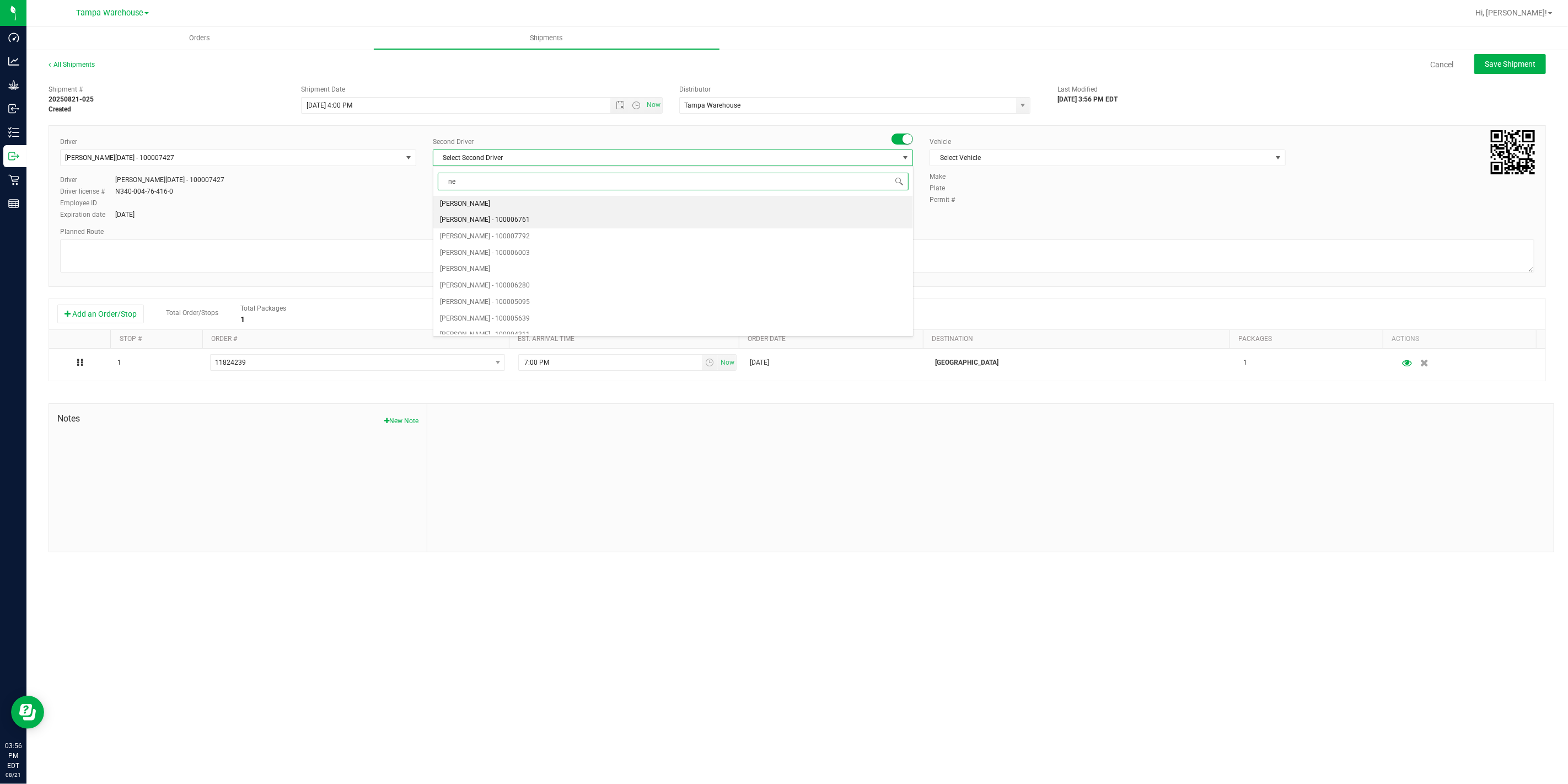
type input "ner"
click at [484, 222] on span "[PERSON_NAME] - 100007191" at bounding box center [484, 220] width 90 height 15
click at [1121, 155] on span "Select Vehicle" at bounding box center [1101, 158] width 341 height 16
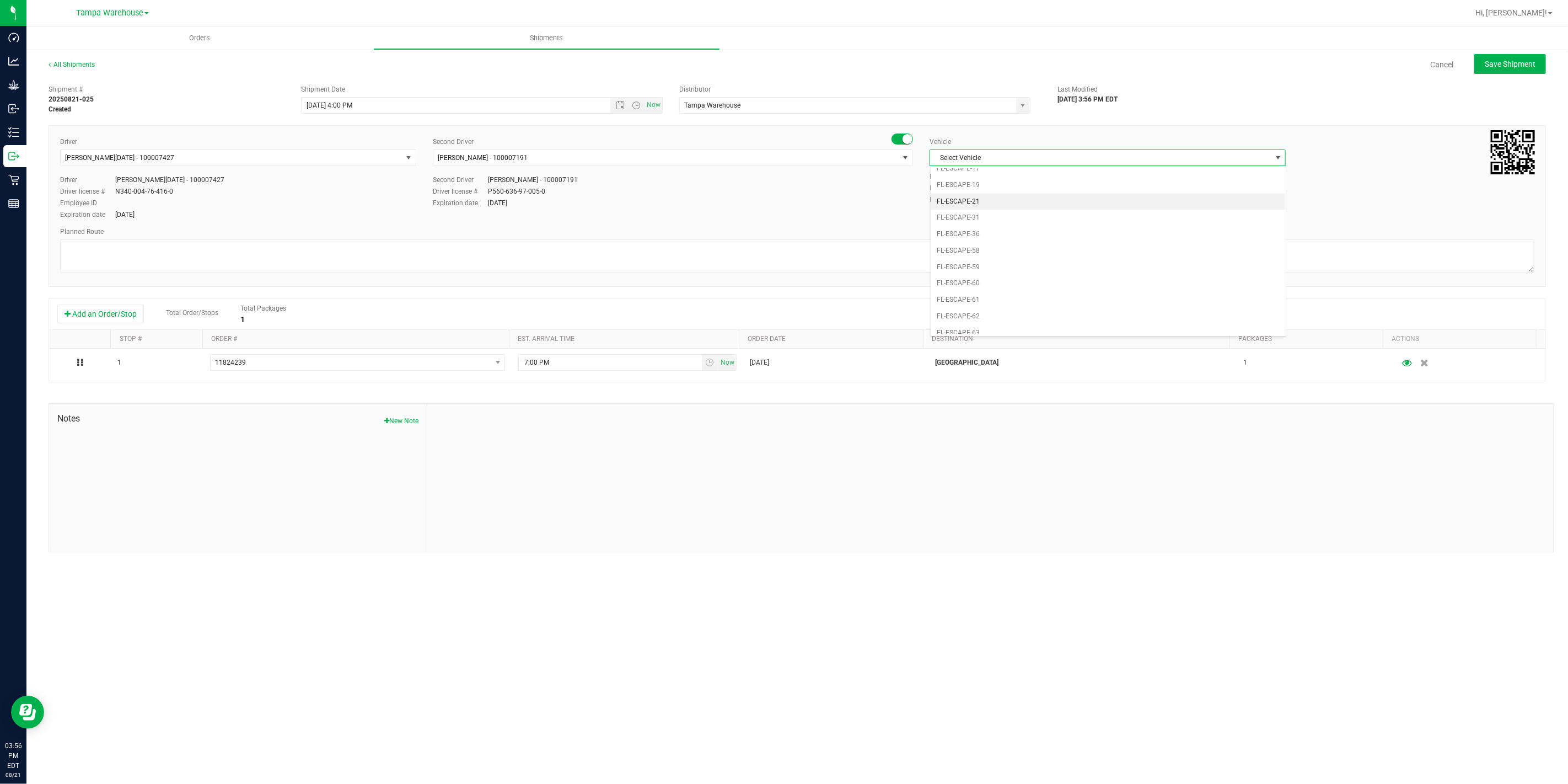
scroll to position [208, 0]
click at [1004, 252] on li "FL-EXPRESS-03" at bounding box center [1108, 248] width 355 height 16
click at [955, 258] on textarea at bounding box center [797, 256] width 1474 height 33
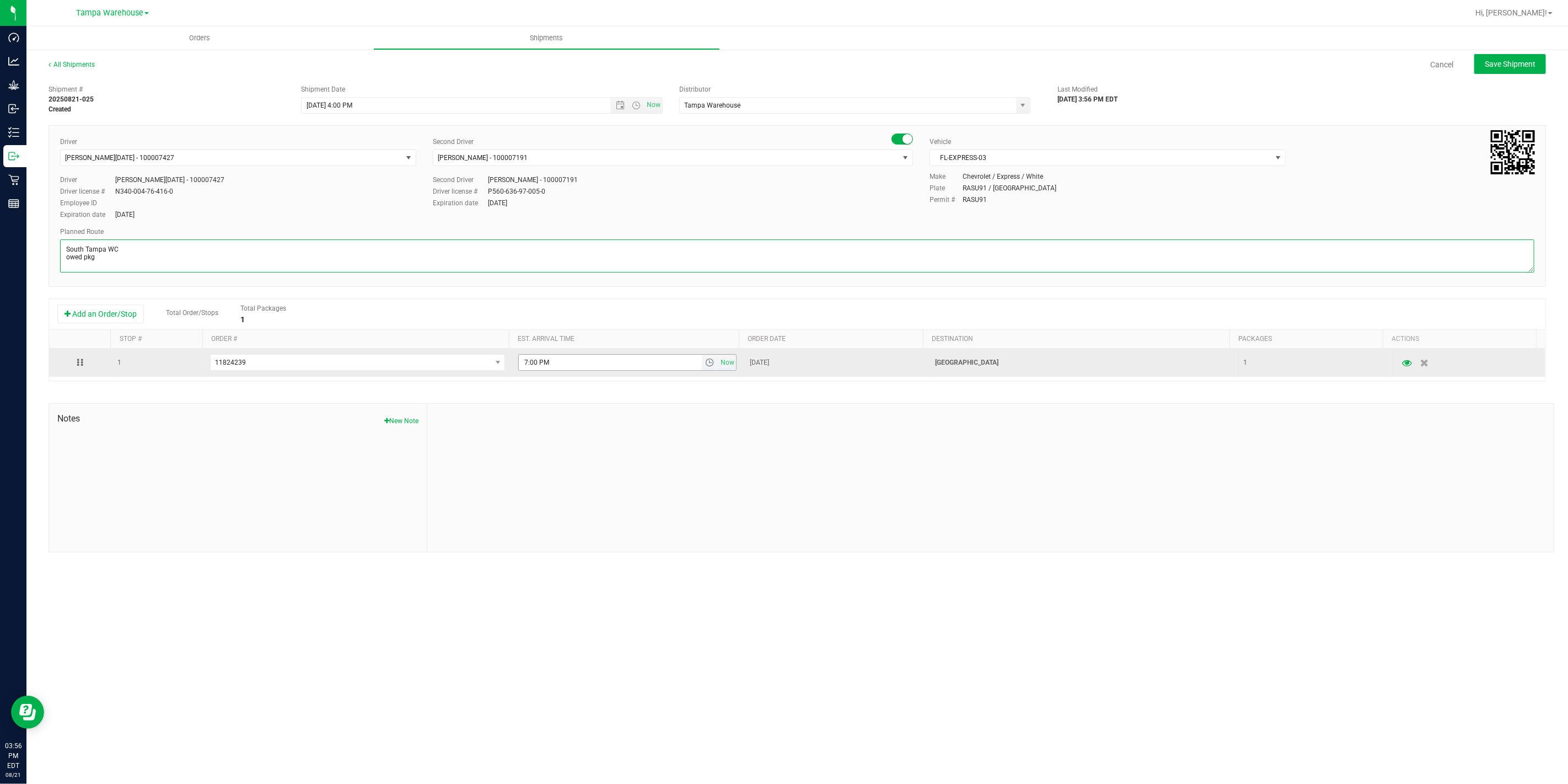
type textarea "South Tampa WC owed pkg"
click at [524, 362] on input "7:00 PM" at bounding box center [610, 362] width 183 height 16
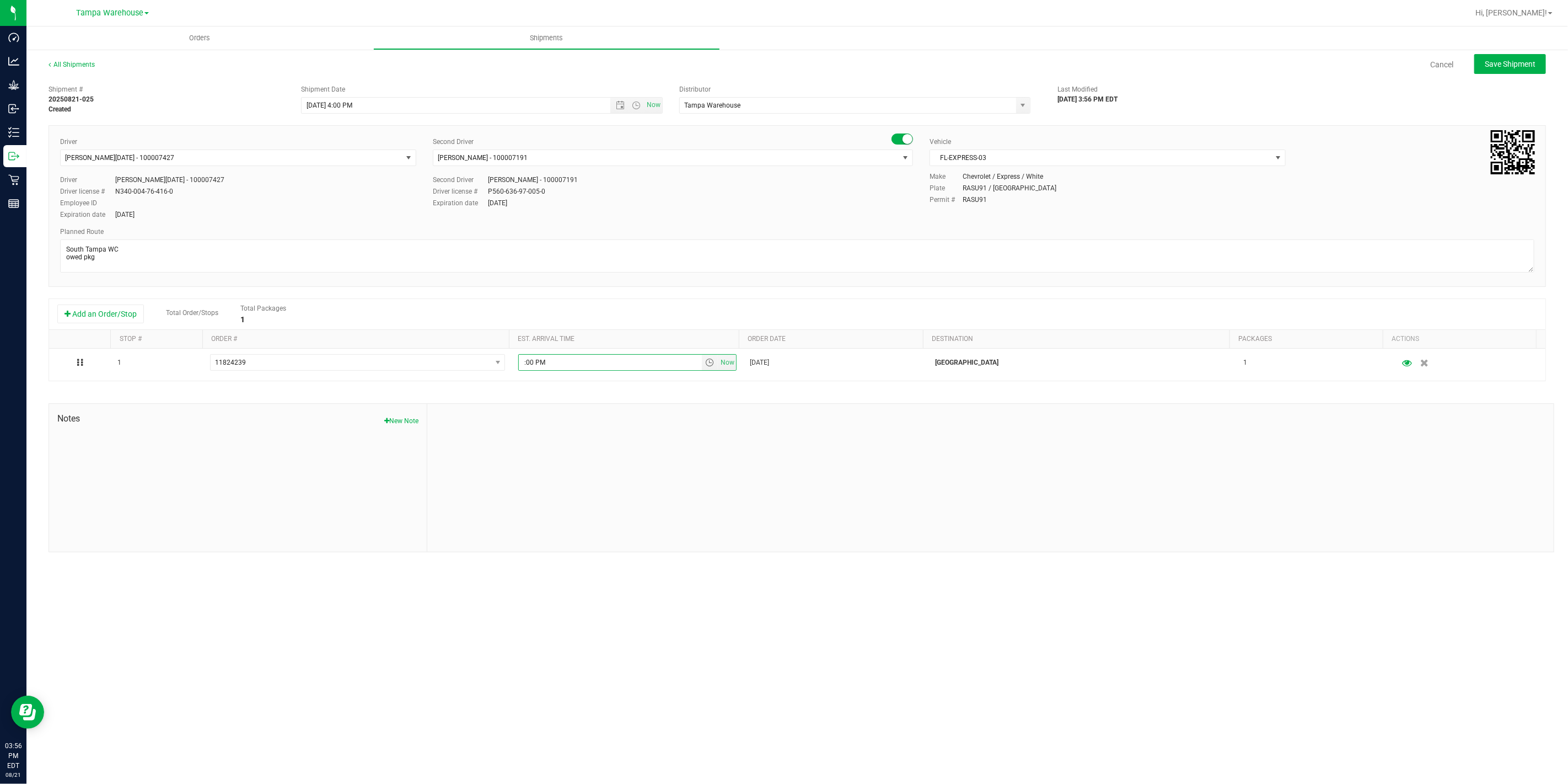
type input "5:00 PM"
click at [706, 414] on div at bounding box center [990, 477] width 1126 height 147
click at [1506, 67] on span "Save Shipment" at bounding box center [1509, 64] width 51 height 9
type input "8/21/2025 8:00 PM"
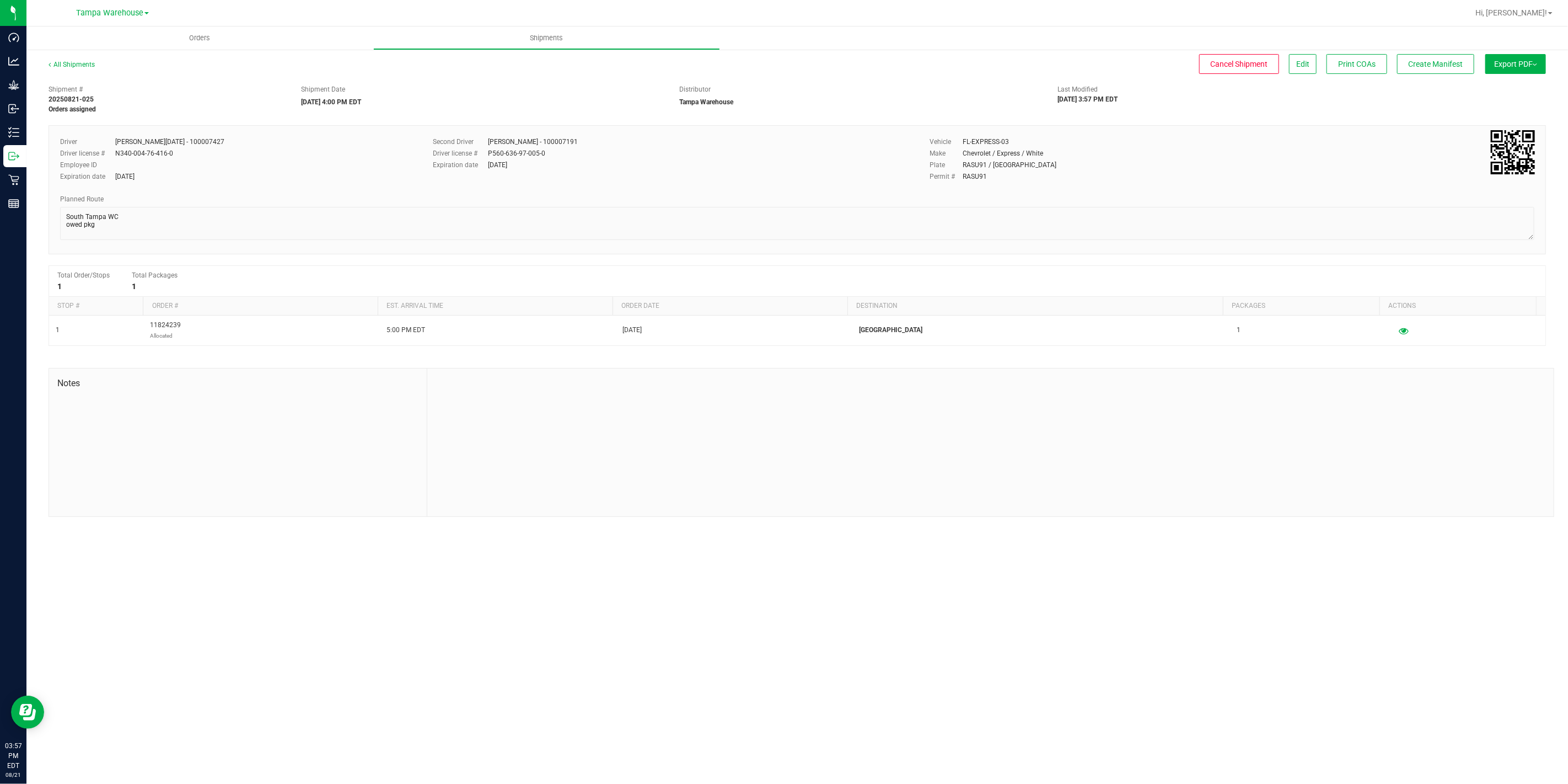
click at [1506, 67] on button "Export PDF" at bounding box center [1515, 64] width 60 height 20
click at [1506, 85] on span "Manifest by Package ID" at bounding box center [1498, 88] width 70 height 8
click at [1457, 70] on button "Create Manifest" at bounding box center [1435, 64] width 78 height 20
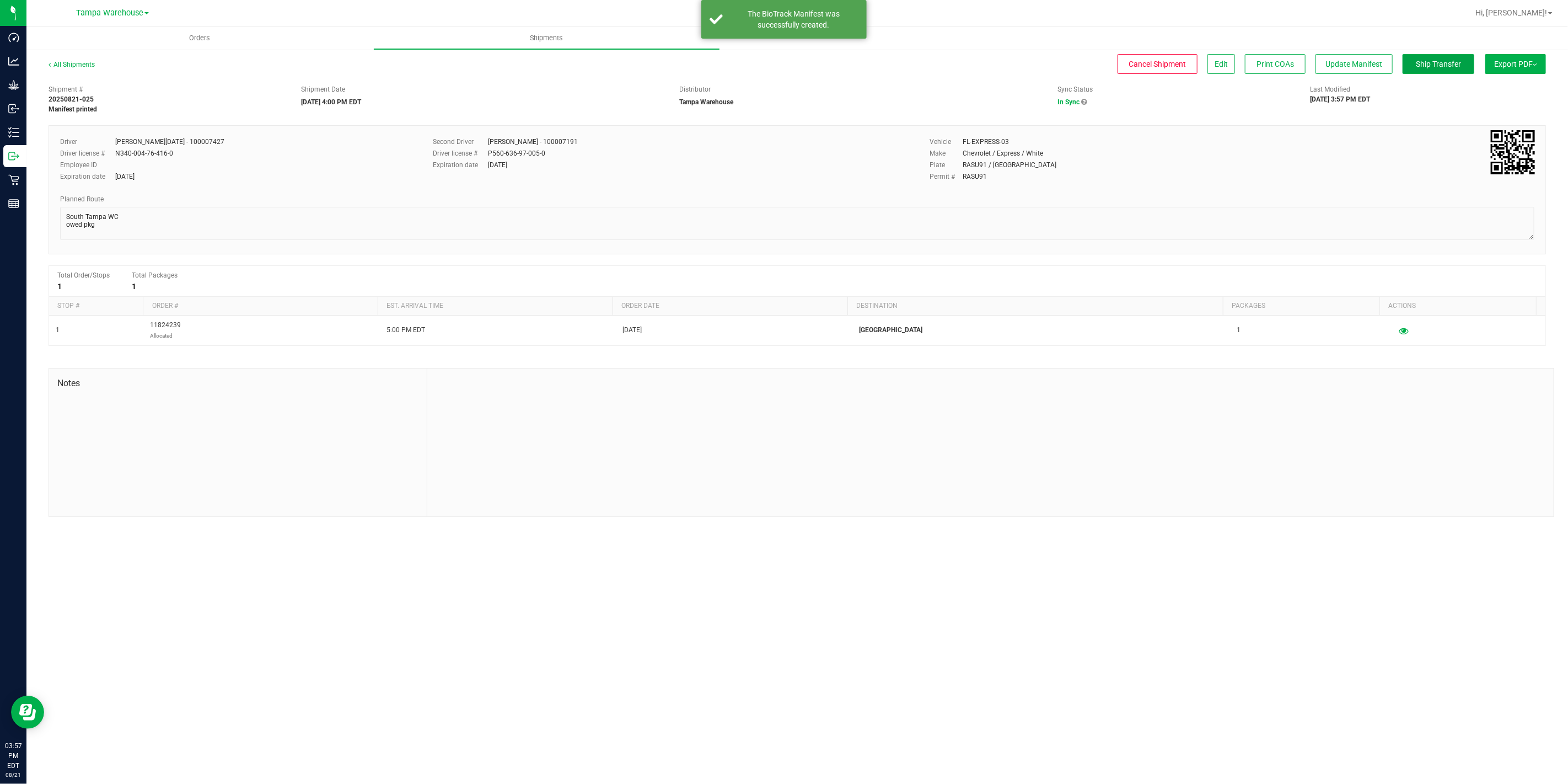
click at [1457, 70] on button "Ship Transfer" at bounding box center [1438, 64] width 72 height 20
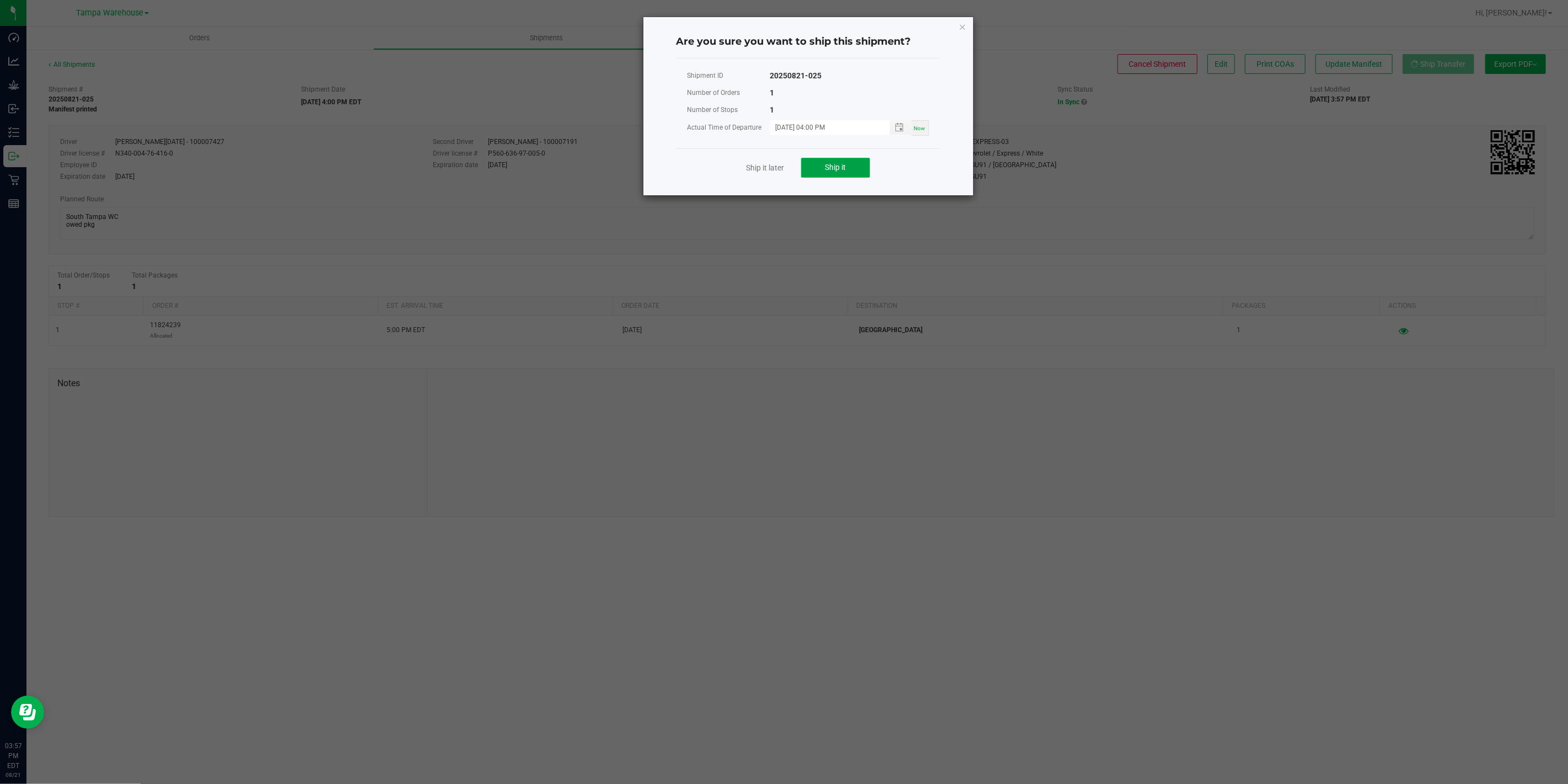
click at [839, 172] on button "Ship it" at bounding box center [835, 167] width 69 height 20
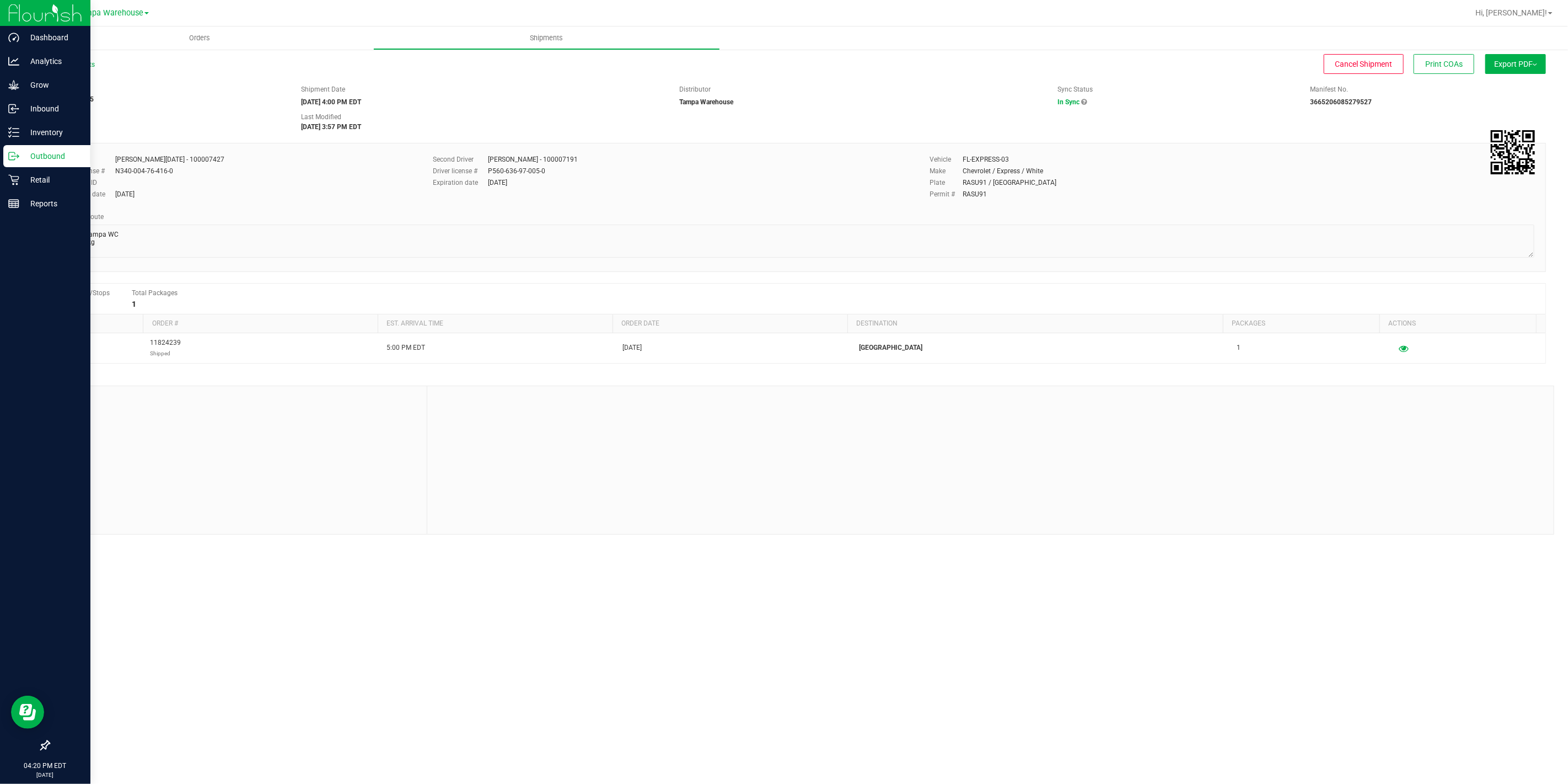
click at [12, 162] on div "Outbound" at bounding box center [47, 156] width 87 height 22
